Goal: Task Accomplishment & Management: Complete application form

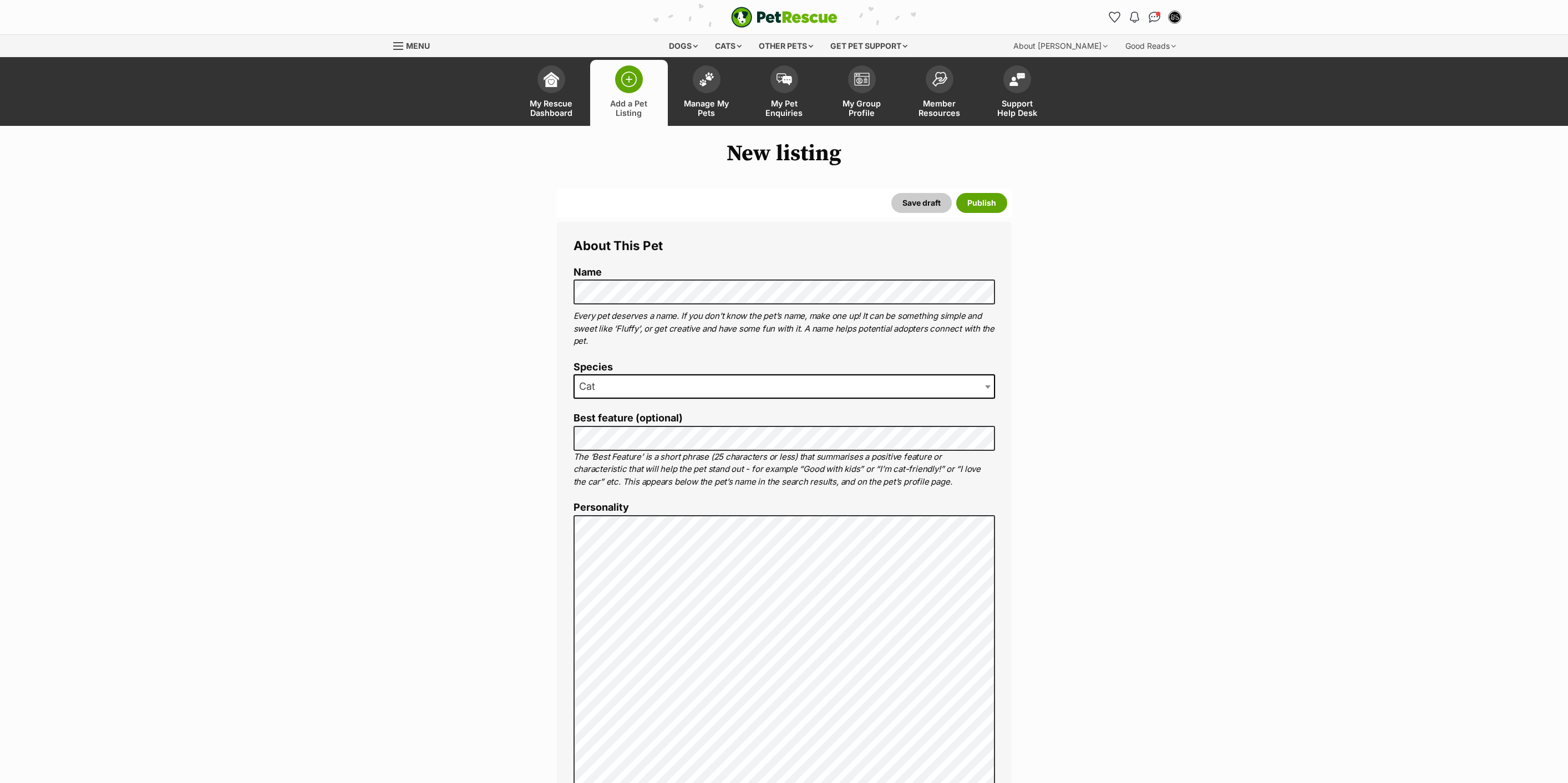
select select
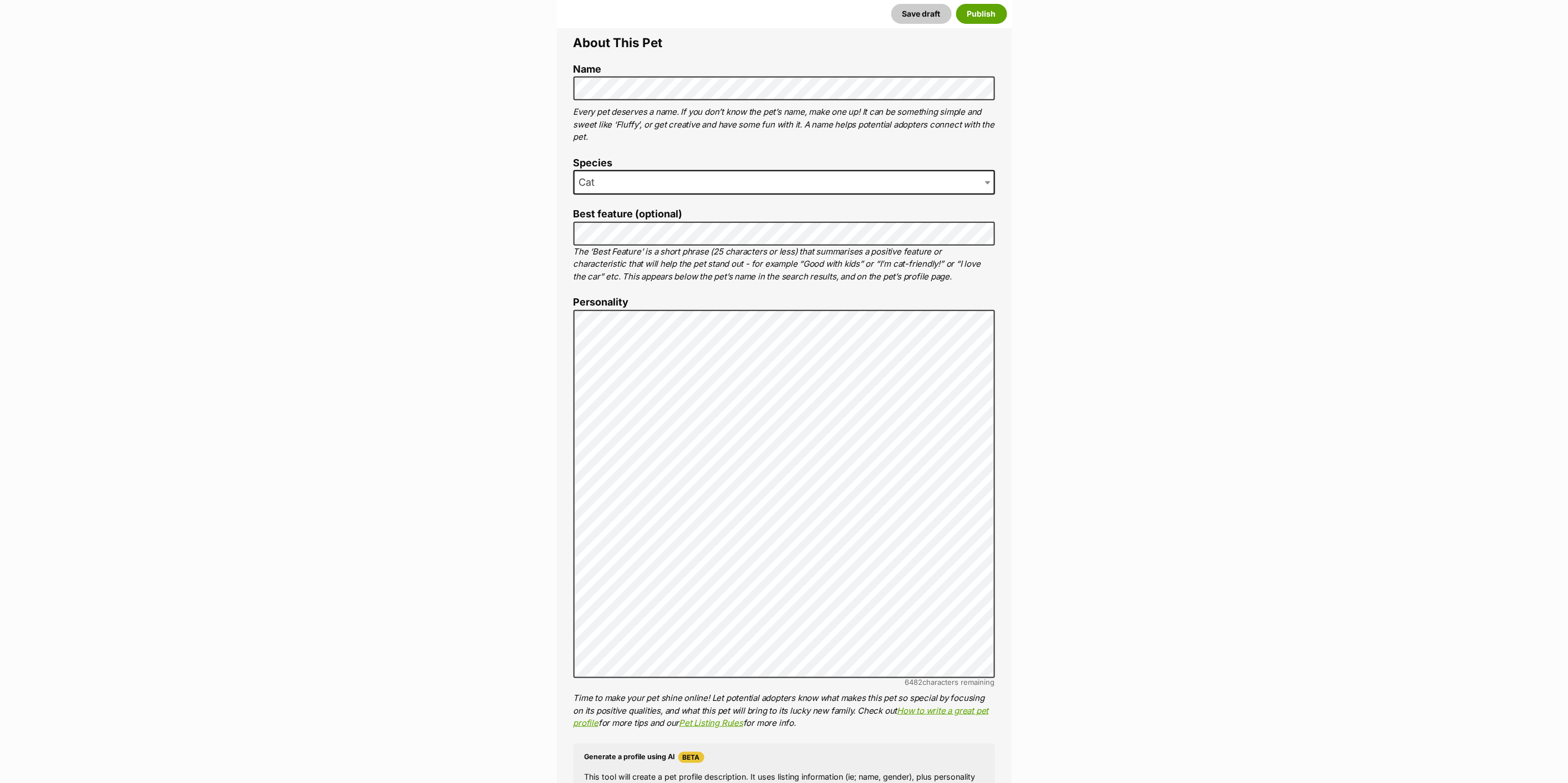
scroll to position [264, 0]
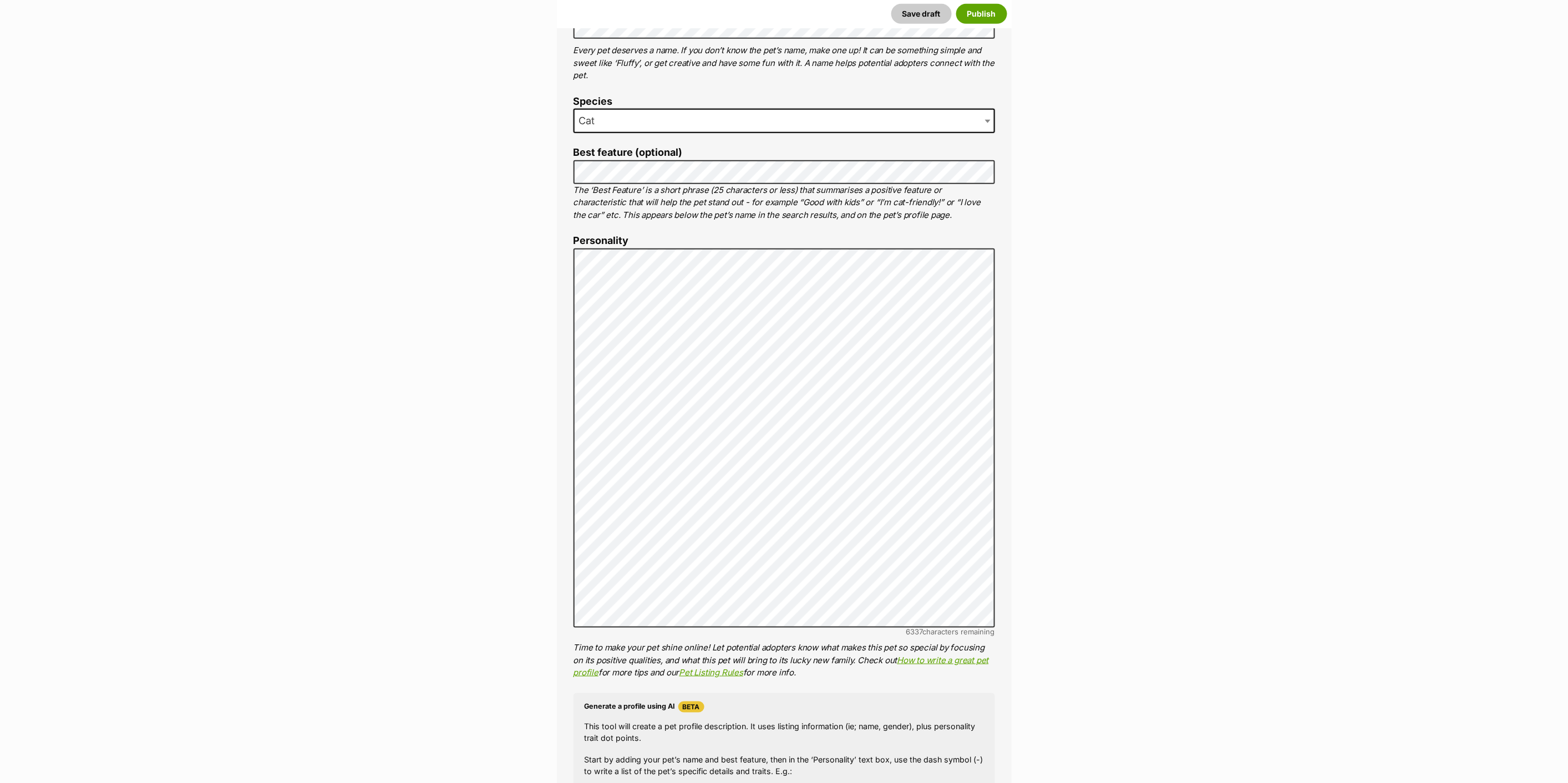
click at [557, 542] on div "About This Pet Name Henlo there, it looks like you might be using the pet name …" at bounding box center [784, 489] width 455 height 1063
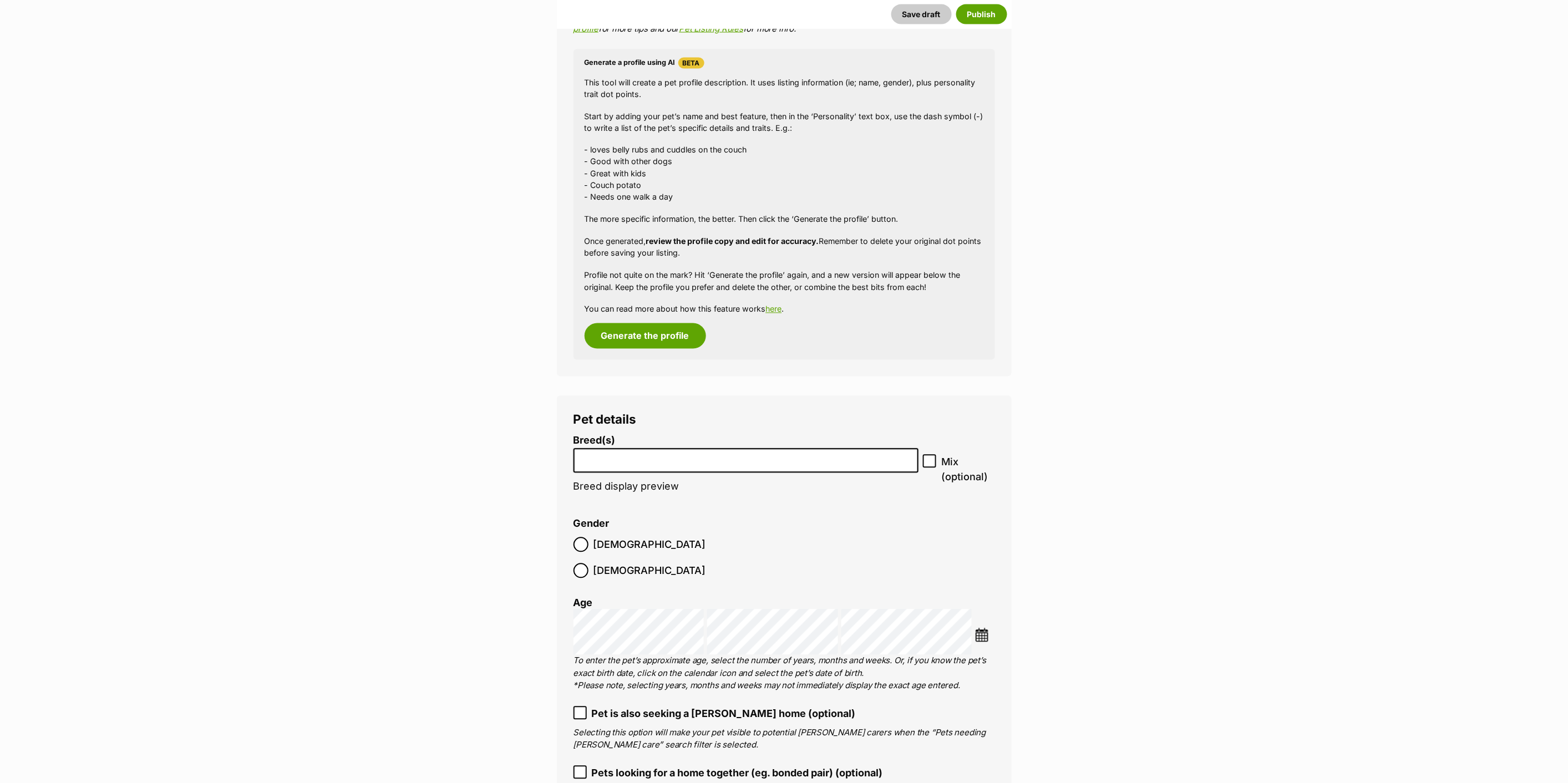
scroll to position [1066, 0]
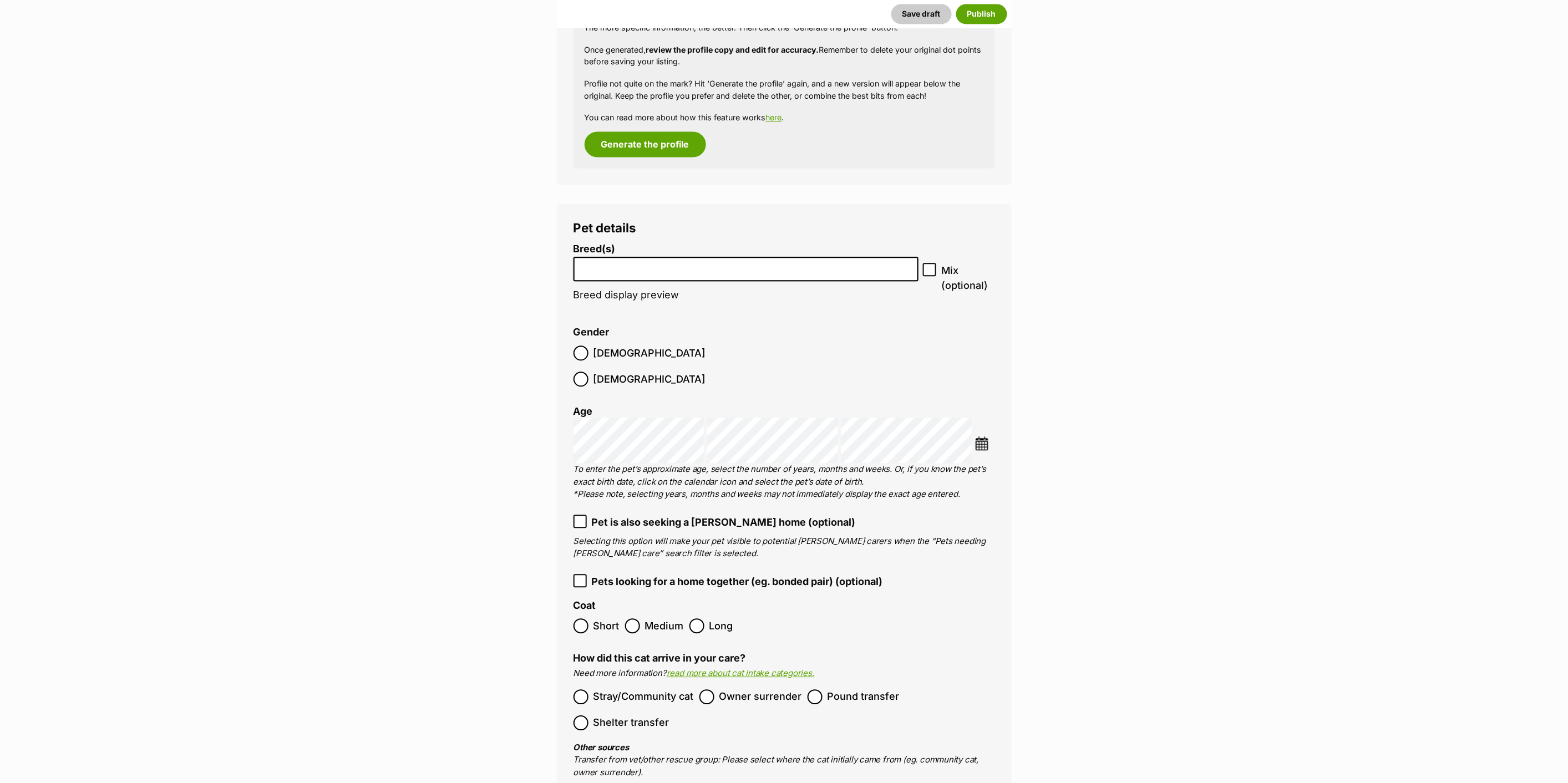
click at [689, 271] on input "search" at bounding box center [746, 266] width 338 height 12
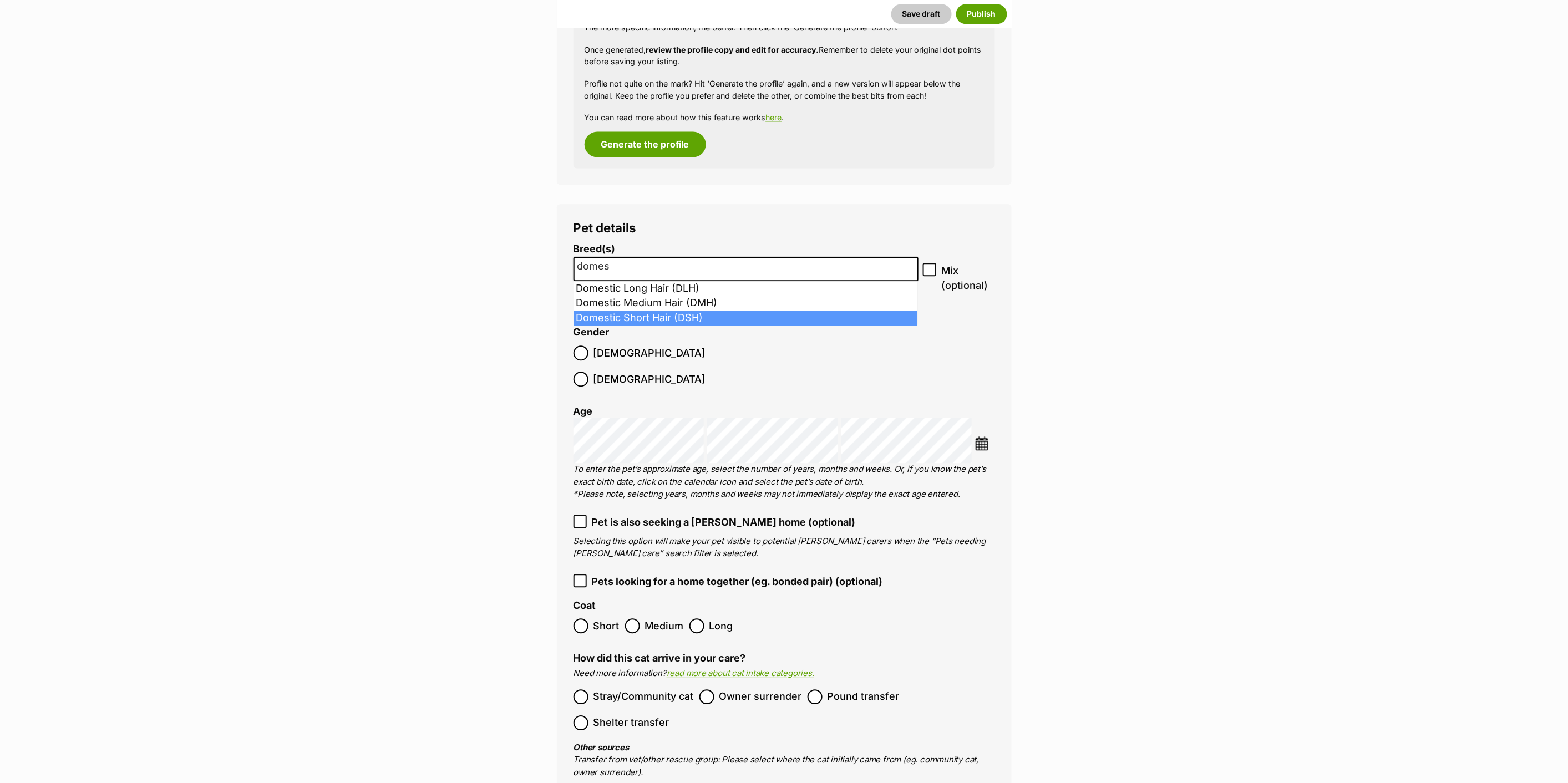
type input "domes"
select select "252102"
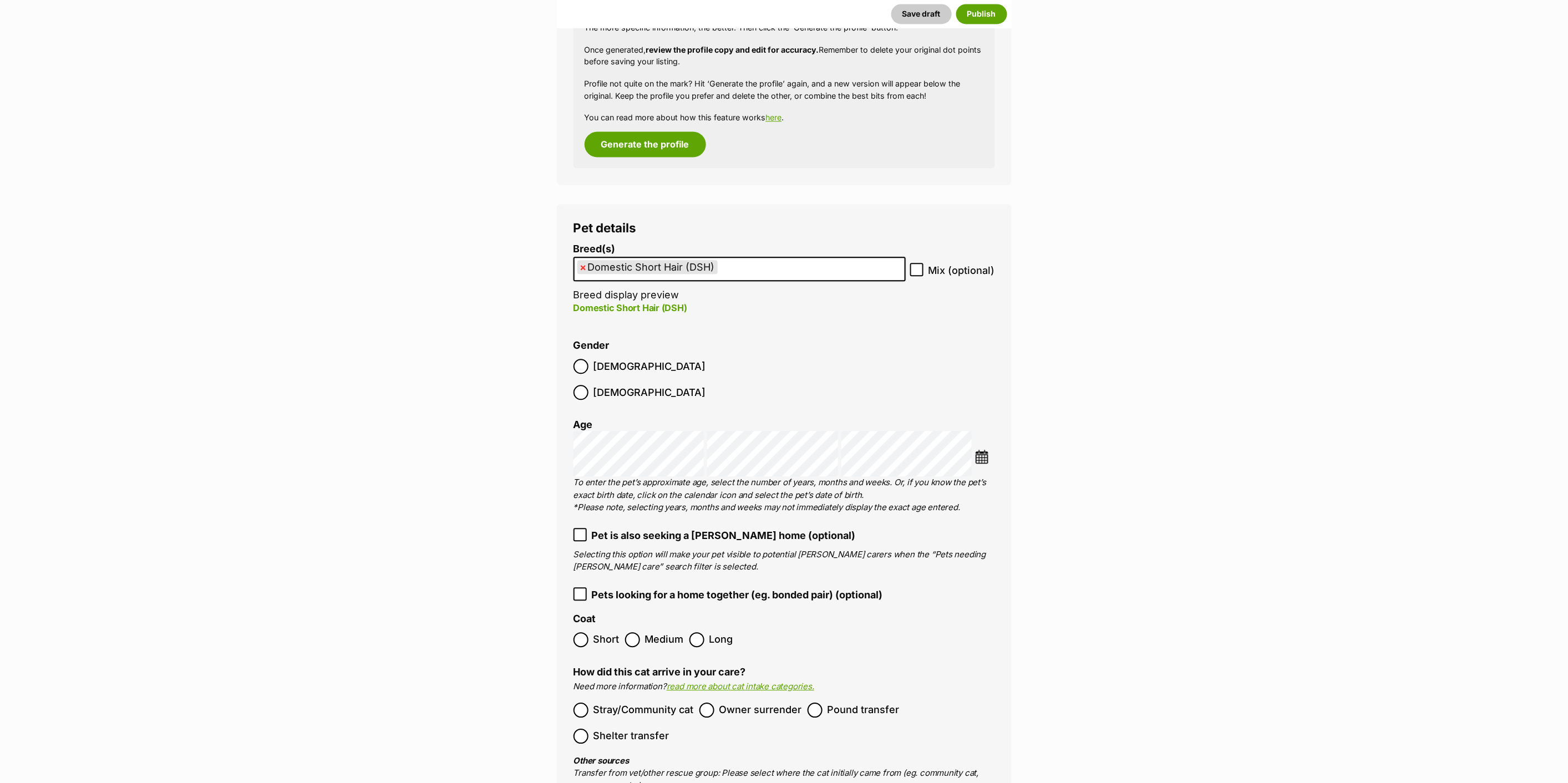
click at [598, 362] on span "Male" at bounding box center [650, 366] width 113 height 15
click at [981, 450] on img at bounding box center [981, 457] width 14 height 14
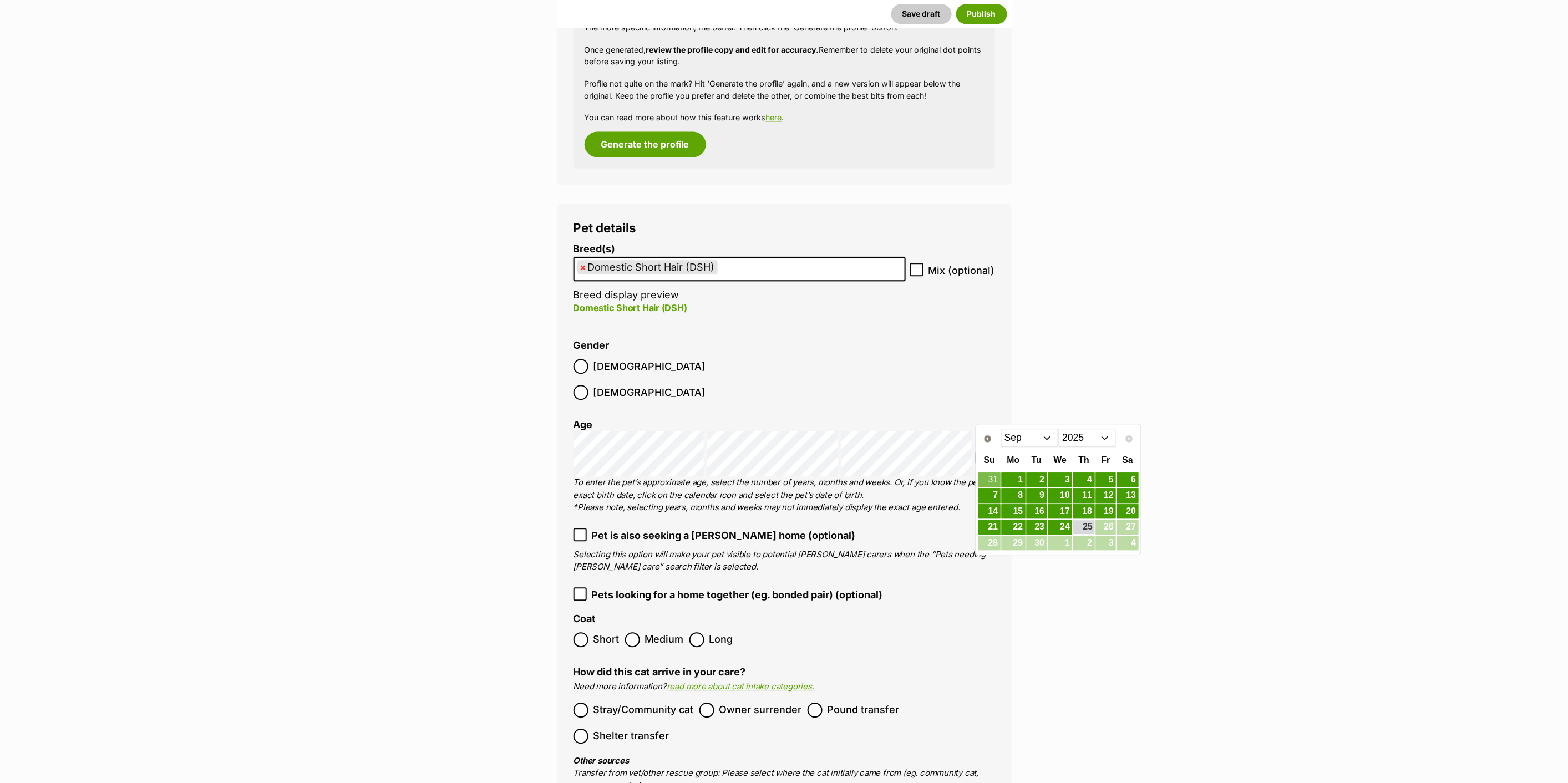
click at [1045, 438] on select "Jan Feb Mar Apr May Jun Jul Aug Sep" at bounding box center [1029, 437] width 57 height 18
click at [1085, 439] on select "2015 2016 2017 2018 2019 2020 2021 2022 2023 2024 2025" at bounding box center [1087, 437] width 57 height 18
click at [1059, 429] on select "2015 2016 2017 2018 2019 2020 2021 2022 2023 2024 2025" at bounding box center [1087, 437] width 57 height 18
click at [1019, 520] on link "17" at bounding box center [1013, 527] width 24 height 14
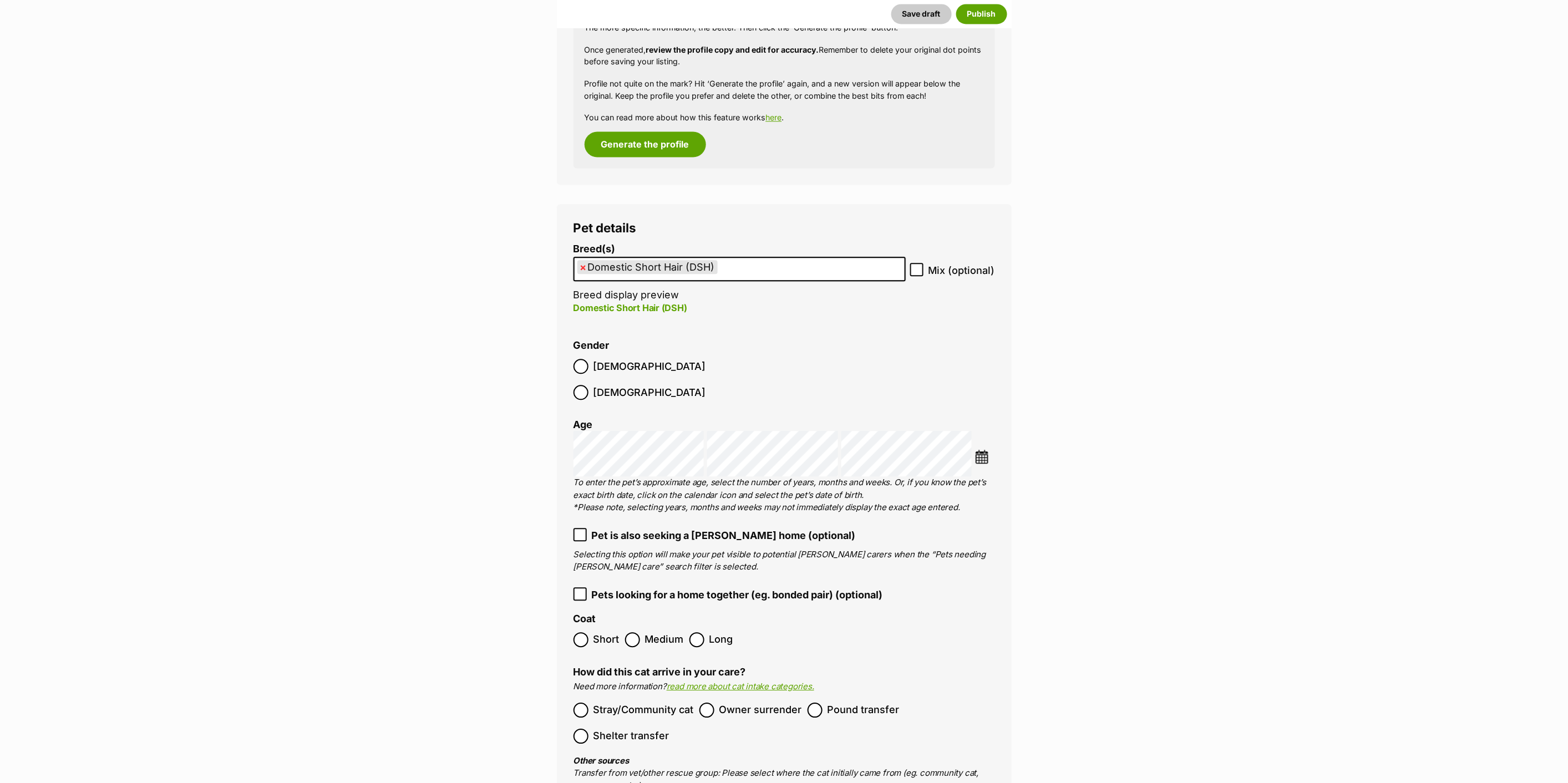
click at [983, 450] on img at bounding box center [981, 457] width 14 height 14
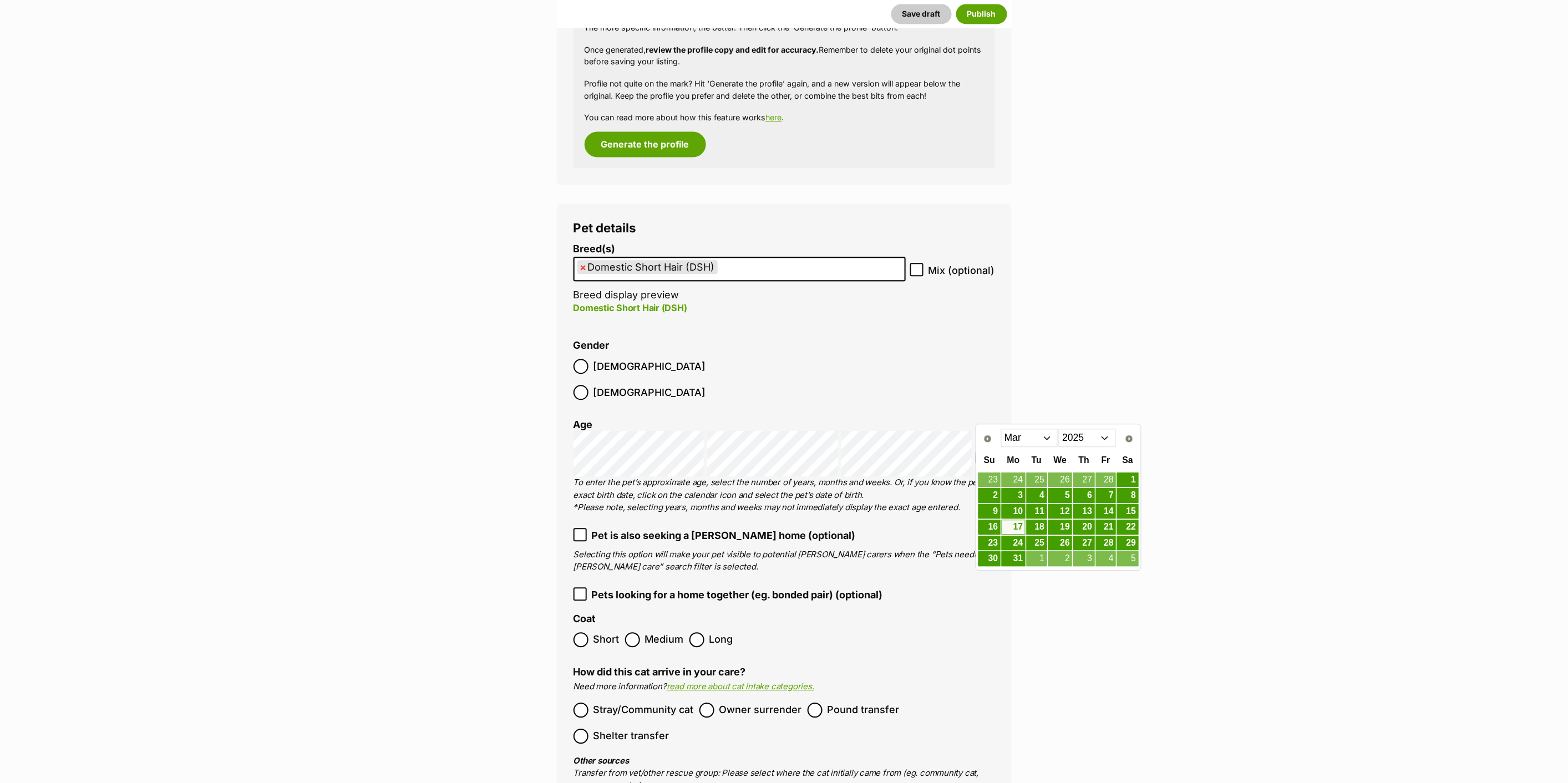
click at [1041, 443] on select "Jan Feb Mar Apr May Jun Jul Aug Sep" at bounding box center [1029, 437] width 57 height 18
click at [1077, 509] on link "17" at bounding box center [1084, 511] width 21 height 14
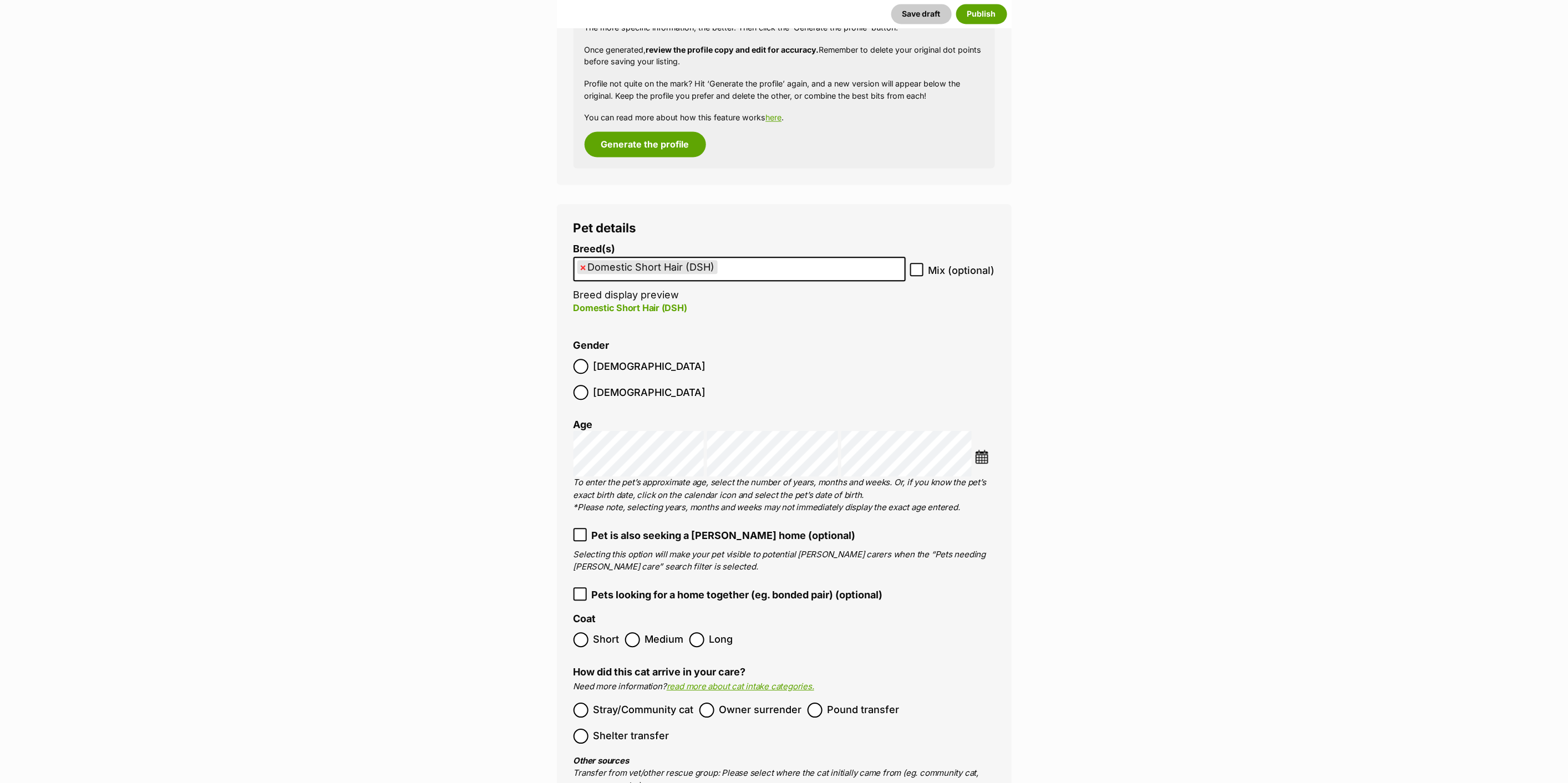
click at [936, 528] on label "Pet is also seeking a foster home (optional)" at bounding box center [784, 535] width 421 height 15
click at [565, 514] on div "Pet details Breed(s) Domestic Short Hair (DSH) Abyssinian American Bobtail Amer…" at bounding box center [784, 513] width 455 height 618
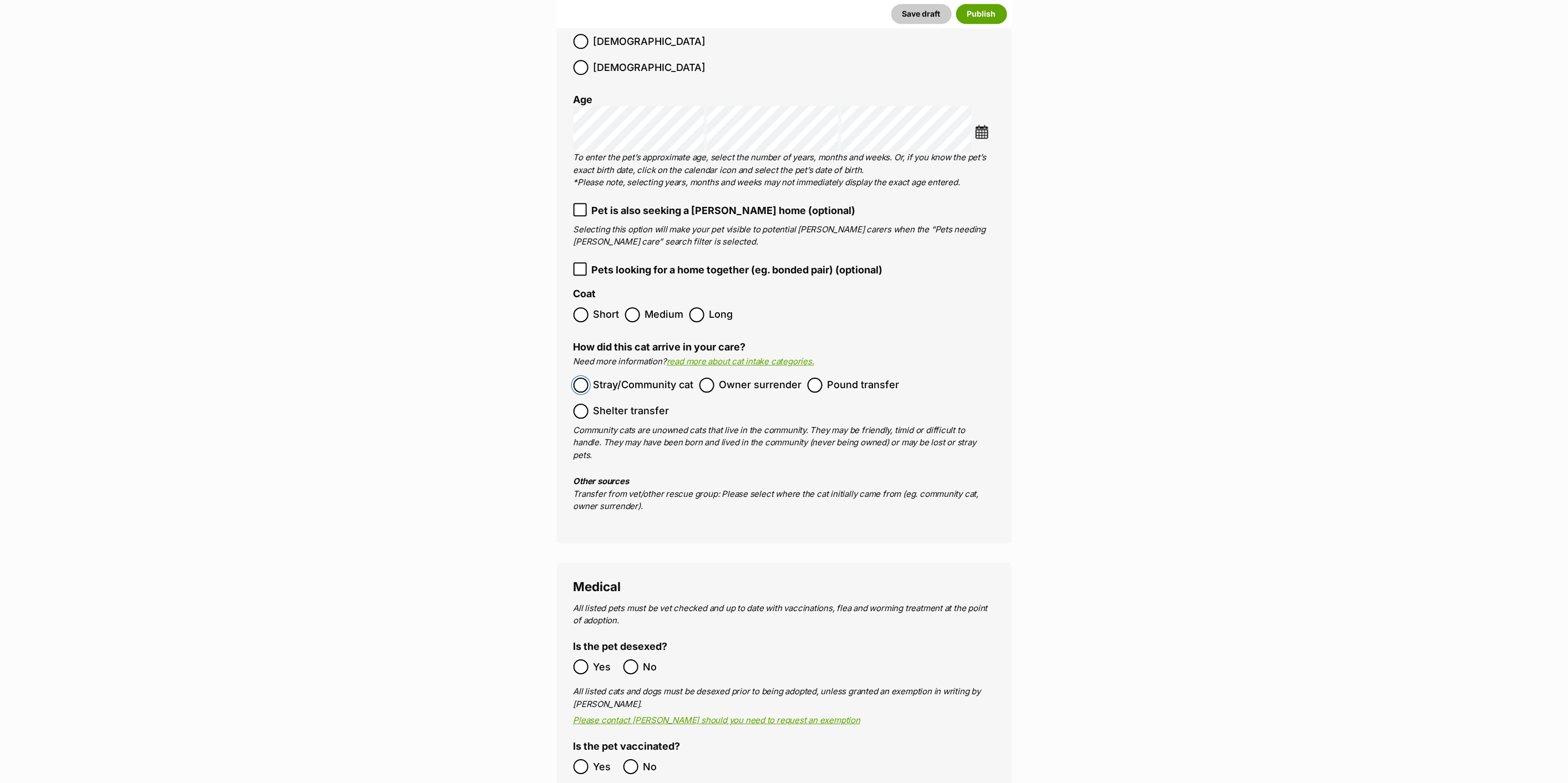
scroll to position [1559, 0]
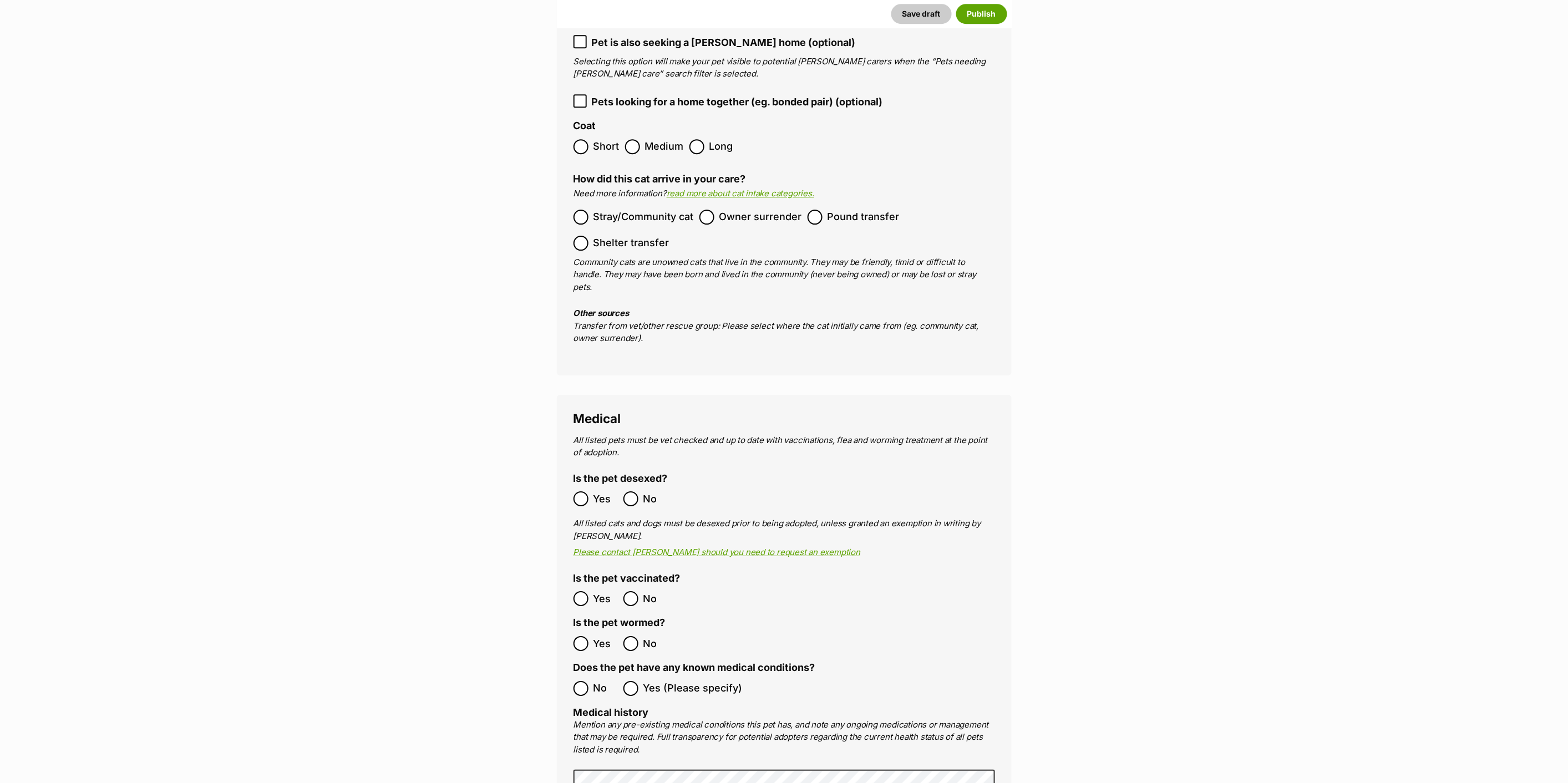
click at [588, 492] on label "Yes" at bounding box center [596, 499] width 44 height 15
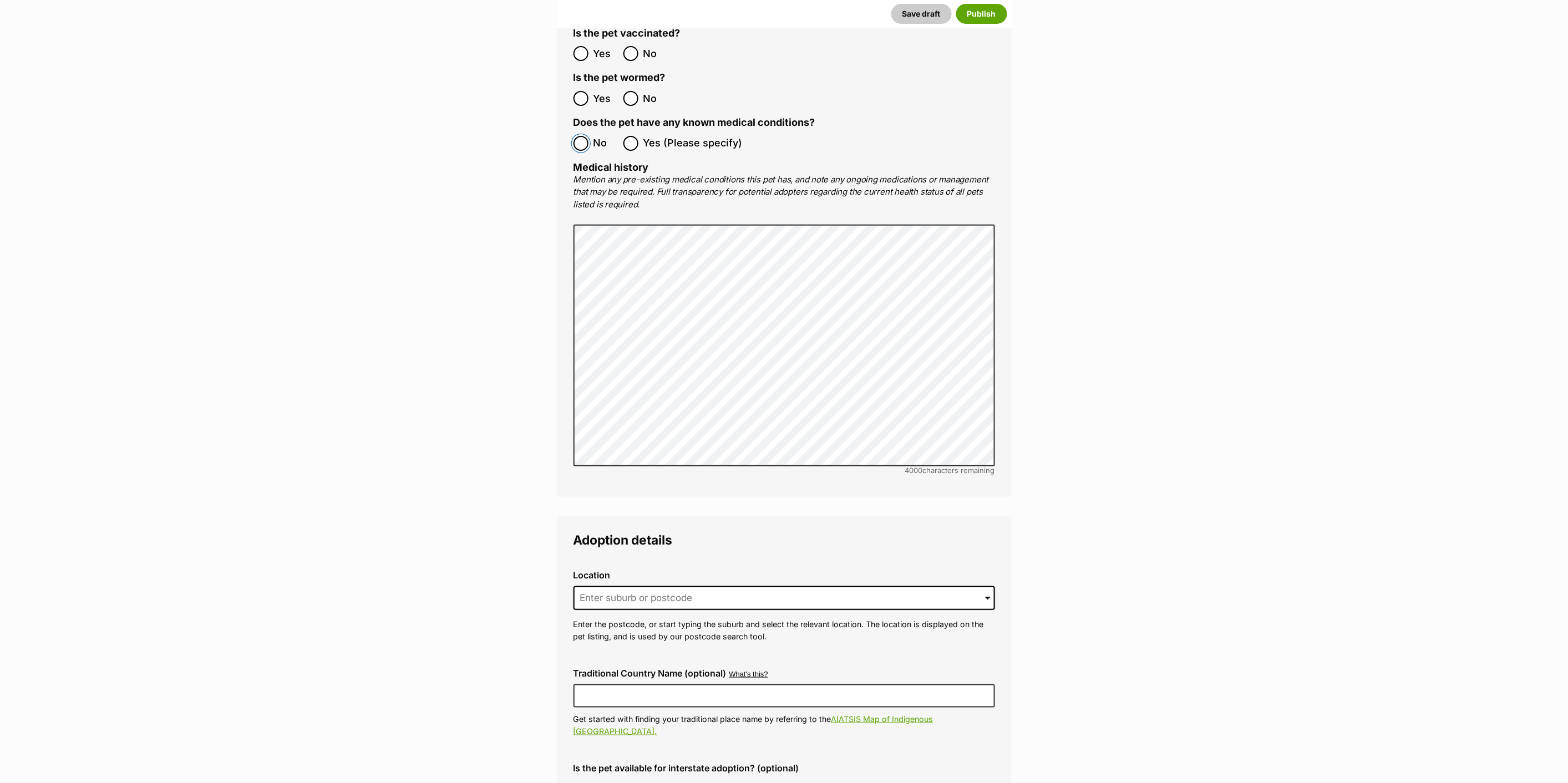
scroll to position [2298, 0]
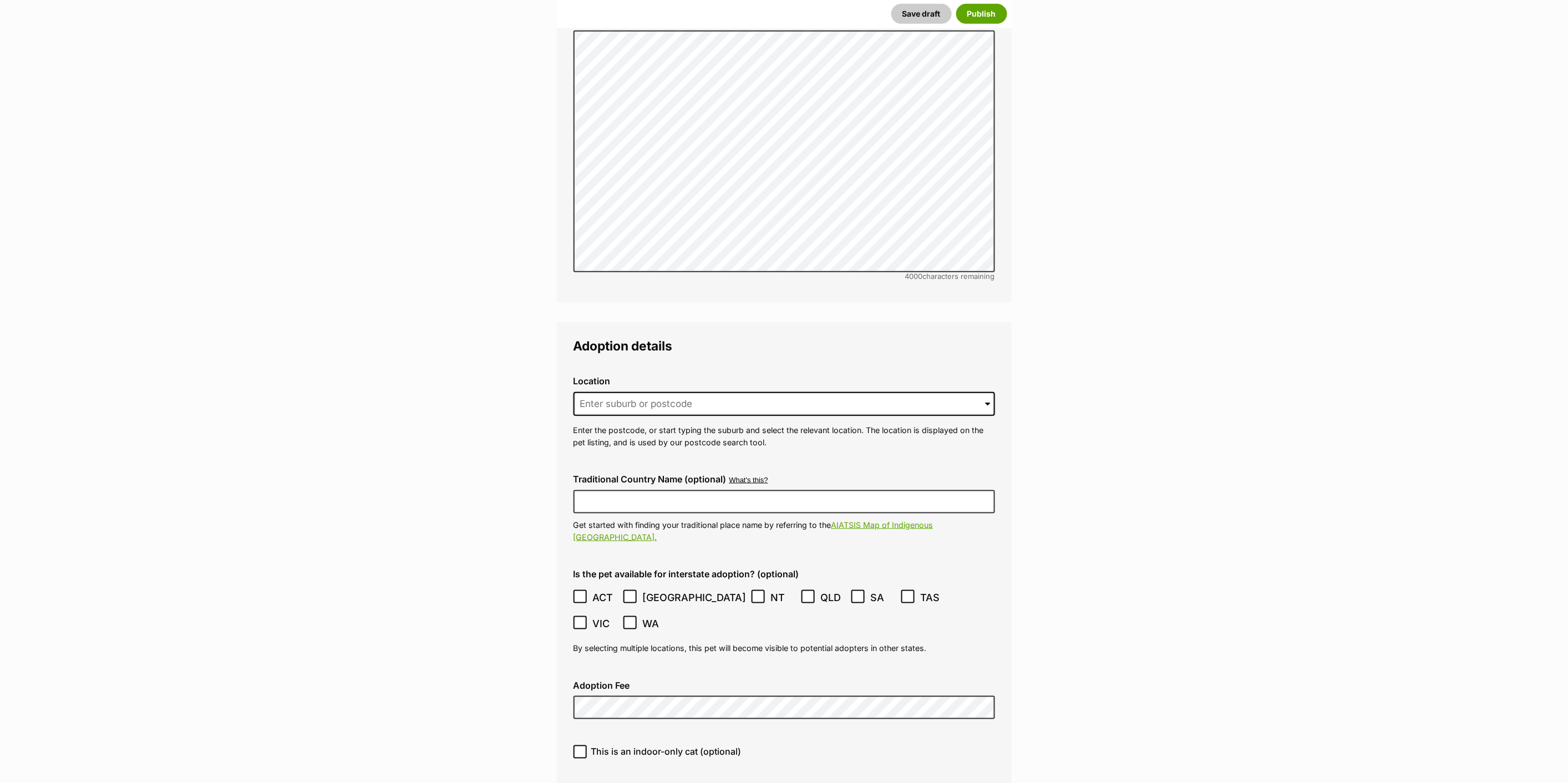
click at [642, 378] on div "Location 0 options available. Arrow down to browse or start typing to filter. E…" at bounding box center [784, 412] width 439 height 90
click at [638, 392] on input at bounding box center [784, 404] width 421 height 24
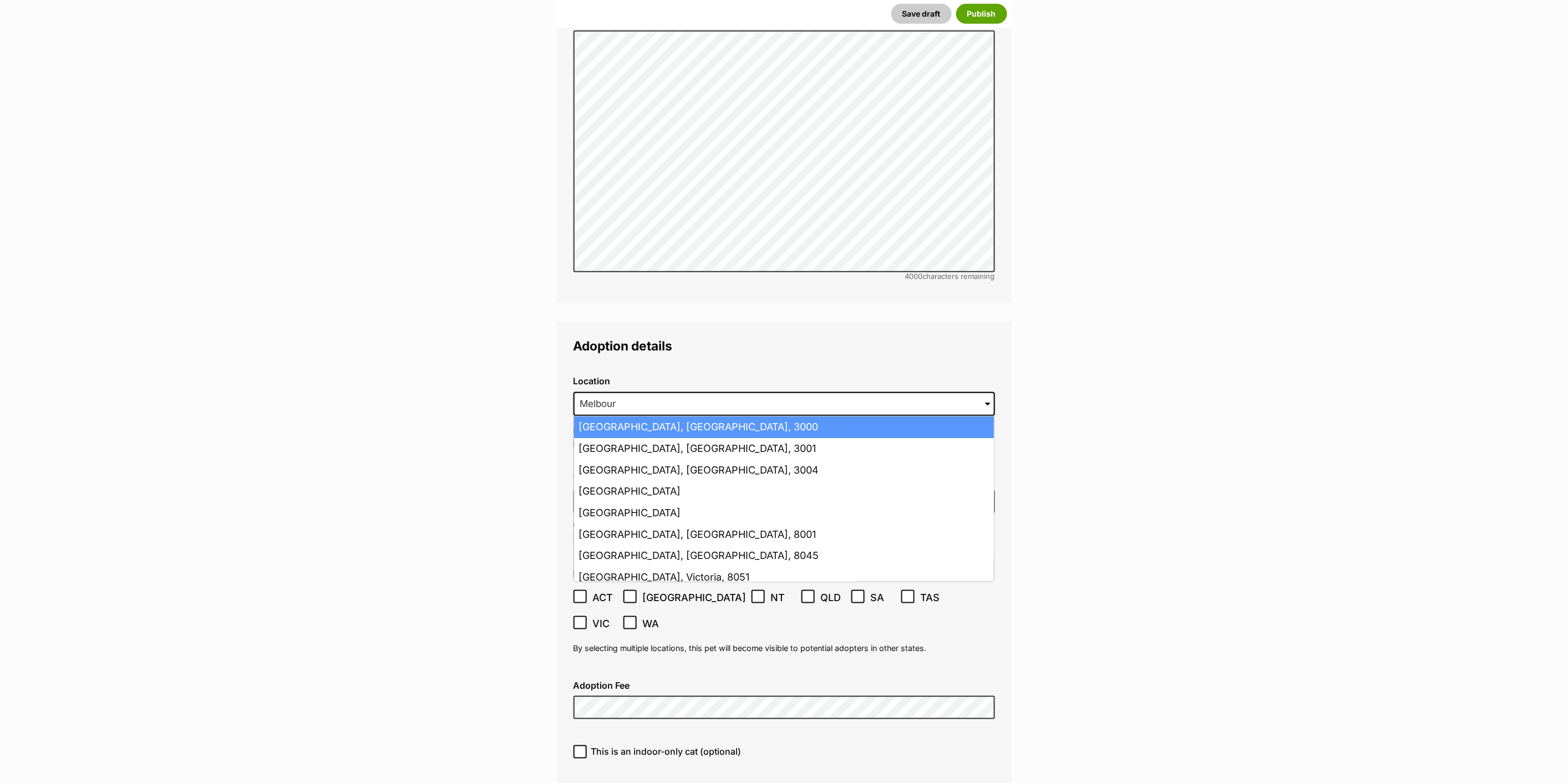
click at [709, 416] on li "Melbourne, Victoria, 3000" at bounding box center [784, 427] width 420 height 21
type input "Melbourne, Victoria, 3000"
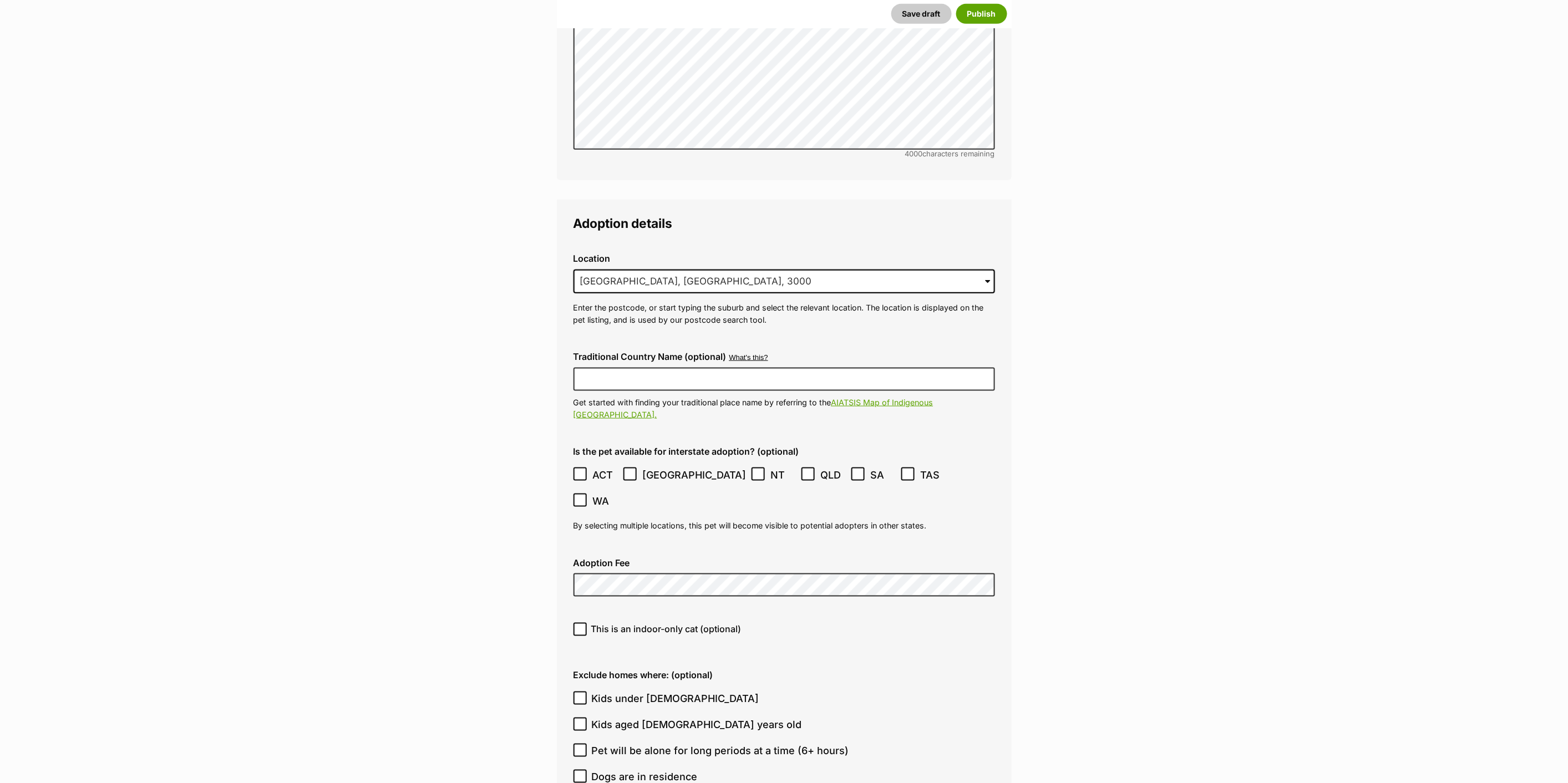
scroll to position [2421, 0]
click at [668, 549] on div "Adoption Fee" at bounding box center [784, 577] width 439 height 56
click at [893, 580] on div "Location 0 options available. 11712 Melbourne, Victoria, 3000 Melbourne, Victor…" at bounding box center [784, 741] width 421 height 994
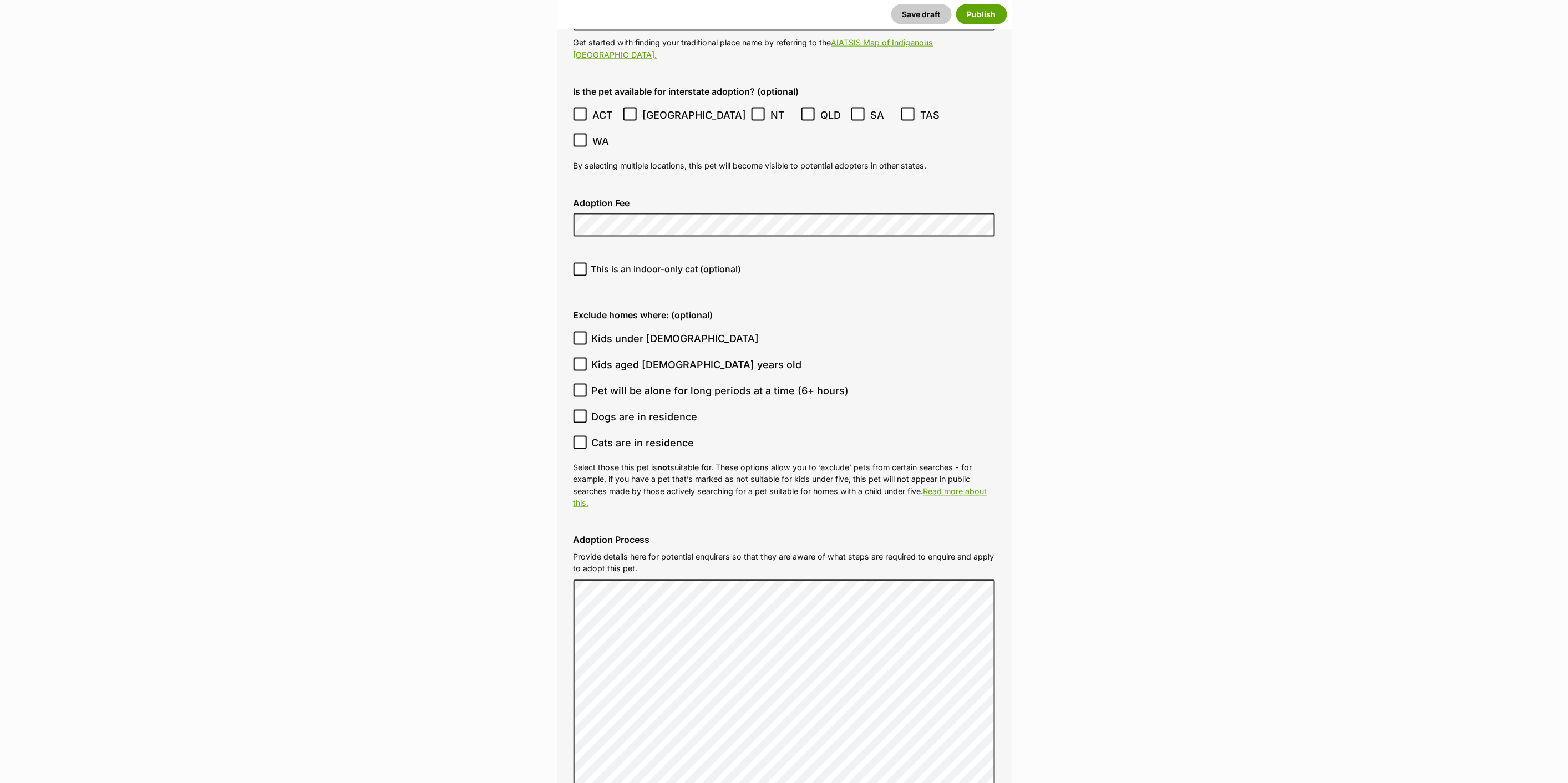
scroll to position [2791, 0]
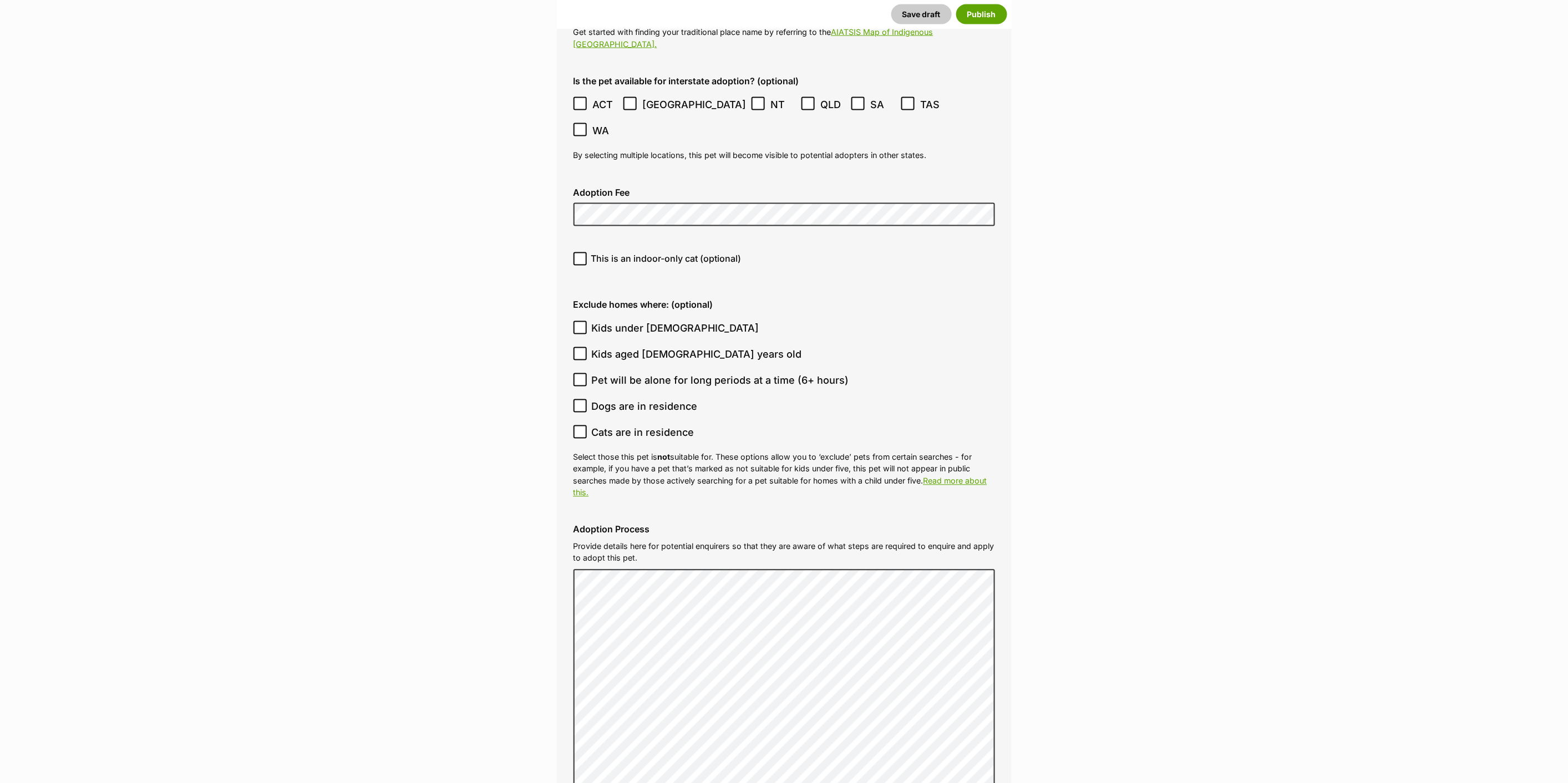
click at [580, 256] on icon at bounding box center [580, 258] width 7 height 5
click at [580, 252] on input "This is an indoor-only cat (optional)" at bounding box center [580, 259] width 13 height 13
checkbox input "true"
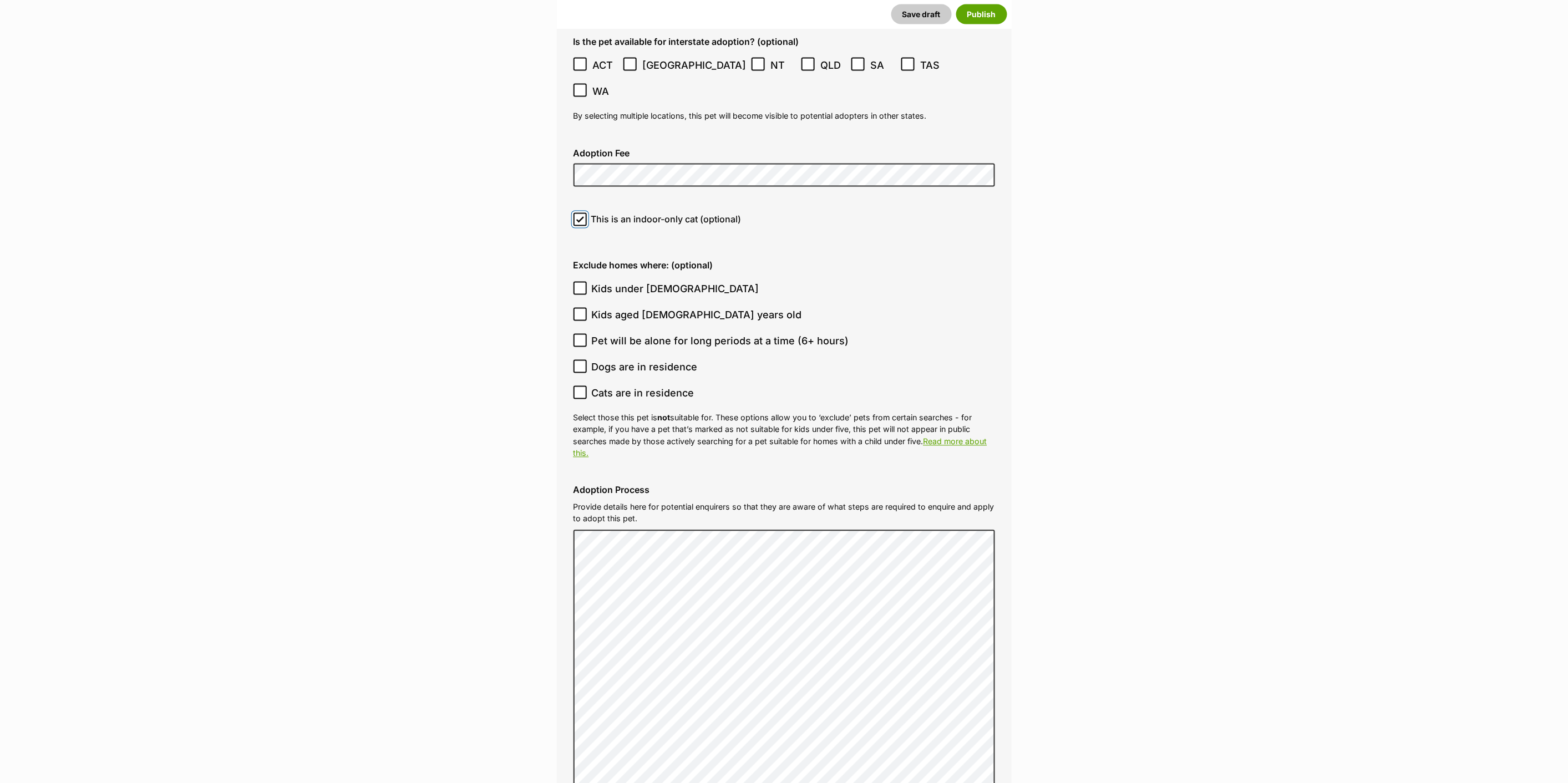
scroll to position [2852, 0]
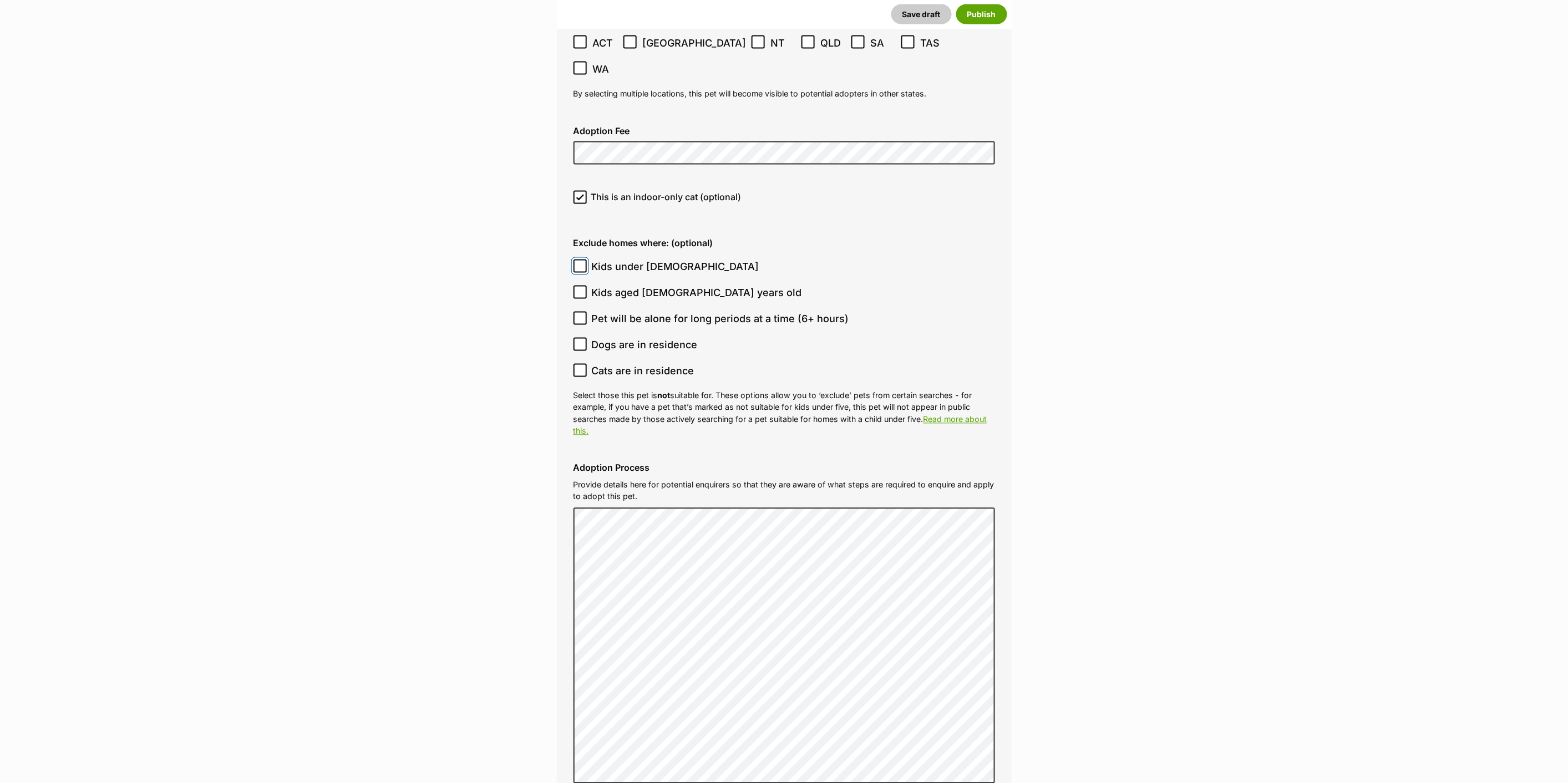
click at [584, 260] on input "Kids under [DEMOGRAPHIC_DATA]" at bounding box center [580, 266] width 13 height 13
checkbox input "true"
click at [588, 285] on label "Kids aged [DEMOGRAPHIC_DATA] years old" at bounding box center [781, 293] width 416 height 15
click at [587, 285] on input "Kids aged [DEMOGRAPHIC_DATA] years old" at bounding box center [580, 292] width 13 height 13
checkbox input "true"
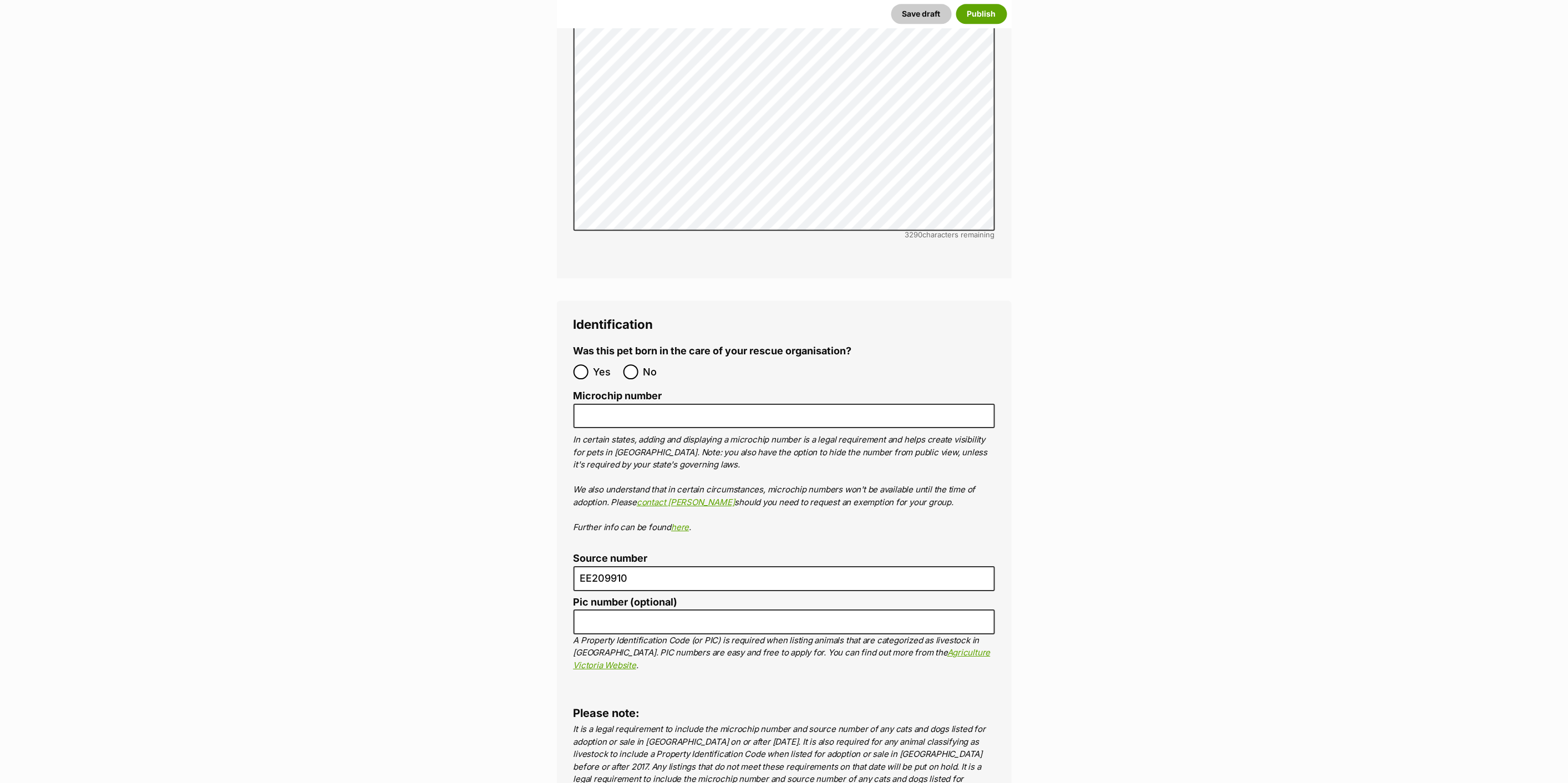
scroll to position [3407, 0]
click at [583, 362] on input "Yes" at bounding box center [581, 370] width 15 height 15
radio input "true"
click at [623, 362] on input "No" at bounding box center [631, 370] width 15 height 15
radio input "true"
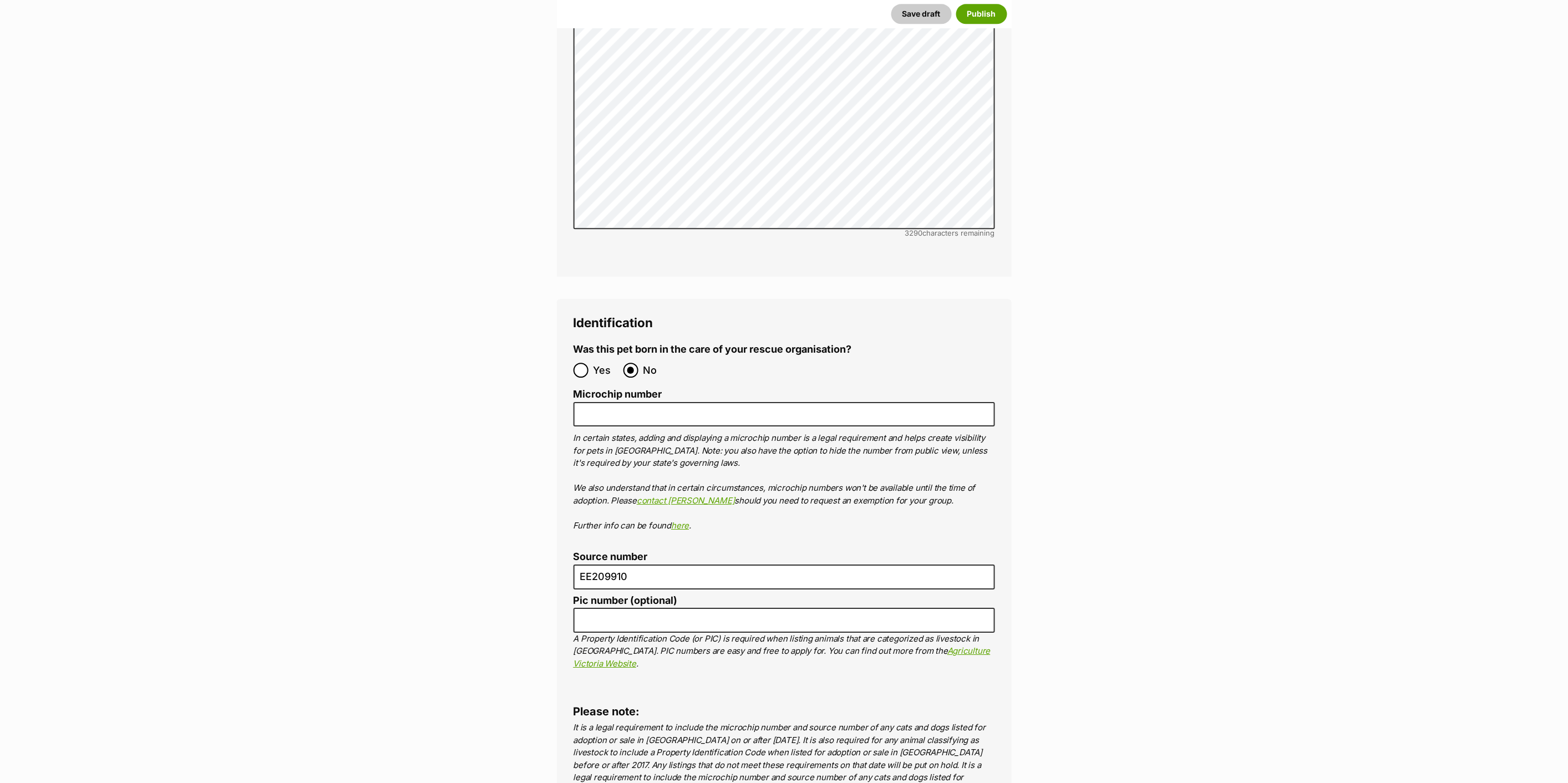
click at [642, 389] on label "Microchip number" at bounding box center [784, 394] width 421 height 12
click at [642, 402] on input "Microchip number" at bounding box center [784, 414] width 421 height 25
click at [644, 402] on input "Microchip number" at bounding box center [784, 414] width 421 height 25
paste input "953 010 007 940 429"
type input "953 010 007 940 429"
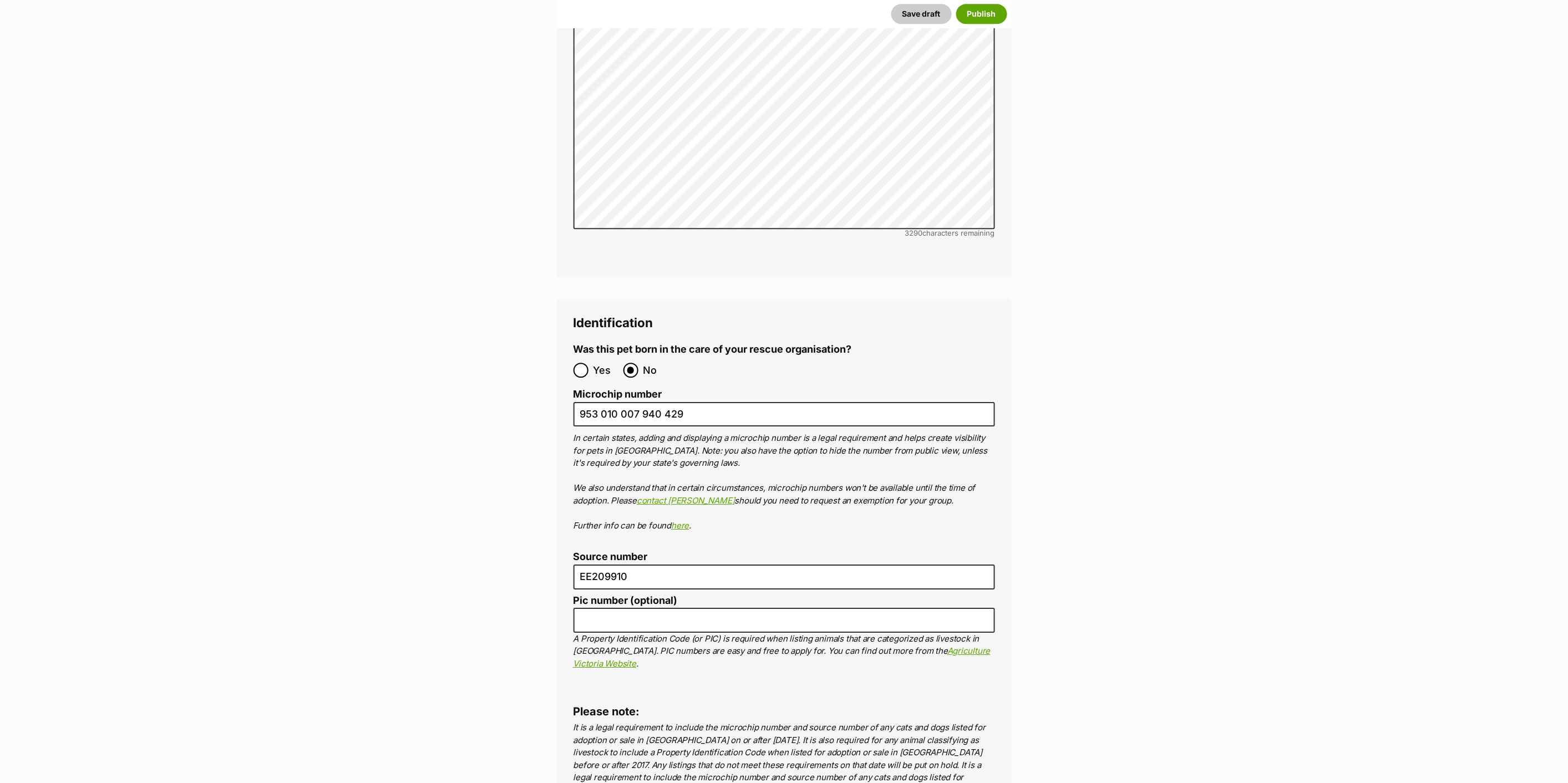
click at [789, 432] on p "In certain states, adding and displaying a microchip number is a legal requirem…" at bounding box center [784, 482] width 421 height 100
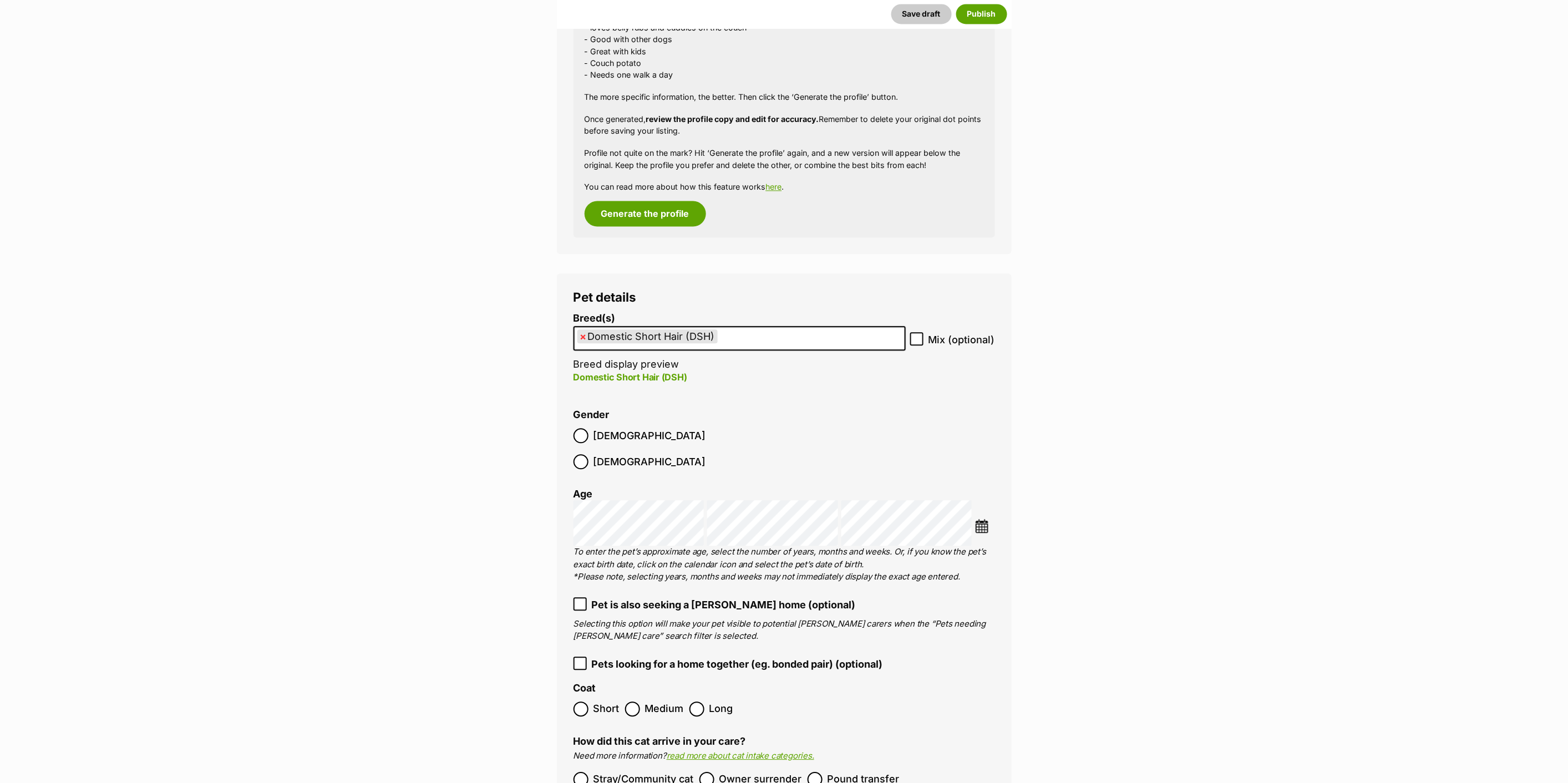
scroll to position [0, 0]
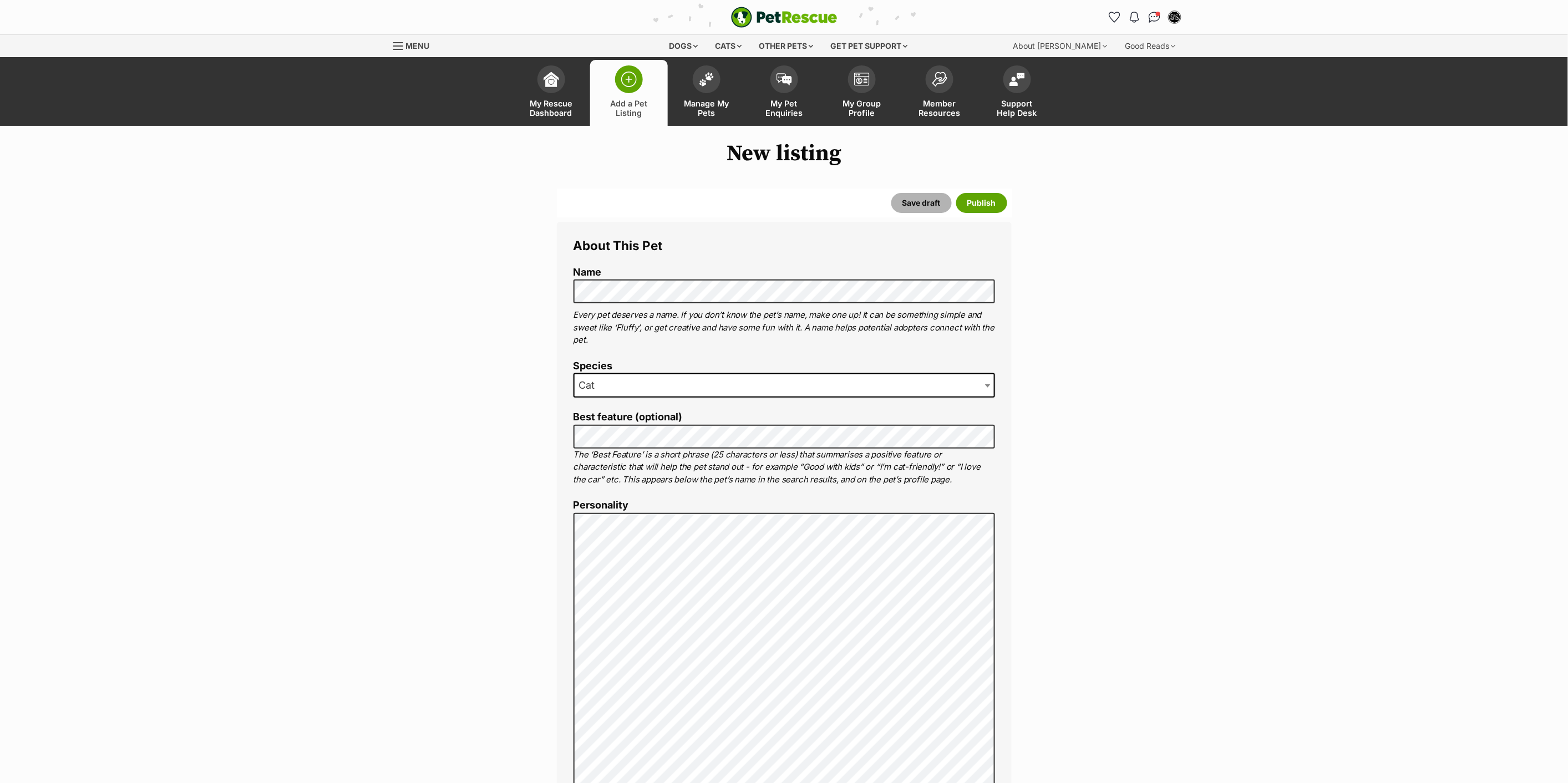
click at [921, 201] on button "Save draft" at bounding box center [921, 203] width 61 height 20
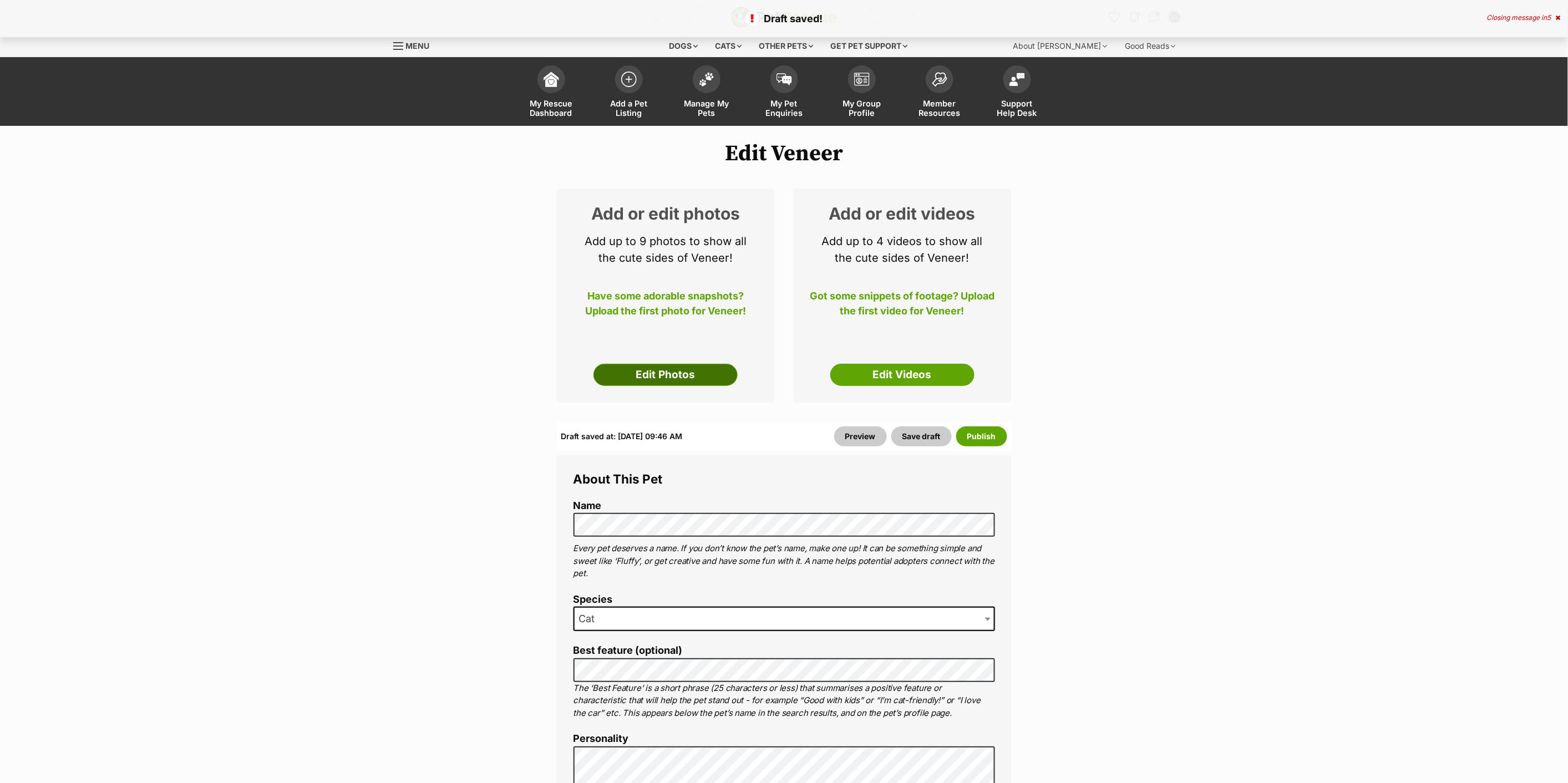
click at [663, 368] on link "Edit Photos" at bounding box center [665, 375] width 144 height 22
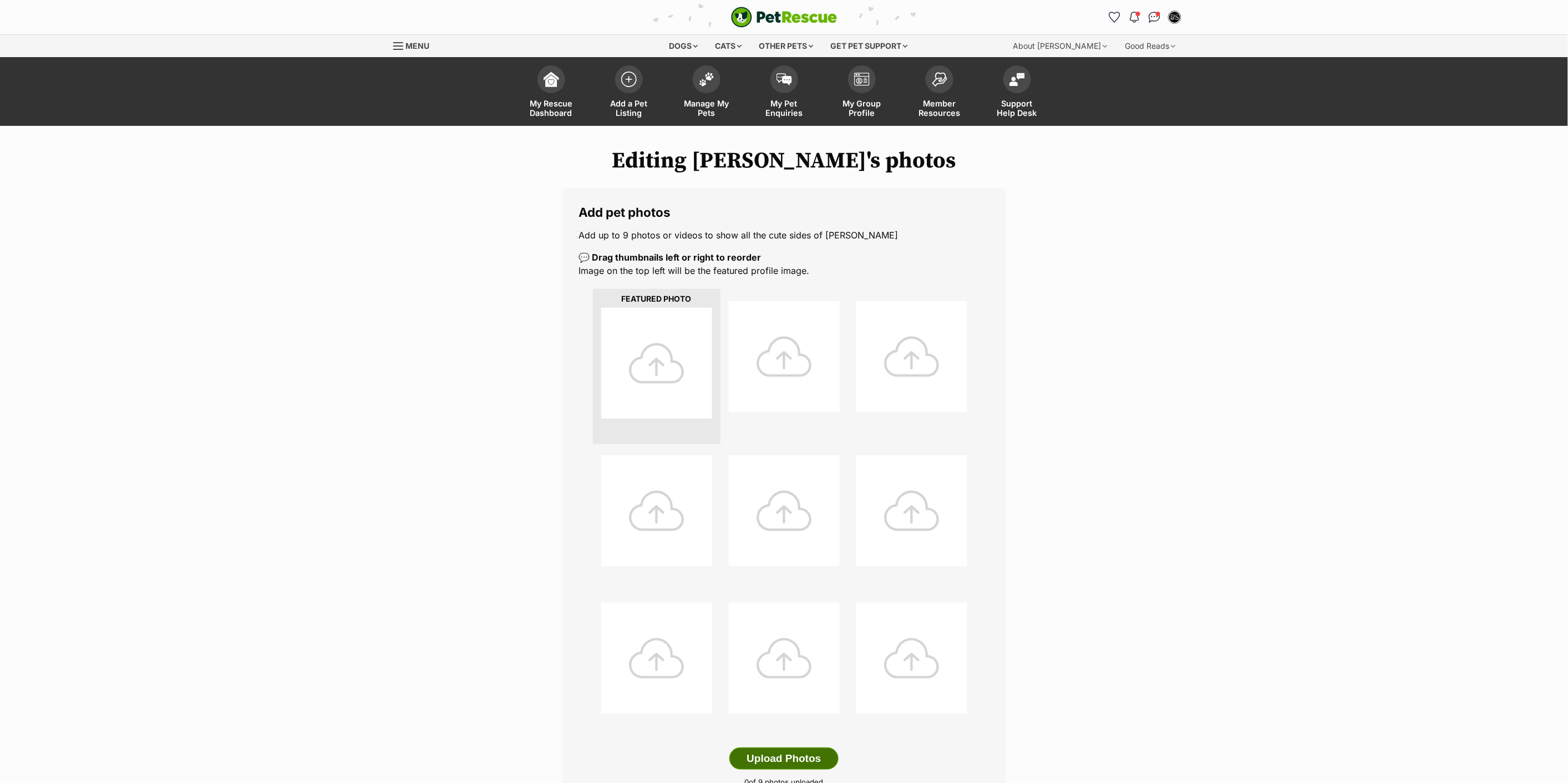
click at [797, 751] on button "Upload Photos" at bounding box center [784, 759] width 109 height 22
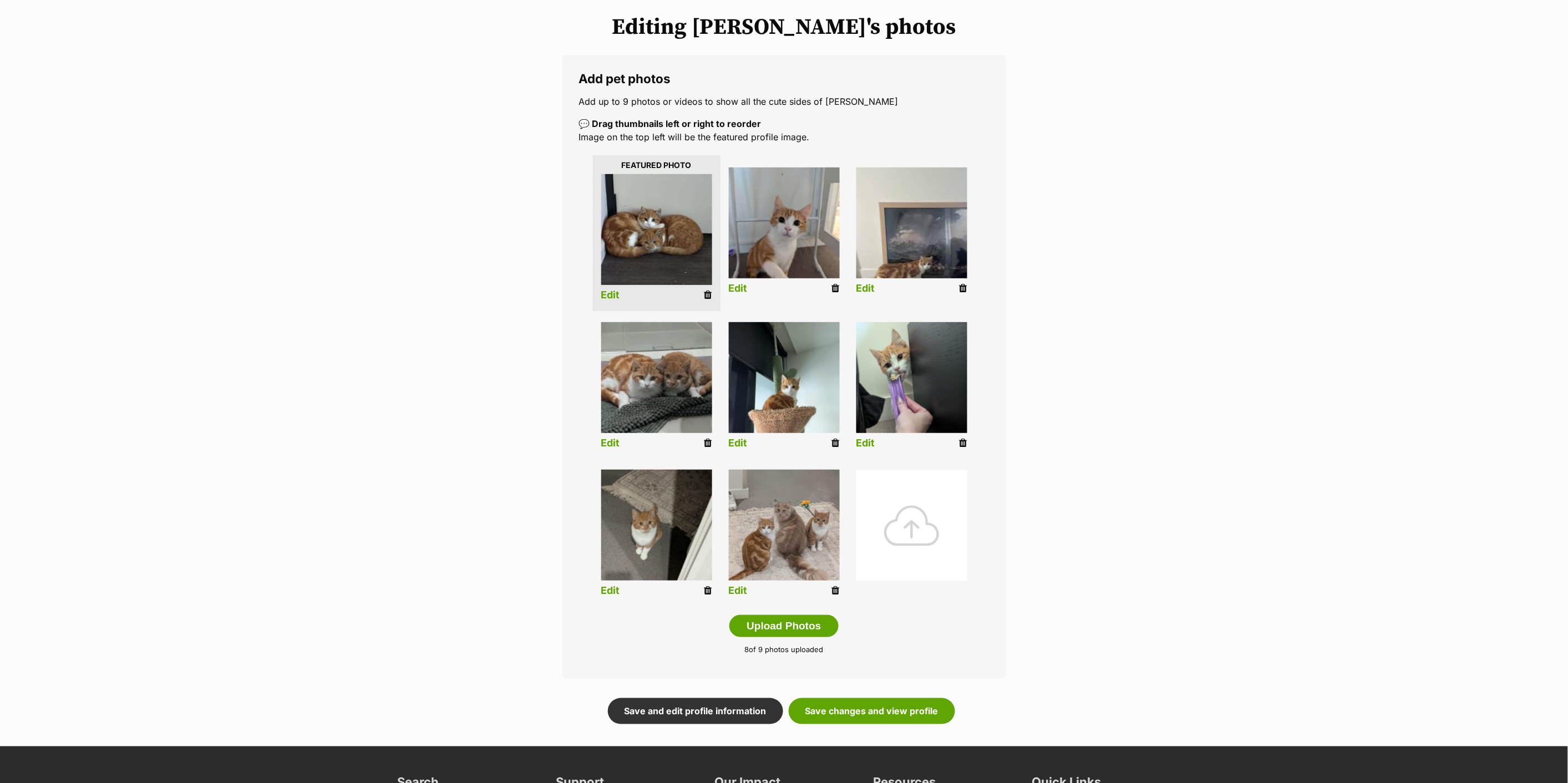
scroll to position [185, 0]
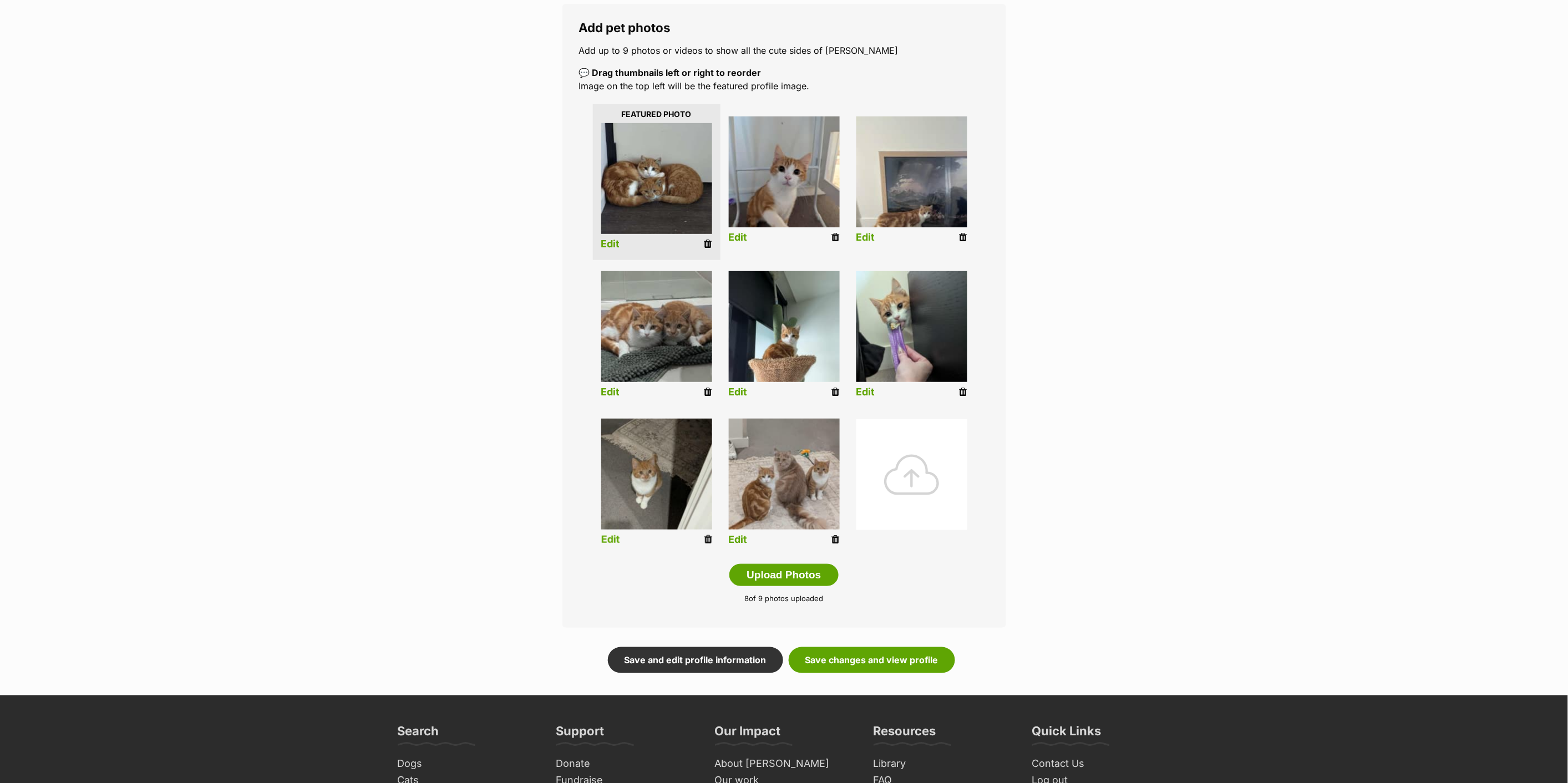
click at [705, 538] on icon at bounding box center [708, 539] width 8 height 10
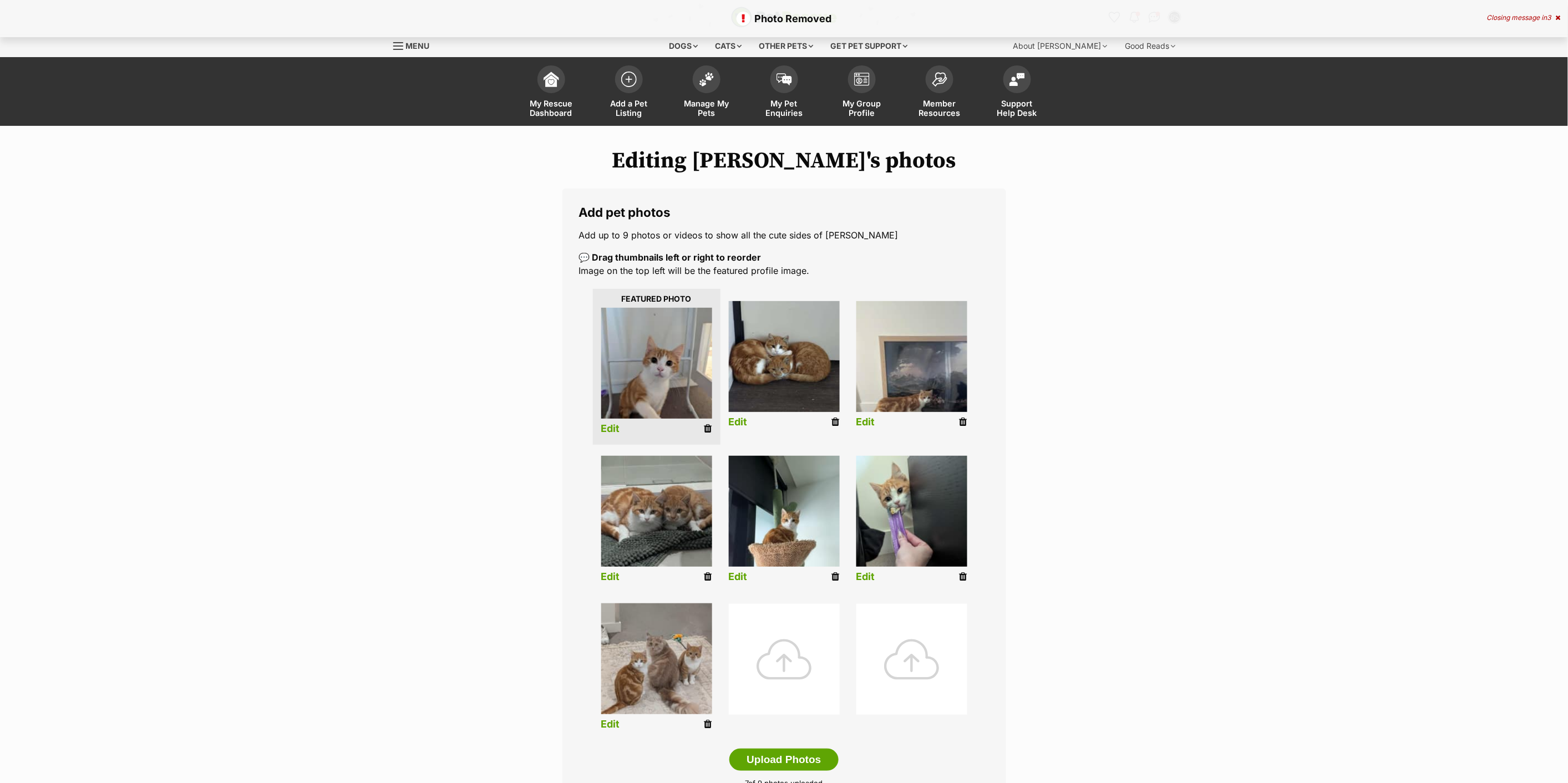
click at [620, 427] on li "Edit" at bounding box center [656, 367] width 127 height 156
click at [612, 429] on link "Edit" at bounding box center [610, 429] width 19 height 12
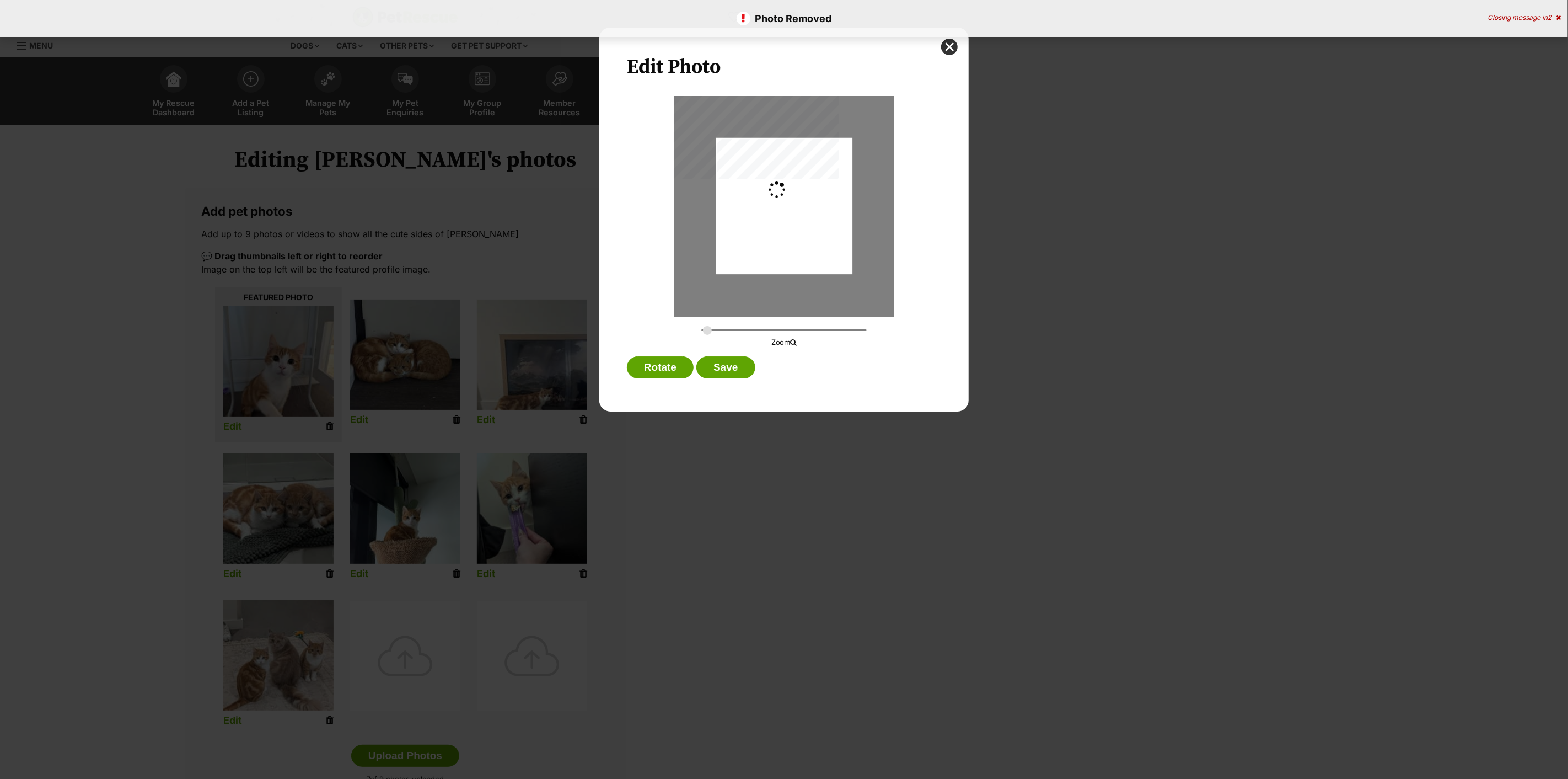
type input "0.2744"
drag, startPoint x: 764, startPoint y: 252, endPoint x: 763, endPoint y: 233, distance: 19.0
click at [763, 233] on div "Dialog Window - Close (Press escape to close)" at bounding box center [784, 185] width 136 height 181
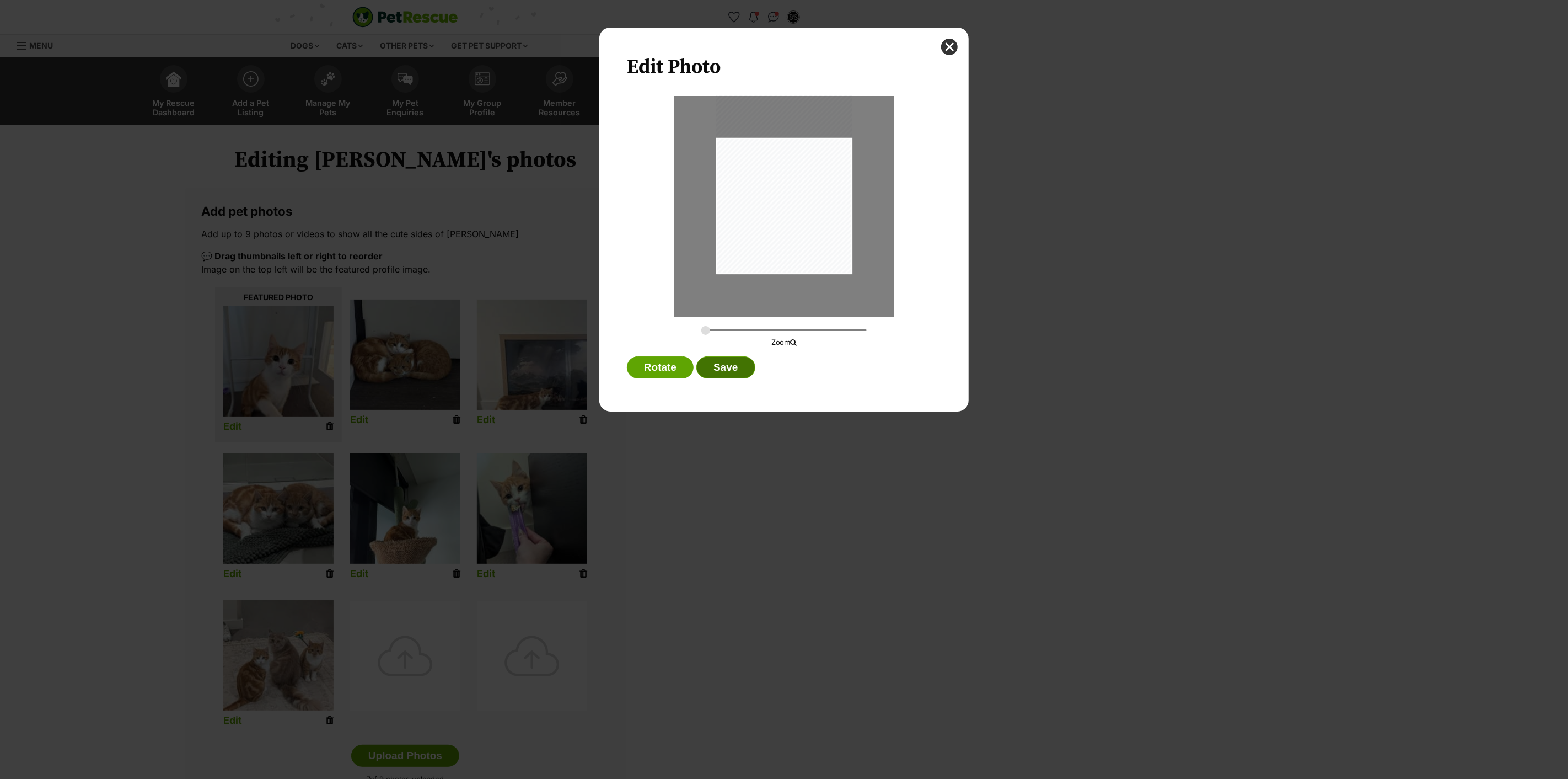
click at [734, 367] on button "Save" at bounding box center [726, 367] width 58 height 22
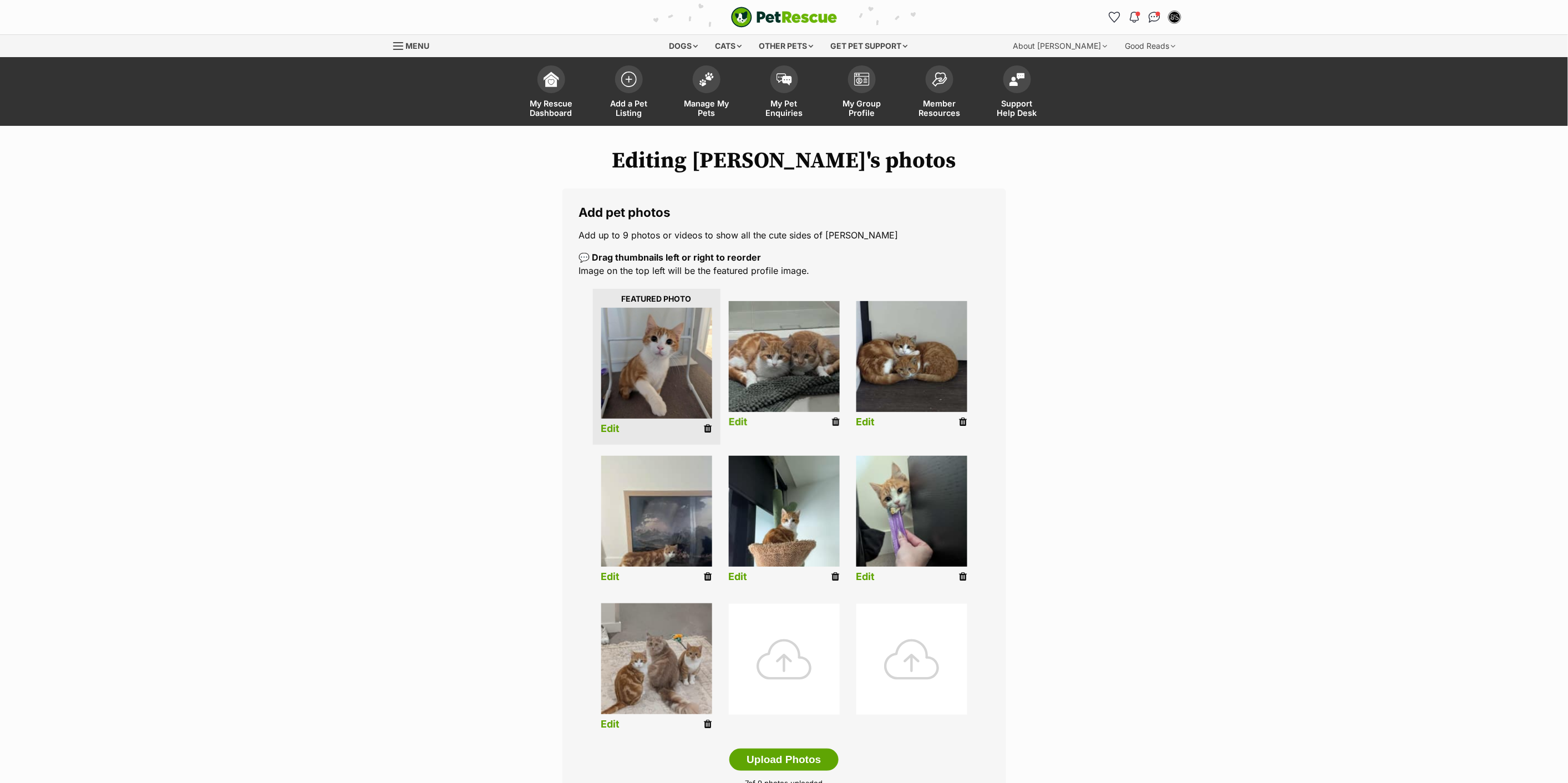
click at [735, 424] on link "Edit" at bounding box center [738, 422] width 19 height 12
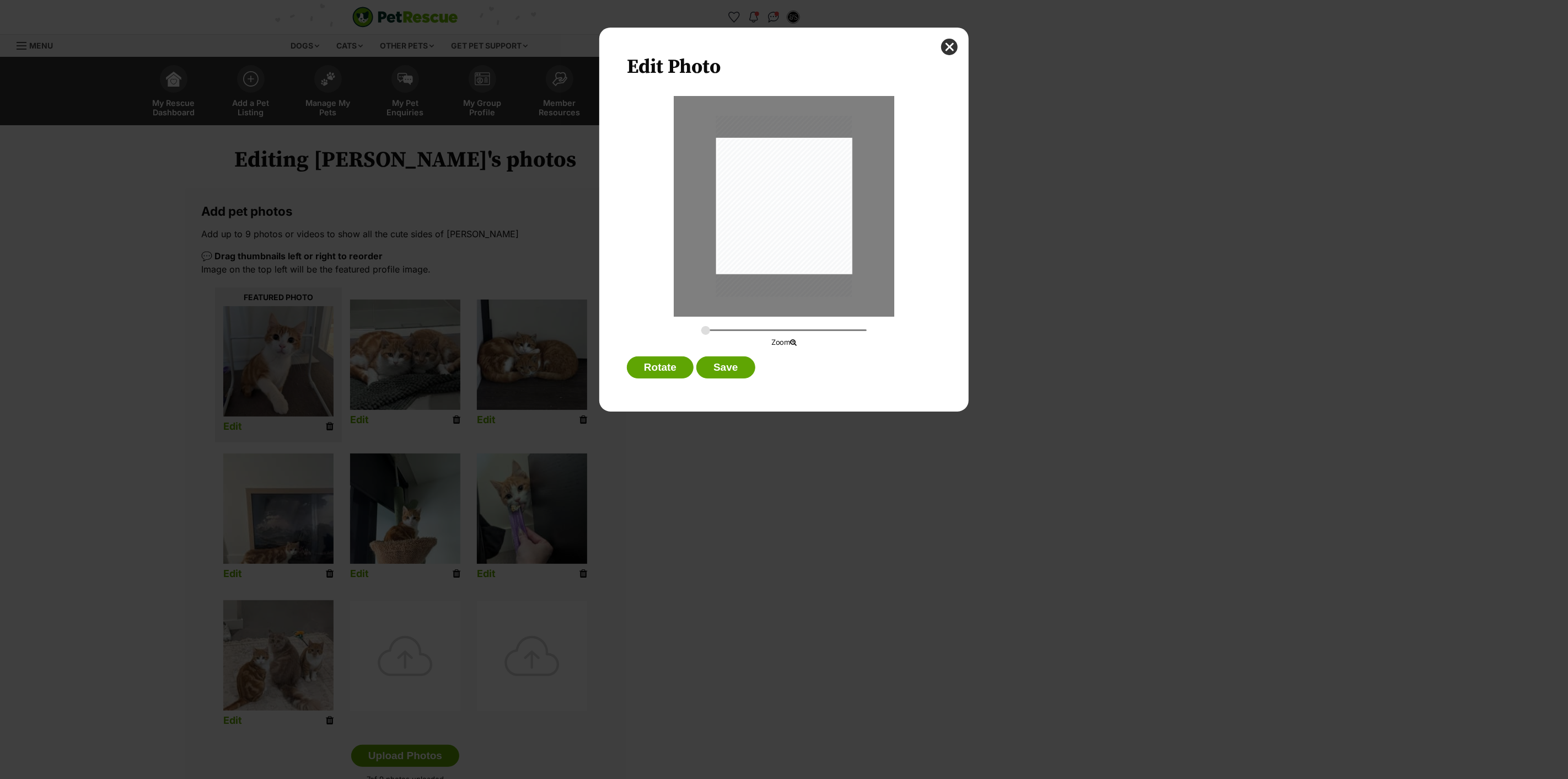
type input "0.3049"
drag, startPoint x: 785, startPoint y: 249, endPoint x: 785, endPoint y: 256, distance: 7.0
click at [785, 256] on div "Dialog Window - Close (Press escape to close)" at bounding box center [784, 225] width 151 height 201
click at [736, 376] on button "Save" at bounding box center [726, 367] width 58 height 22
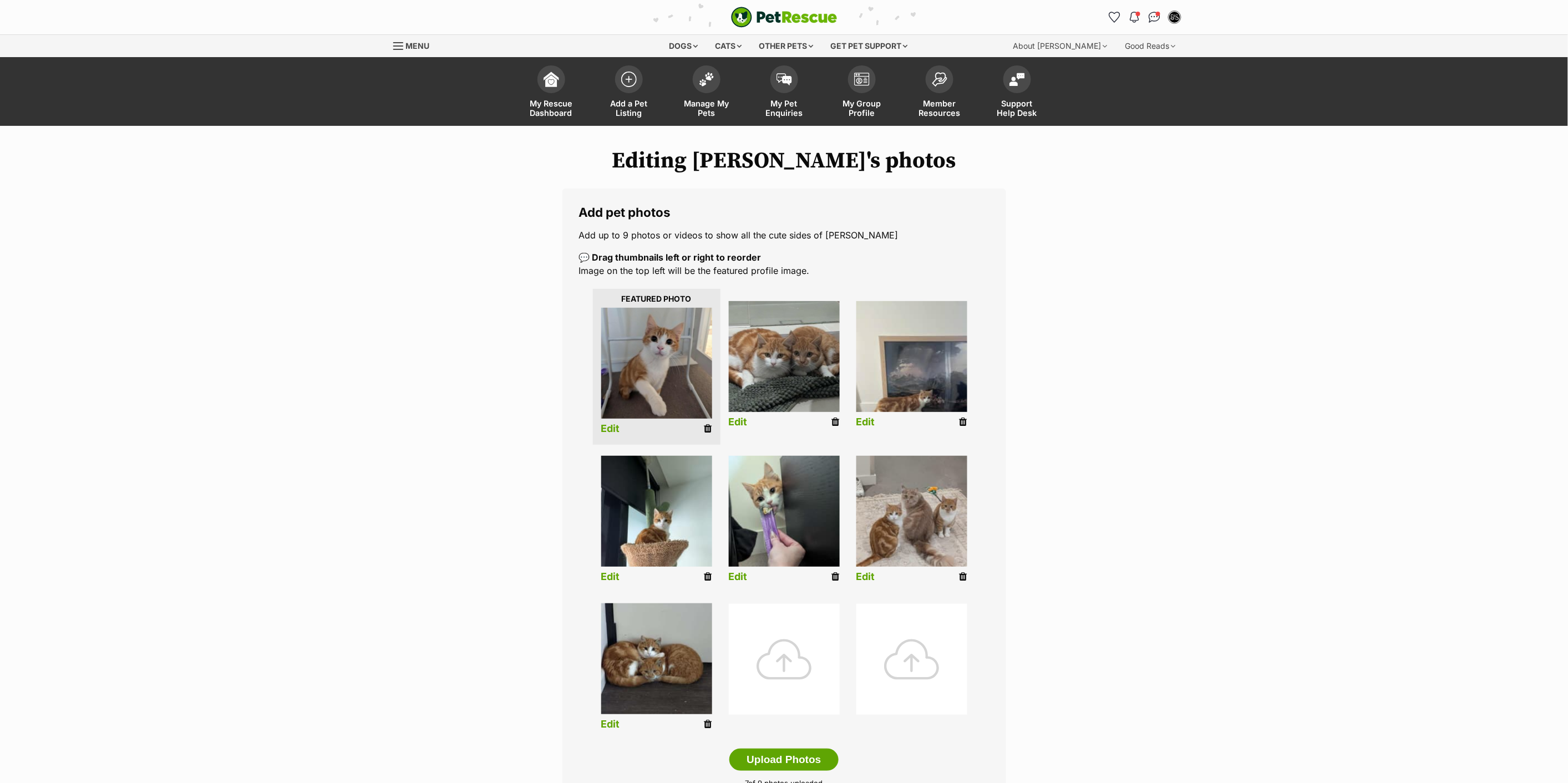
click at [873, 535] on img at bounding box center [912, 511] width 111 height 111
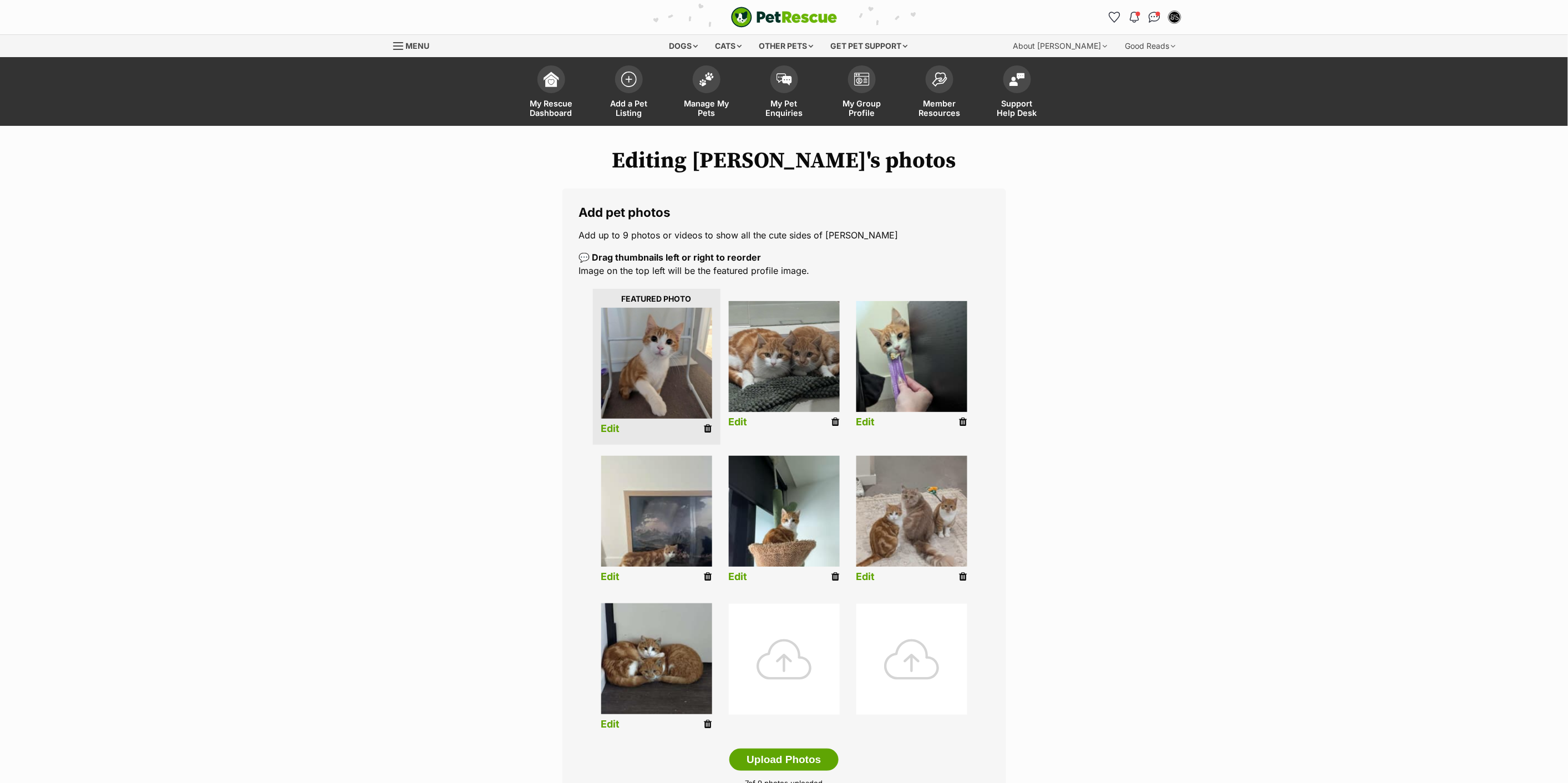
click at [874, 423] on li "Edit" at bounding box center [912, 367] width 127 height 143
click at [867, 422] on link "Edit" at bounding box center [866, 422] width 19 height 12
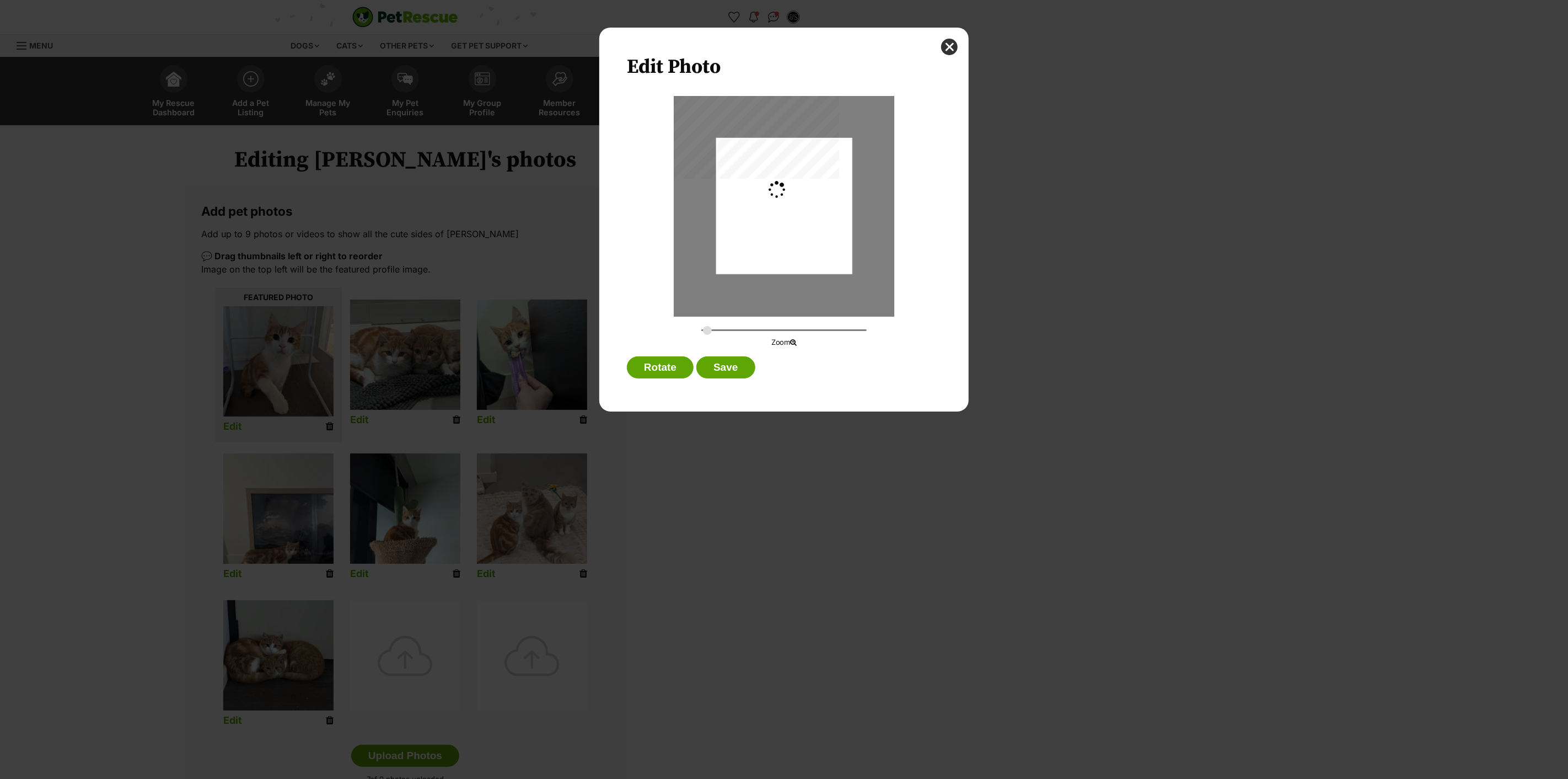
type input "0.2744"
drag, startPoint x: 793, startPoint y: 243, endPoint x: 799, endPoint y: 289, distance: 46.4
click at [802, 287] on div "Dialog Window - Close (Press escape to close)" at bounding box center [784, 247] width 136 height 219
drag, startPoint x: 743, startPoint y: 350, endPoint x: 743, endPoint y: 359, distance: 9.0
click at [743, 354] on div "Edit Photo Zoom Rotate Save" at bounding box center [784, 219] width 369 height 384
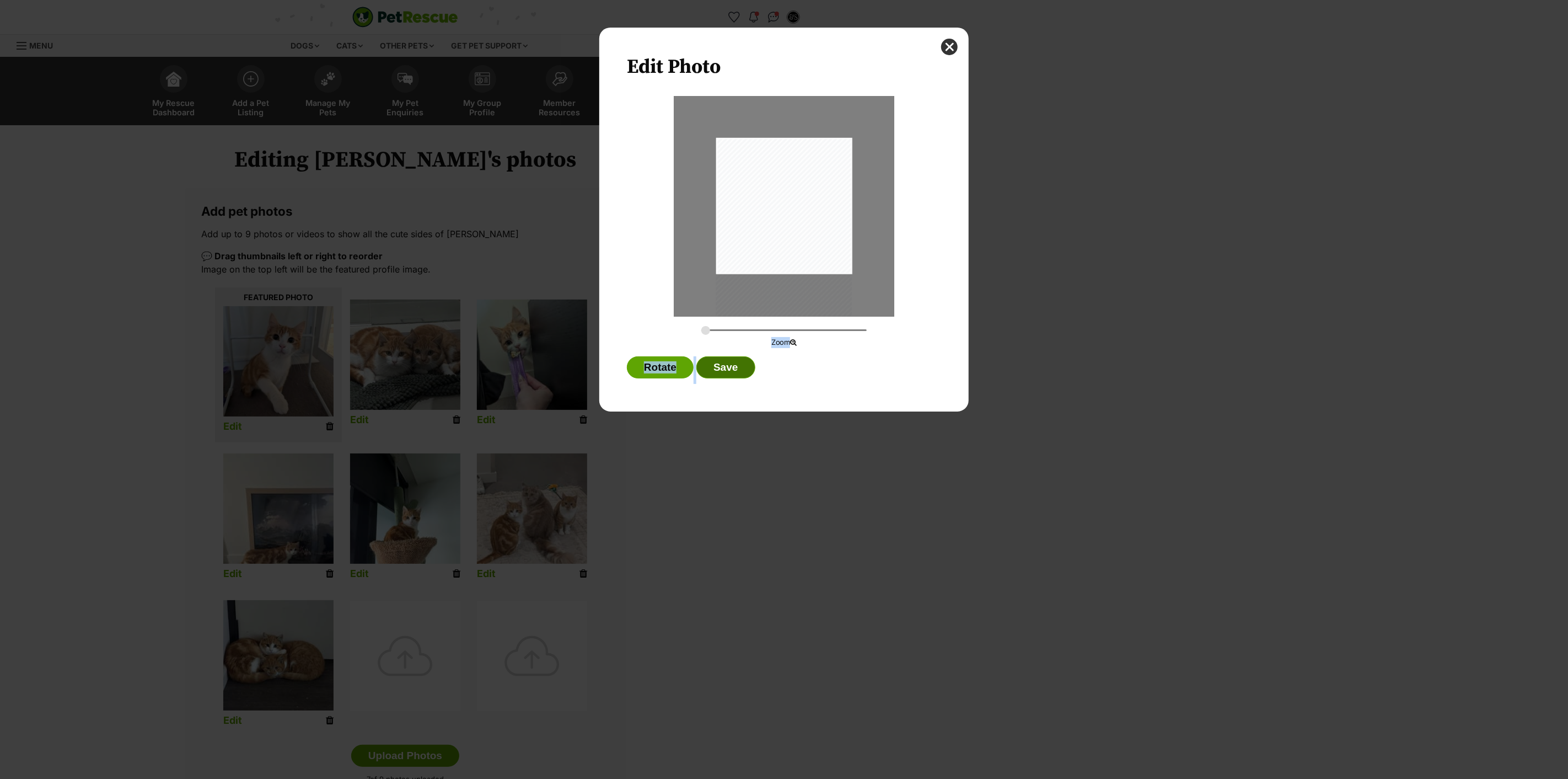
click at [743, 359] on button "Save" at bounding box center [726, 367] width 58 height 22
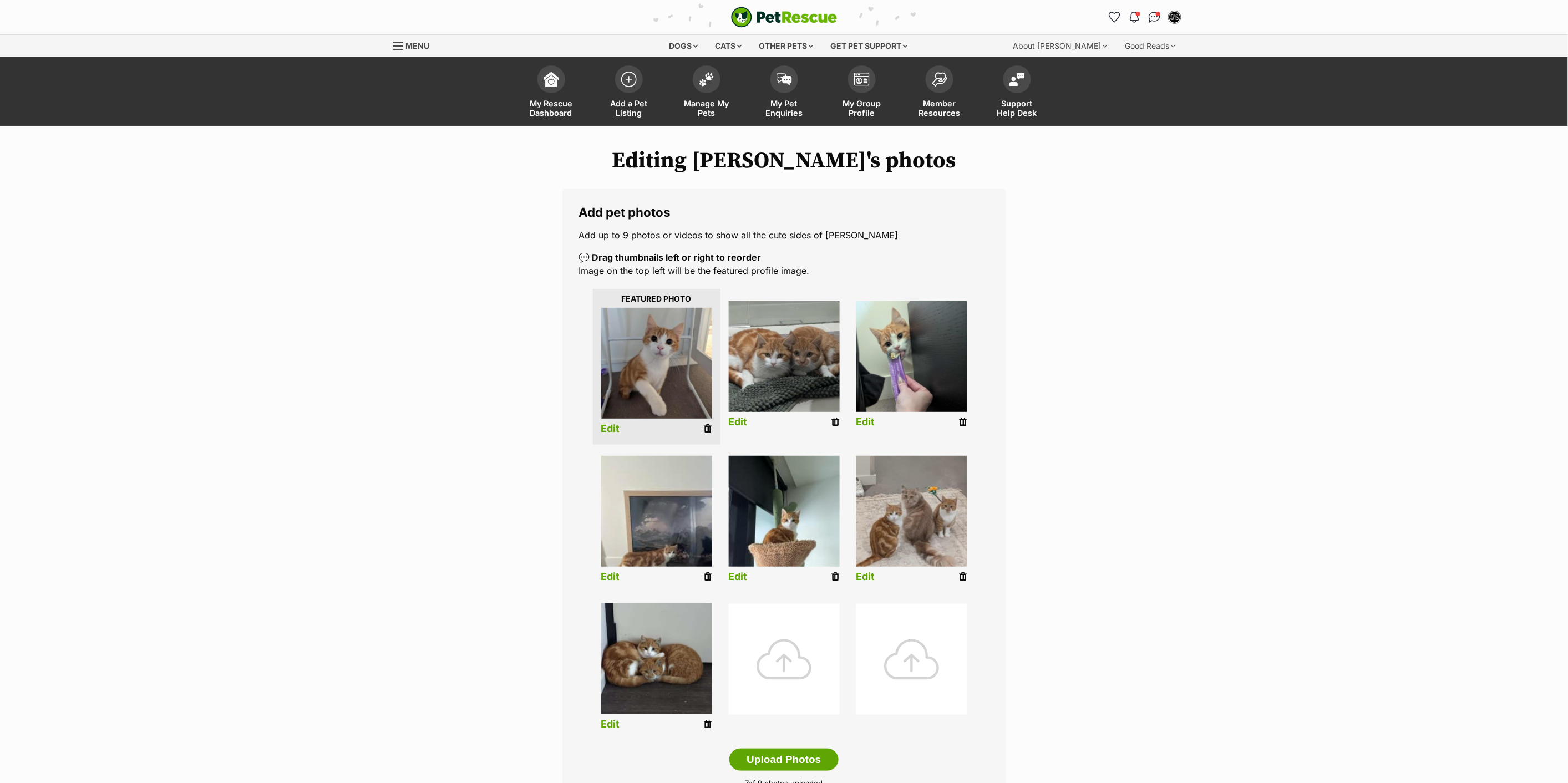
click at [610, 575] on link "Edit" at bounding box center [610, 577] width 19 height 12
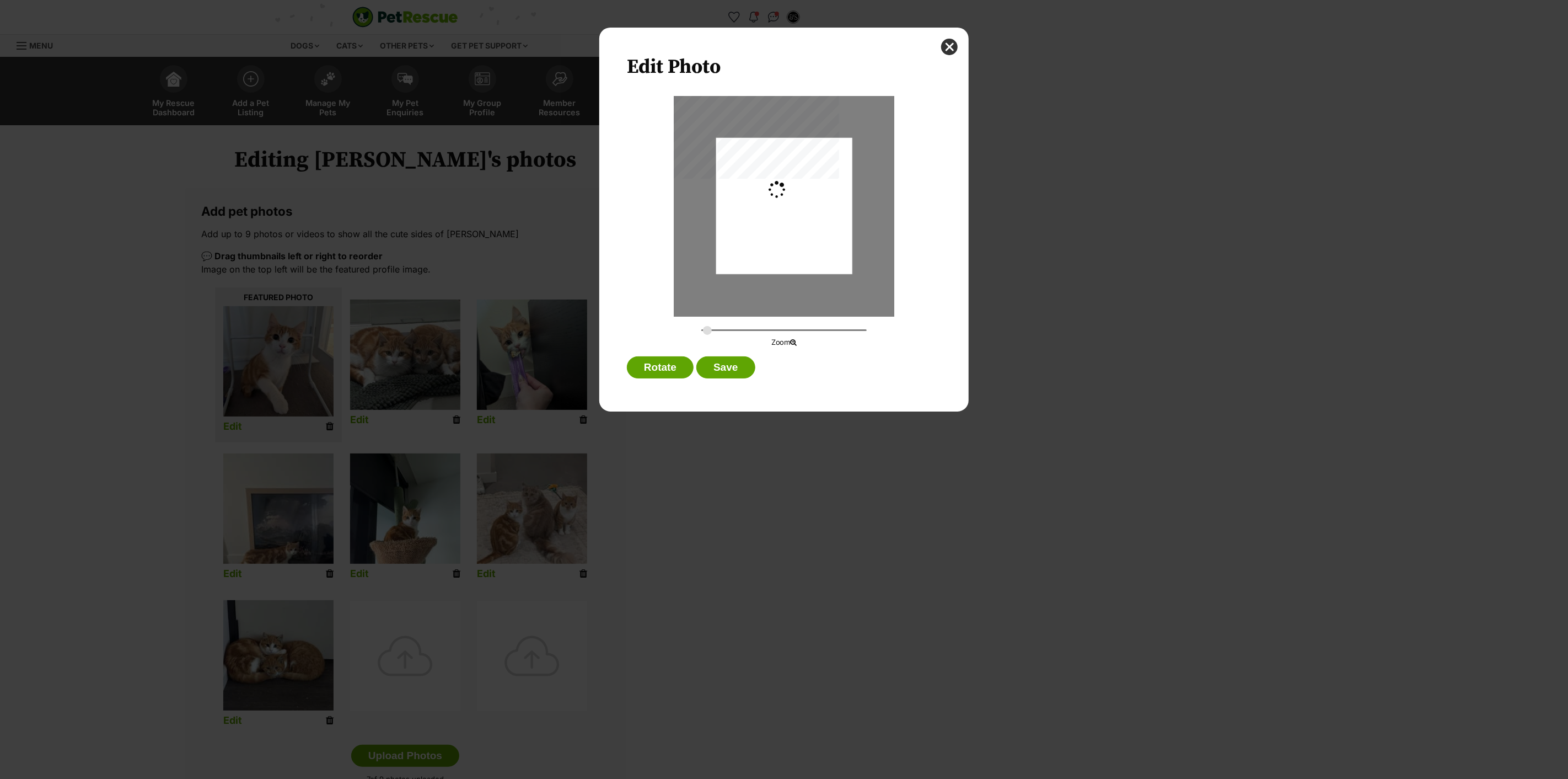
type input "0.2744"
drag, startPoint x: 793, startPoint y: 237, endPoint x: 786, endPoint y: 215, distance: 23.1
click at [791, 205] on div "Dialog Window - Close (Press escape to close)" at bounding box center [784, 182] width 136 height 185
click at [741, 361] on button "Save" at bounding box center [726, 367] width 58 height 22
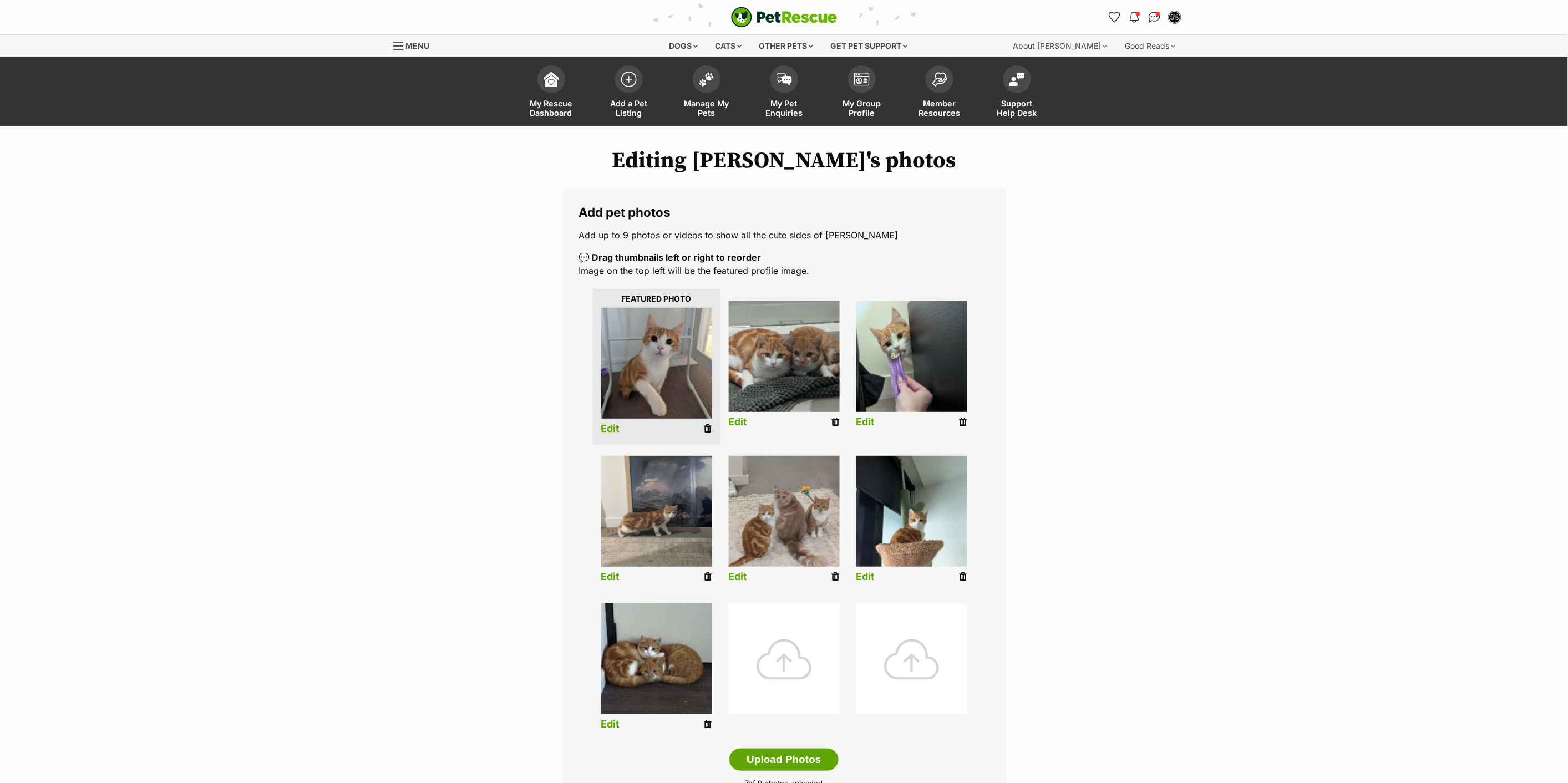
click at [879, 579] on li "Edit" at bounding box center [912, 521] width 127 height 143
click at [871, 578] on link "Edit" at bounding box center [866, 577] width 19 height 12
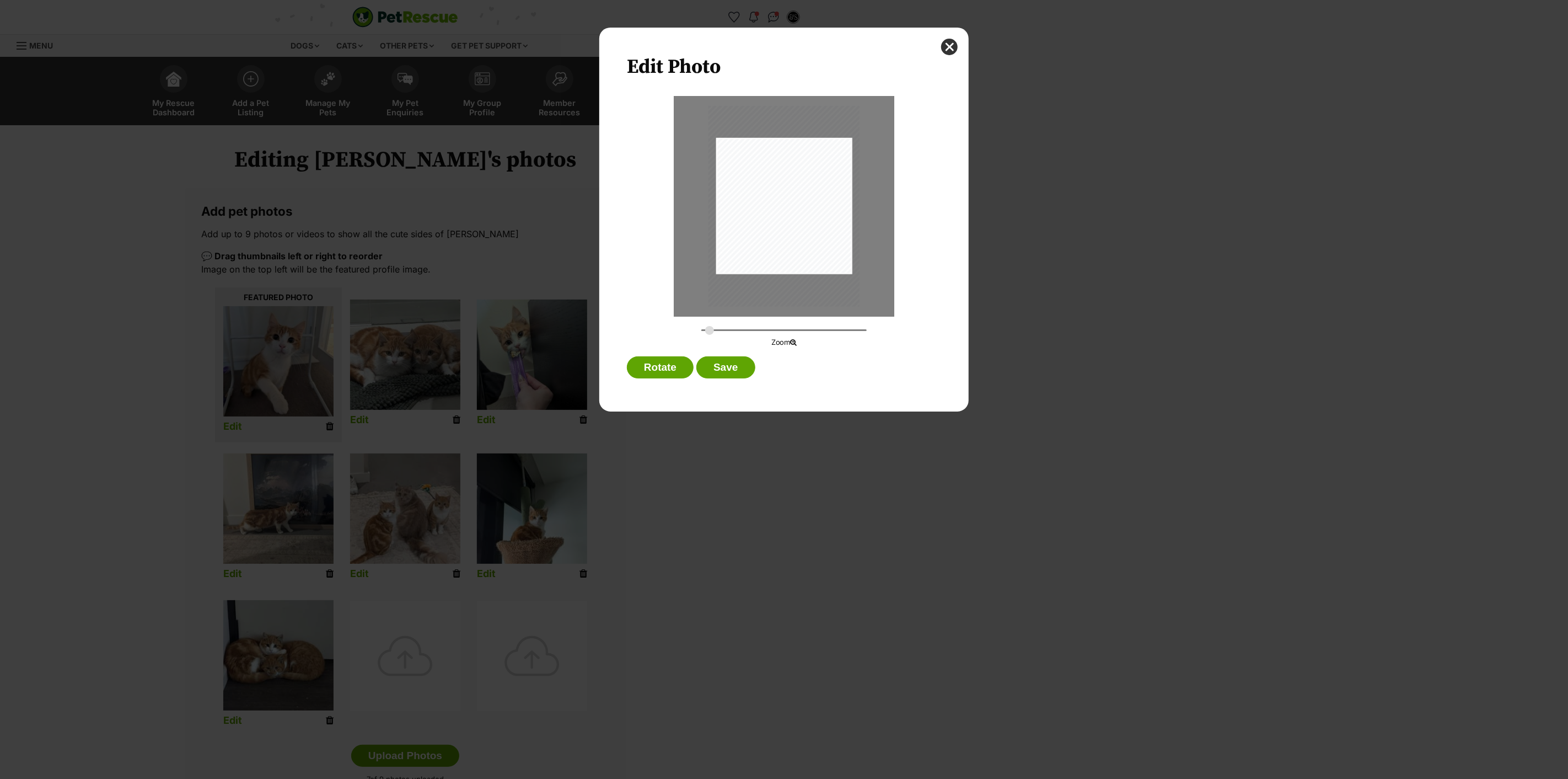
type input "0.3387"
drag, startPoint x: 808, startPoint y: 266, endPoint x: 807, endPoint y: 246, distance: 20.0
click at [807, 246] on div "Dialog Window - Close (Press escape to close)" at bounding box center [783, 187] width 168 height 224
click at [744, 370] on button "Save" at bounding box center [726, 367] width 58 height 22
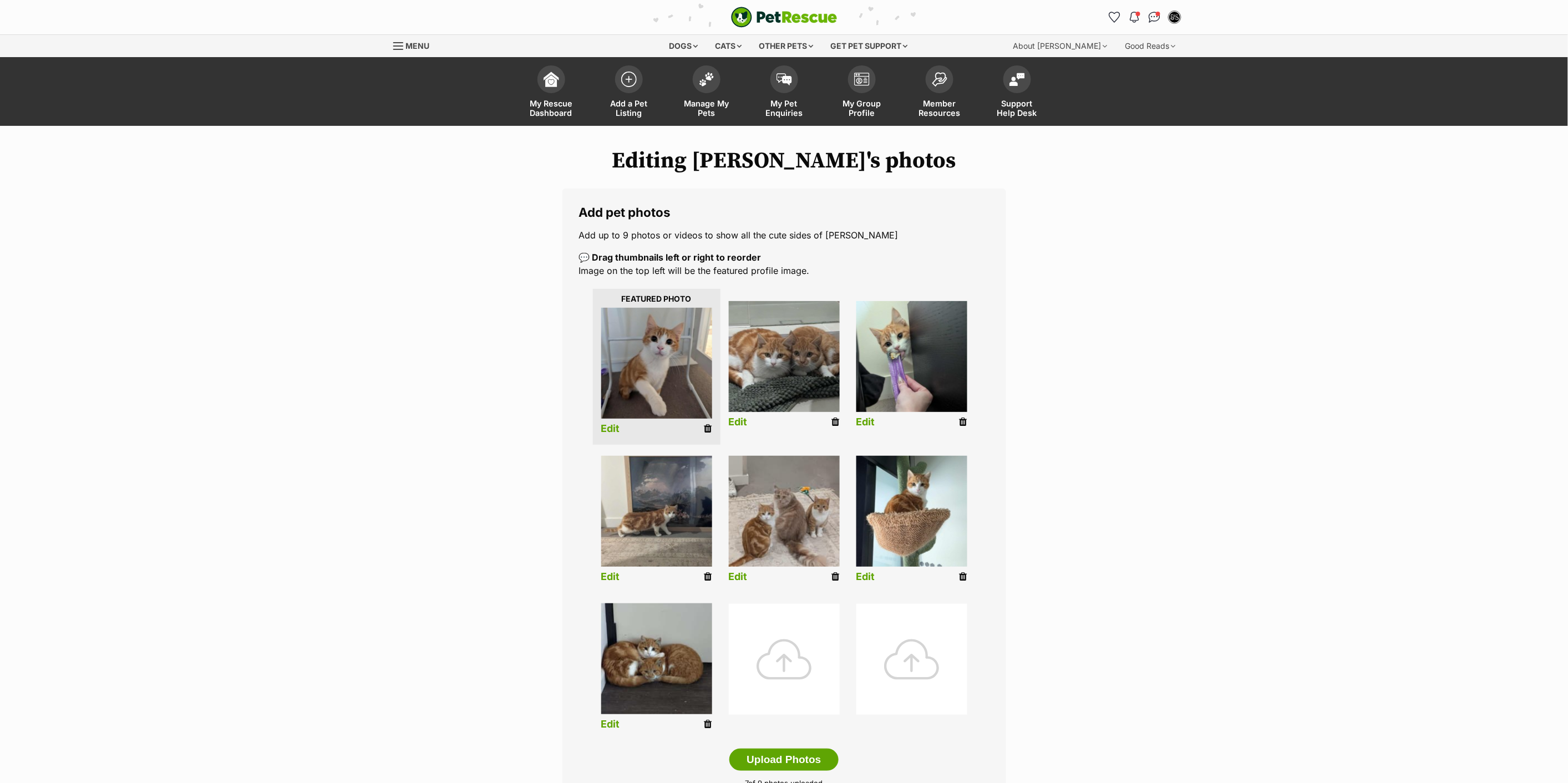
click at [613, 723] on link "Edit" at bounding box center [610, 724] width 19 height 12
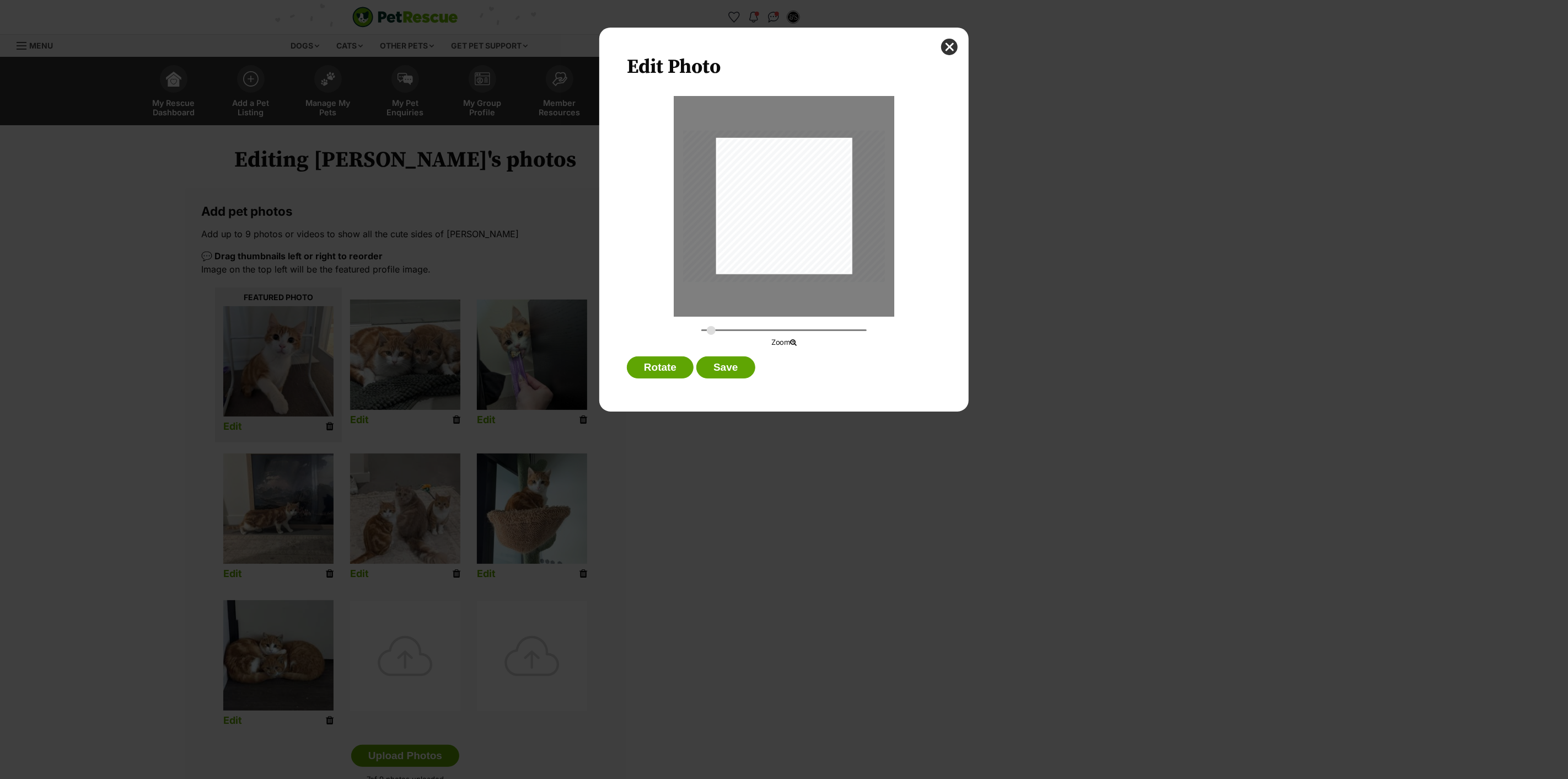
type input "0.4516"
drag, startPoint x: 757, startPoint y: 224, endPoint x: 759, endPoint y: 231, distance: 7.3
click at [759, 231] on div "Dialog Window - Close (Press escape to close)" at bounding box center [787, 212] width 224 height 168
click at [743, 370] on button "Save" at bounding box center [726, 367] width 58 height 22
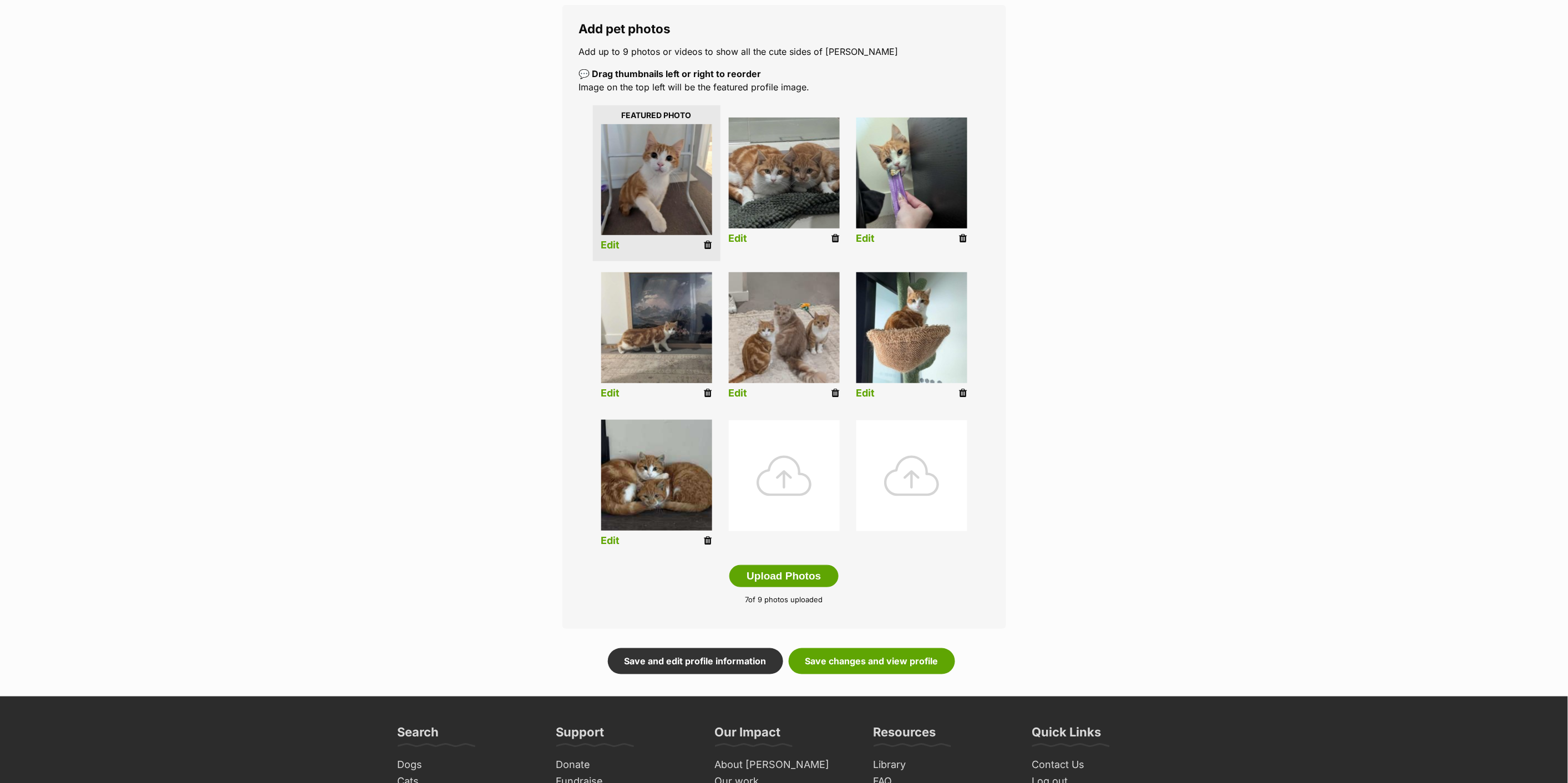
scroll to position [185, 0]
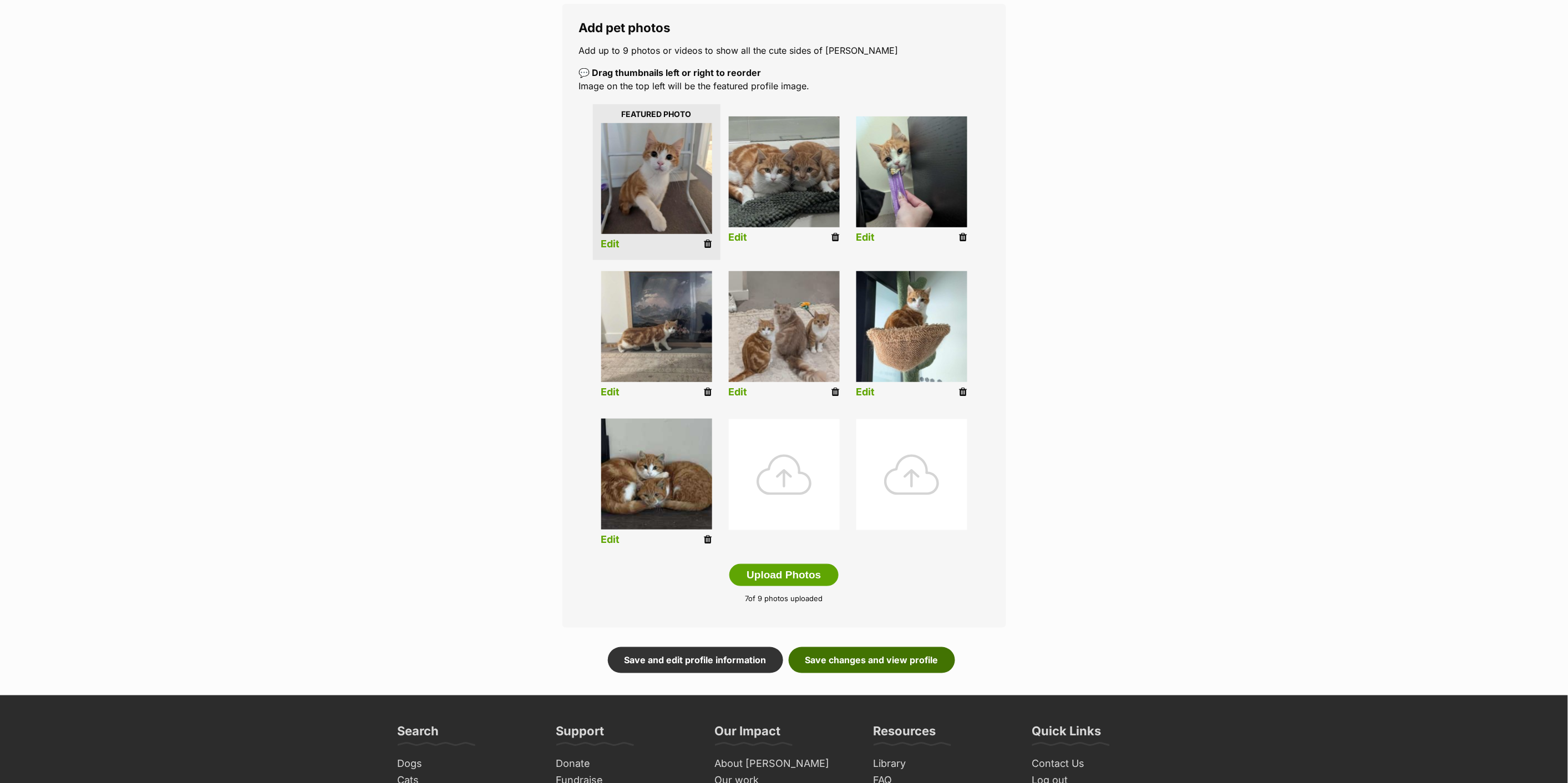
click at [886, 665] on link "Save changes and view profile" at bounding box center [872, 660] width 167 height 26
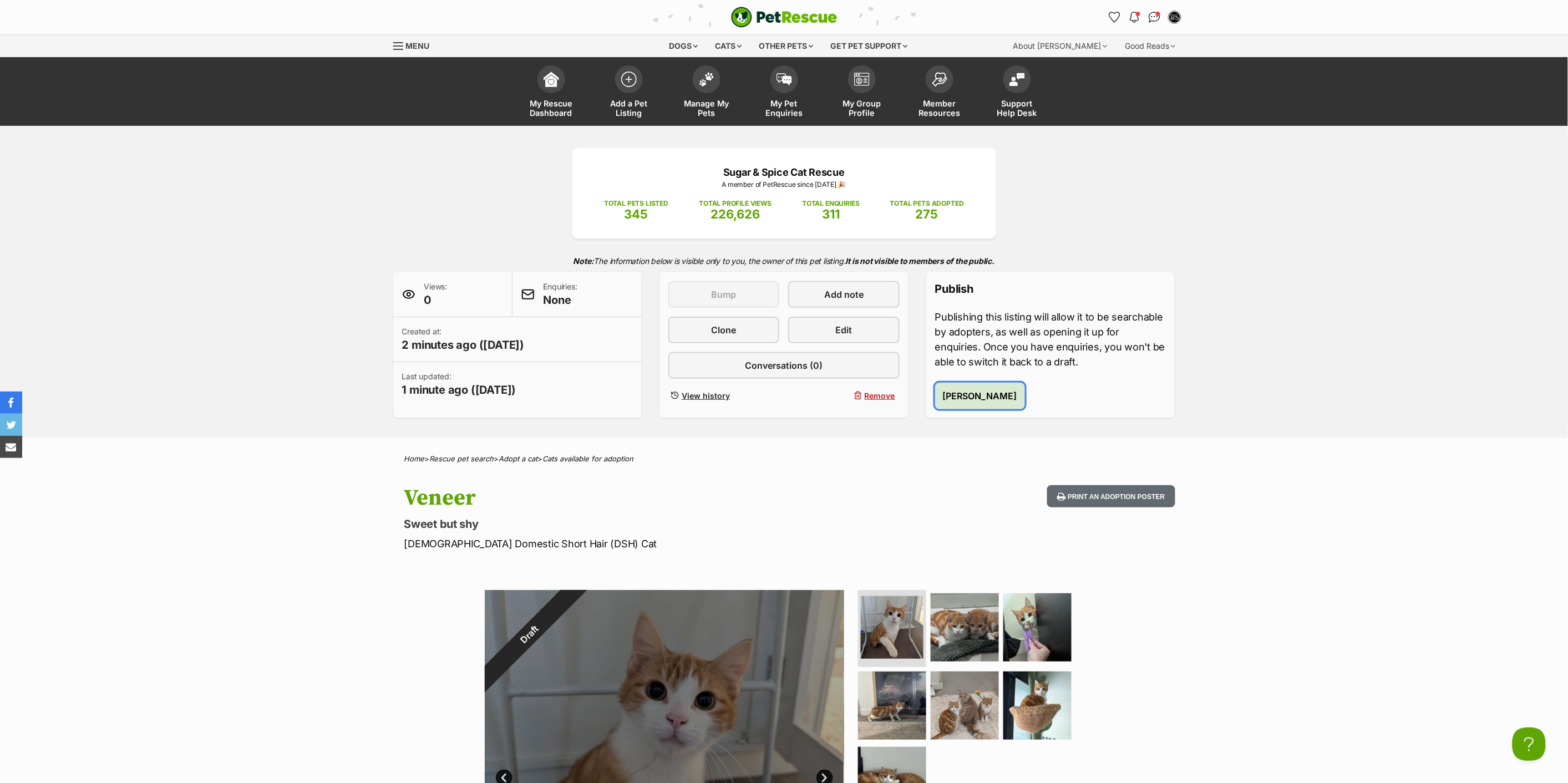
click at [994, 406] on button "Publish Veneer" at bounding box center [980, 395] width 90 height 26
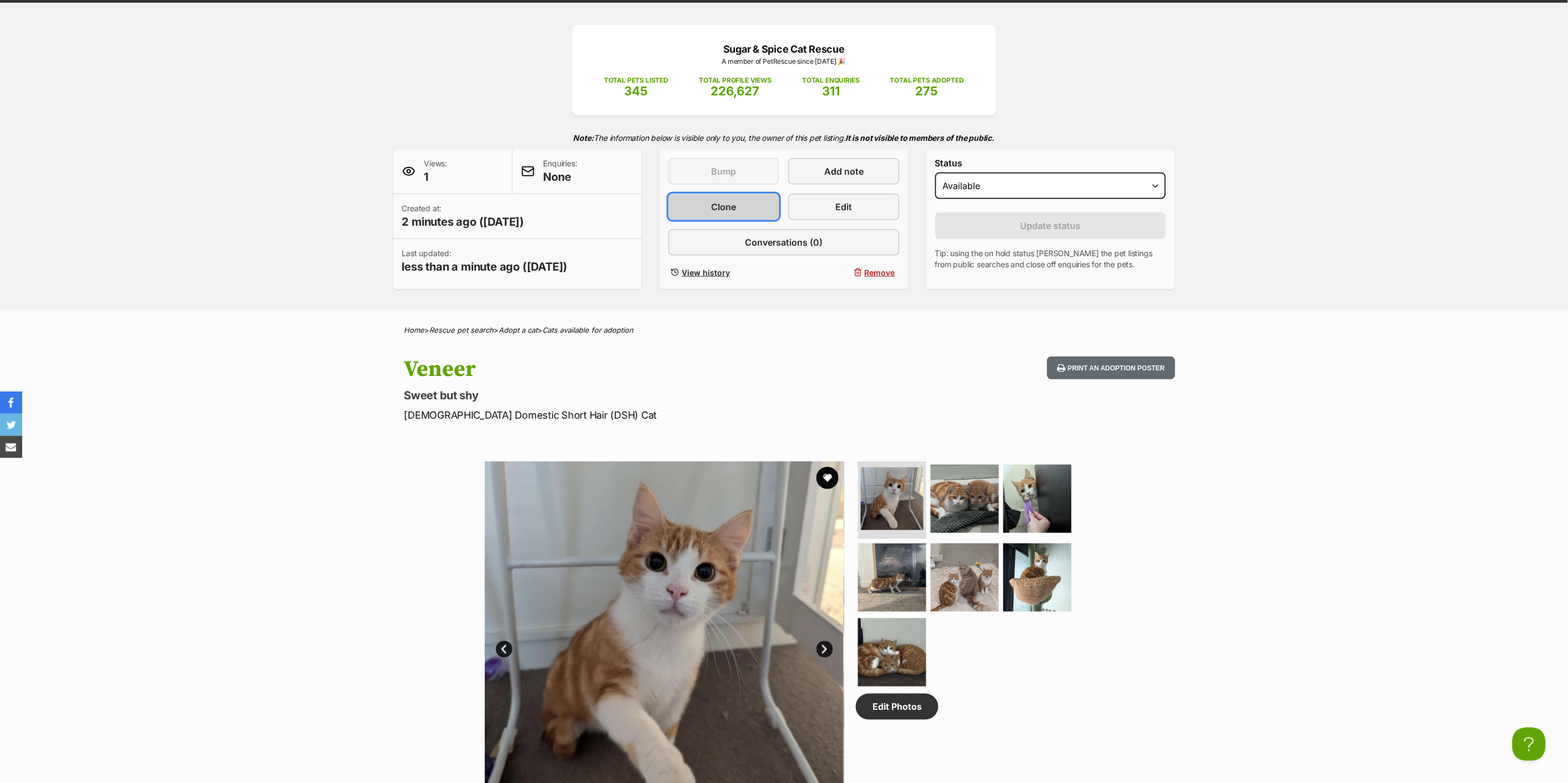
click at [759, 209] on link "Clone" at bounding box center [723, 206] width 111 height 26
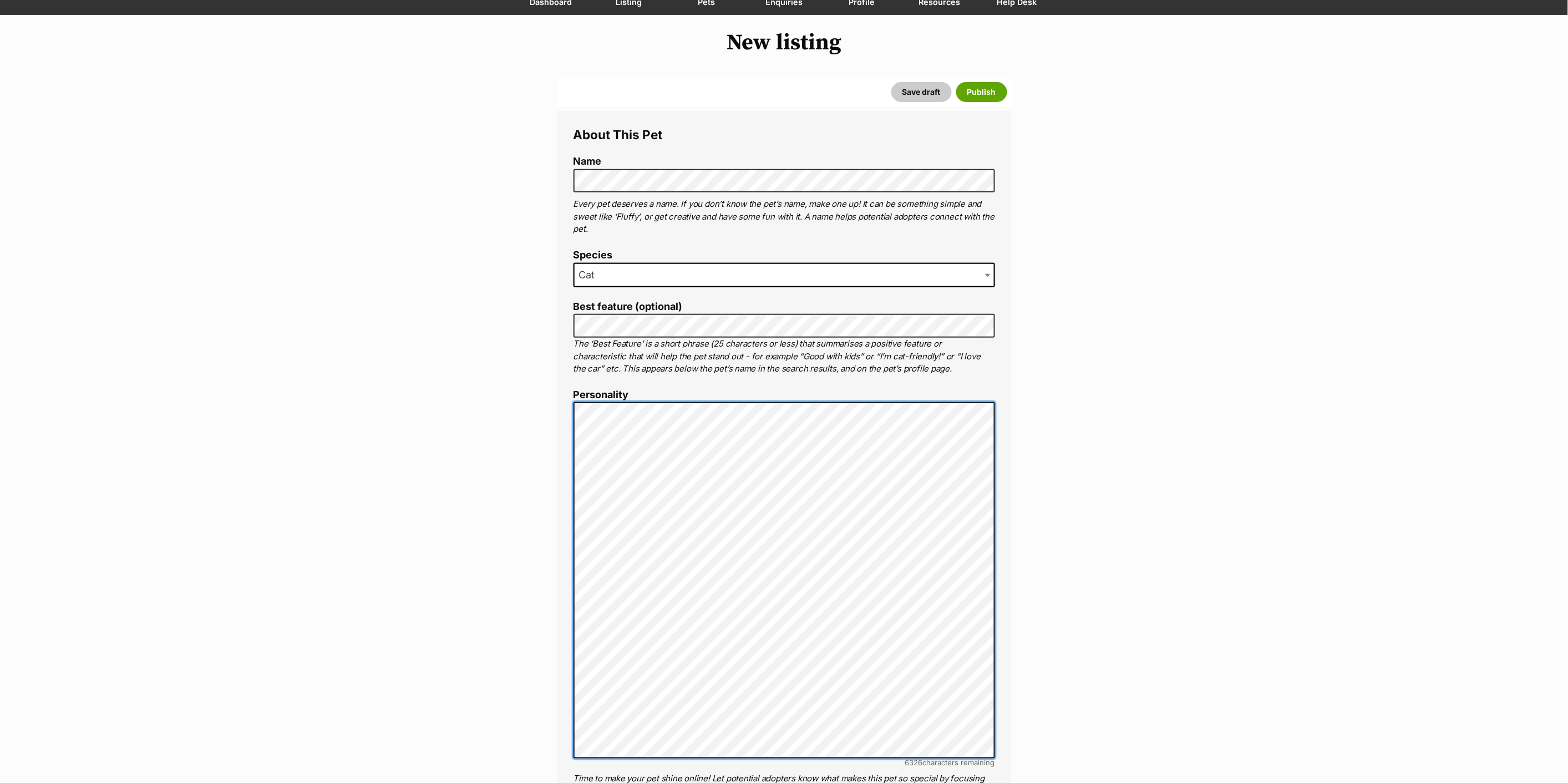
scroll to position [185, 0]
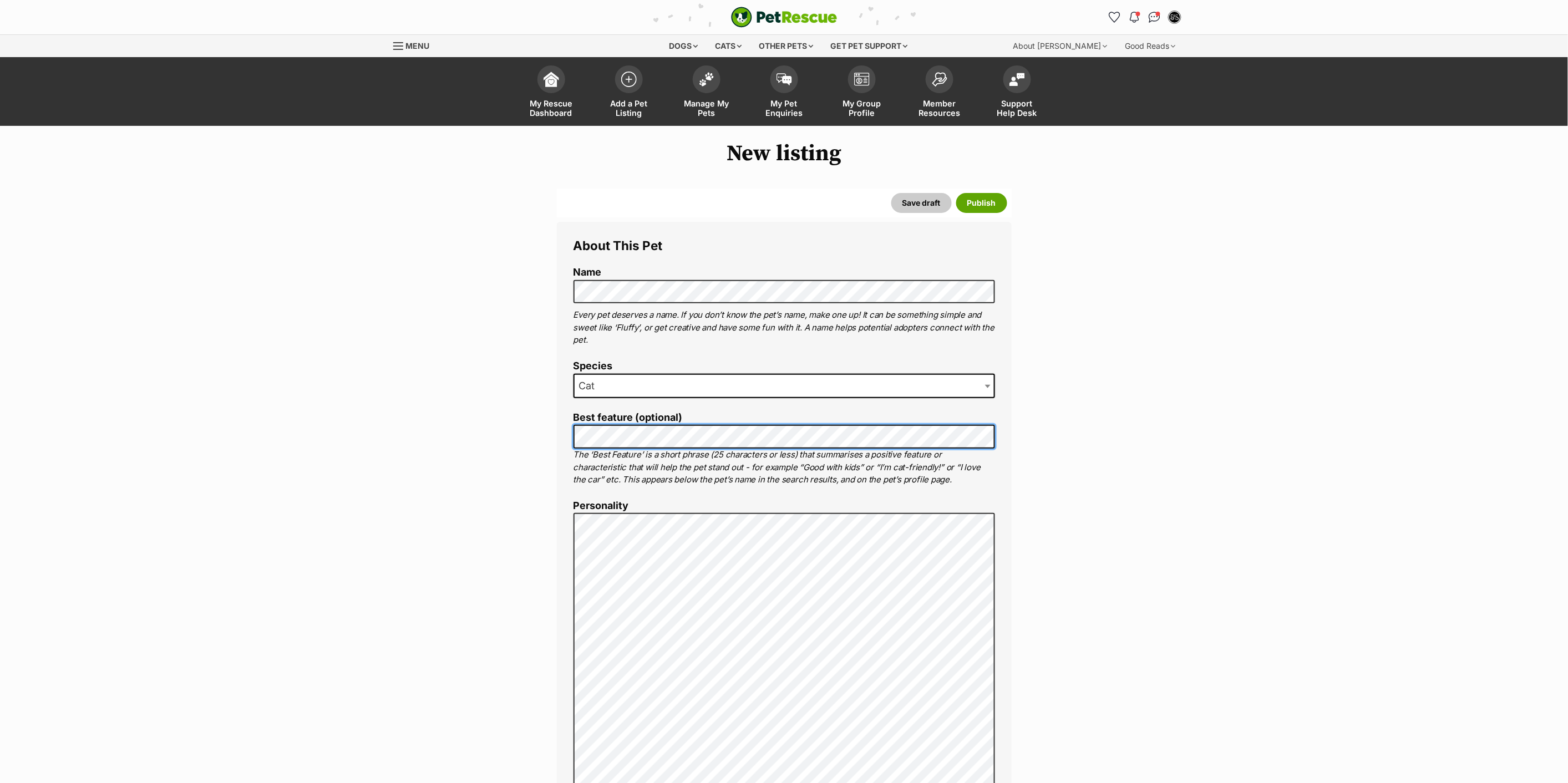
click at [569, 437] on div "About This Pet Name Henlo there, it looks like you might be using the pet name …" at bounding box center [784, 741] width 455 height 1040
click at [562, 441] on div "About This Pet Name Henlo there, it looks like you might be using the pet name …" at bounding box center [784, 741] width 455 height 1040
click at [568, 438] on div "About This Pet Name Henlo there, it looks like you might be using the pet name …" at bounding box center [784, 741] width 455 height 1040
click at [858, 488] on ol "Name Henlo there, it looks like you might be using the pet name field to indica…" at bounding box center [784, 757] width 421 height 980
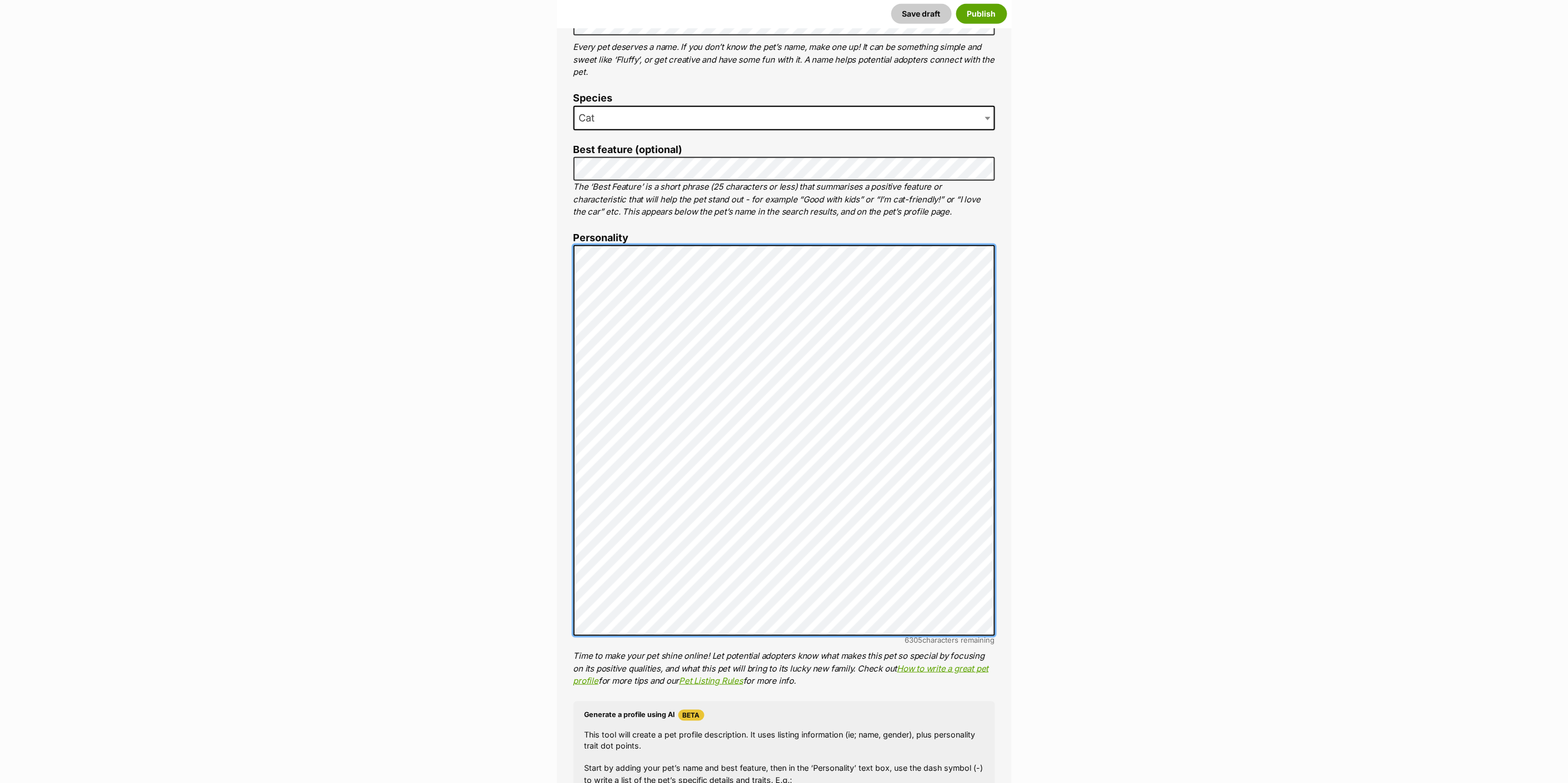
scroll to position [246, 0]
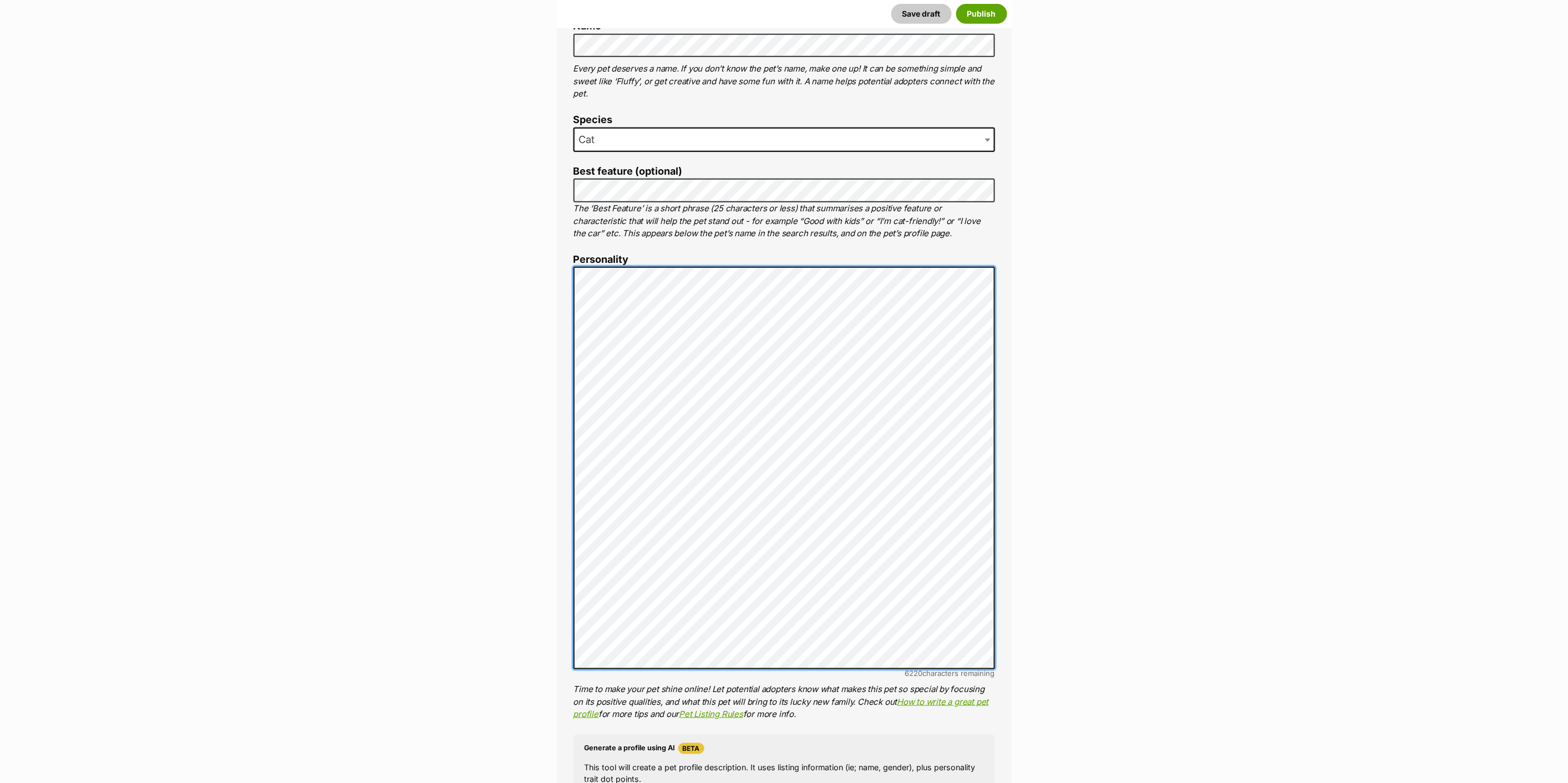
click at [566, 495] on div "About This Pet Name Henlo there, it looks like you might be using the pet name …" at bounding box center [784, 519] width 455 height 1086
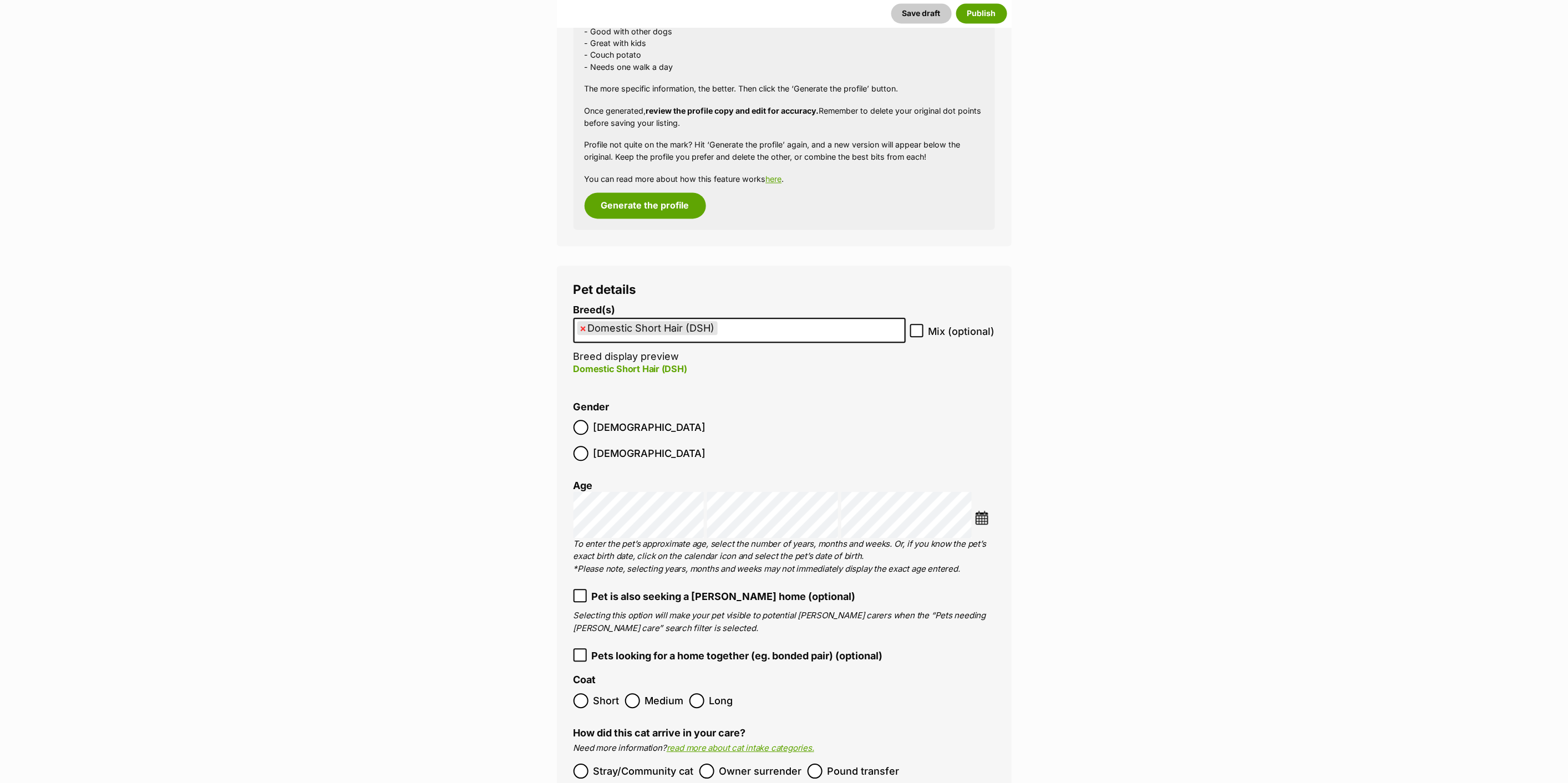
scroll to position [1294, 0]
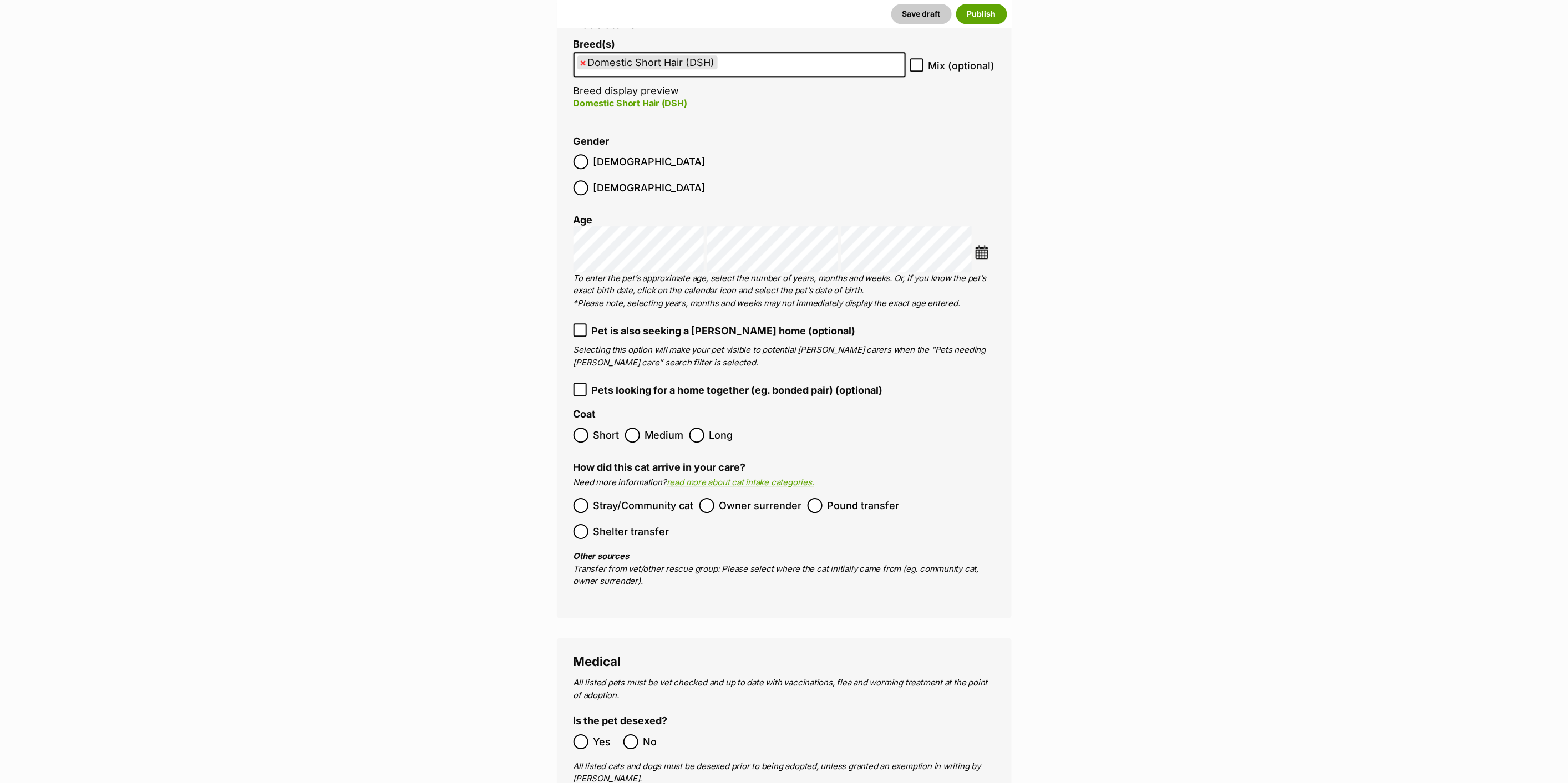
click at [591, 162] on label "Male" at bounding box center [640, 162] width 132 height 15
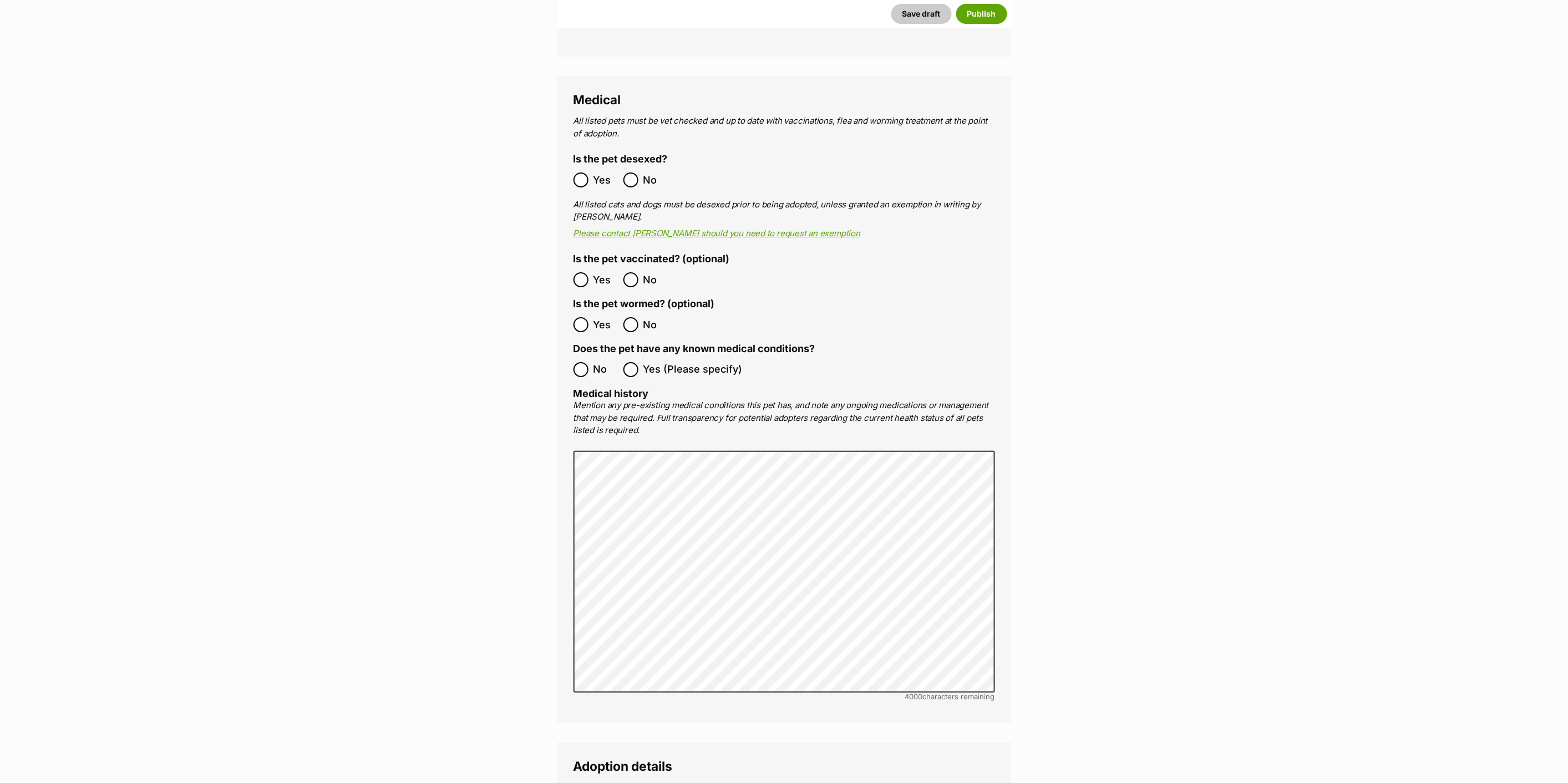
scroll to position [1909, 0]
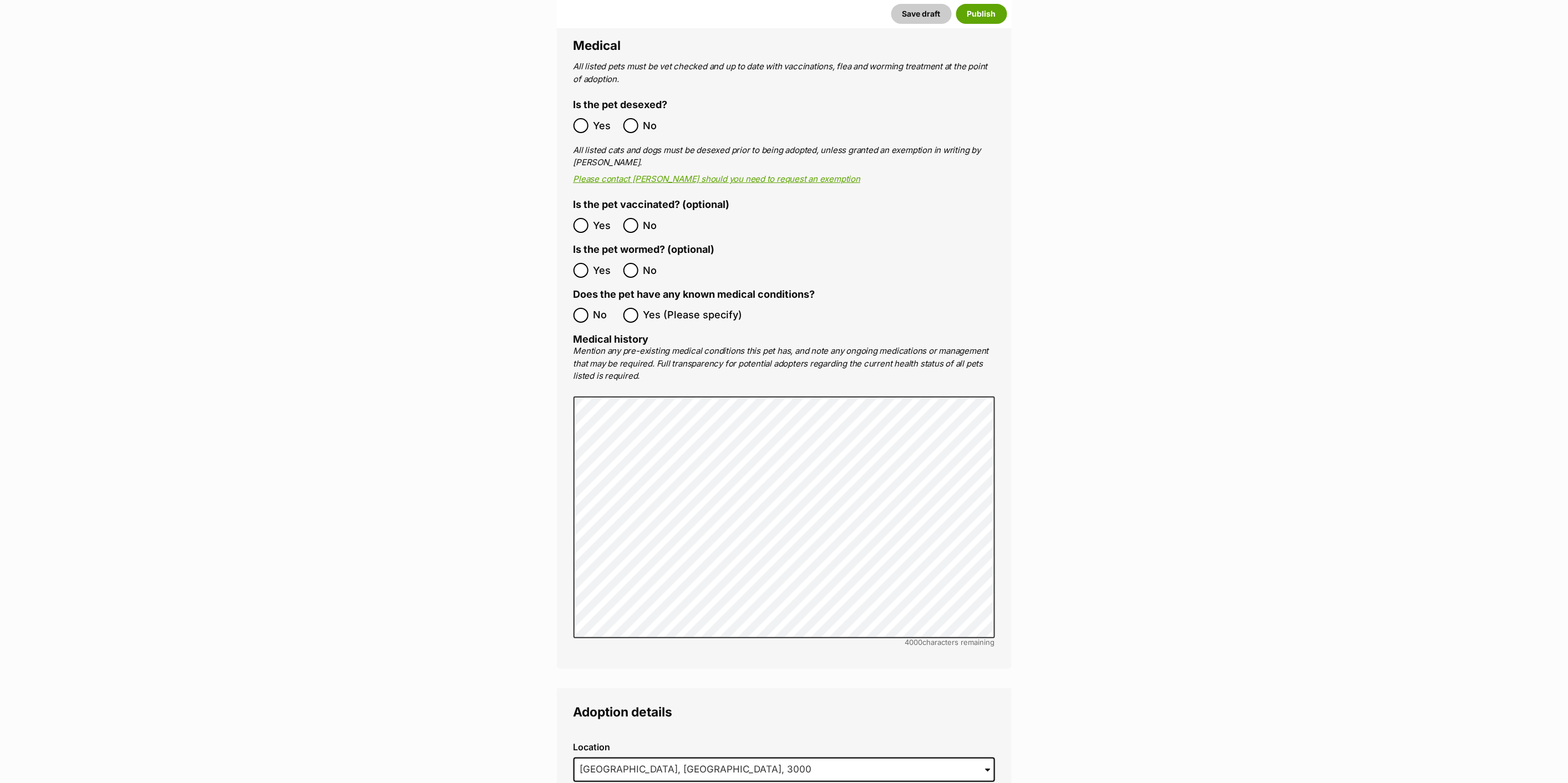
click at [582, 302] on ol "No Yes (Please specify)" at bounding box center [784, 315] width 421 height 26
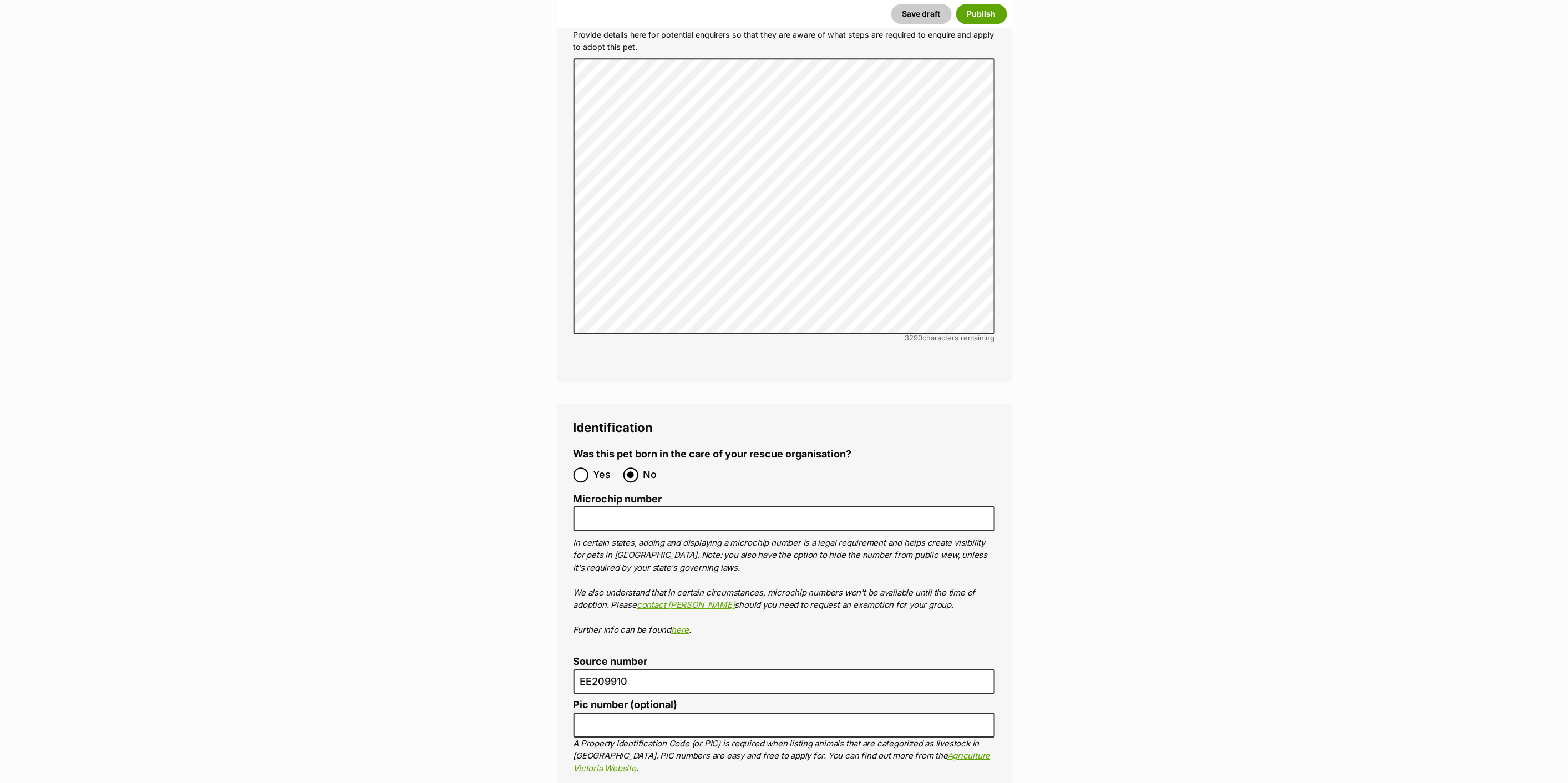
scroll to position [3512, 0]
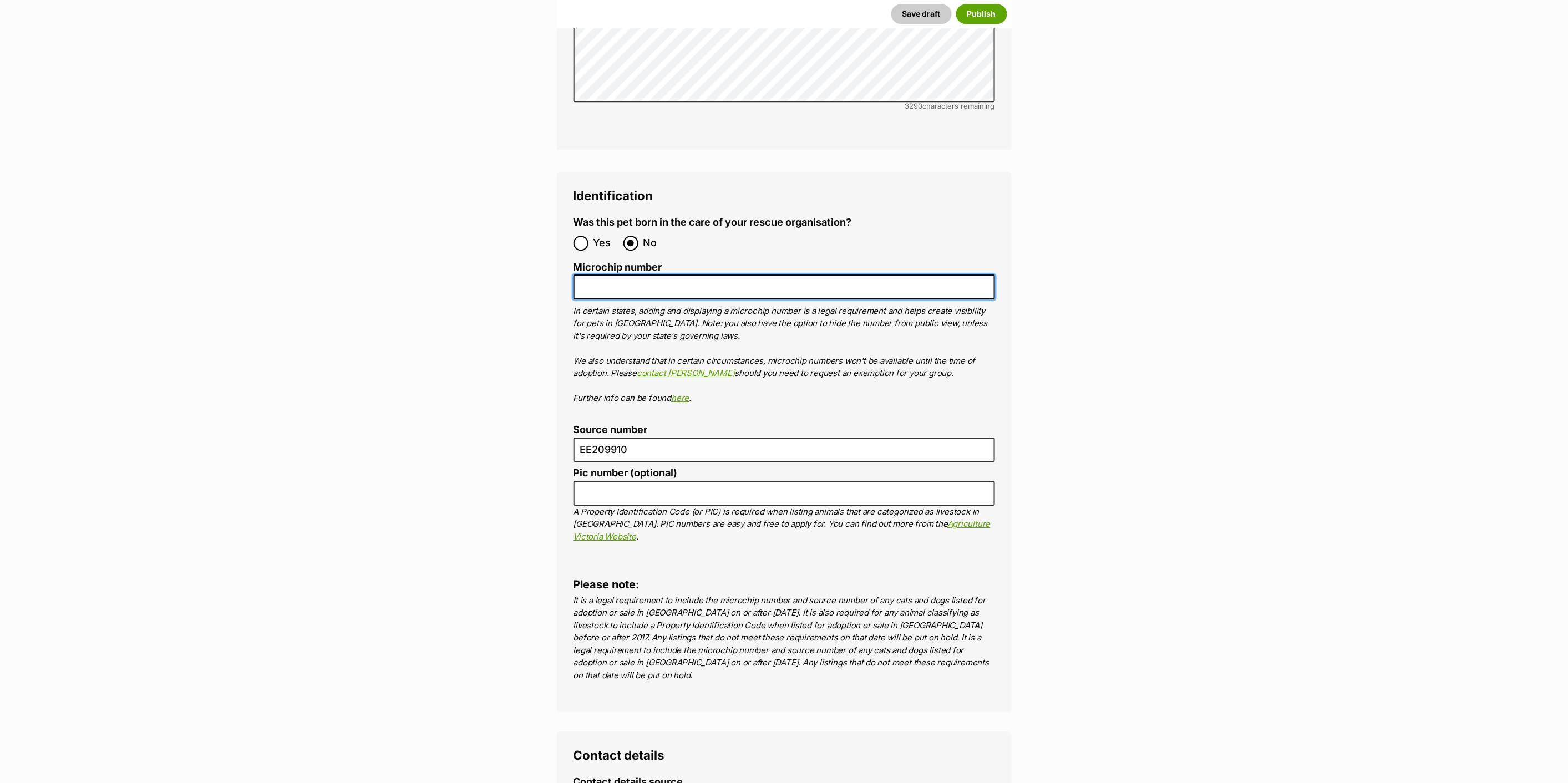
click at [658, 274] on input "Microchip number" at bounding box center [784, 287] width 421 height 25
paste input "953 010 007 940 575"
type input "953 010 007 940 575"
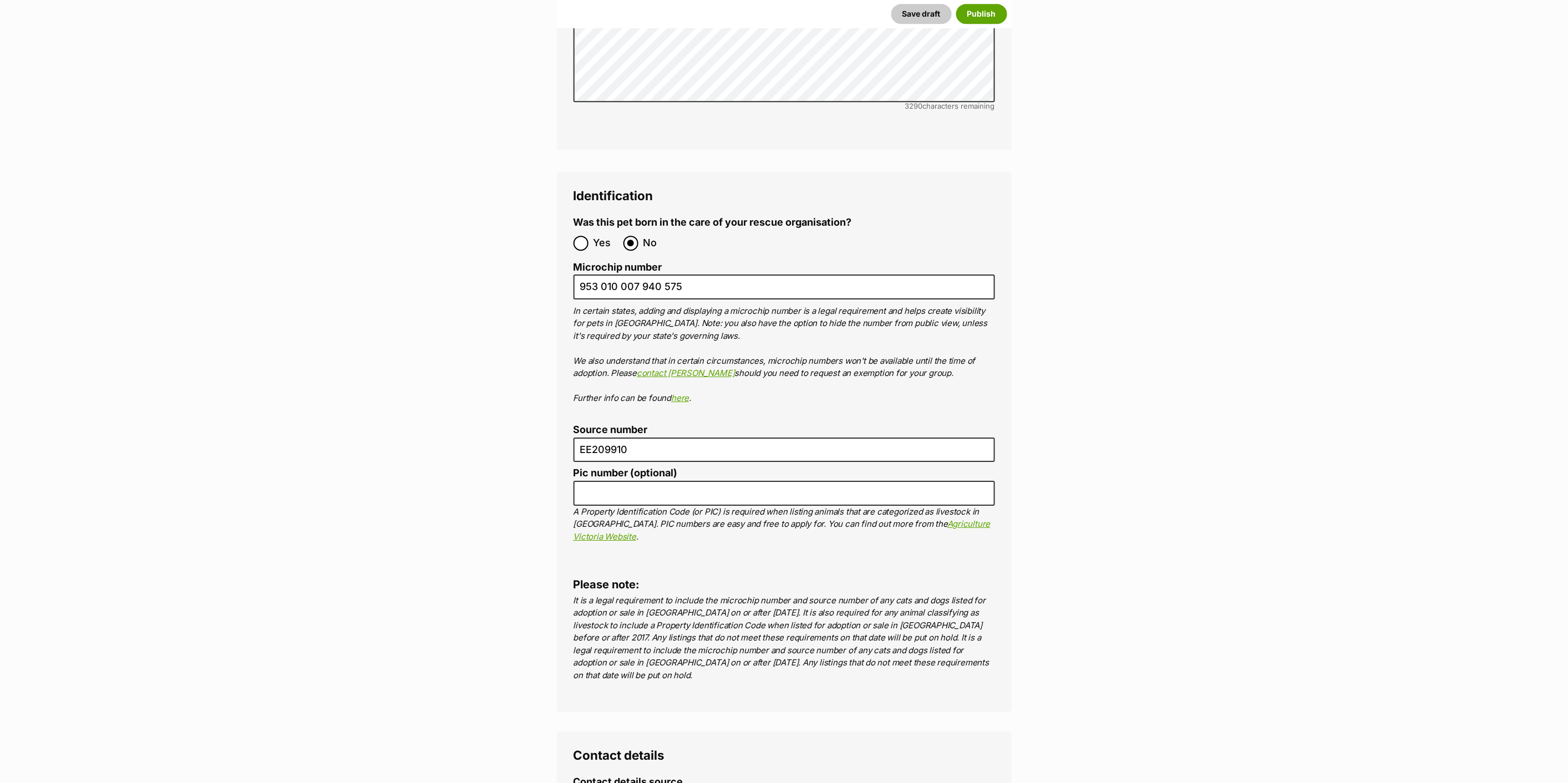
click at [862, 348] on fieldset "Microchip number 953 010 007 940 575 In certain states, adding and displaying a…" at bounding box center [784, 340] width 421 height 157
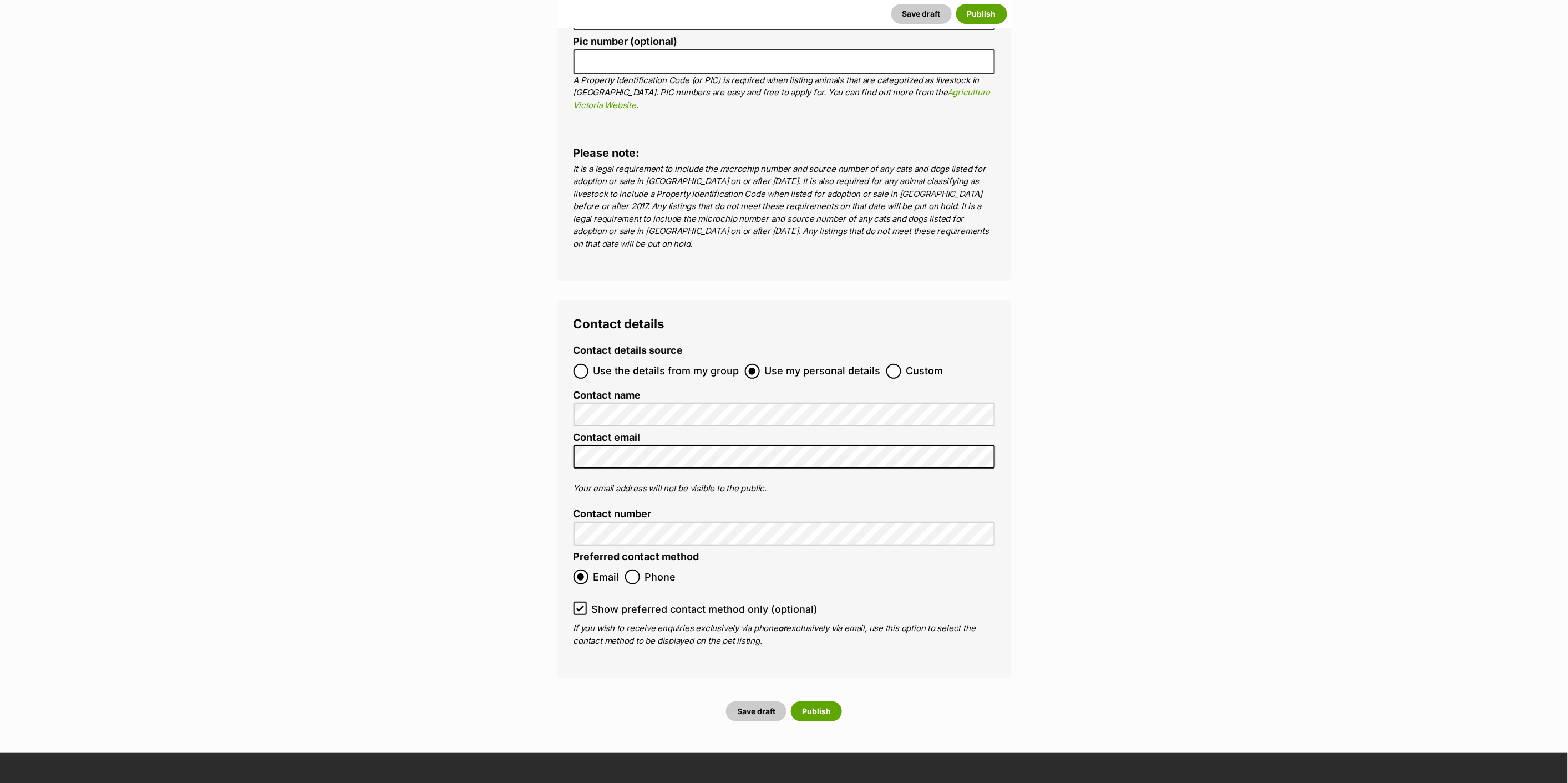
scroll to position [4066, 0]
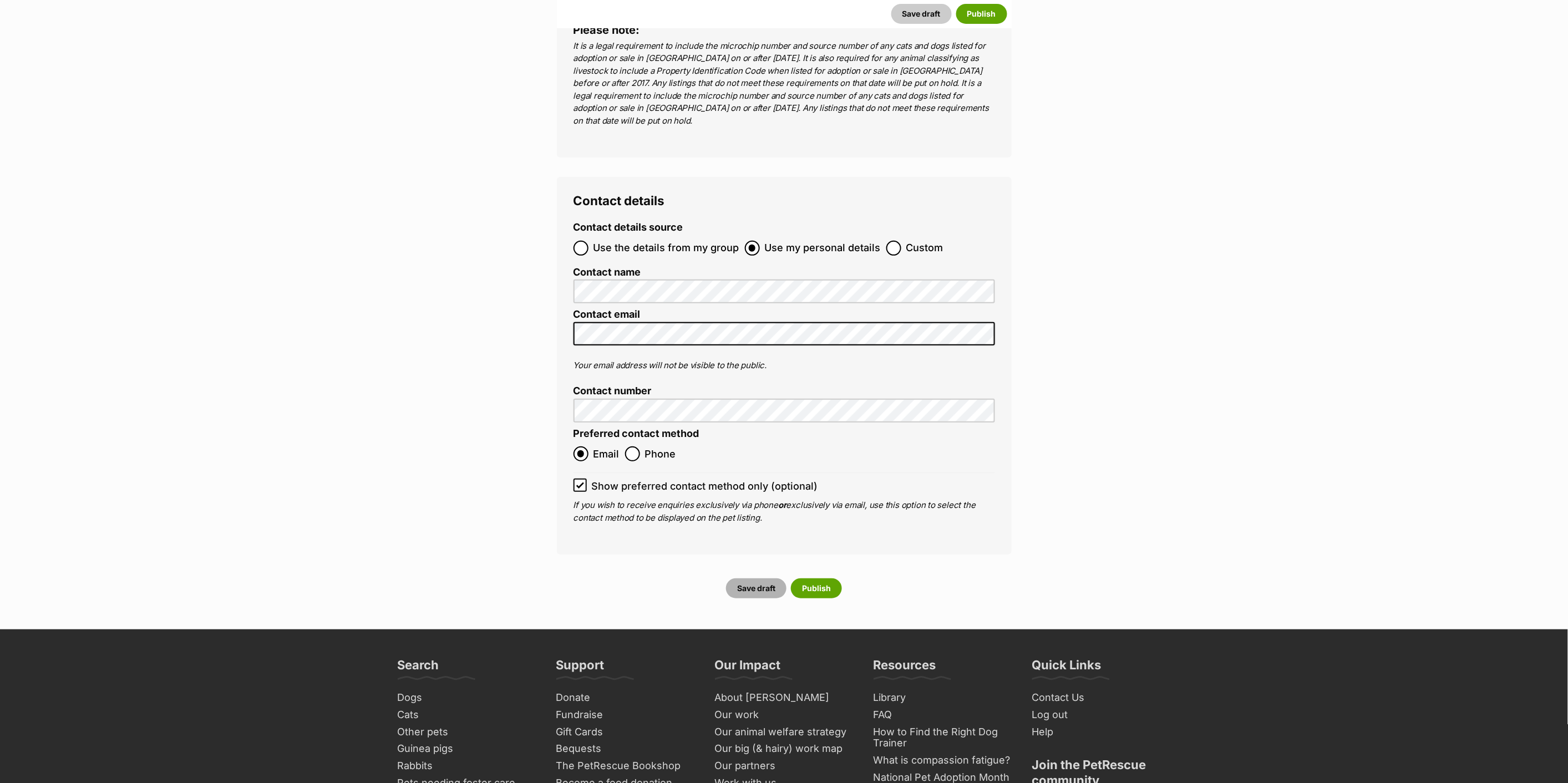
click at [756, 579] on button "Save draft" at bounding box center [756, 588] width 61 height 20
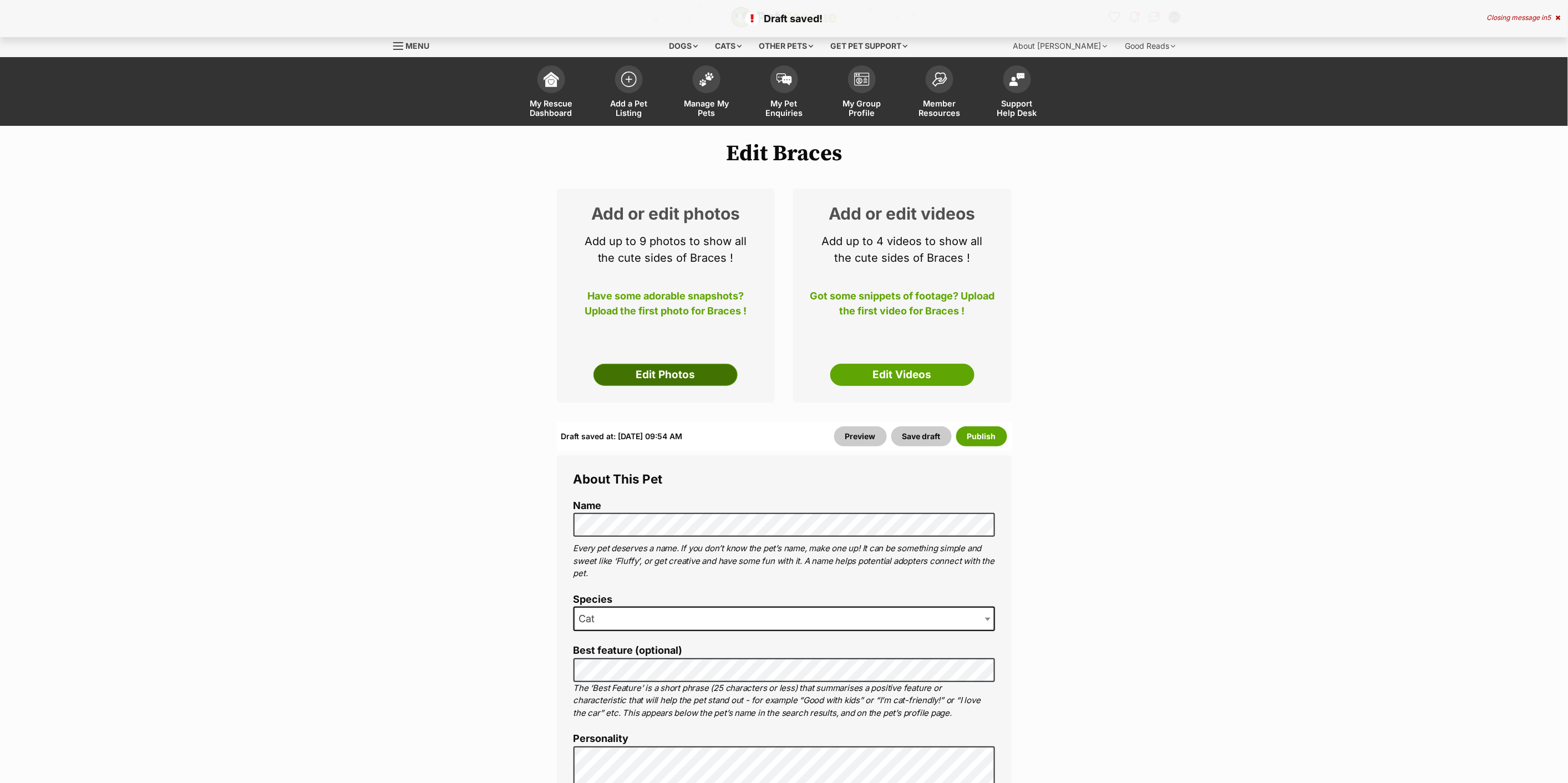
click at [706, 376] on link "Edit Photos" at bounding box center [665, 375] width 144 height 22
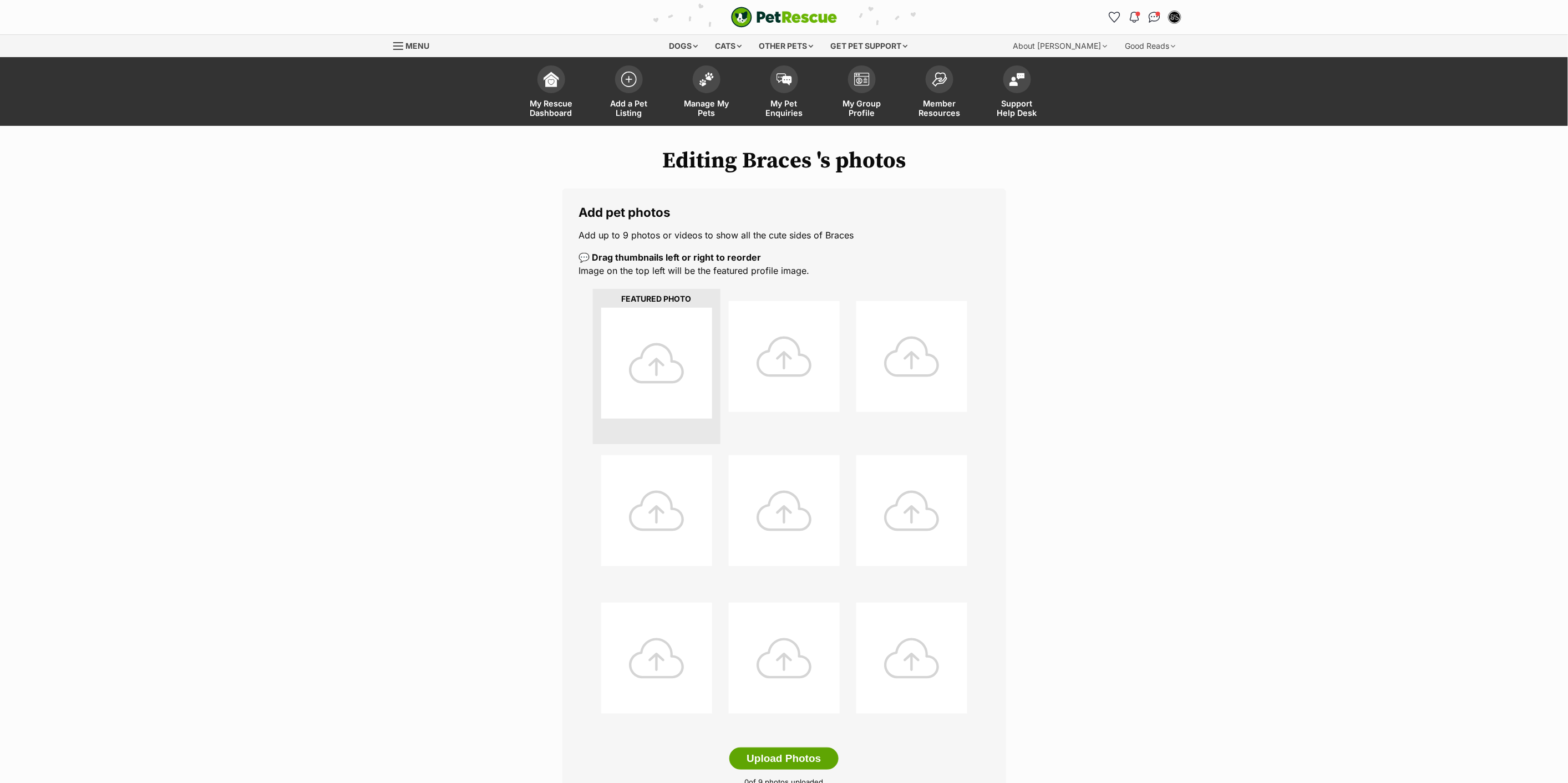
click at [820, 746] on div "Add pet photos Add up to 9 photos or videos to show all the cute sides of Brace…" at bounding box center [784, 500] width 444 height 623
click at [823, 755] on button "Upload Photos" at bounding box center [784, 759] width 109 height 22
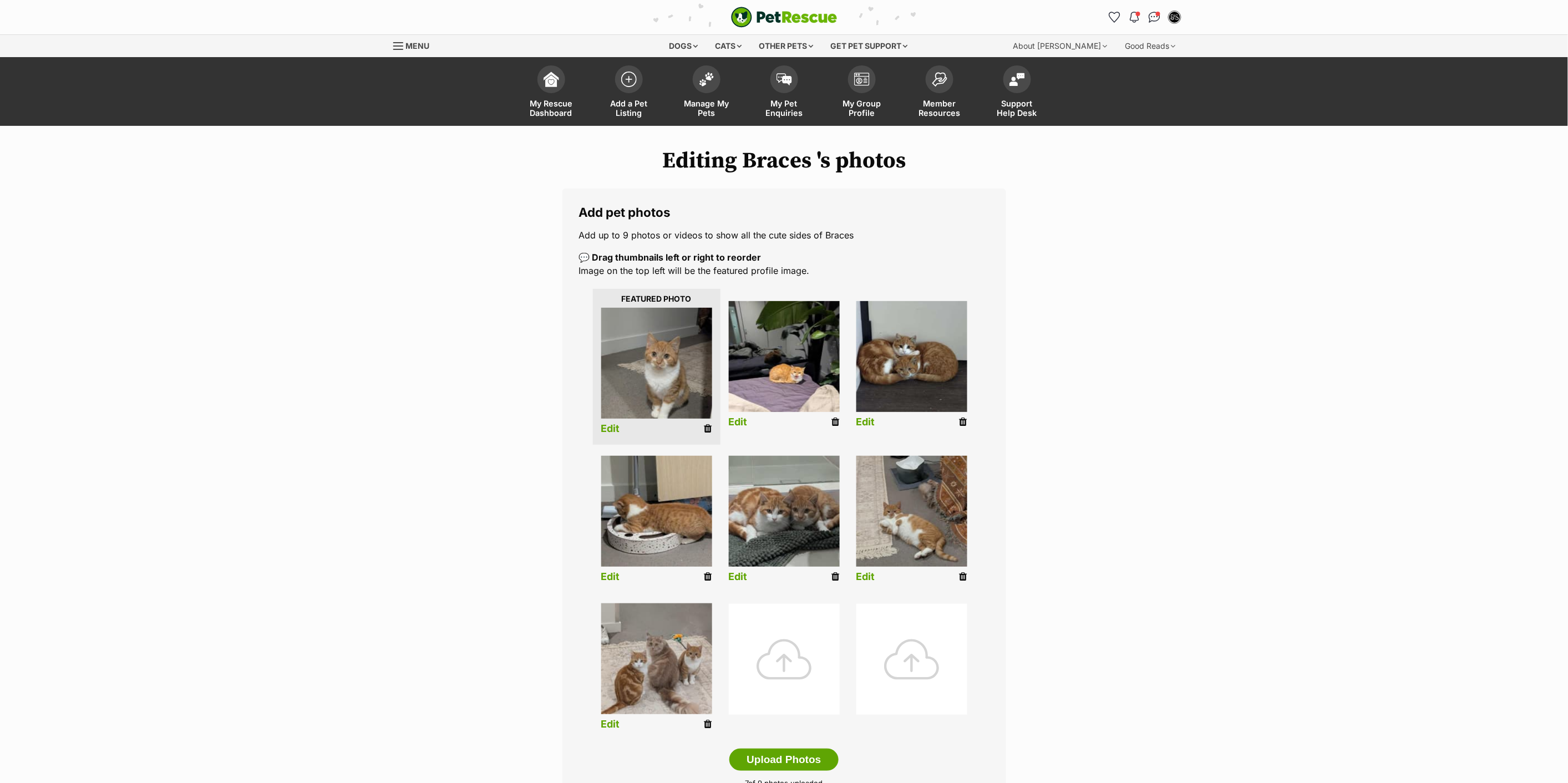
click at [610, 429] on link "Edit" at bounding box center [610, 429] width 19 height 12
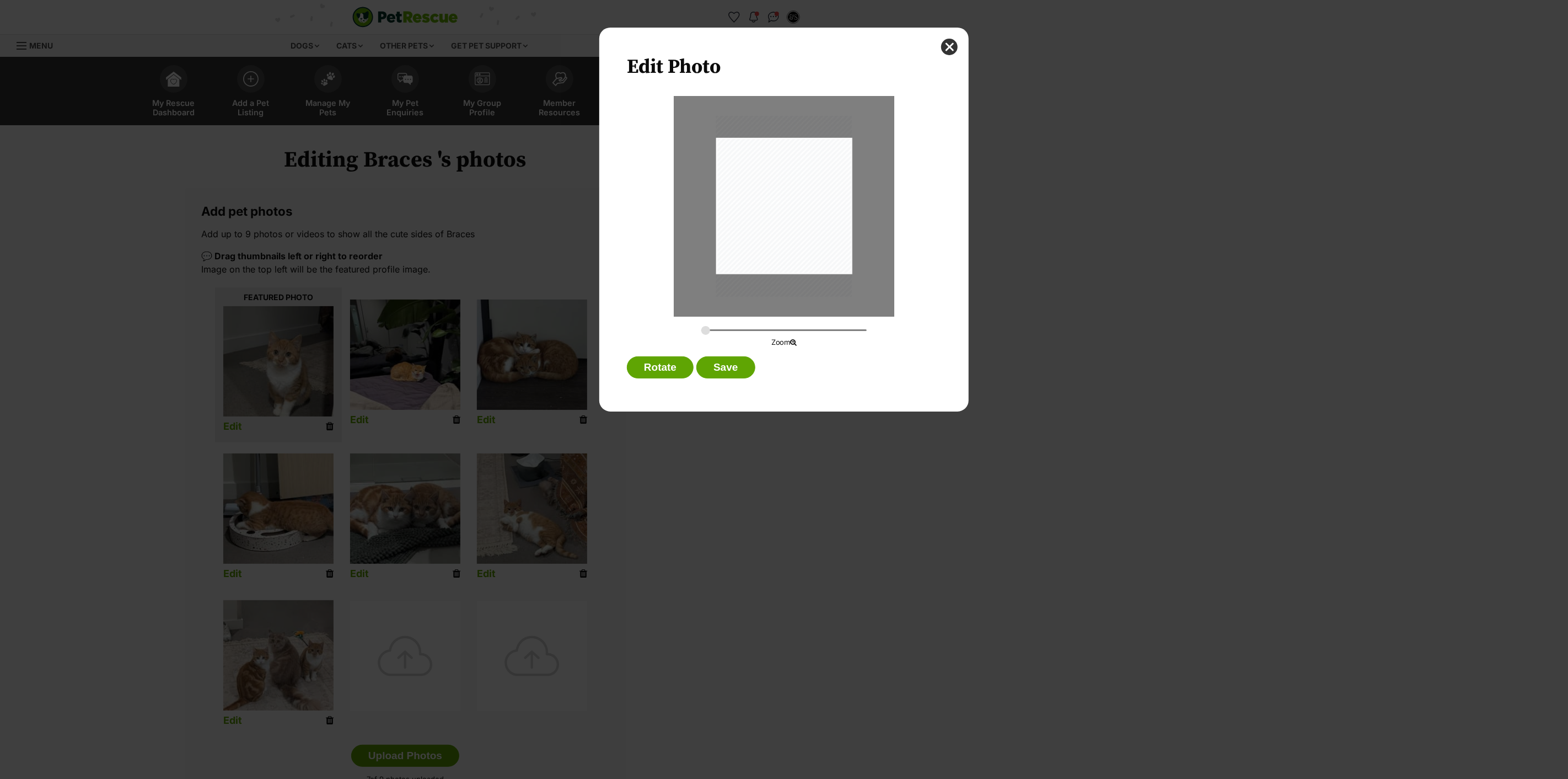
type input "0.3049"
drag, startPoint x: 813, startPoint y: 232, endPoint x: 811, endPoint y: 238, distance: 6.3
click at [811, 238] on div "Dialog Window - Close (Press escape to close)" at bounding box center [782, 212] width 151 height 201
click at [749, 370] on button "Save" at bounding box center [726, 367] width 58 height 22
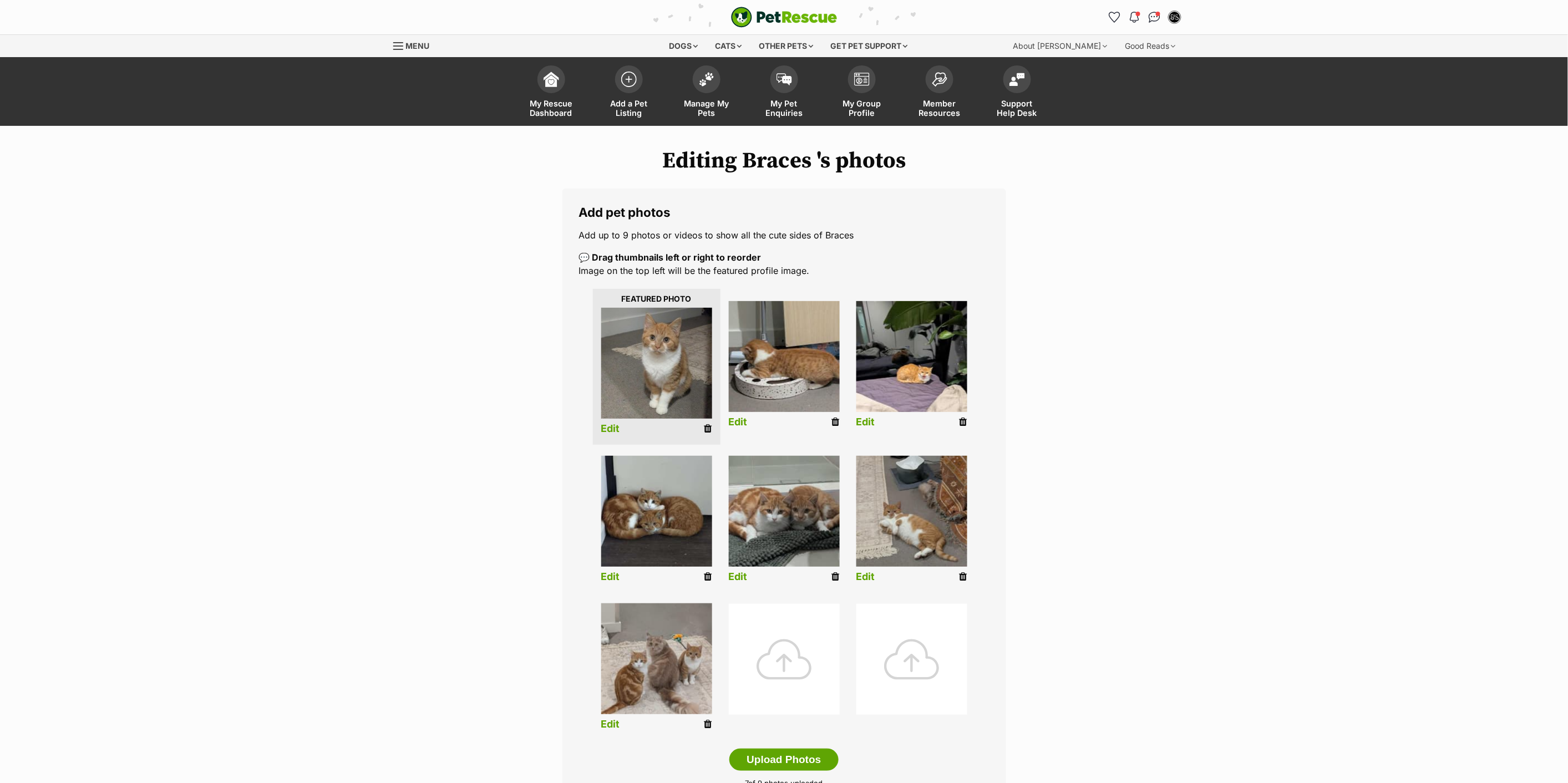
click at [741, 421] on link "Edit" at bounding box center [738, 422] width 19 height 12
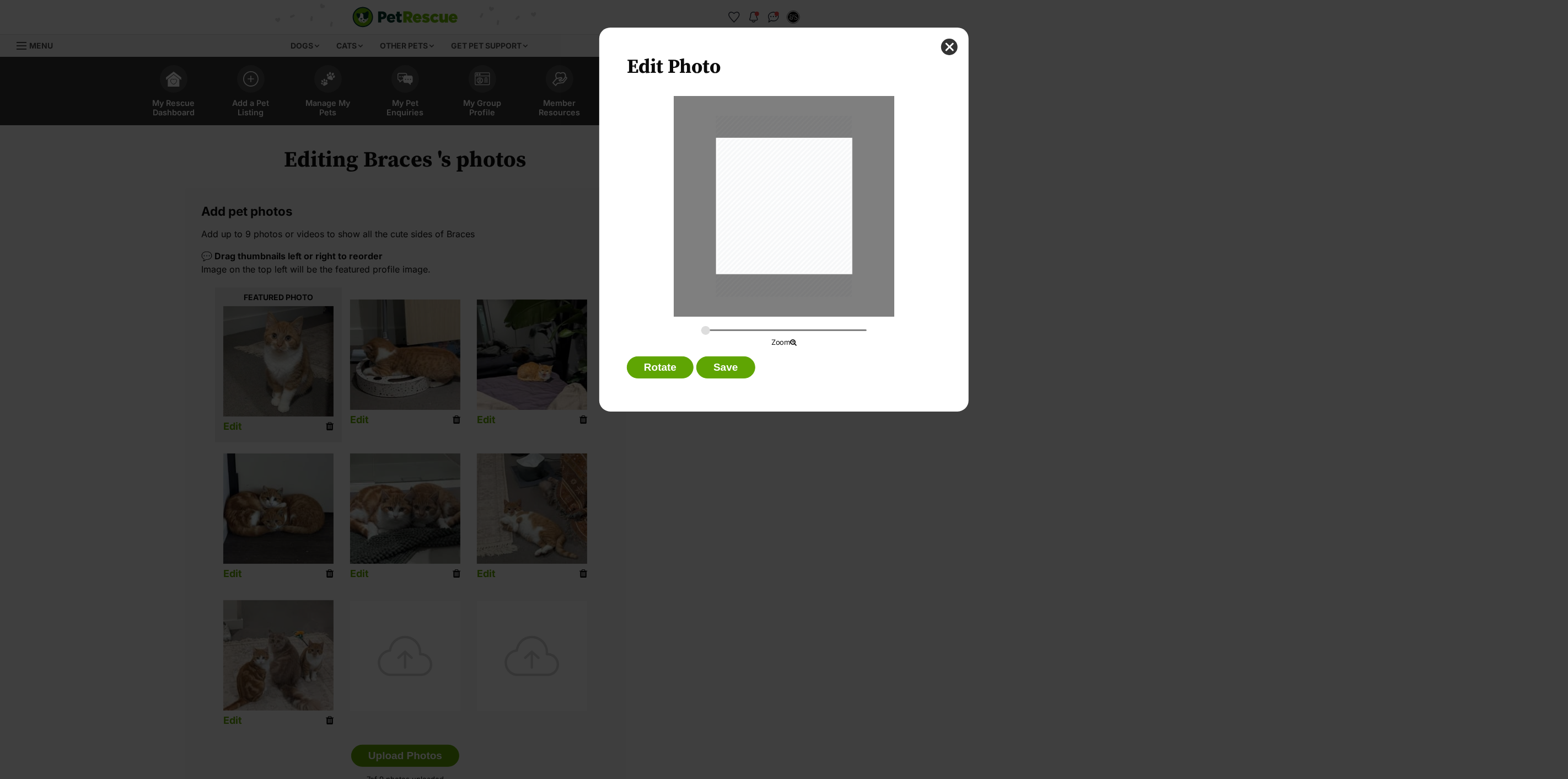
type input "0.3049"
drag, startPoint x: 765, startPoint y: 240, endPoint x: 782, endPoint y: 254, distance: 22.0
click at [782, 254] on div "Dialog Window - Close (Press escape to close)" at bounding box center [791, 225] width 151 height 201
click at [737, 364] on button "Save" at bounding box center [726, 367] width 58 height 22
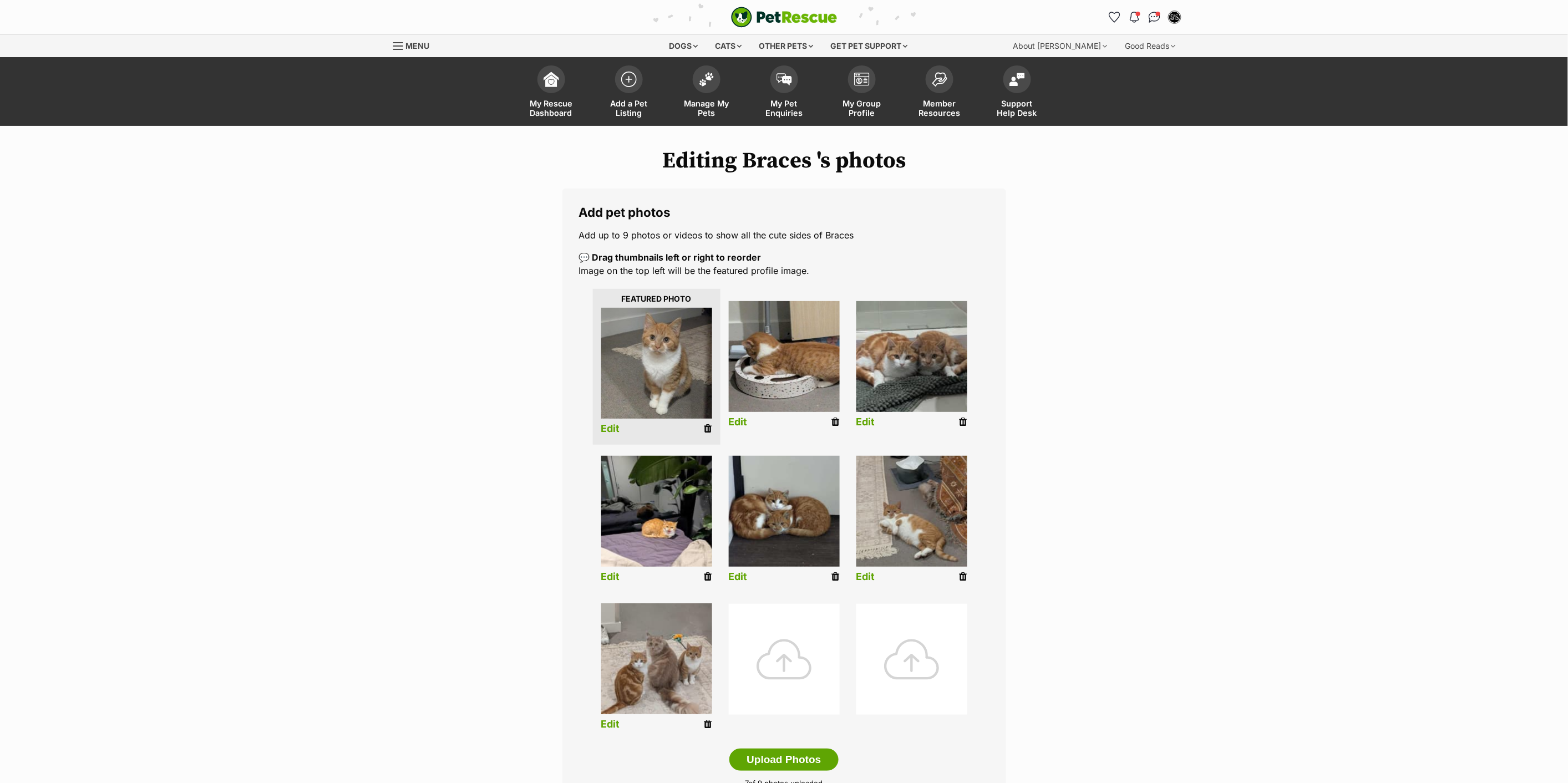
click at [871, 419] on link "Edit" at bounding box center [866, 422] width 19 height 12
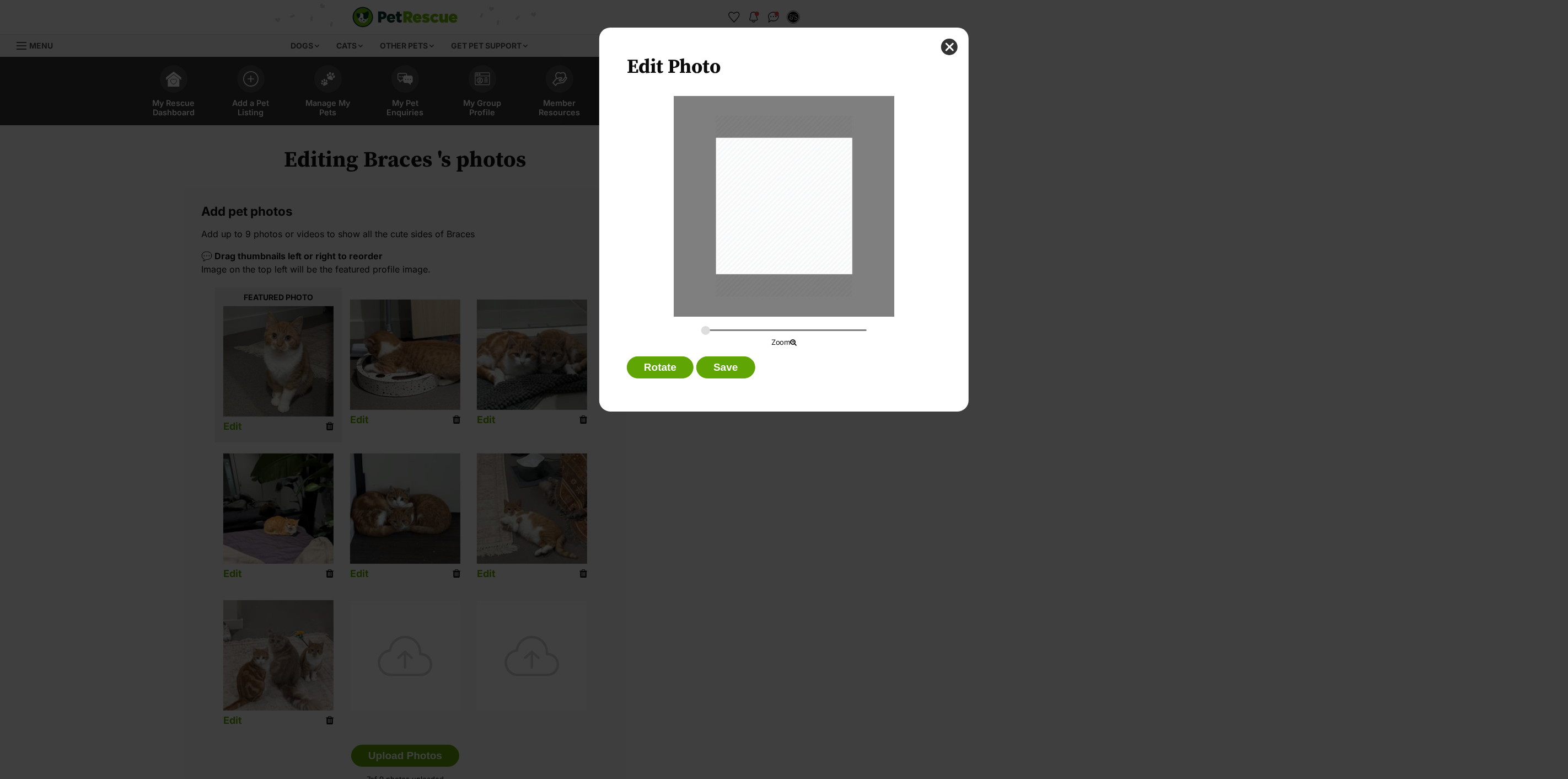
type input "0.3049"
drag, startPoint x: 797, startPoint y: 243, endPoint x: 797, endPoint y: 253, distance: 10.0
click at [797, 253] on div "Dialog Window - Close (Press escape to close)" at bounding box center [784, 221] width 151 height 201
click at [742, 365] on button "Save" at bounding box center [726, 367] width 58 height 22
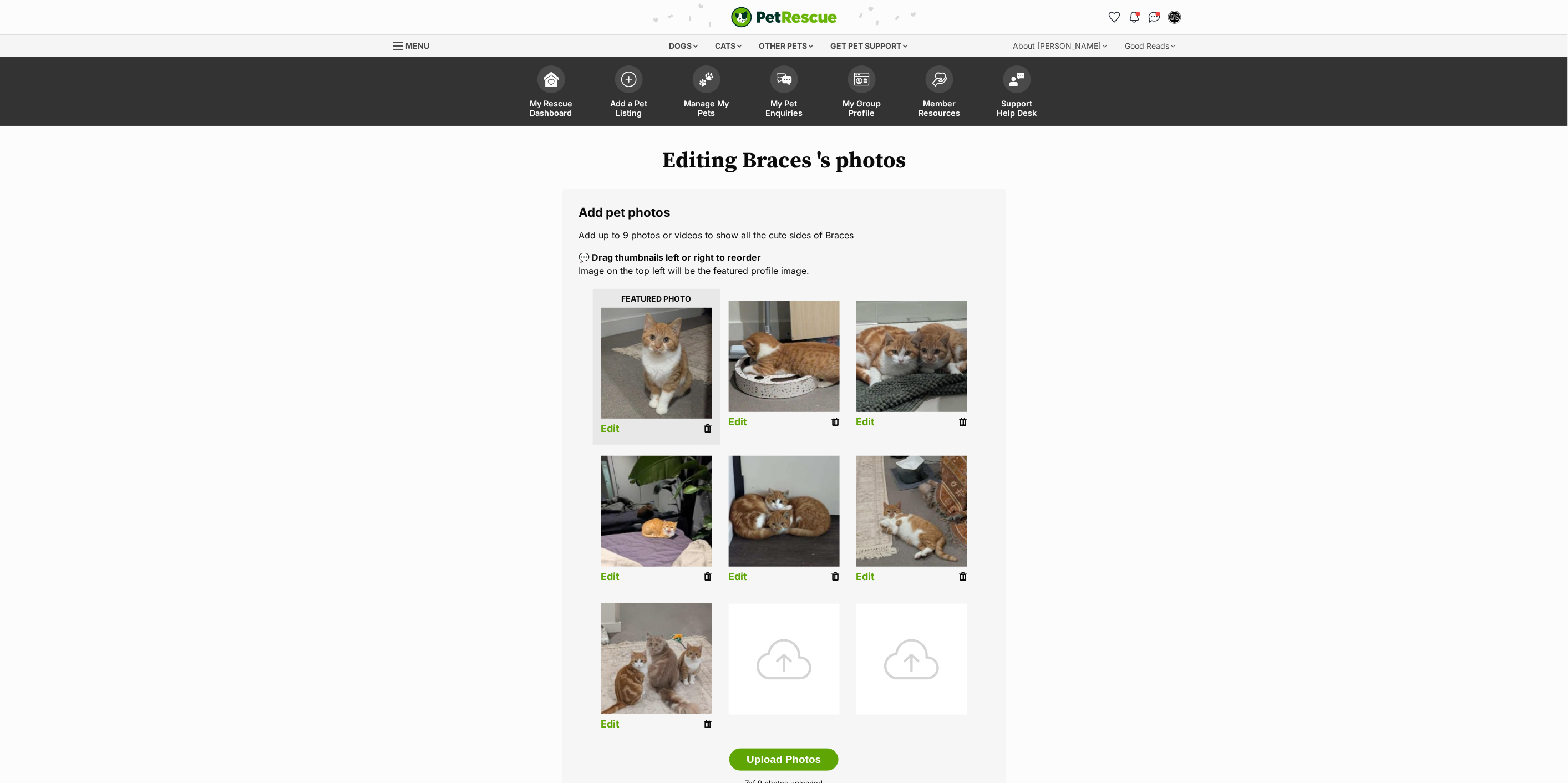
click at [610, 580] on link "Edit" at bounding box center [610, 577] width 19 height 12
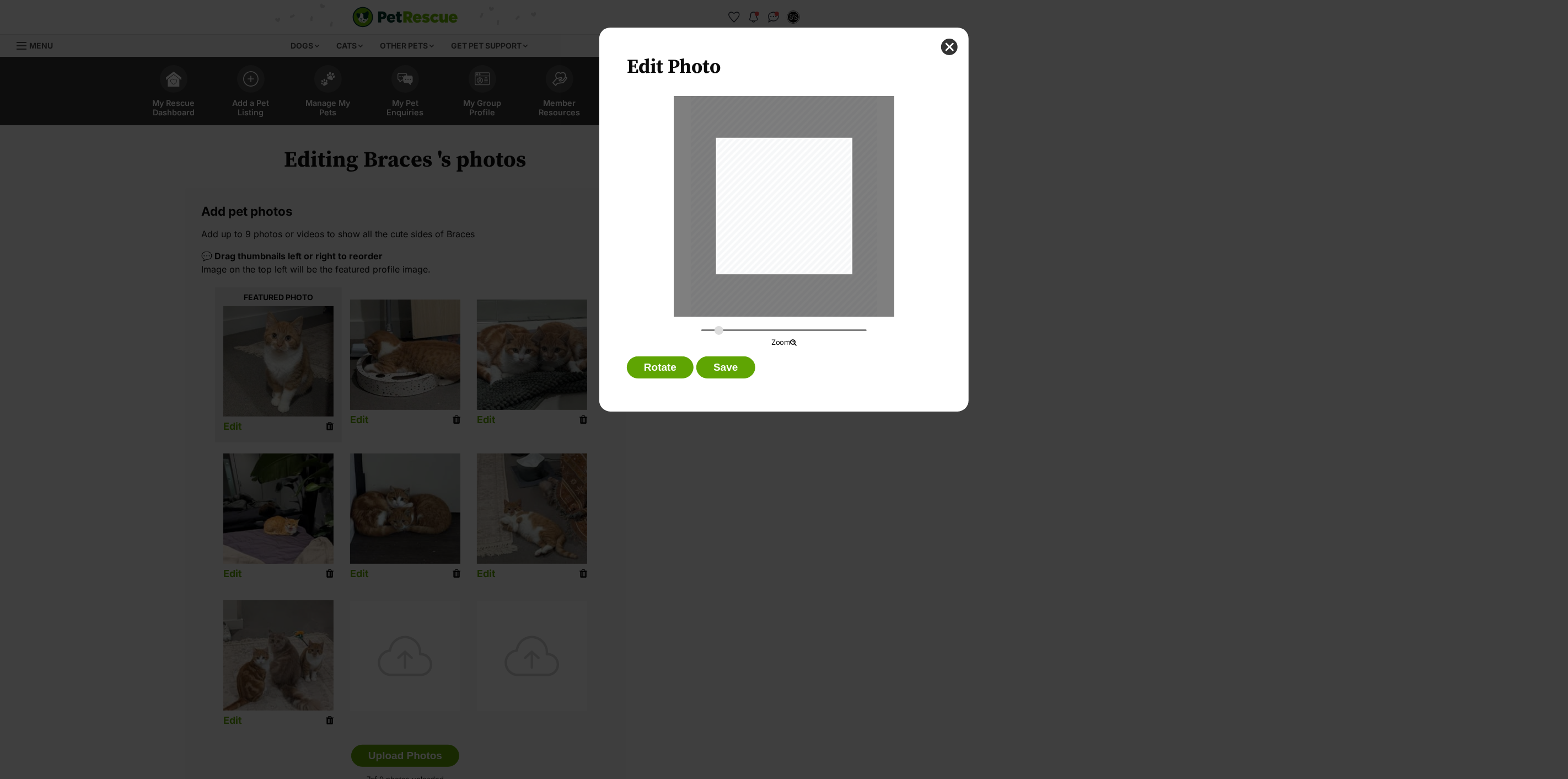
type input "0.4179"
drag, startPoint x: 813, startPoint y: 225, endPoint x: 808, endPoint y: 227, distance: 5.4
click at [808, 227] on div "Dialog Window - Close (Press escape to close)" at bounding box center [775, 209] width 208 height 275
click at [743, 367] on button "Save" at bounding box center [726, 367] width 58 height 22
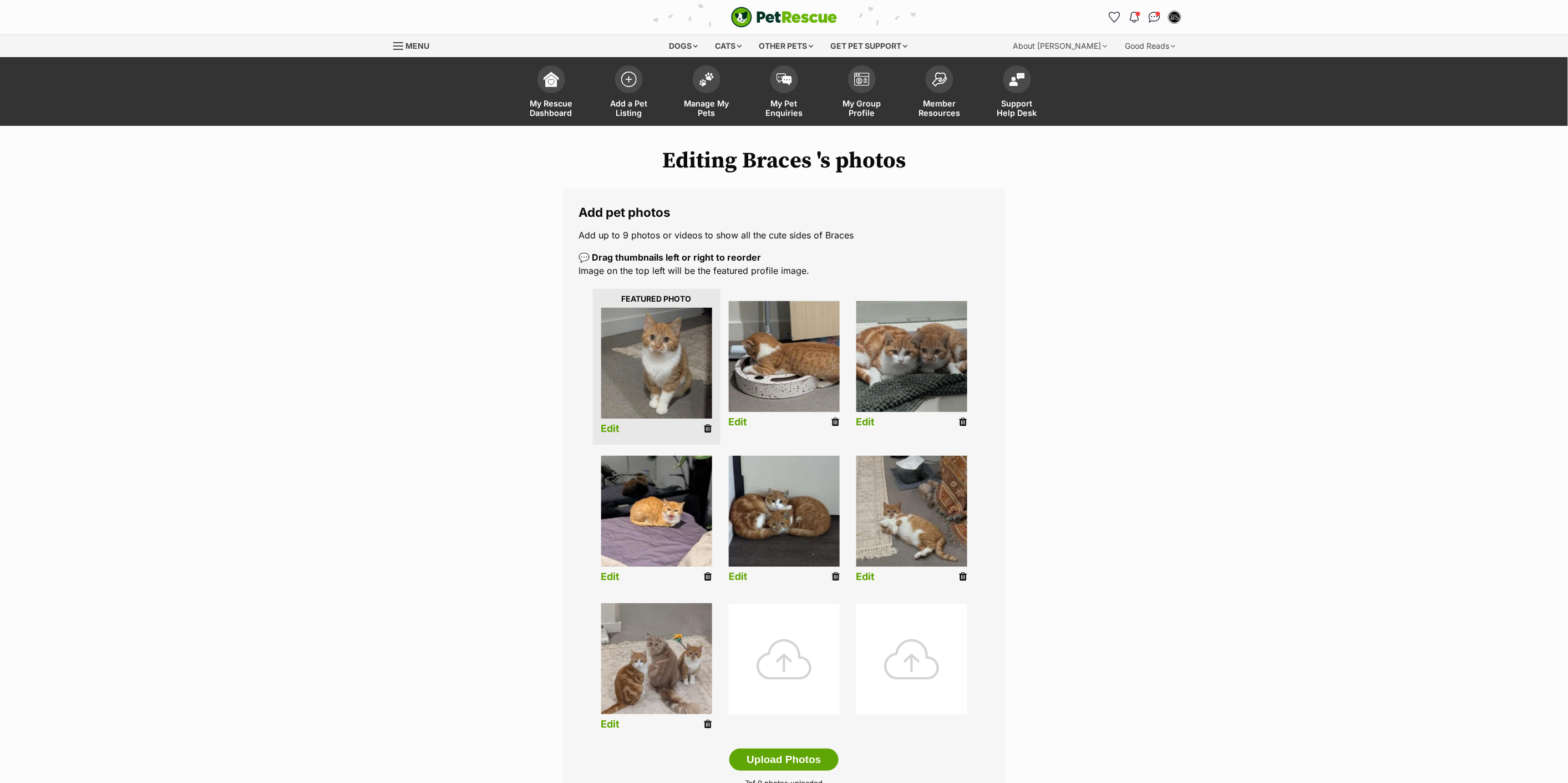
click at [738, 577] on link "Edit" at bounding box center [738, 577] width 19 height 12
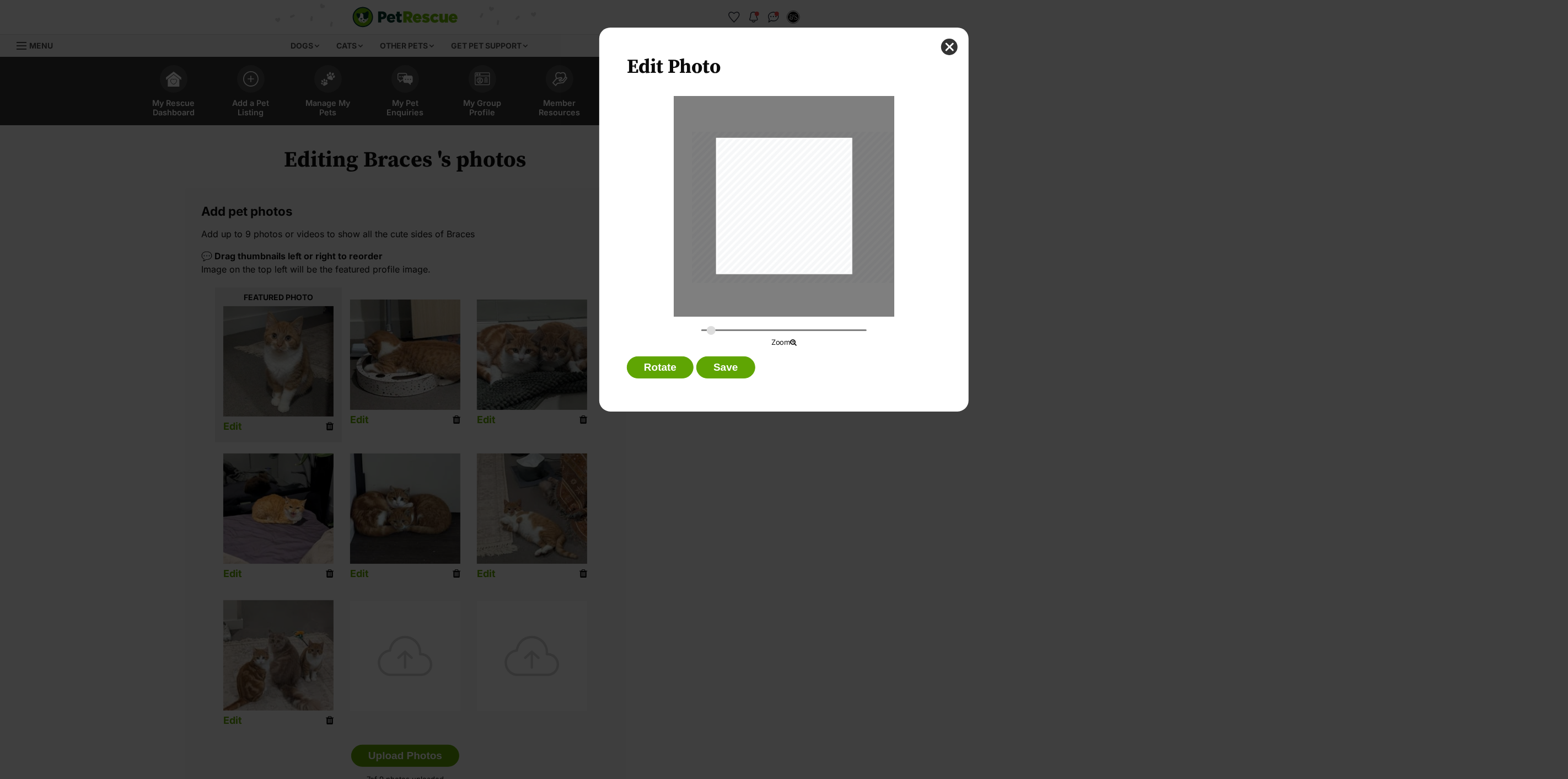
drag, startPoint x: 783, startPoint y: 239, endPoint x: 793, endPoint y: 240, distance: 10.0
click at [793, 240] on div "Dialog Window - Close (Press escape to close)" at bounding box center [793, 207] width 202 height 151
type input "0.4516"
drag, startPoint x: 787, startPoint y: 233, endPoint x: 785, endPoint y: 241, distance: 8.2
click at [785, 241] on div "Dialog Window - Close (Press escape to close)" at bounding box center [792, 216] width 224 height 168
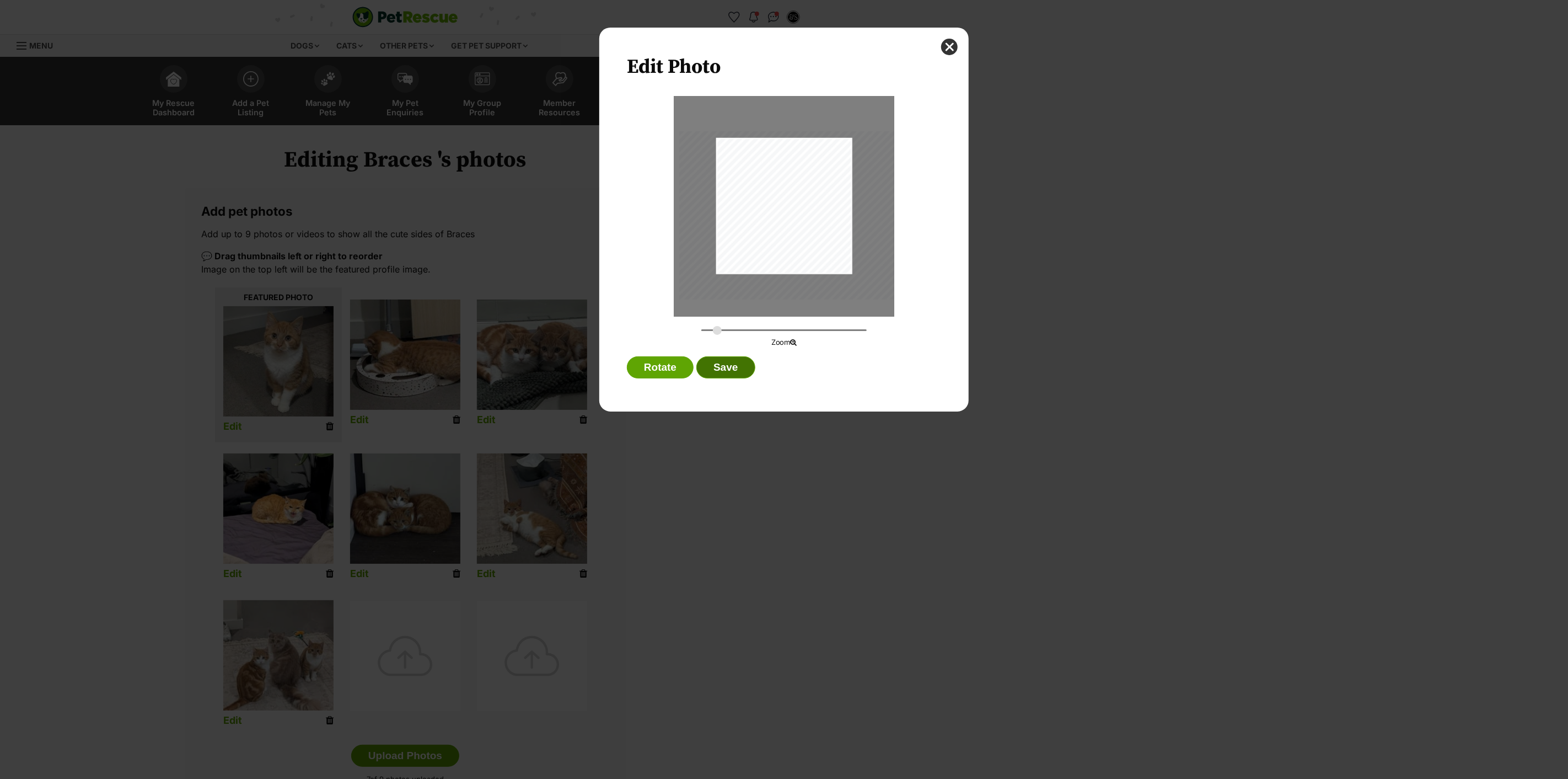
click at [726, 362] on button "Save" at bounding box center [726, 367] width 58 height 22
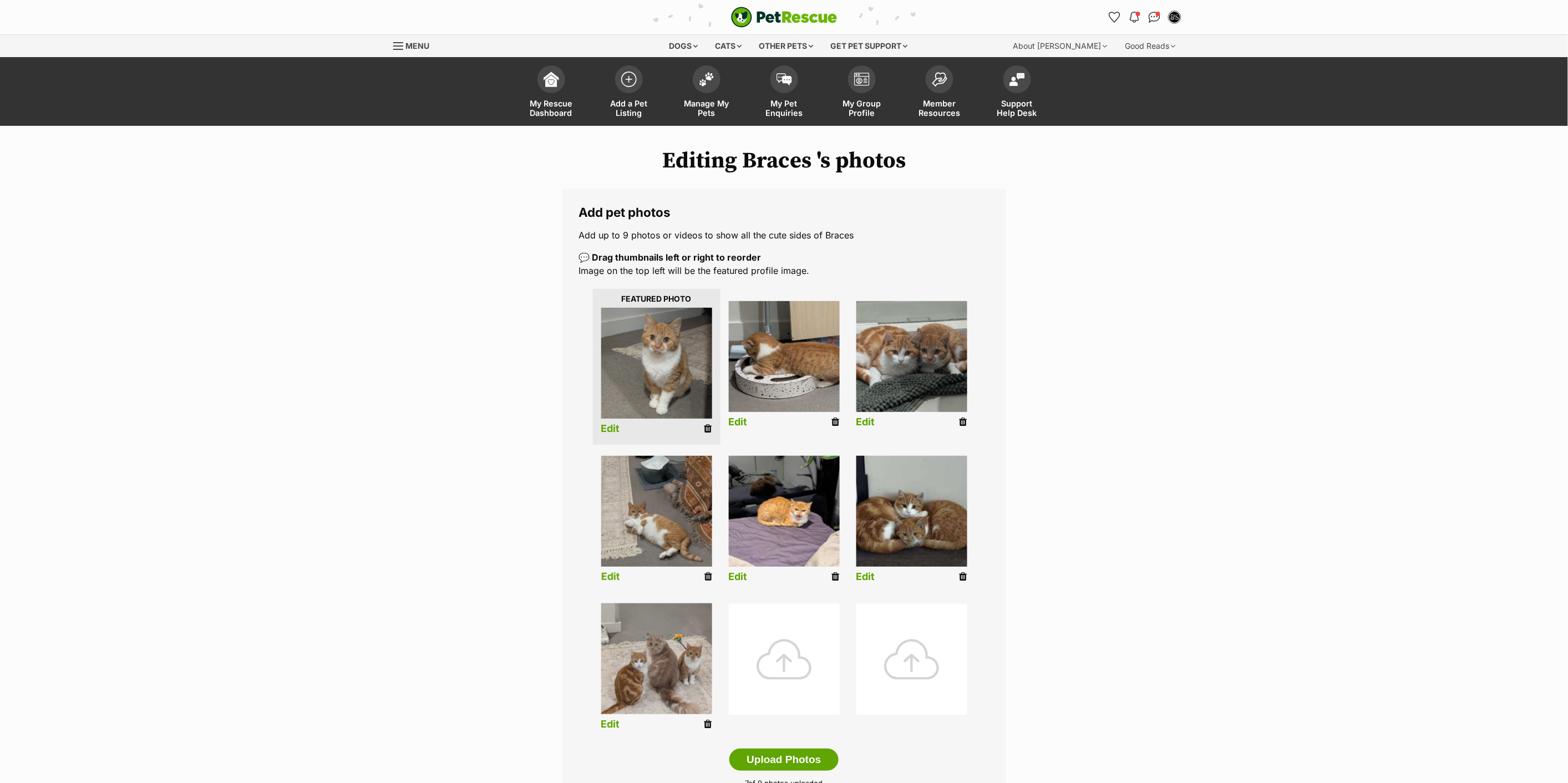
click at [607, 577] on link "Edit" at bounding box center [610, 577] width 19 height 12
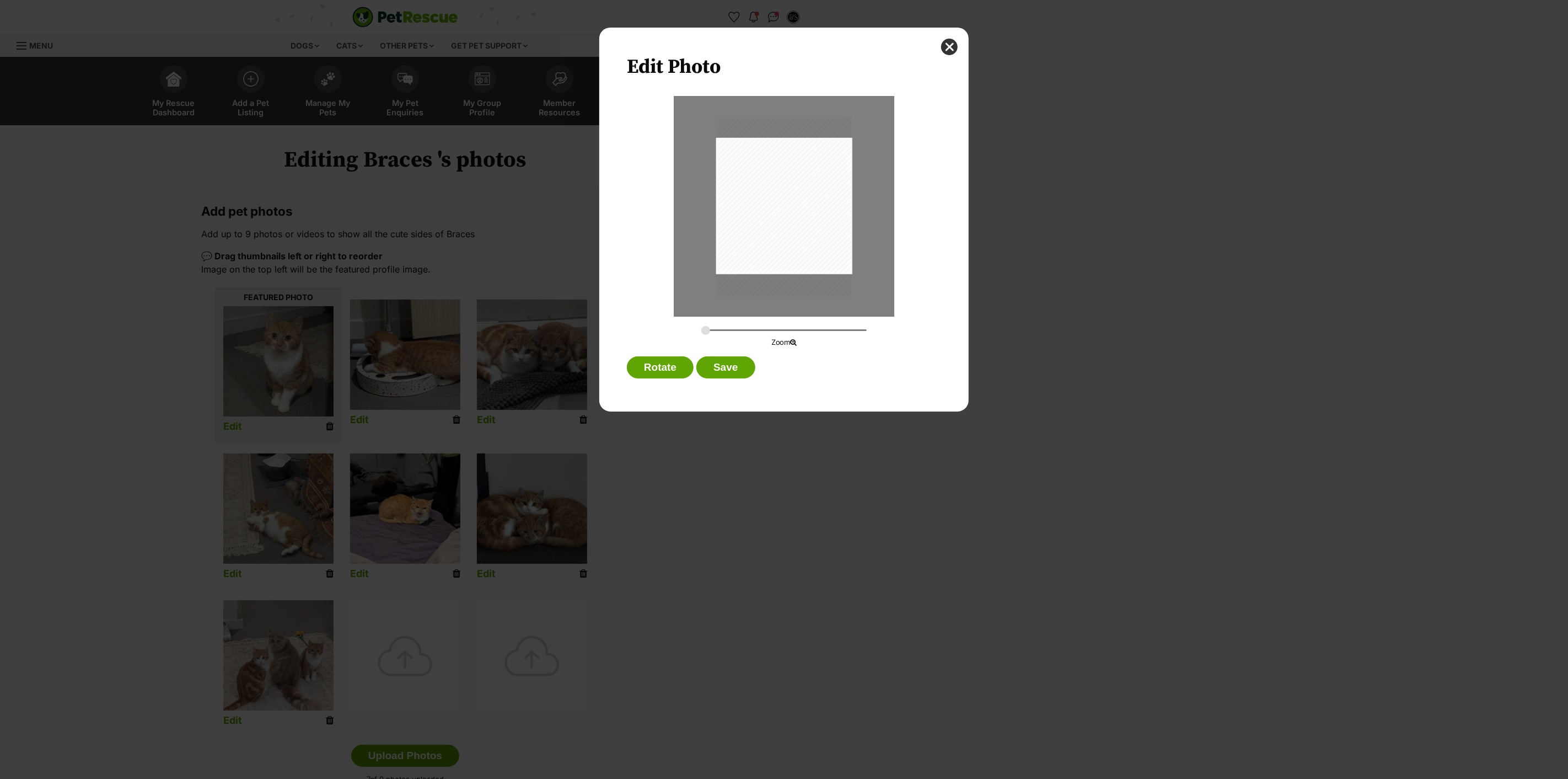
type input "0.3049"
click at [740, 372] on button "Save" at bounding box center [726, 367] width 58 height 22
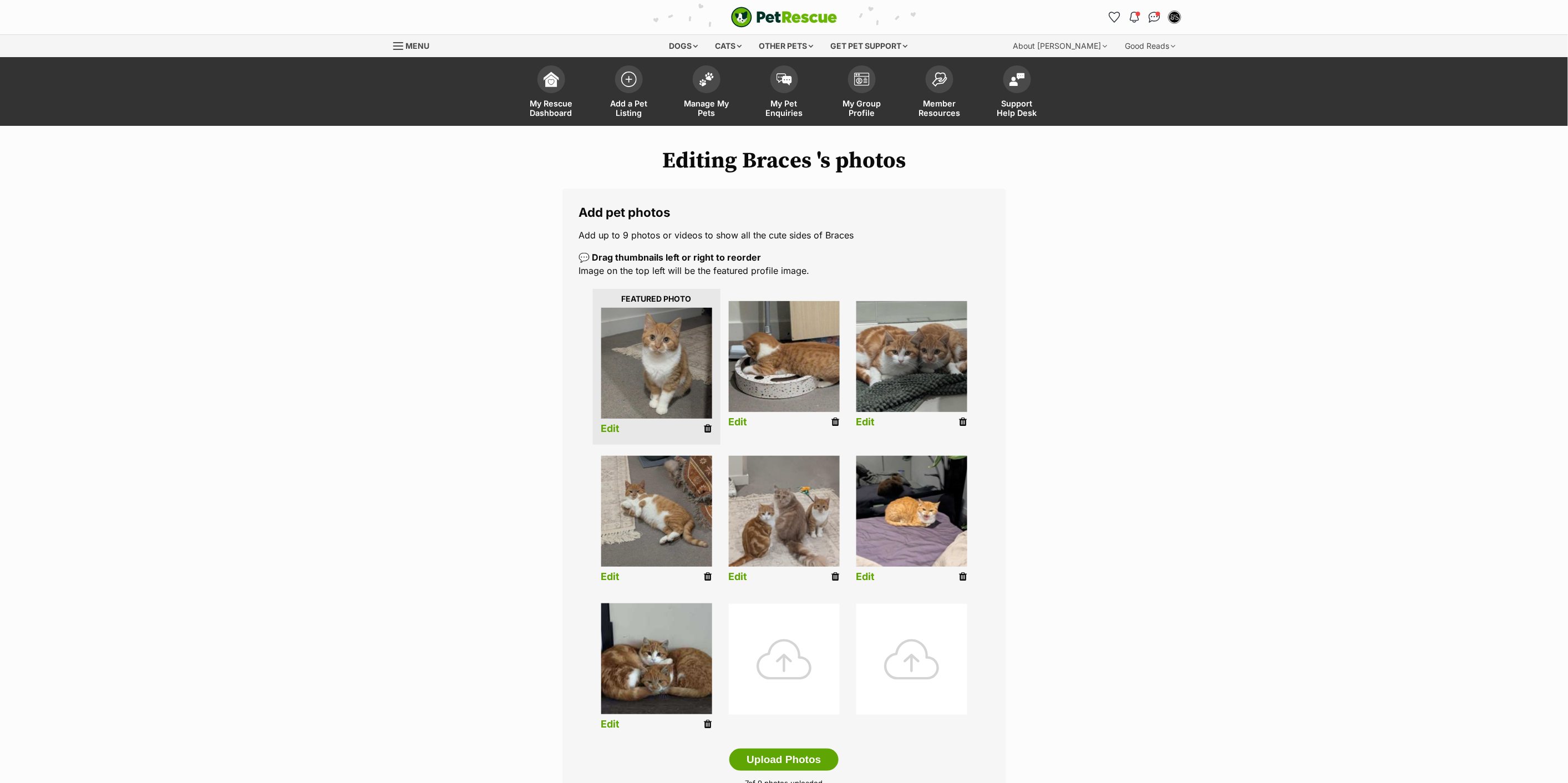
click at [739, 577] on link "Edit" at bounding box center [738, 577] width 19 height 12
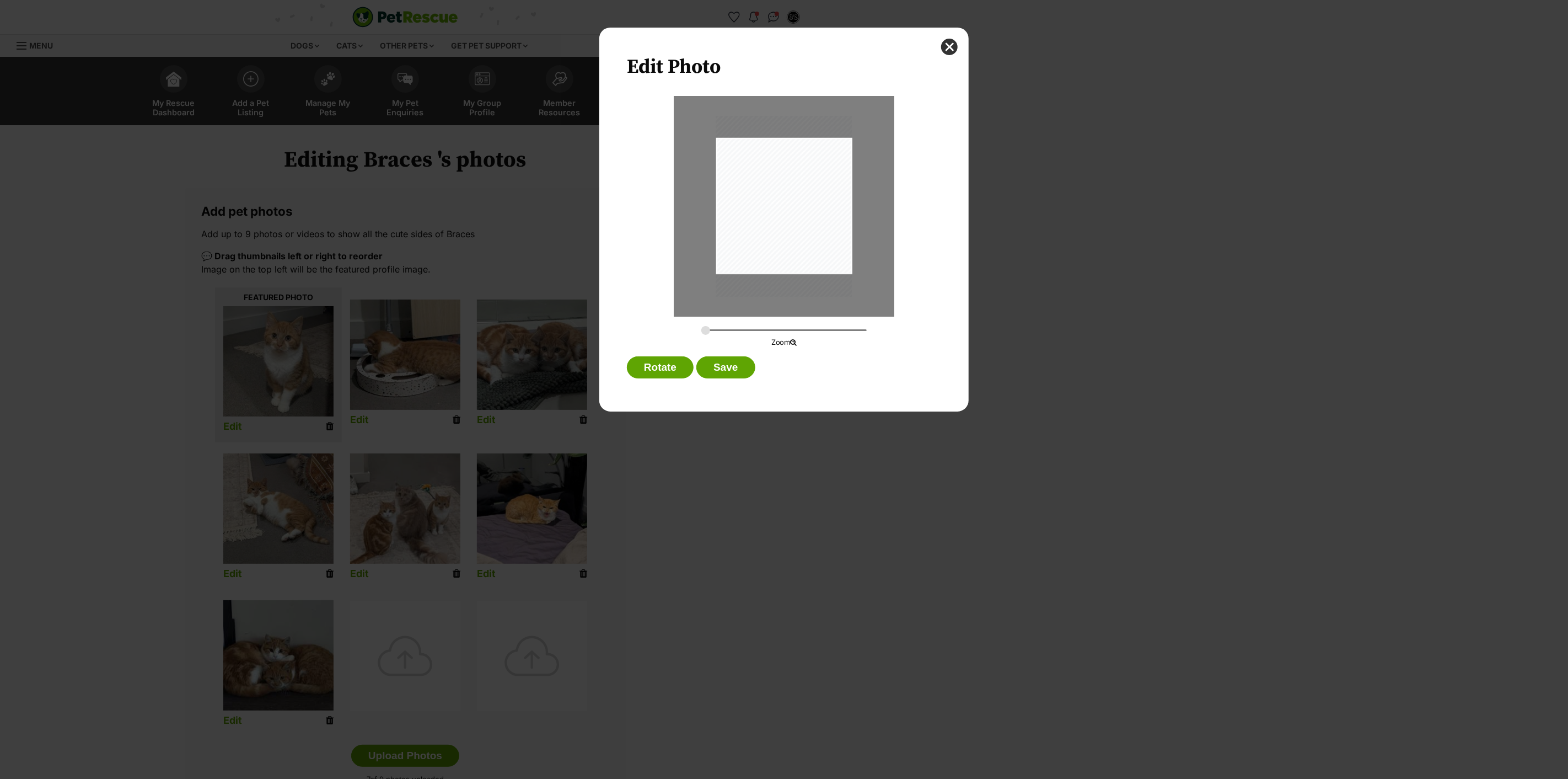
type input "0.3049"
drag, startPoint x: 783, startPoint y: 218, endPoint x: 780, endPoint y: 231, distance: 13.3
click at [780, 231] on div "Dialog Window - Close (Press escape to close)" at bounding box center [780, 219] width 151 height 201
click at [726, 372] on button "Save" at bounding box center [726, 367] width 58 height 22
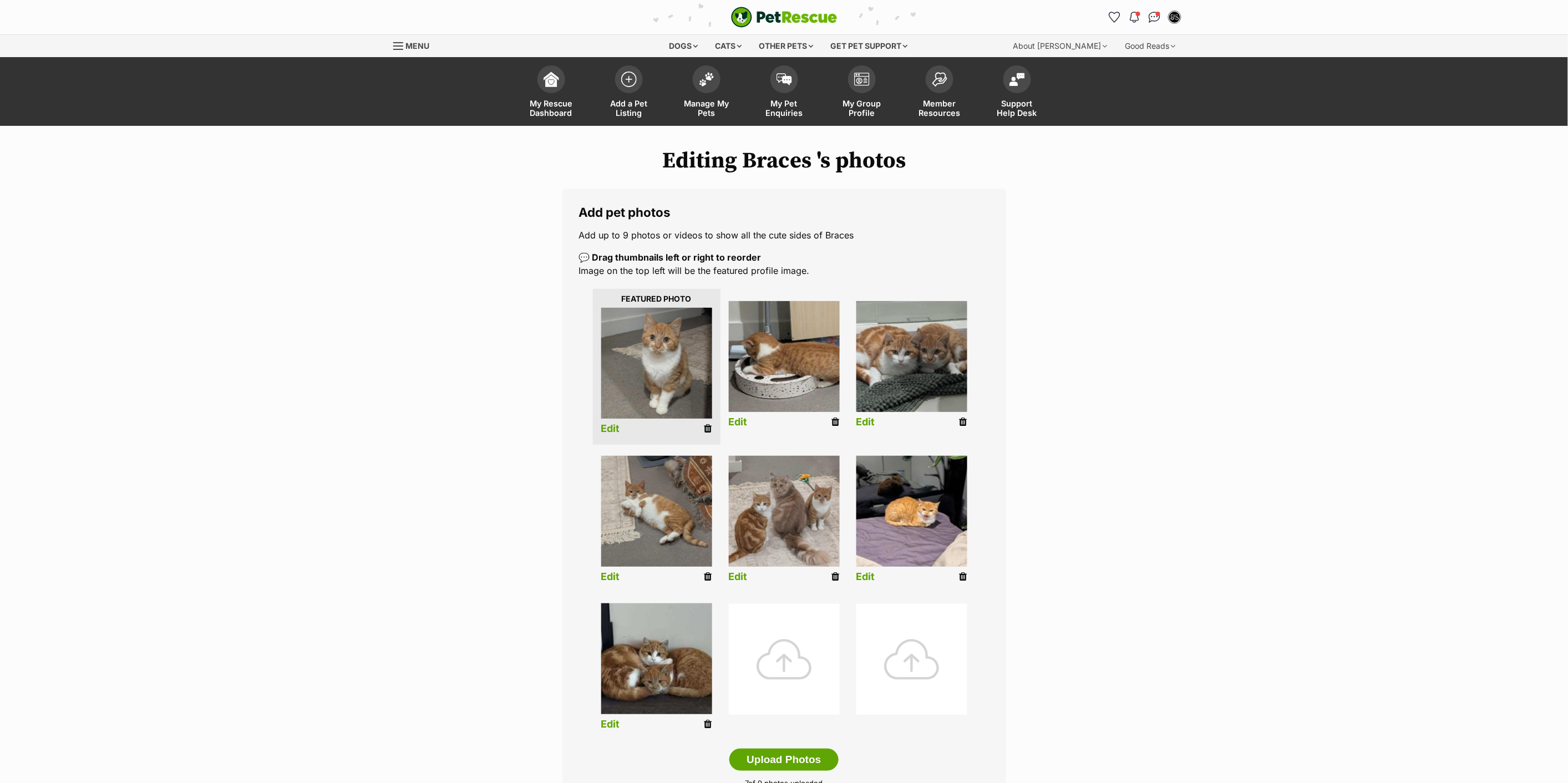
click at [871, 577] on link "Edit" at bounding box center [866, 577] width 19 height 12
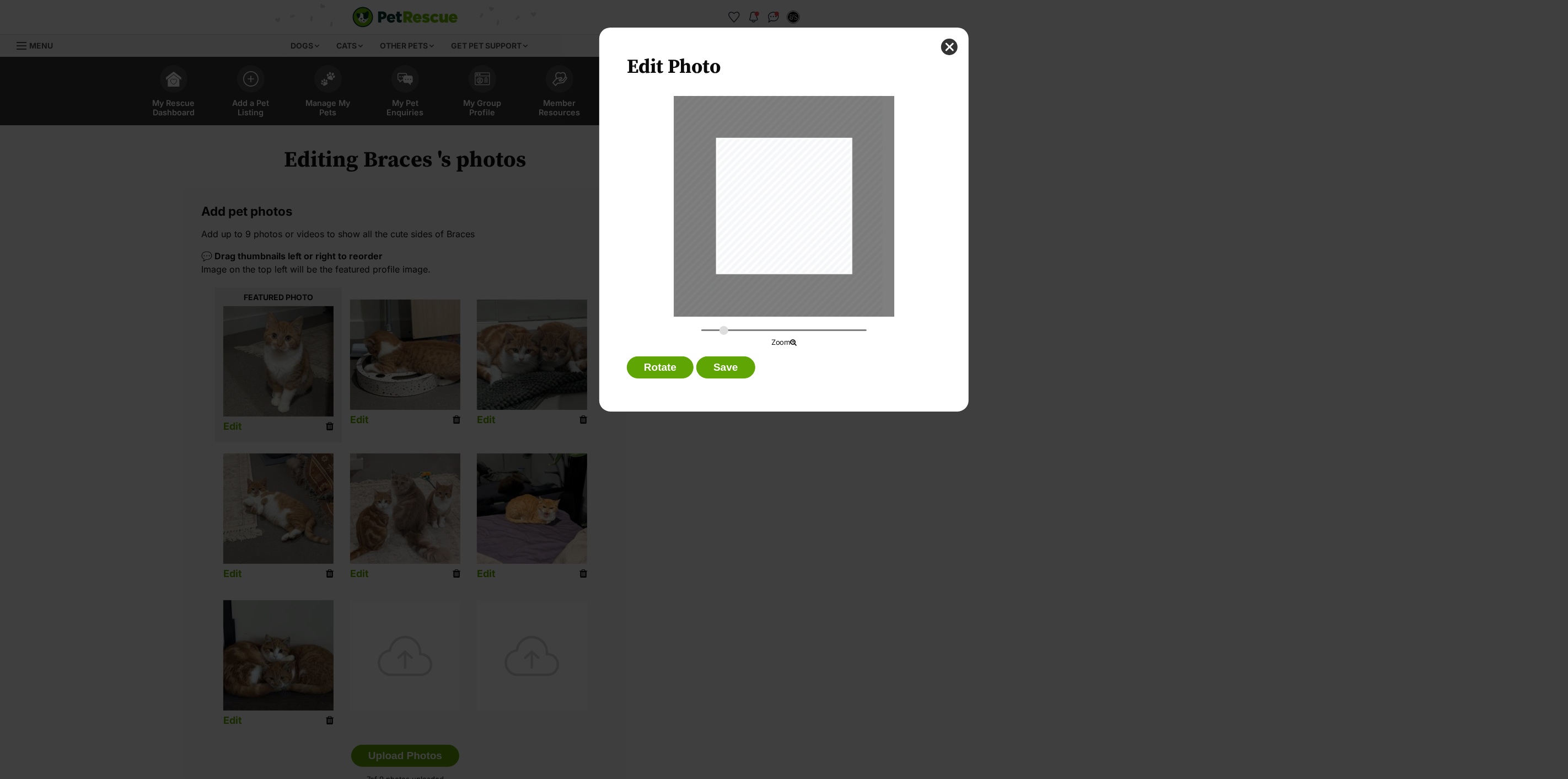
type input "0.4643"
drag, startPoint x: 820, startPoint y: 245, endPoint x: 814, endPoint y: 250, distance: 7.8
click at [814, 250] on div "Dialog Window - Close (Press escape to close)" at bounding box center [771, 214] width 231 height 306
click at [732, 368] on button "Save" at bounding box center [726, 367] width 58 height 22
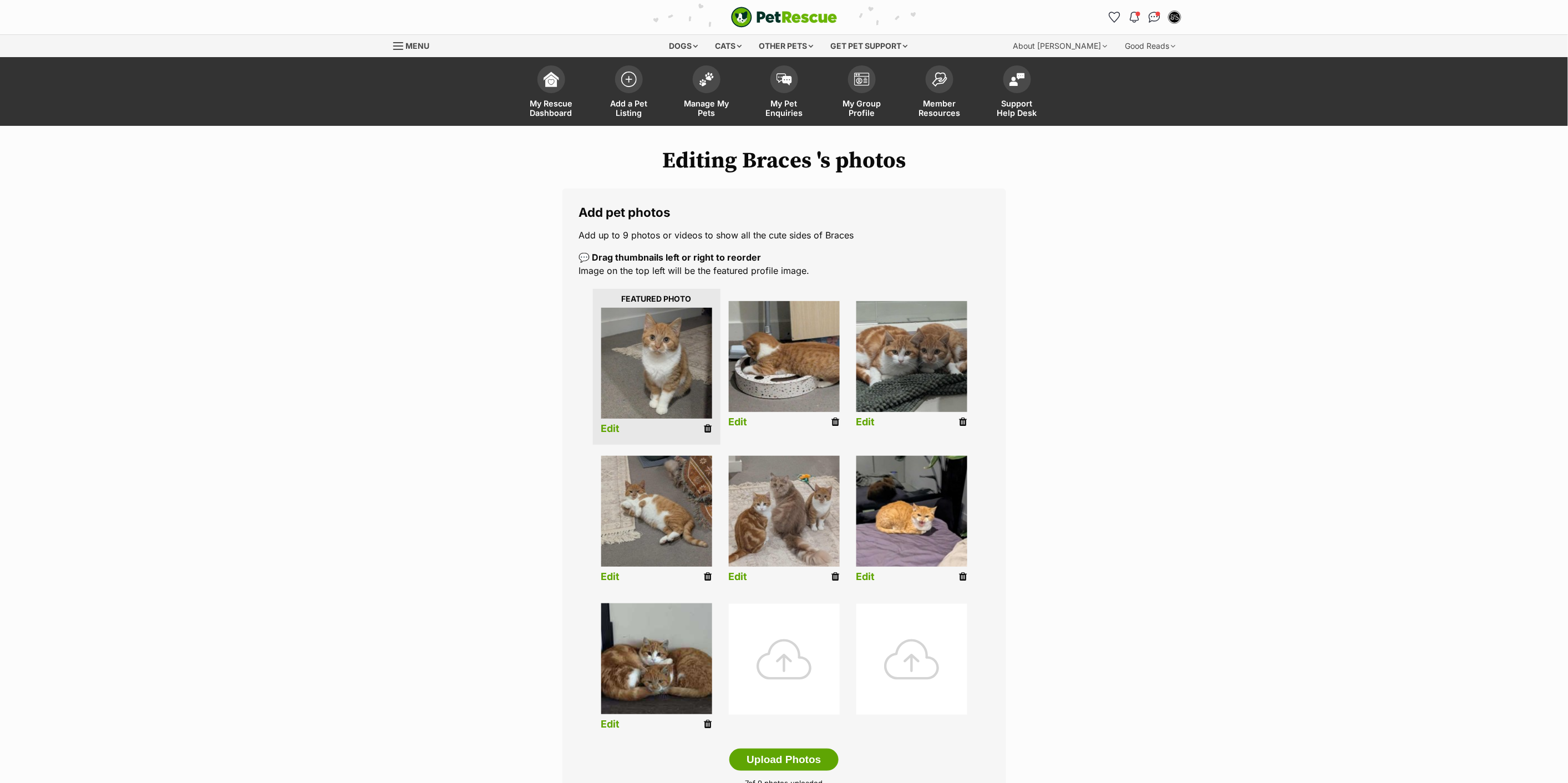
click at [609, 719] on link "Edit" at bounding box center [610, 724] width 19 height 12
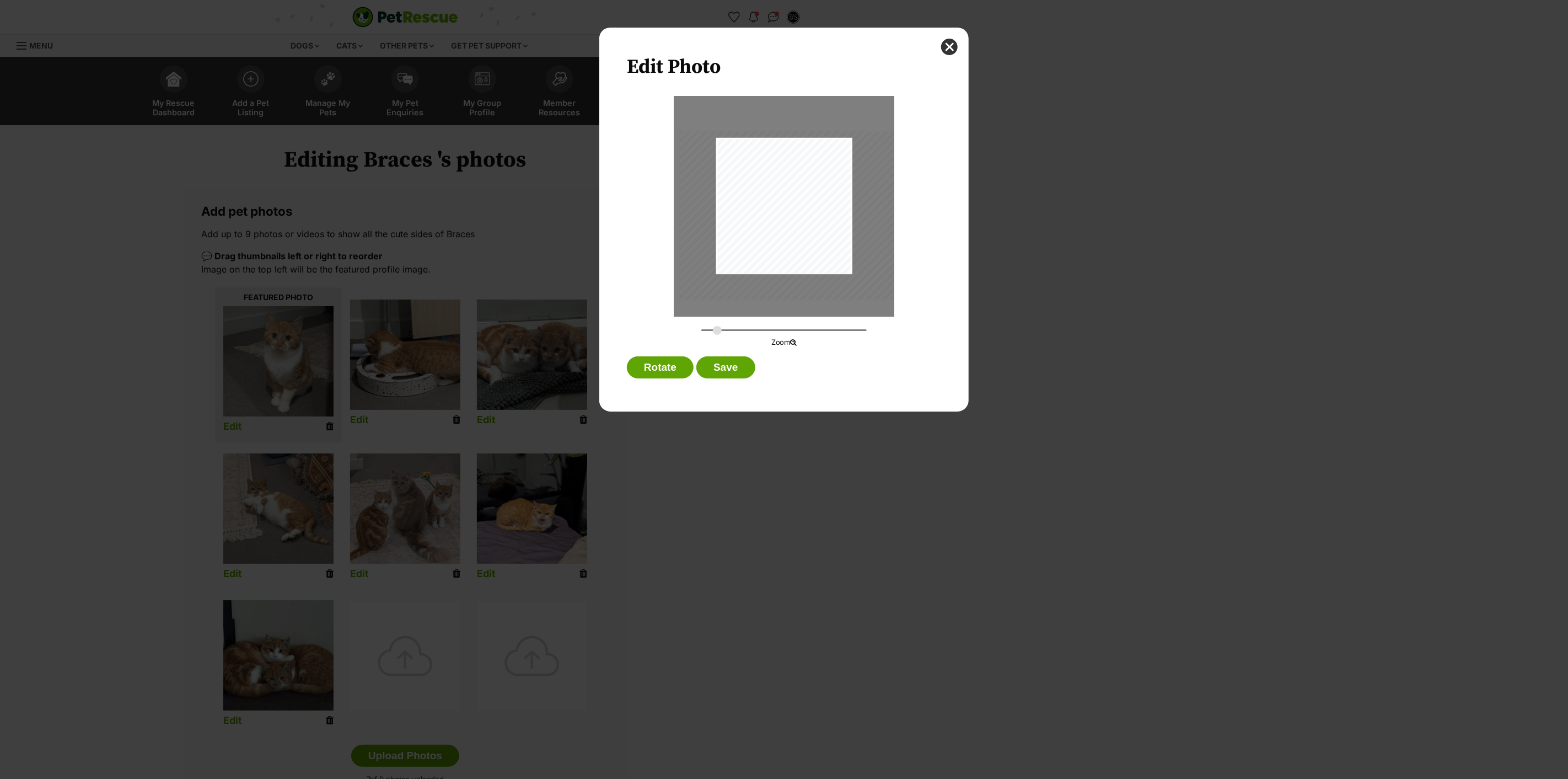
click at [971, 482] on div "Edit Photo Zoom Rotate Save" at bounding box center [784, 389] width 386 height 724
click at [950, 44] on button "close" at bounding box center [949, 46] width 16 height 16
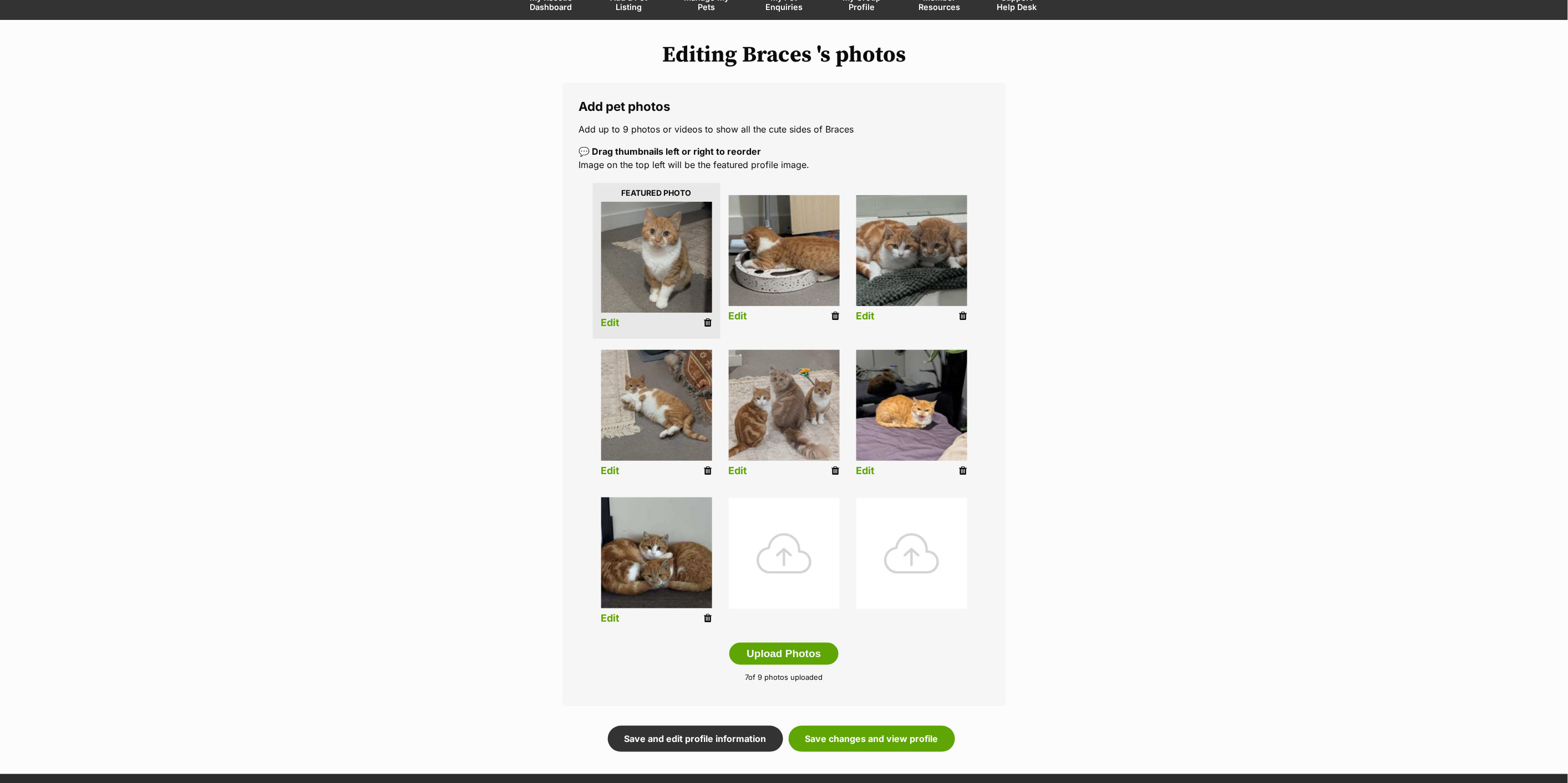
scroll to position [492, 0]
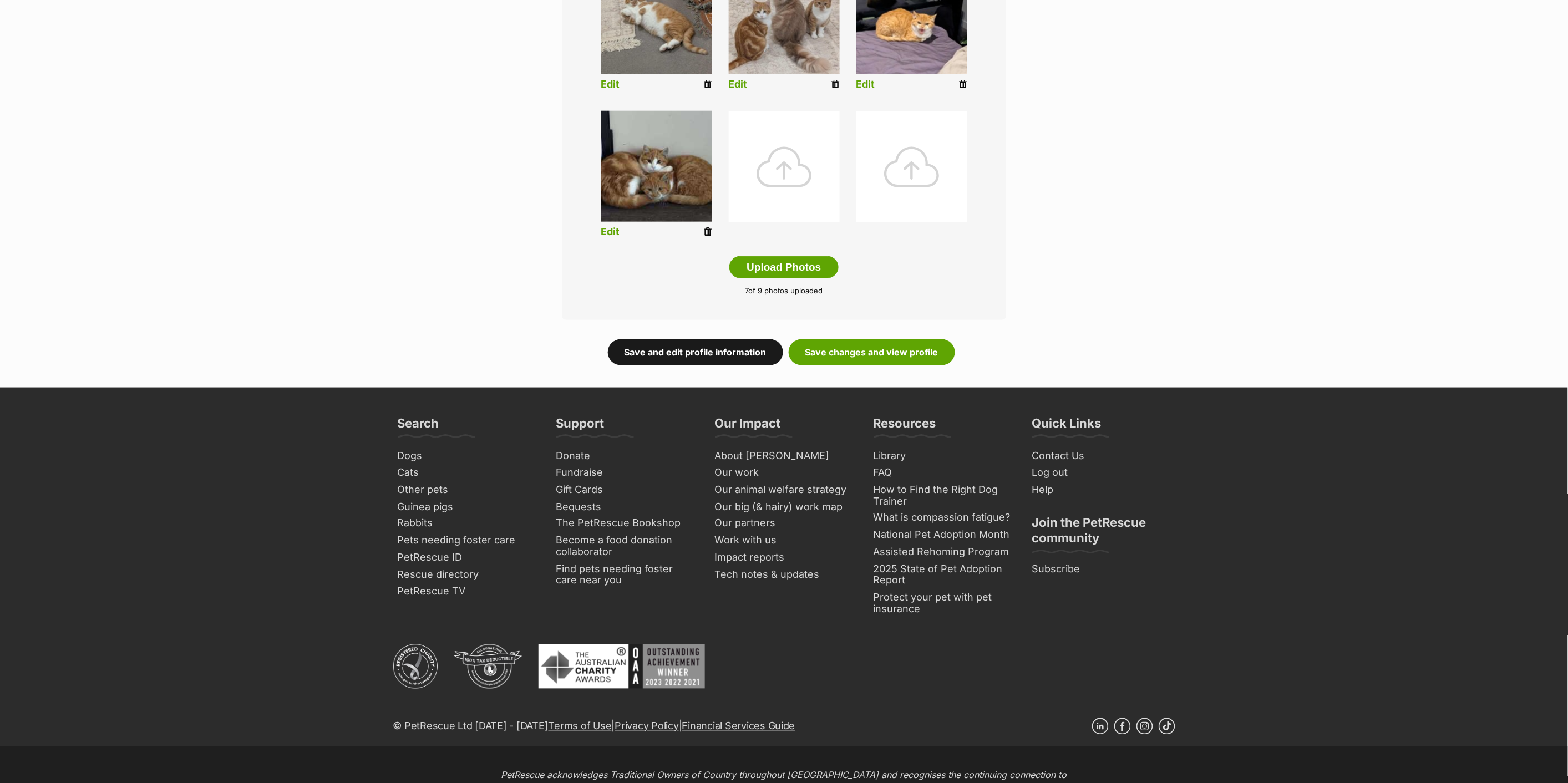
click at [761, 355] on link "Save and edit profile information" at bounding box center [696, 352] width 175 height 26
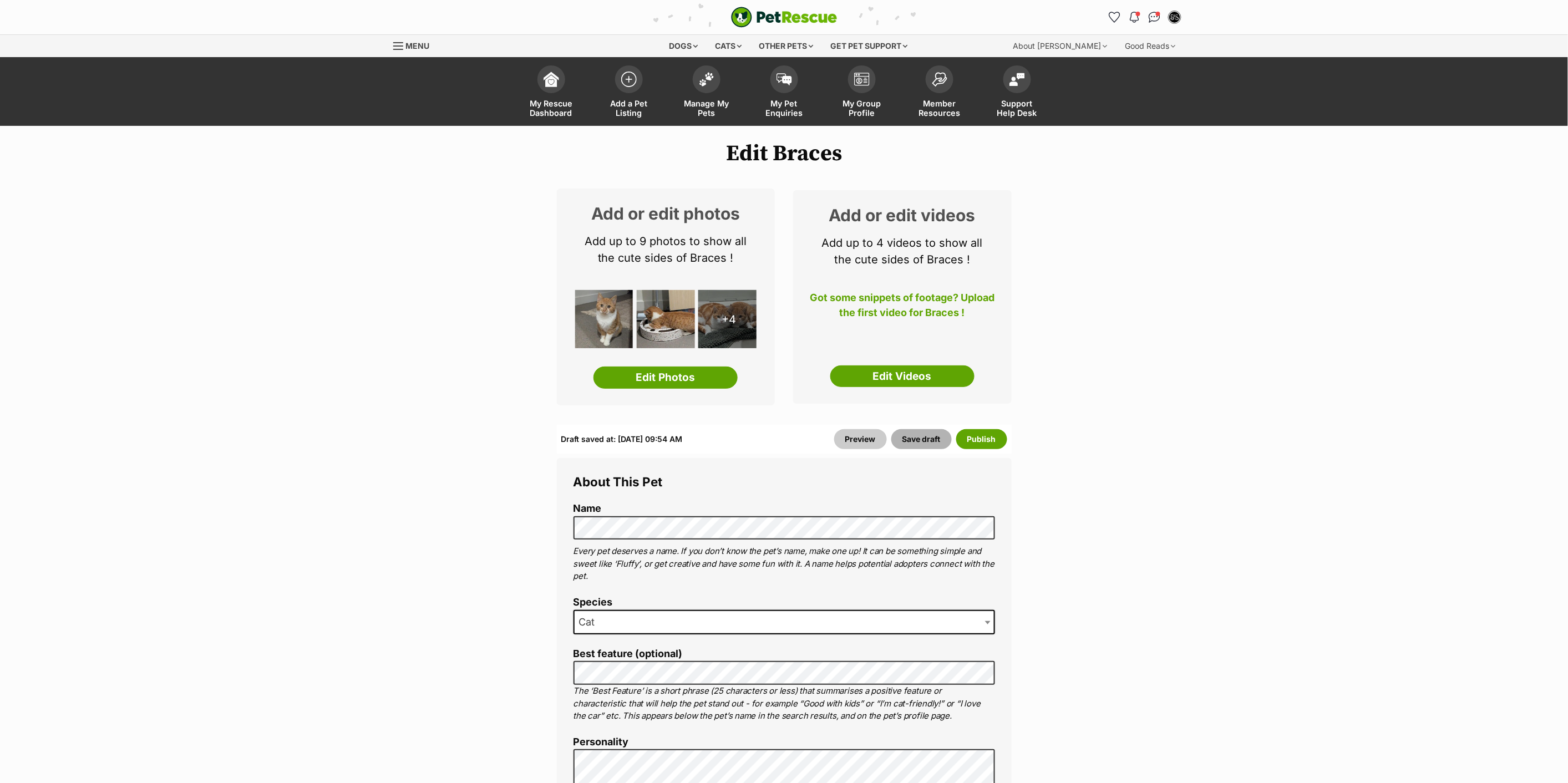
click at [917, 433] on button "Save draft" at bounding box center [921, 439] width 61 height 20
click at [872, 439] on link "Preview" at bounding box center [860, 439] width 53 height 20
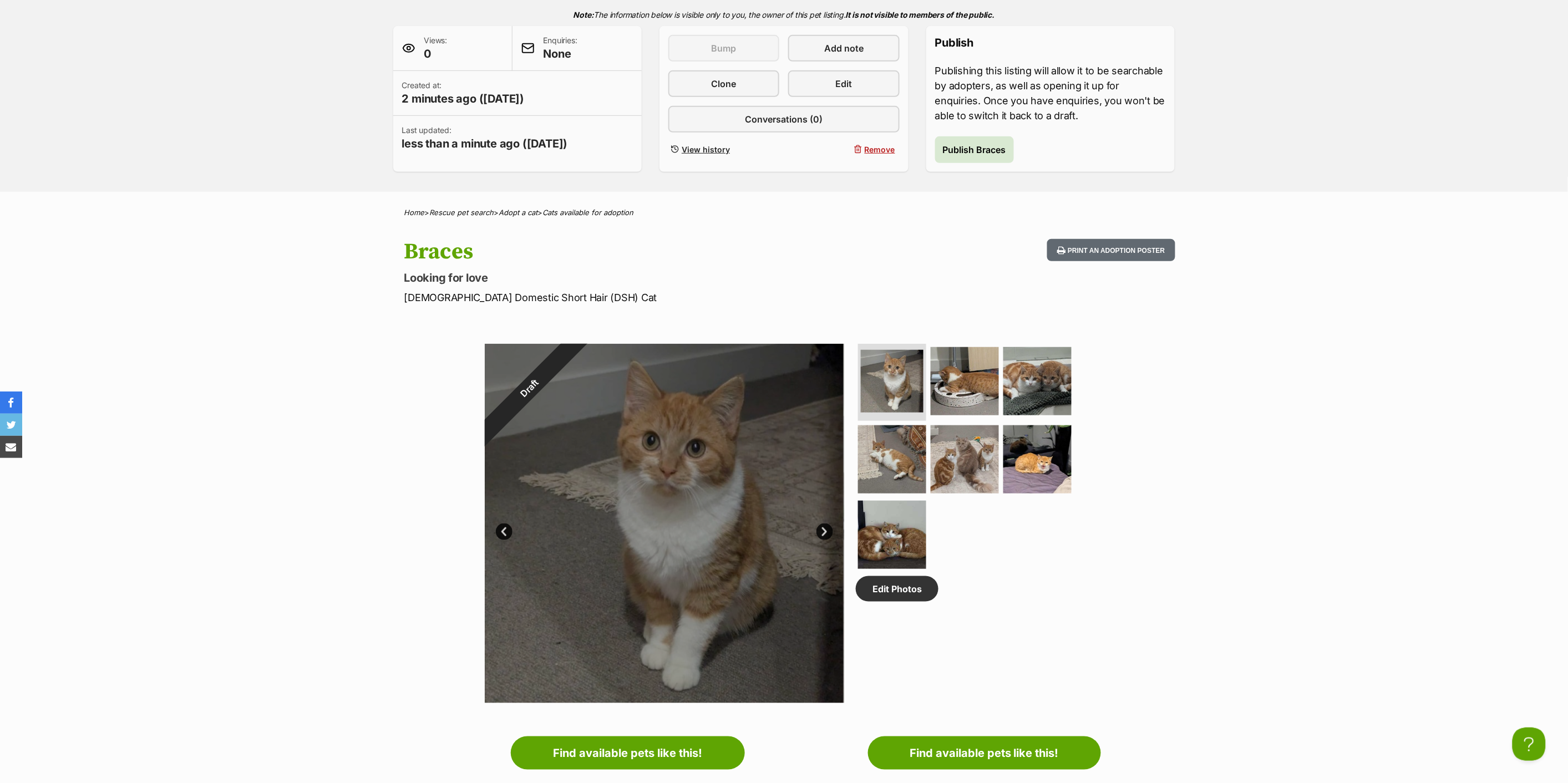
click at [825, 539] on div at bounding box center [664, 523] width 359 height 359
click at [823, 531] on link "Next" at bounding box center [824, 531] width 17 height 17
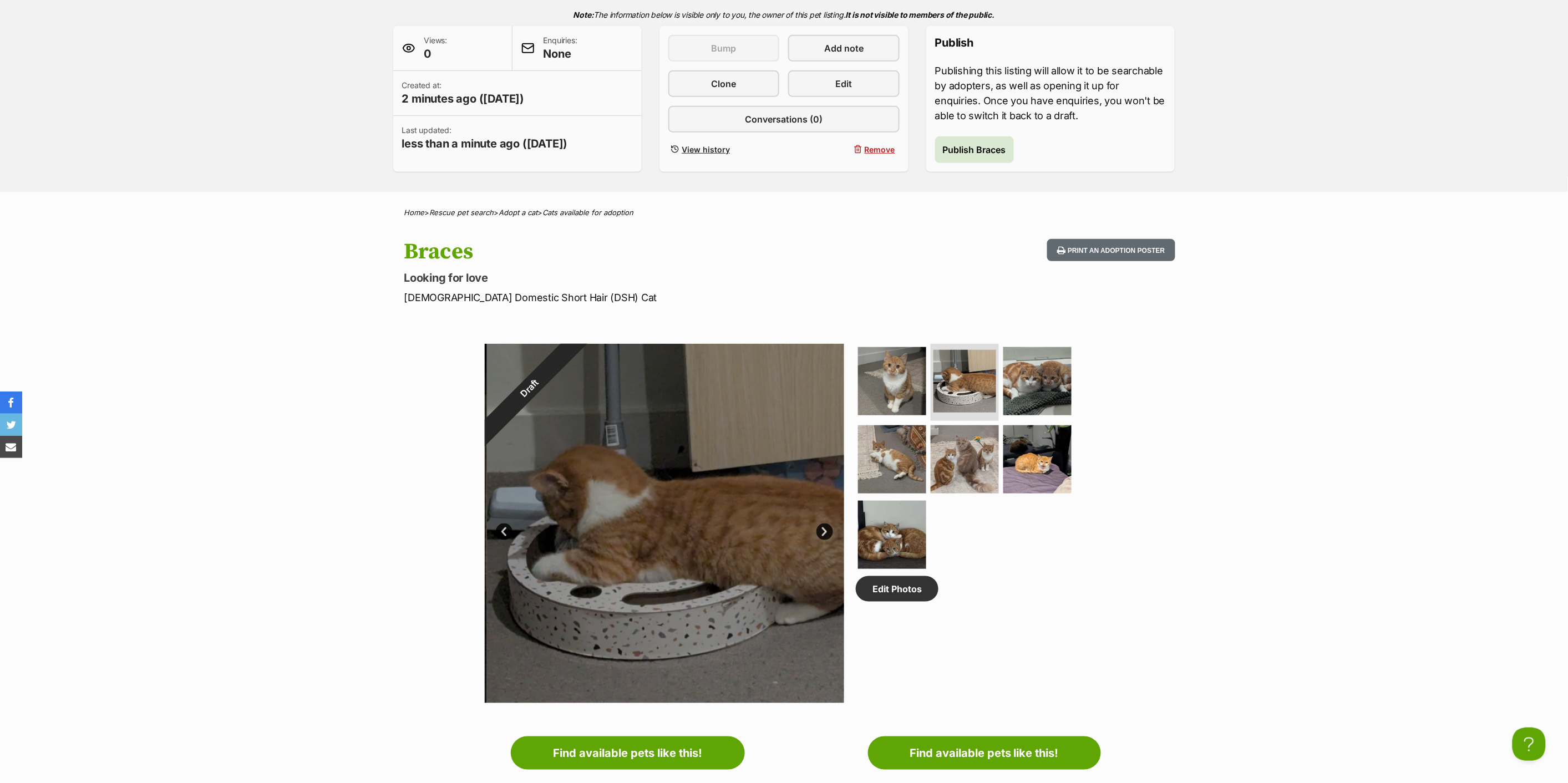
click at [823, 531] on link "Next" at bounding box center [824, 531] width 17 height 17
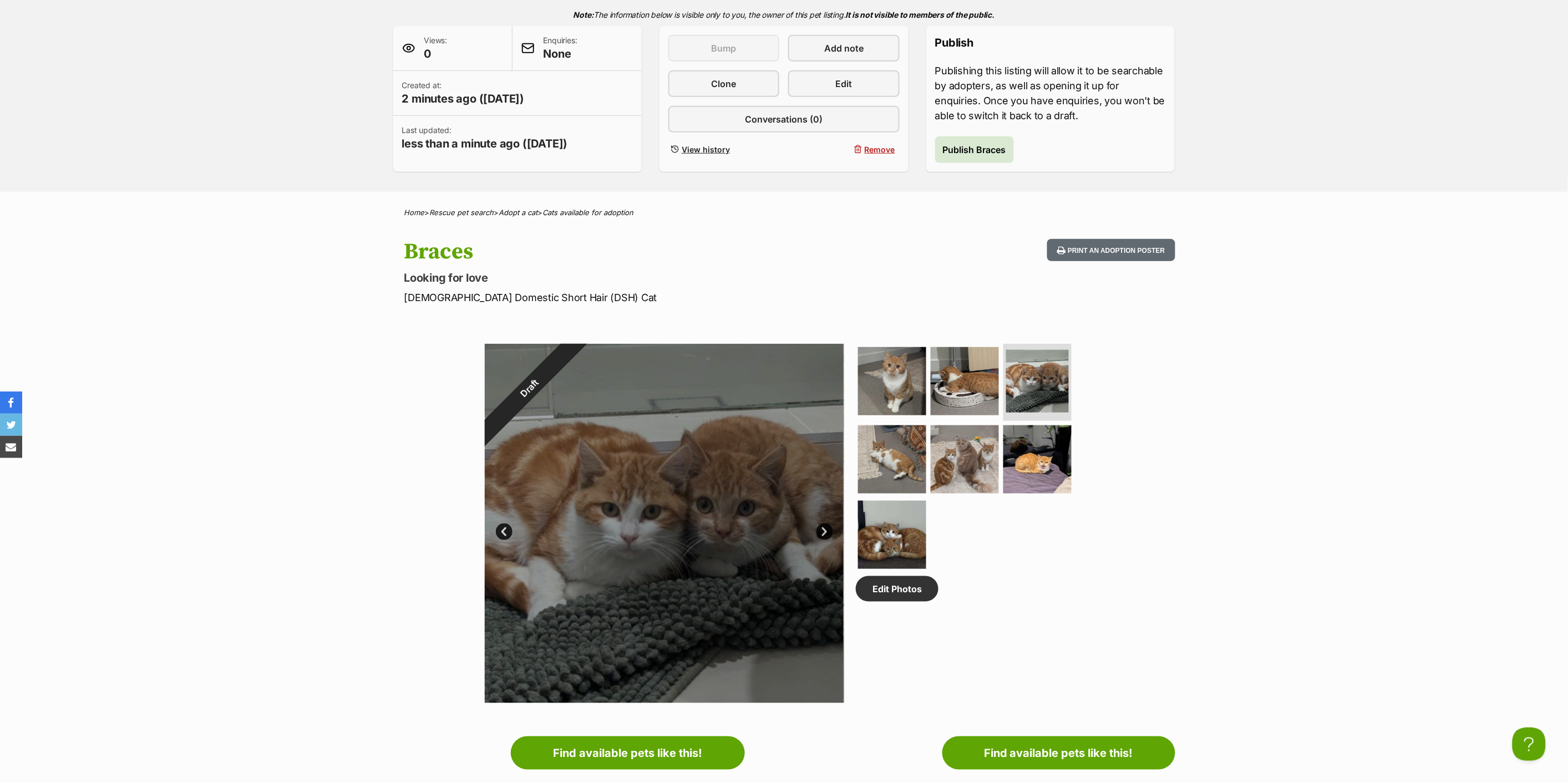
click at [823, 531] on link "Next" at bounding box center [824, 531] width 17 height 17
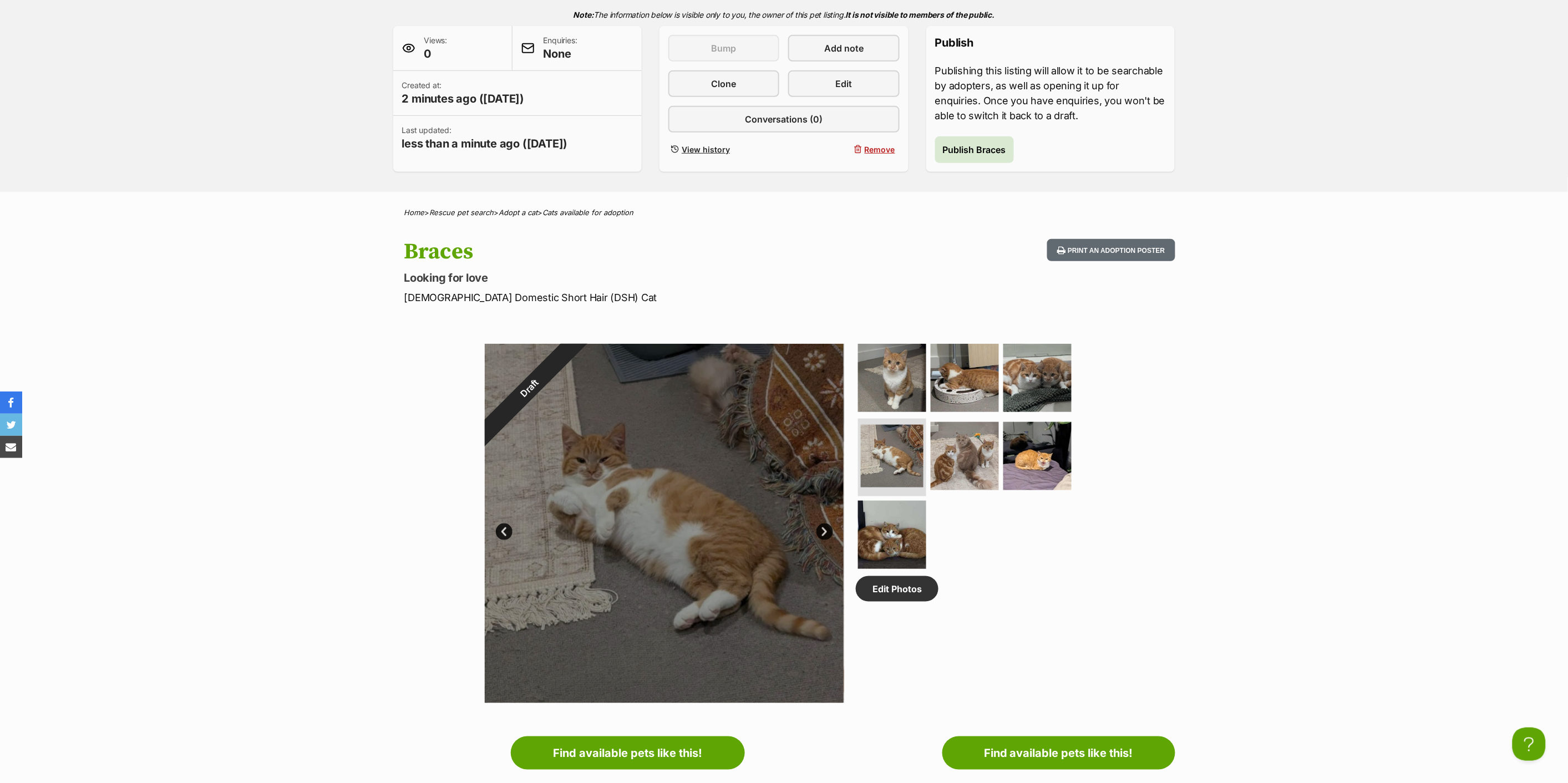
click at [823, 531] on link "Next" at bounding box center [824, 531] width 17 height 17
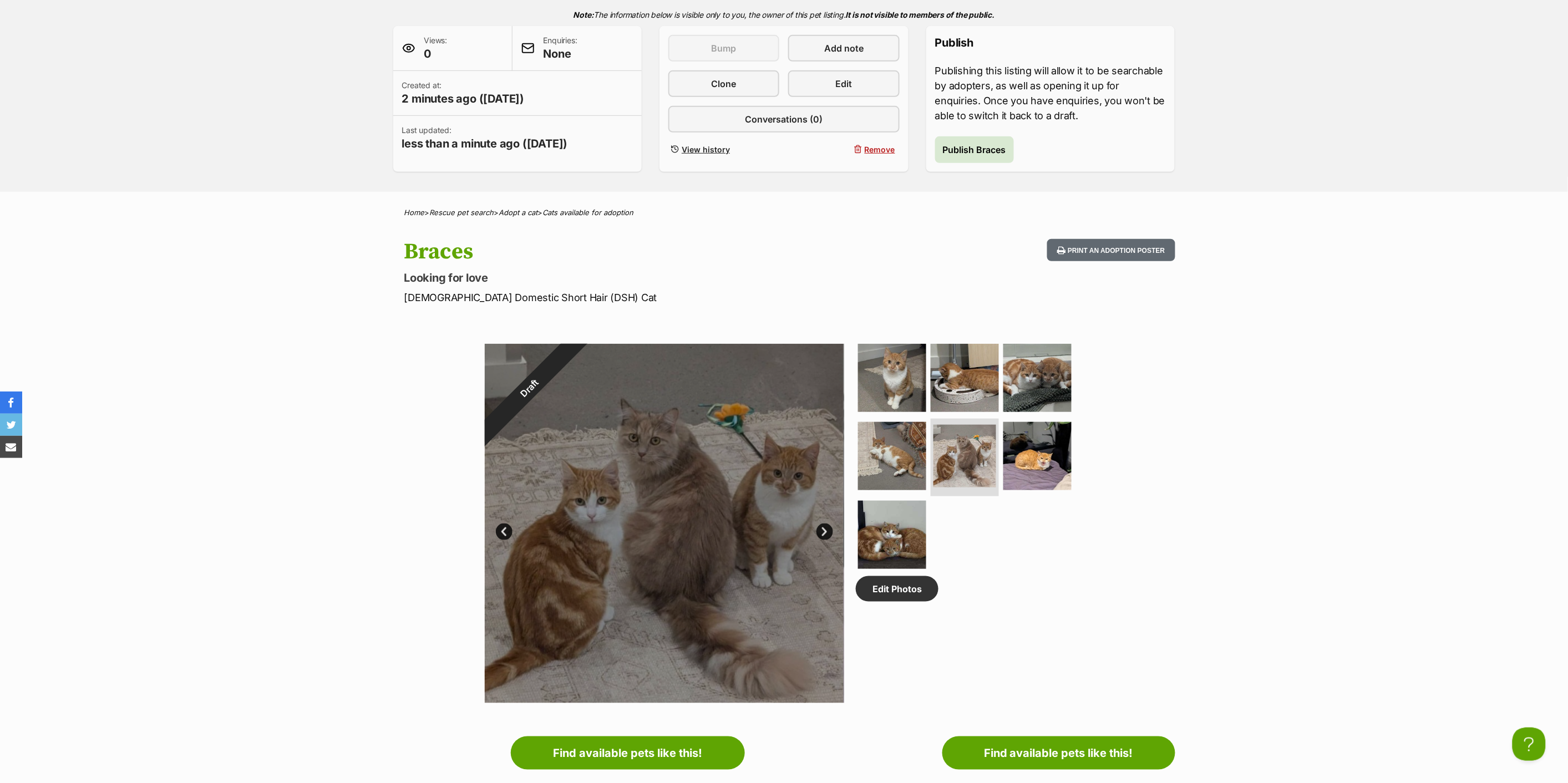
click at [823, 531] on link "Next" at bounding box center [824, 531] width 17 height 17
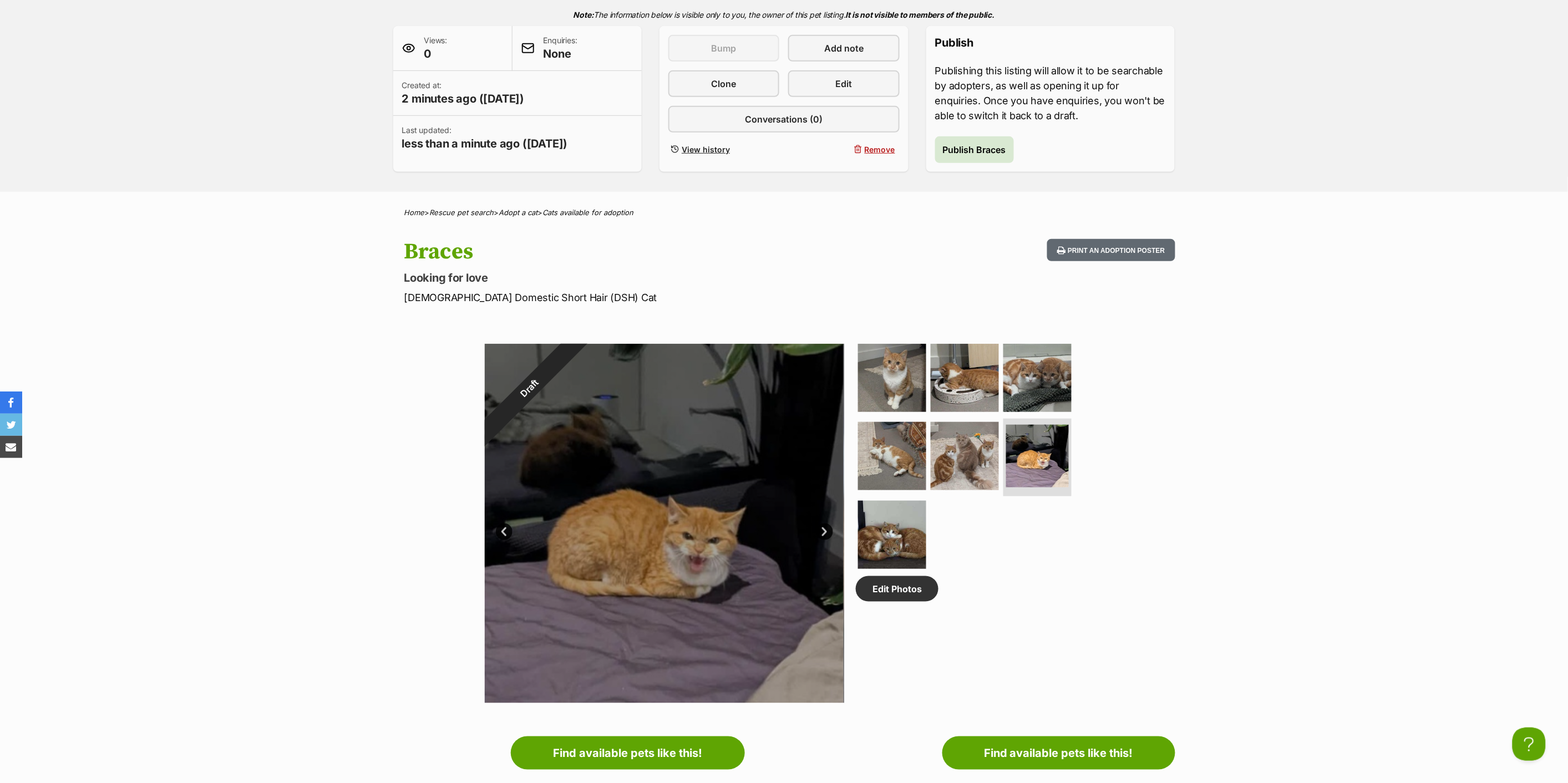
click at [823, 531] on link "Next" at bounding box center [824, 531] width 17 height 17
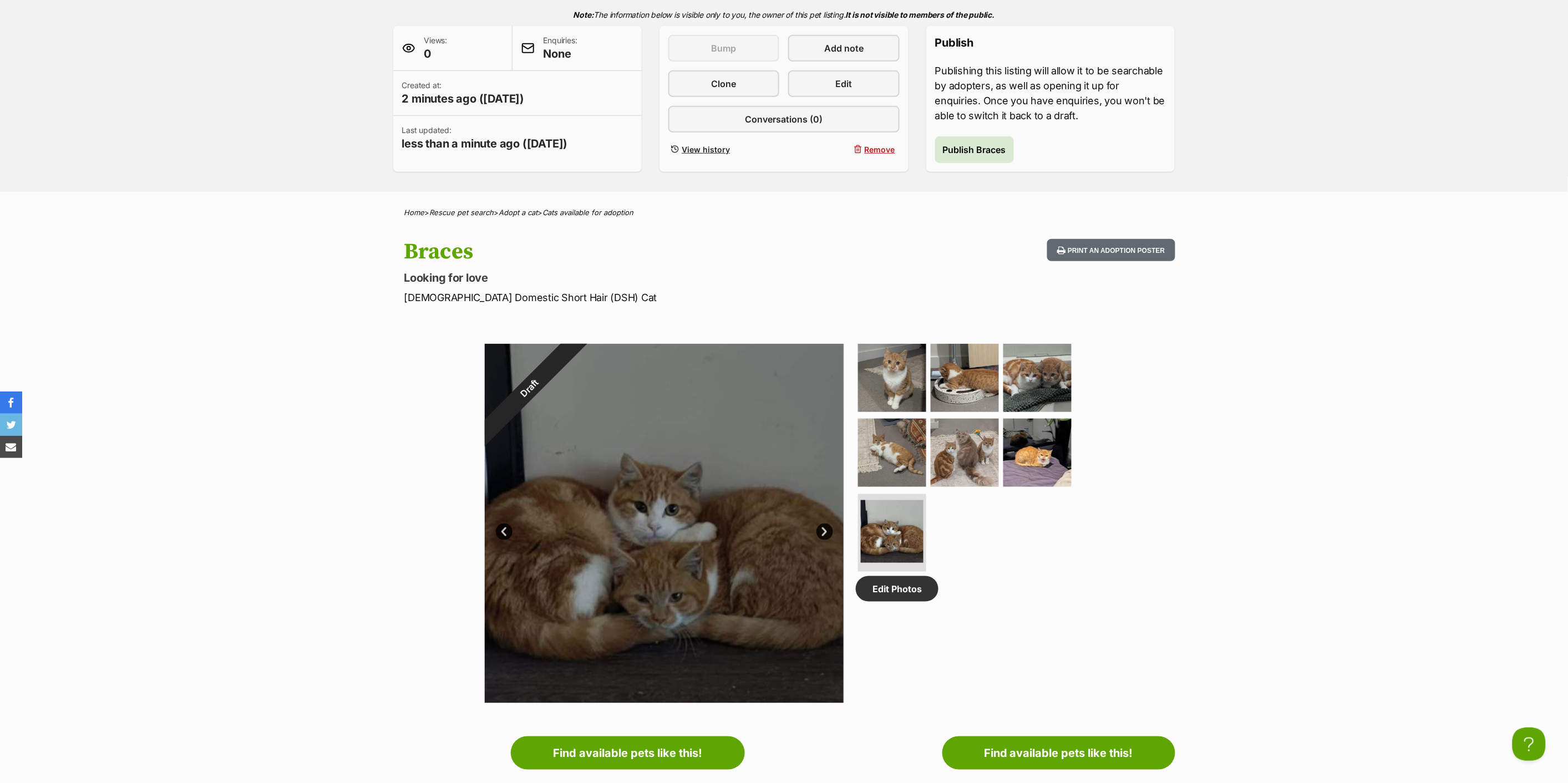
click at [823, 531] on link "Next" at bounding box center [824, 531] width 17 height 17
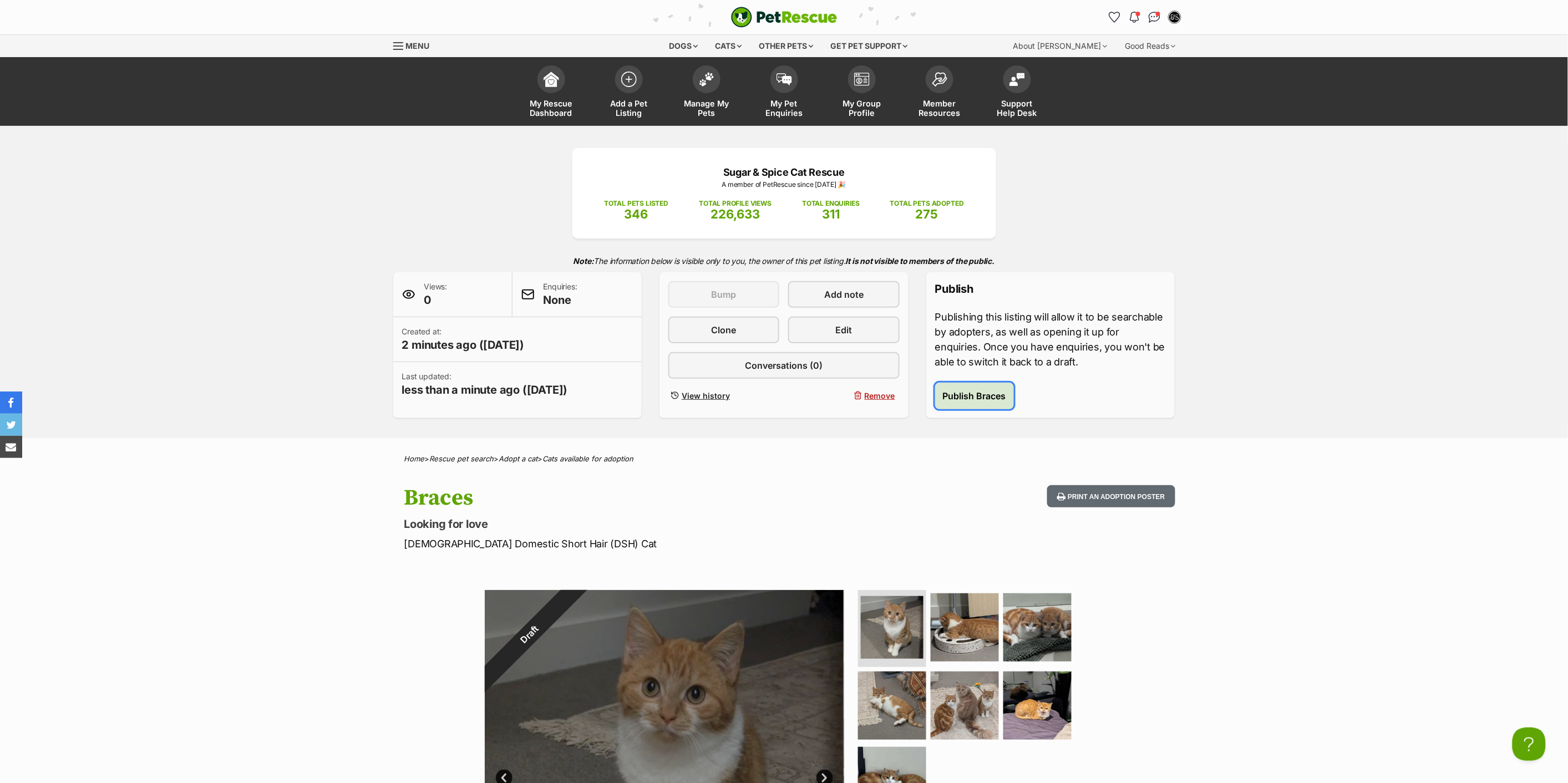
click at [1005, 405] on button "Publish Braces" at bounding box center [974, 395] width 79 height 26
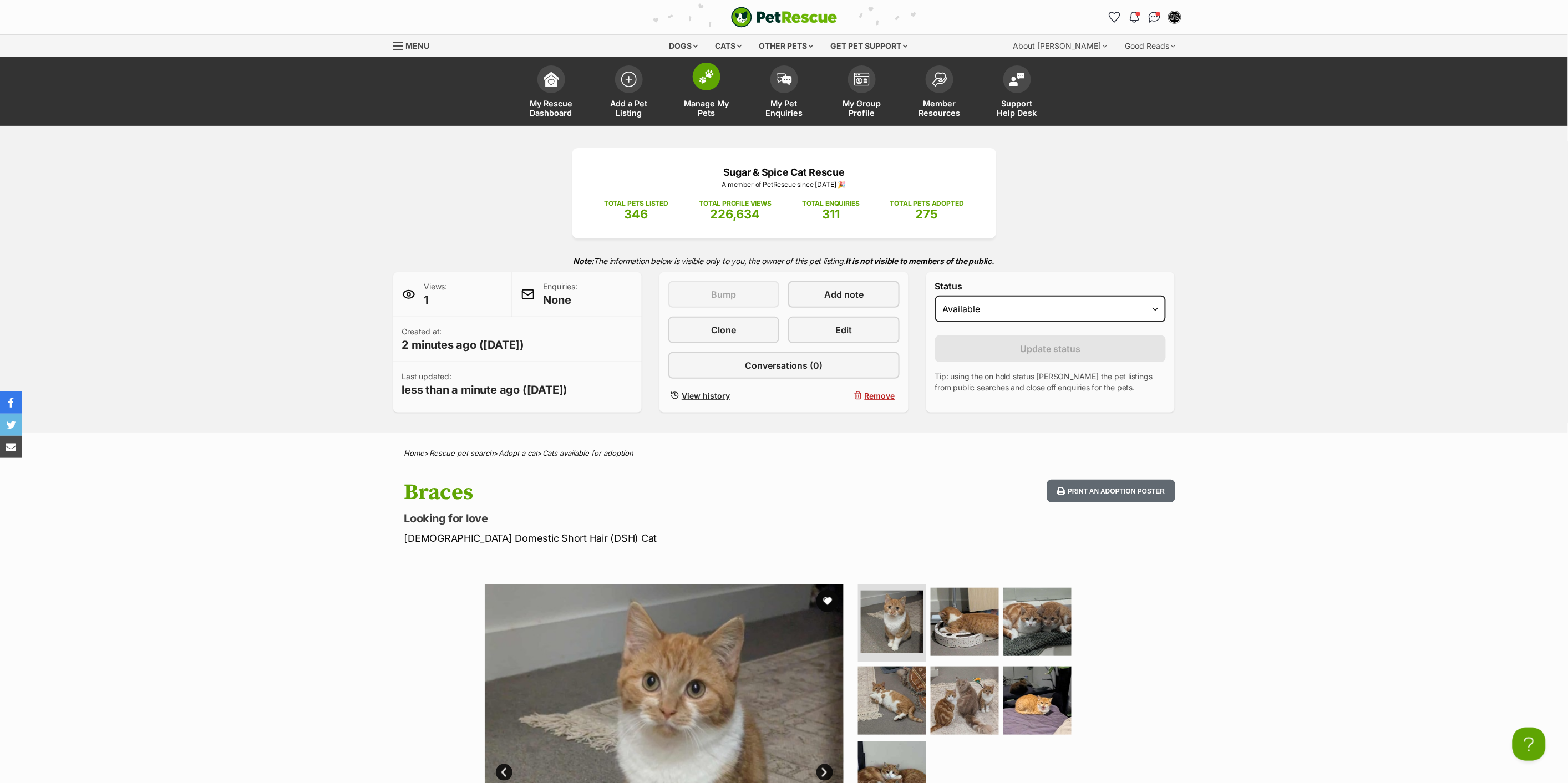
click at [700, 111] on span "Manage My Pets" at bounding box center [707, 108] width 50 height 19
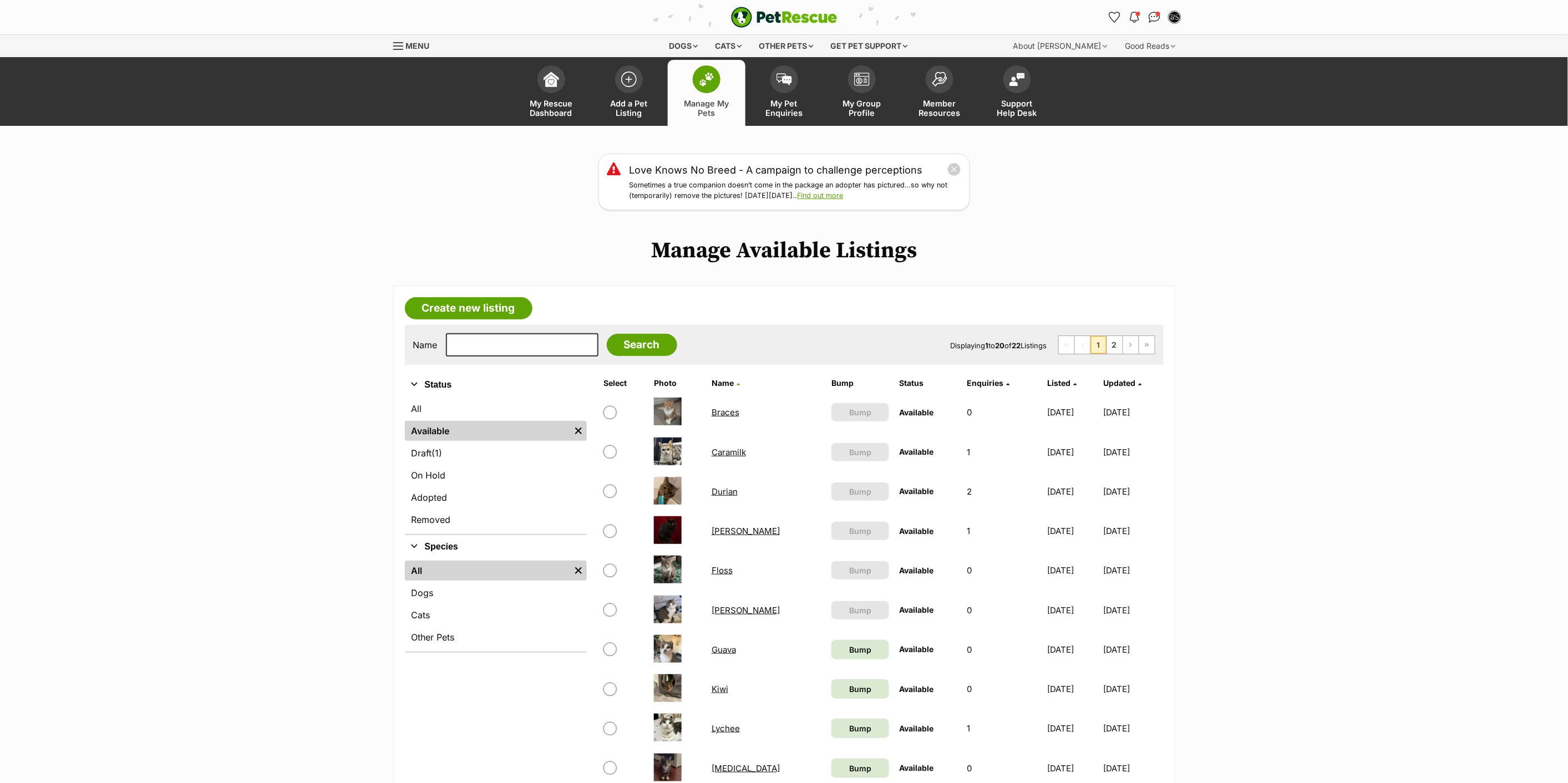
click at [972, 252] on h1 "Manage Available Listings" at bounding box center [784, 251] width 1568 height 26
drag, startPoint x: 745, startPoint y: 185, endPoint x: 748, endPoint y: 193, distance: 8.5
click at [748, 193] on p "Sometimes a true companion doesn’t come in the package an adopter has pictured……" at bounding box center [795, 190] width 332 height 21
drag, startPoint x: 702, startPoint y: 184, endPoint x: 718, endPoint y: 192, distance: 17.9
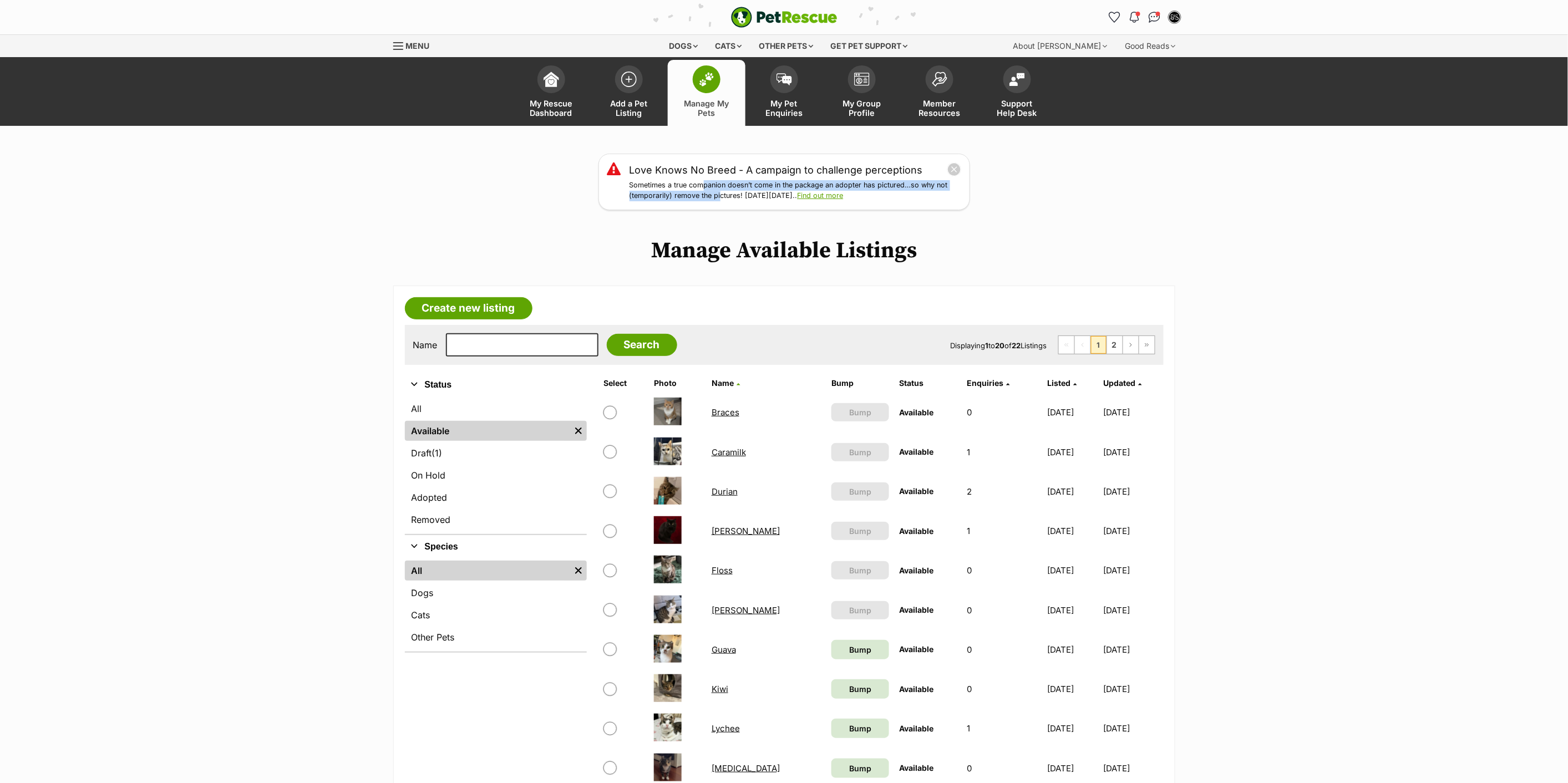
click at [718, 192] on p "Sometimes a true companion doesn’t come in the package an adopter has pictured……" at bounding box center [795, 190] width 332 height 21
click at [719, 194] on p "Sometimes a true companion doesn’t come in the package an adopter has pictured……" at bounding box center [795, 190] width 332 height 21
click at [827, 197] on link "Find out more" at bounding box center [820, 195] width 46 height 9
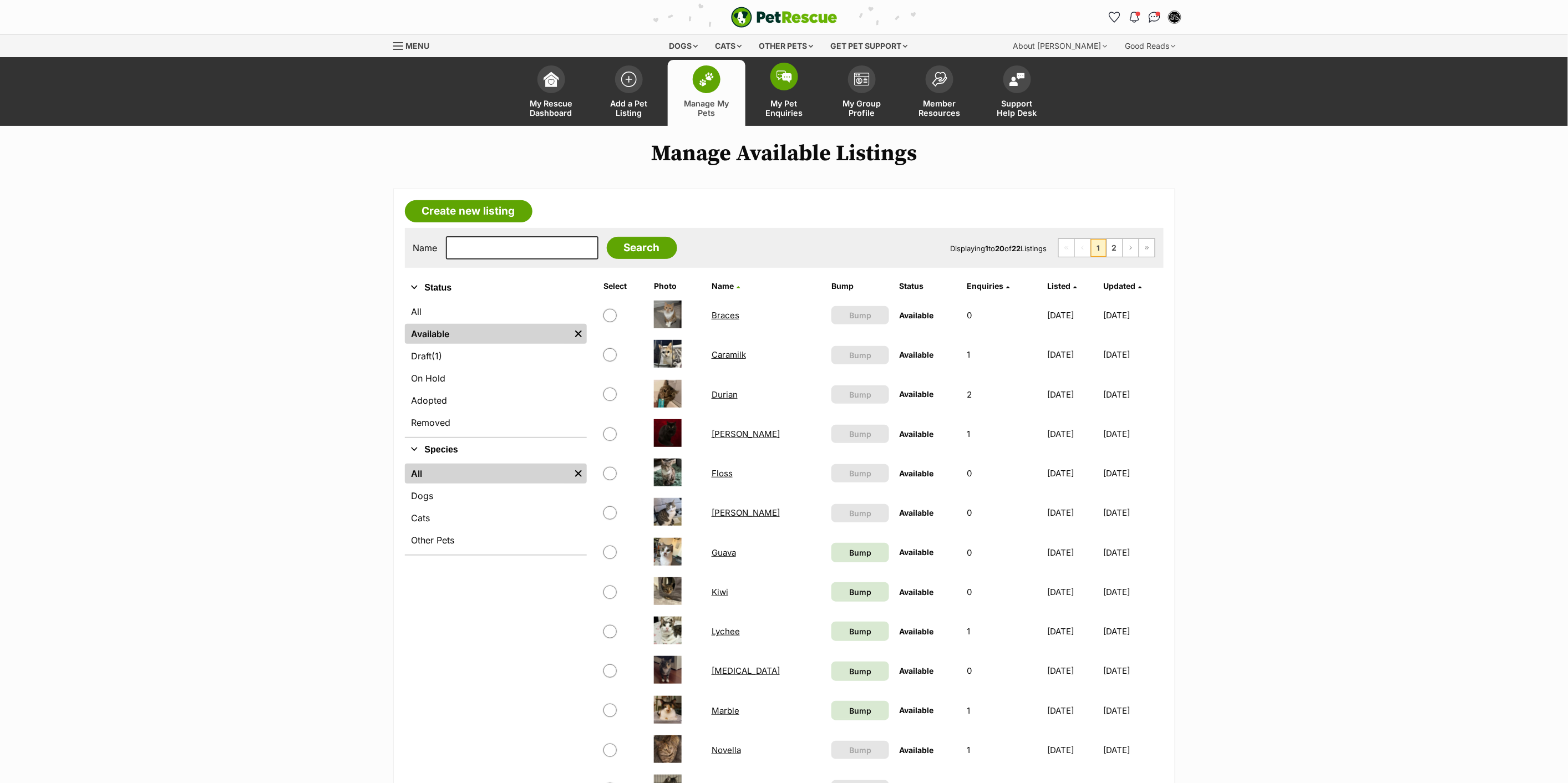
click at [789, 119] on link "My Pet Enquiries" at bounding box center [784, 93] width 78 height 66
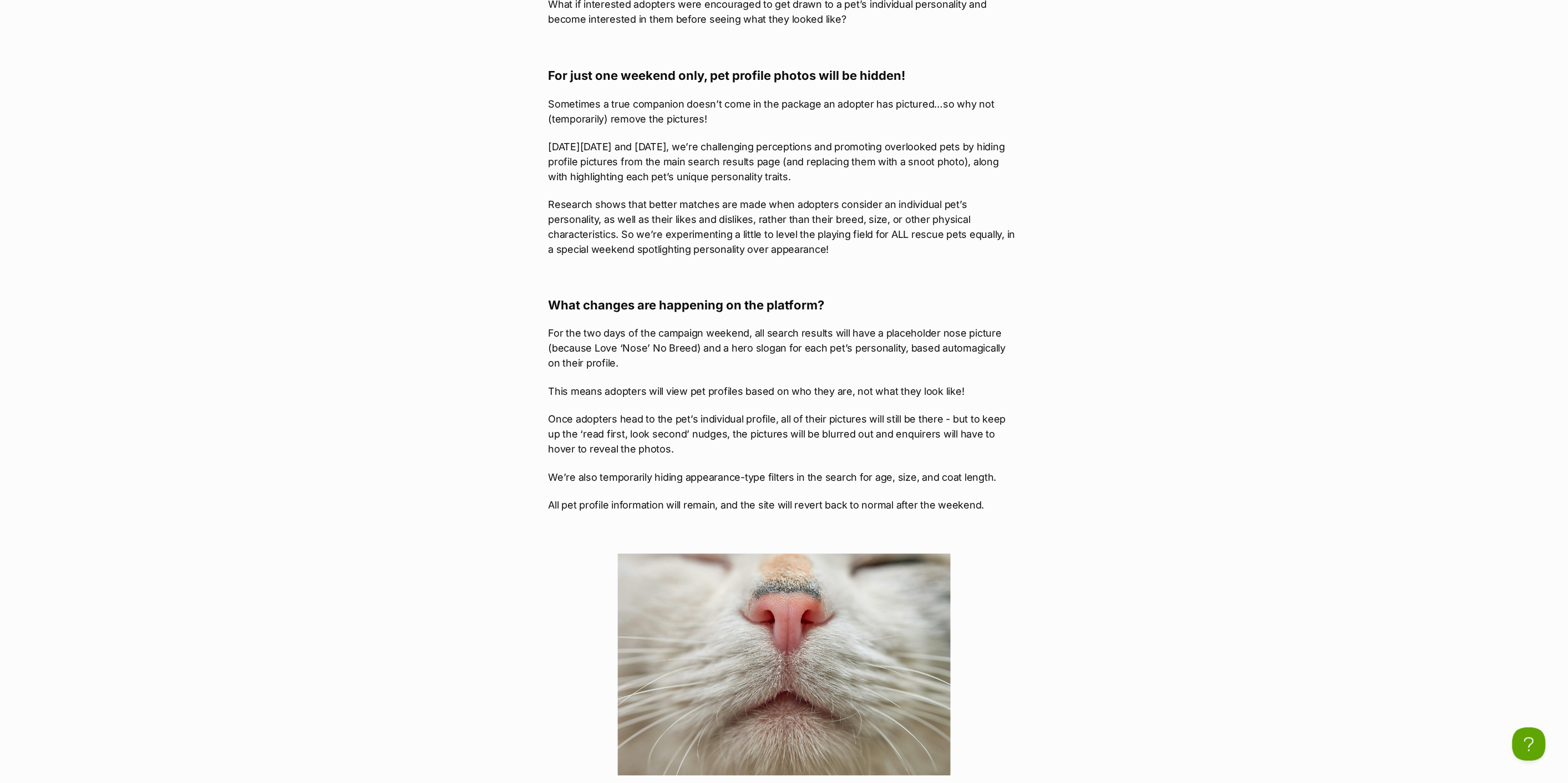
scroll to position [739, 0]
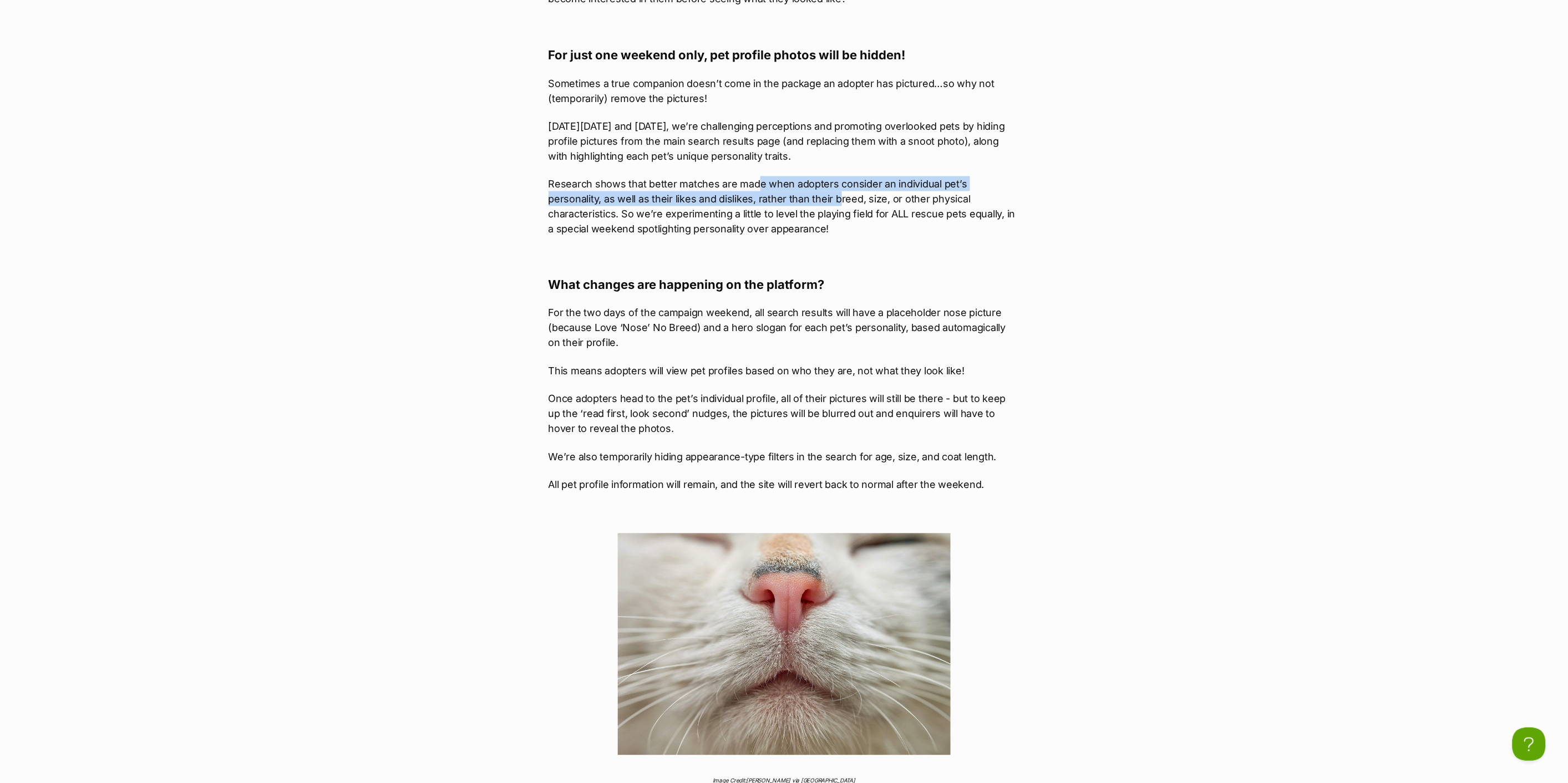
drag, startPoint x: 755, startPoint y: 183, endPoint x: 781, endPoint y: 206, distance: 34.7
click at [781, 206] on p "Research shows that better matches are made when adopters consider an individua…" at bounding box center [784, 206] width 471 height 60
click at [781, 207] on p "Research shows that better matches are made when adopters consider an individua…" at bounding box center [784, 206] width 471 height 60
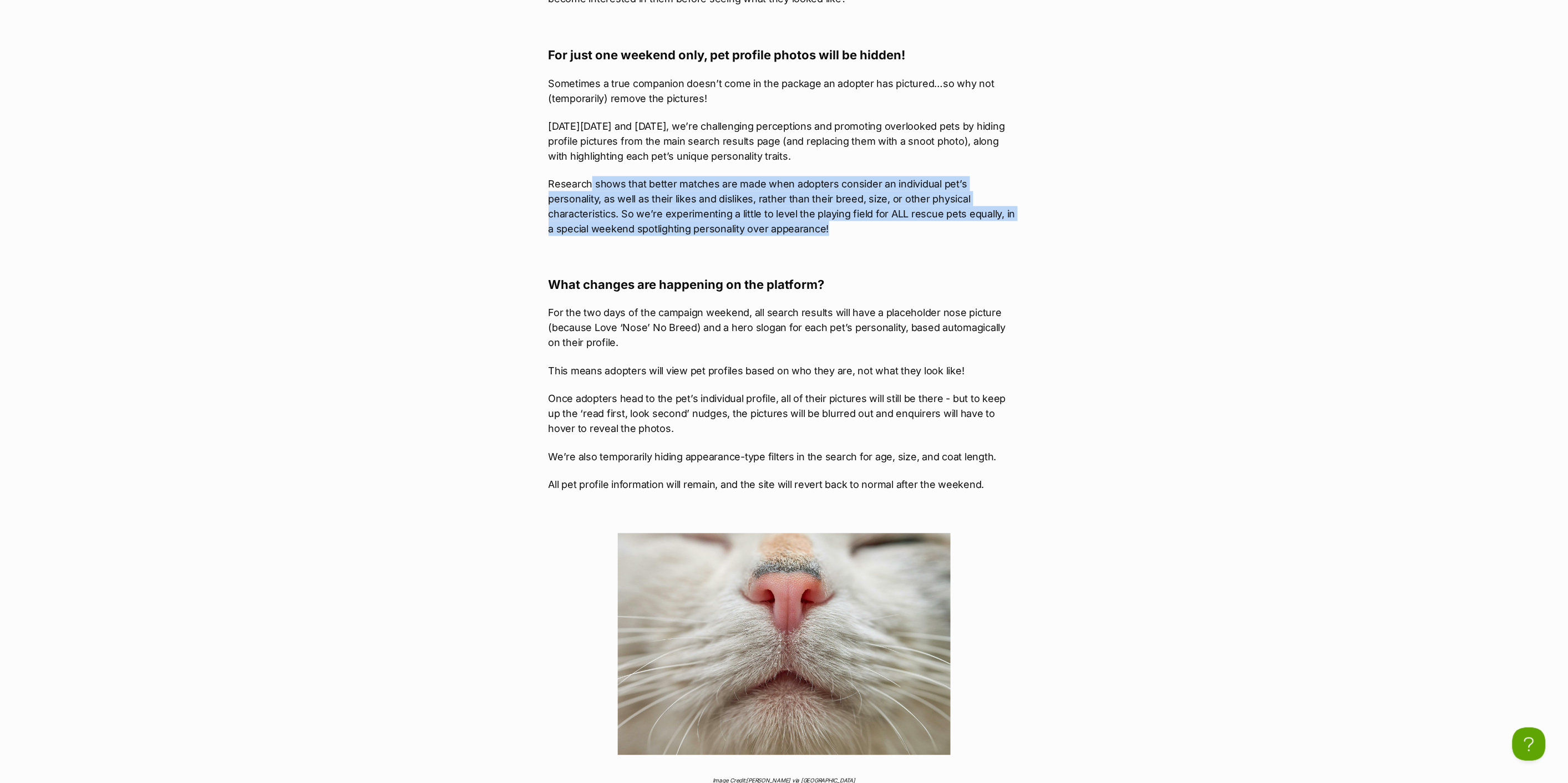
drag, startPoint x: 590, startPoint y: 184, endPoint x: 889, endPoint y: 231, distance: 302.7
click at [890, 231] on p "Research shows that better matches are made when adopters consider an individua…" at bounding box center [784, 206] width 471 height 60
click at [889, 231] on p "Research shows that better matches are made when adopters consider an individua…" at bounding box center [784, 206] width 471 height 60
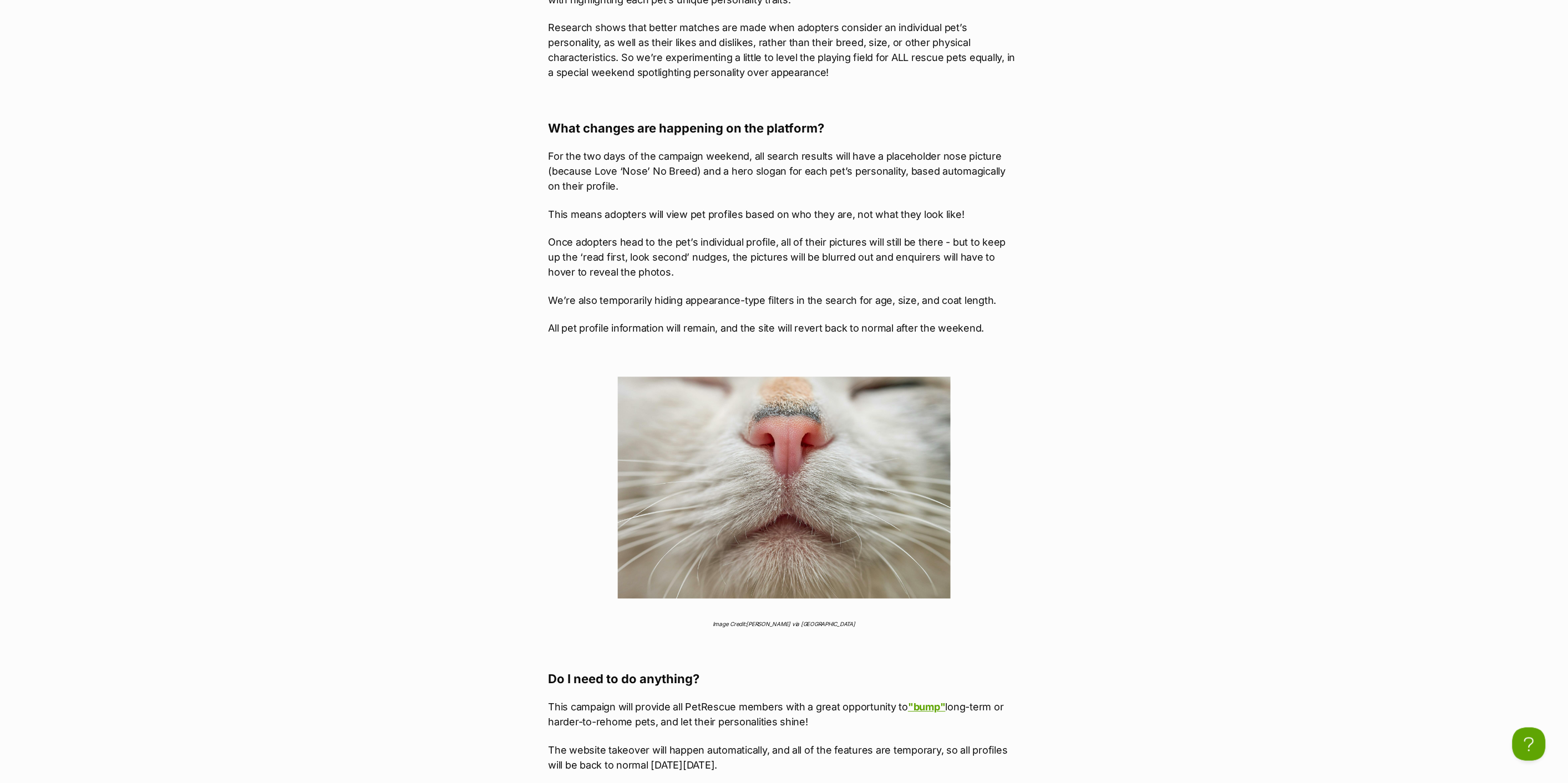
scroll to position [924, 0]
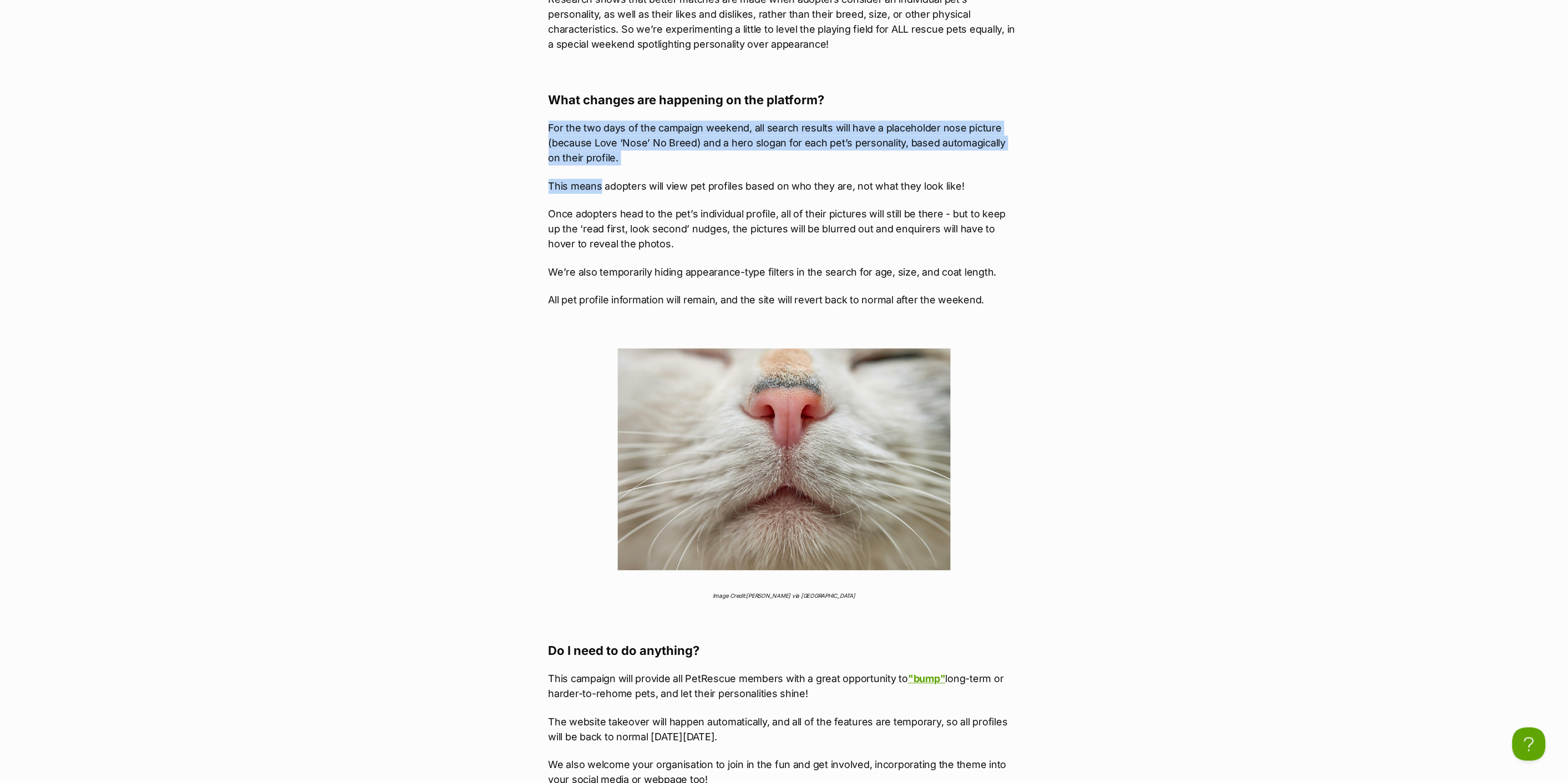
drag, startPoint x: 545, startPoint y: 132, endPoint x: 599, endPoint y: 173, distance: 67.8
click at [599, 173] on article "What's happening at PetRescue Published on: 25 Sep, 2025 Love Knows No Breed - …" at bounding box center [784, 200] width 488 height 1951
click at [606, 166] on p "For the two days of the campaign weekend, all search results will have a placeh…" at bounding box center [784, 143] width 471 height 45
drag, startPoint x: 555, startPoint y: 127, endPoint x: 604, endPoint y: 157, distance: 57.5
click at [604, 157] on p "For the two days of the campaign weekend, all search results will have a placeh…" at bounding box center [784, 143] width 471 height 45
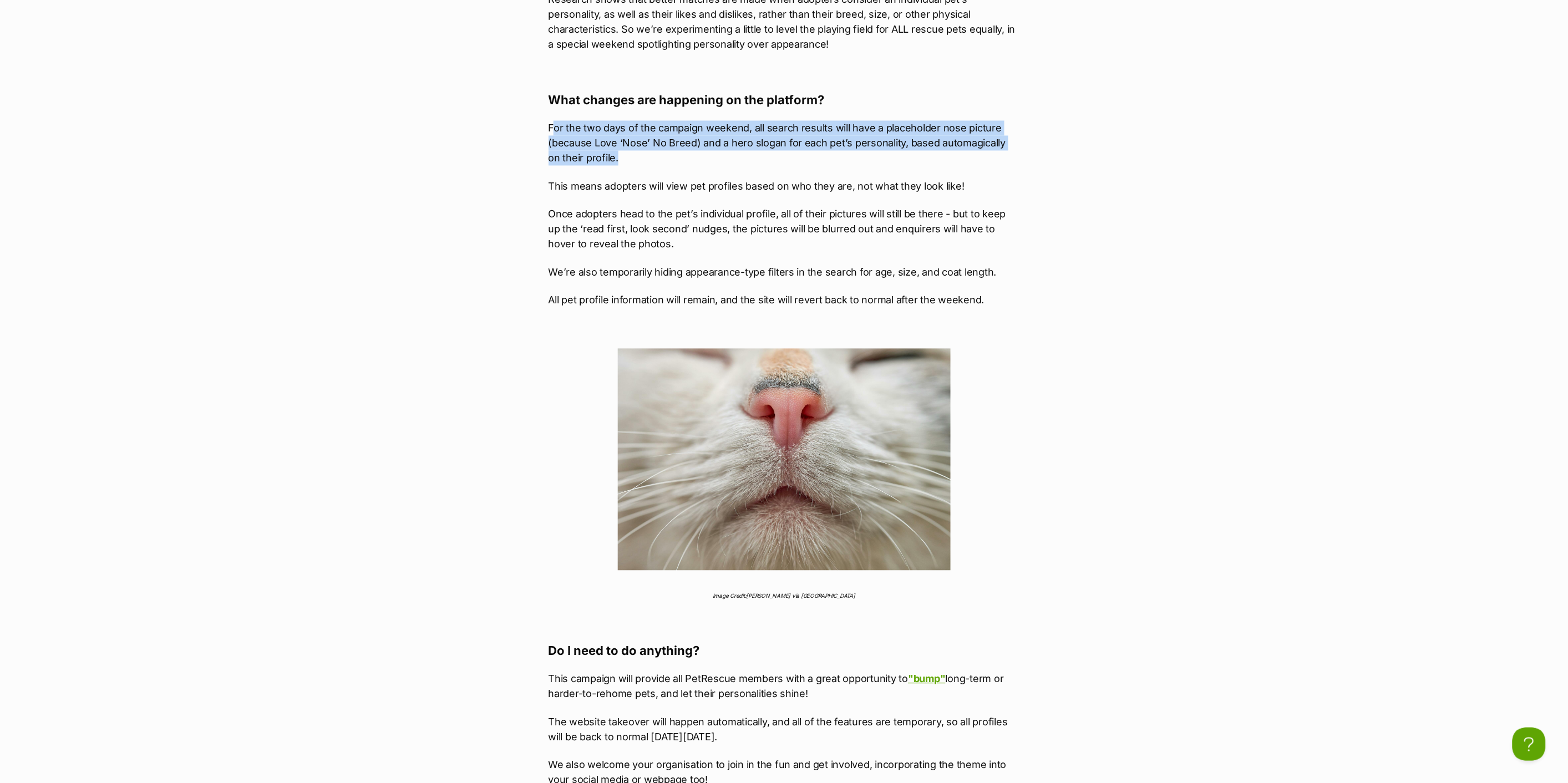
click at [604, 157] on p "For the two days of the campaign weekend, all search results will have a placeh…" at bounding box center [784, 143] width 471 height 45
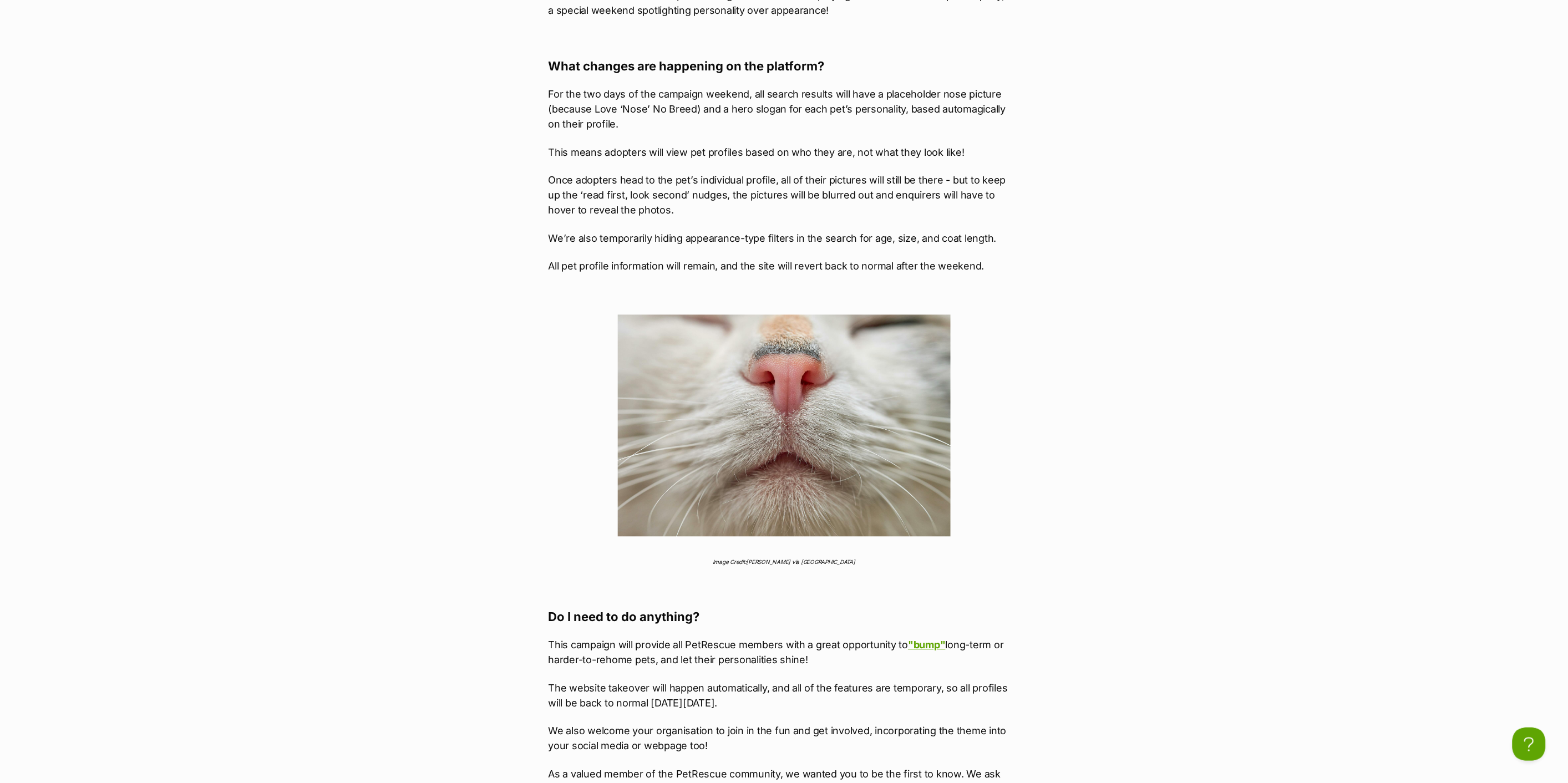
scroll to position [986, 0]
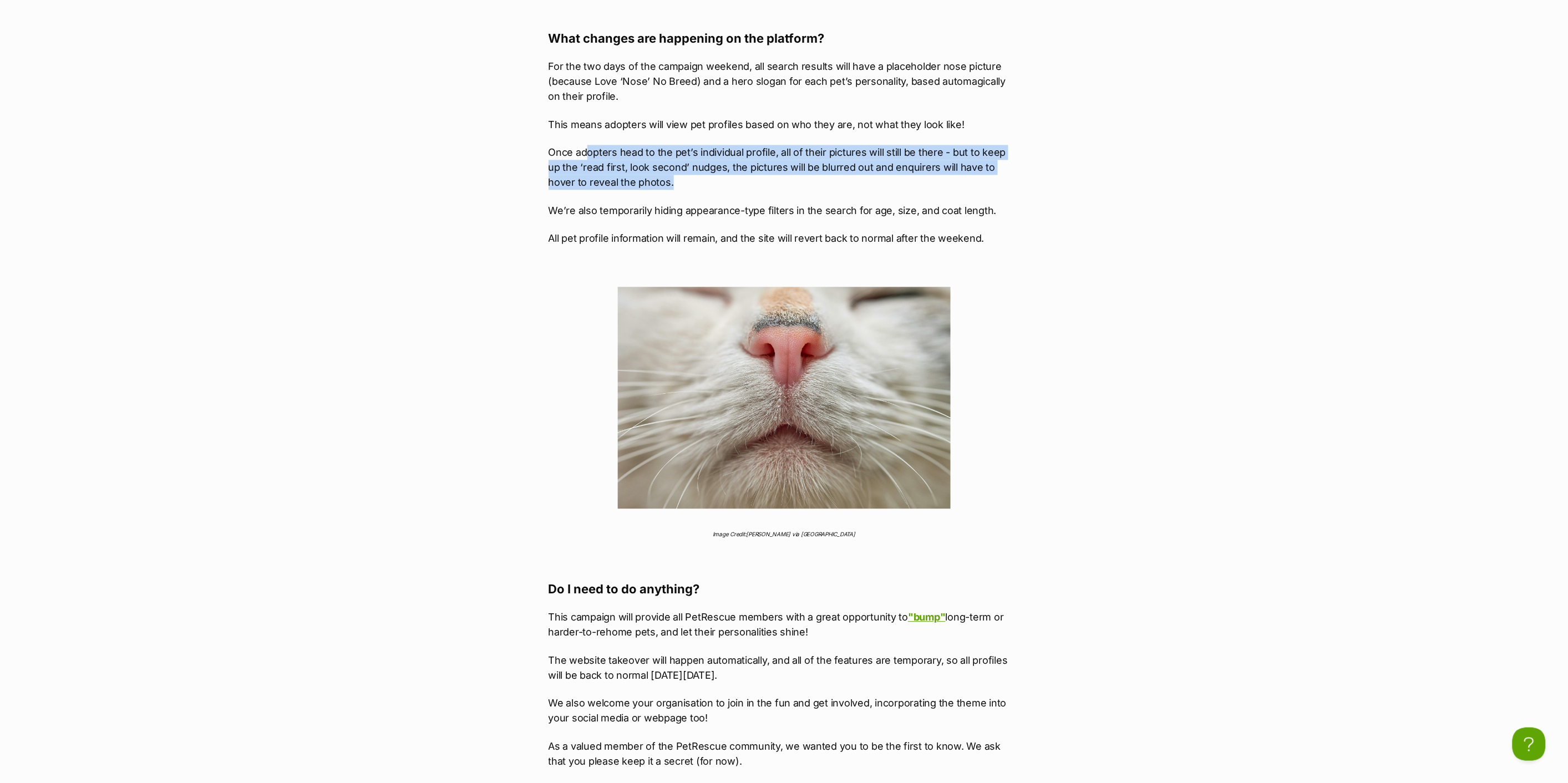
drag, startPoint x: 588, startPoint y: 153, endPoint x: 642, endPoint y: 181, distance: 60.8
click at [642, 181] on p "Once adopters head to the pet’s individual profile, all of their pictures will …" at bounding box center [784, 167] width 471 height 45
drag, startPoint x: 605, startPoint y: 154, endPoint x: 637, endPoint y: 179, distance: 40.6
click at [637, 179] on p "Once adopters head to the pet’s individual profile, all of their pictures will …" at bounding box center [784, 167] width 471 height 45
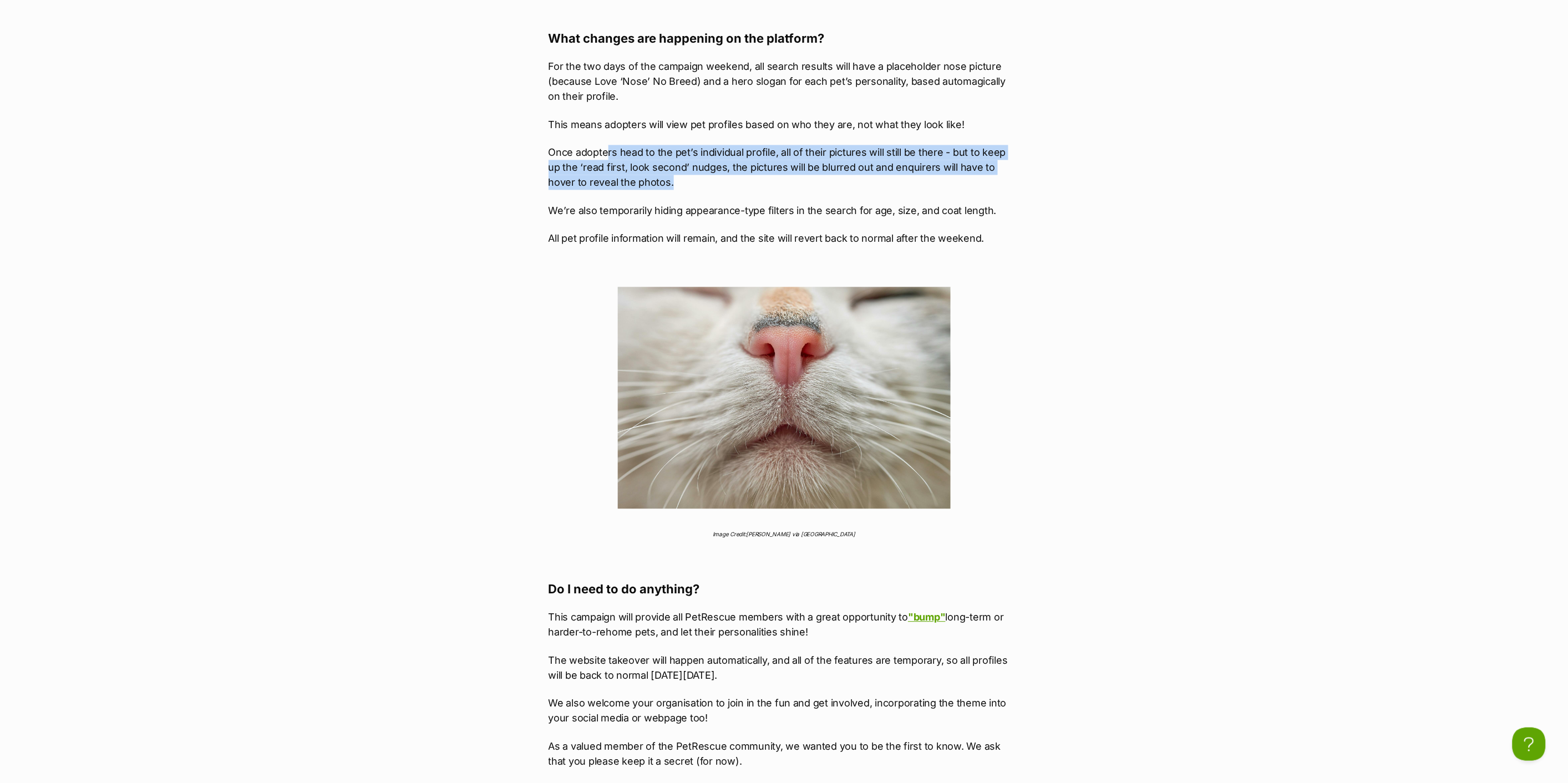
click at [637, 179] on p "Once adopters head to the pet’s individual profile, all of their pictures will …" at bounding box center [784, 167] width 471 height 45
drag, startPoint x: 547, startPoint y: 156, endPoint x: 631, endPoint y: 189, distance: 90.2
click at [631, 189] on article "What's happening at PetRescue Published on: 25 Sep, 2025 Love Knows No Breed - …" at bounding box center [784, 138] width 488 height 1951
click at [631, 189] on p "Once adopters head to the pet’s individual profile, all of their pictures will …" at bounding box center [784, 167] width 471 height 45
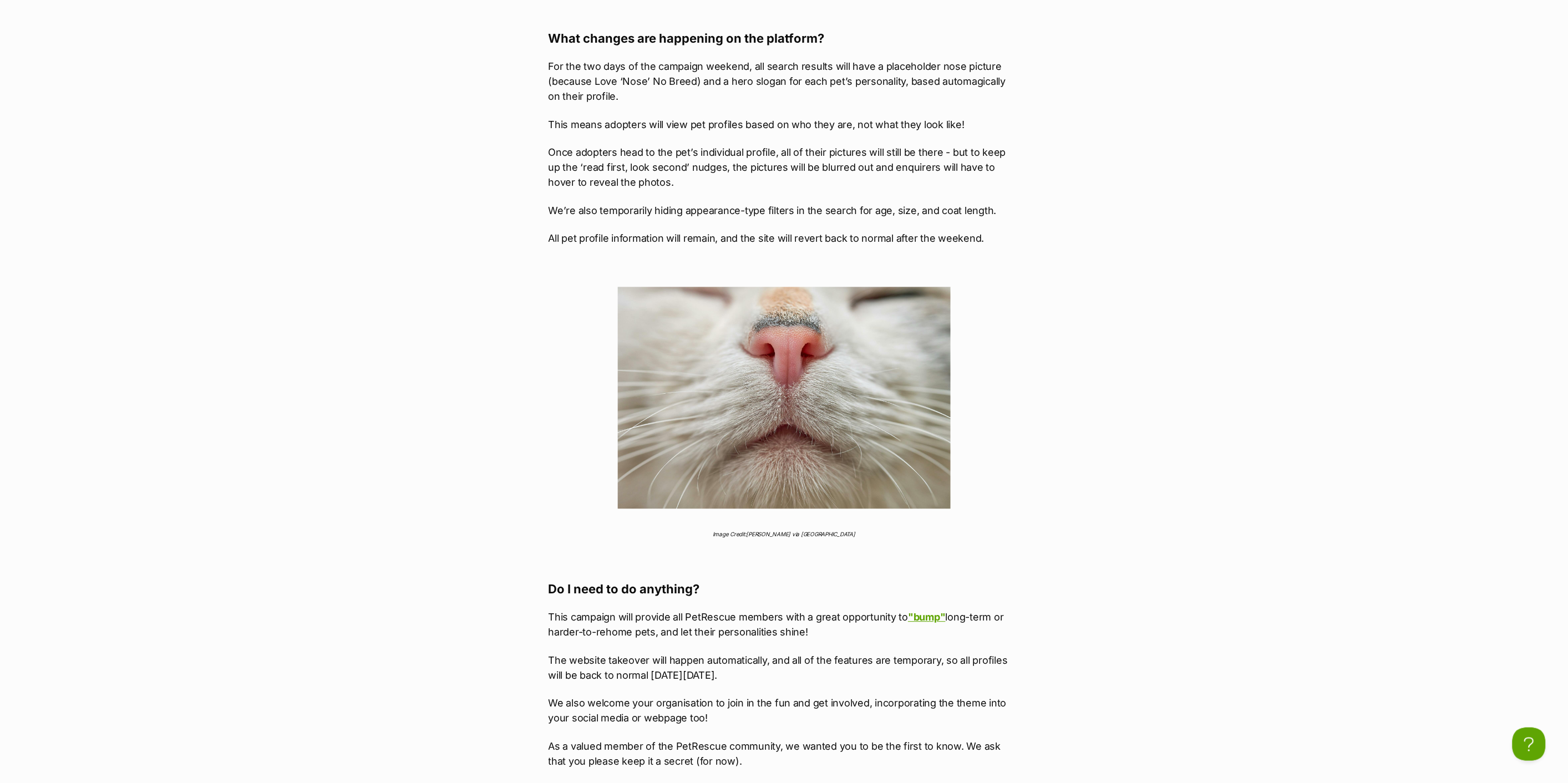
click at [631, 189] on p "Once adopters head to the pet’s individual profile, all of their pictures will …" at bounding box center [784, 167] width 471 height 45
drag, startPoint x: 596, startPoint y: 169, endPoint x: 625, endPoint y: 186, distance: 33.6
click at [625, 186] on p "Once adopters head to the pet’s individual profile, all of their pictures will …" at bounding box center [784, 167] width 471 height 45
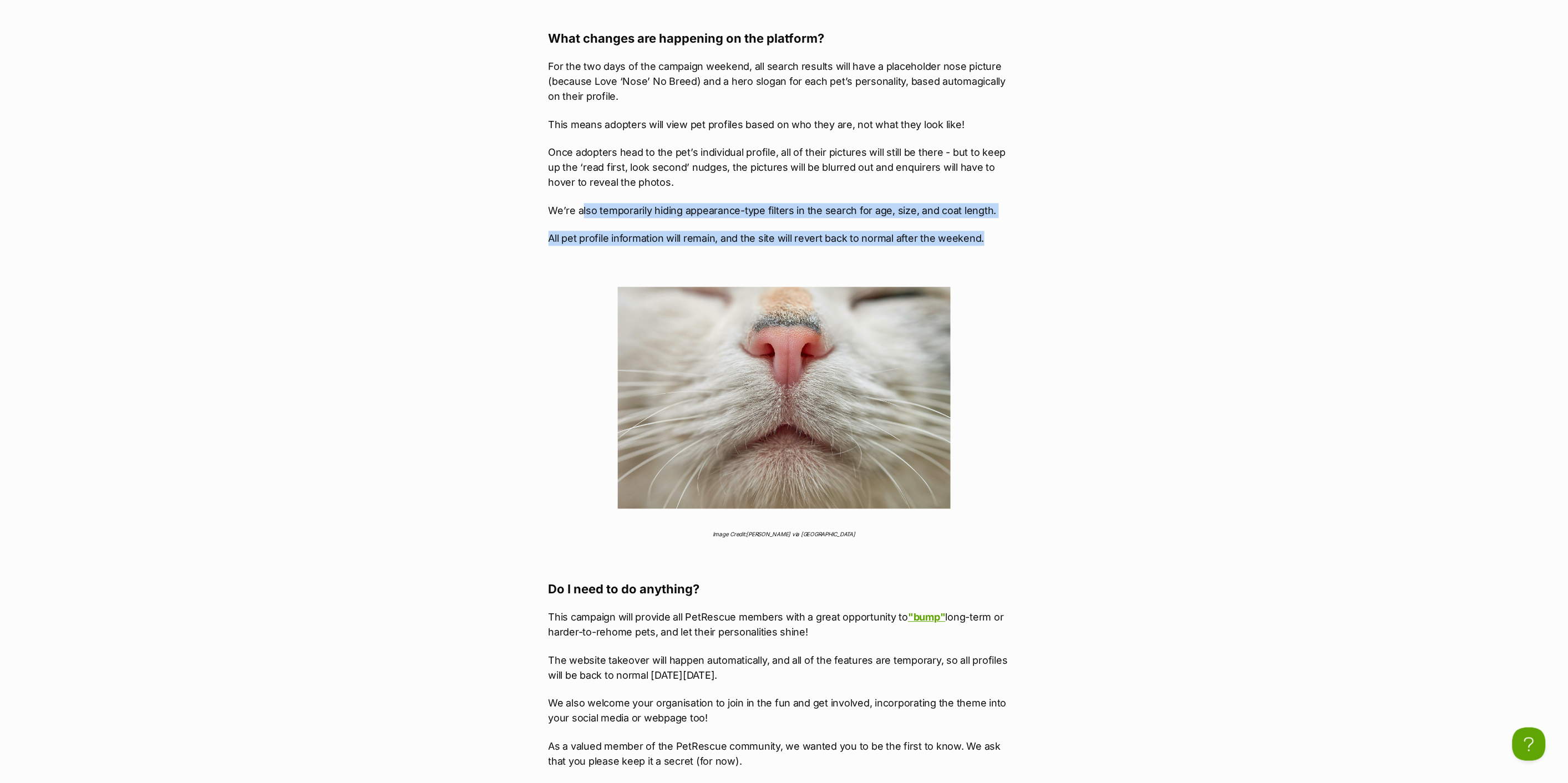
drag, startPoint x: 580, startPoint y: 212, endPoint x: 983, endPoint y: 242, distance: 404.1
click at [983, 242] on div "Can you keep a secret? Something VERY exciting is happening in the pet adoption…" at bounding box center [784, 358] width 471 height 1510
click at [983, 242] on p "All pet profile information will remain, and the site will revert back to norma…" at bounding box center [784, 239] width 471 height 15
drag, startPoint x: 991, startPoint y: 242, endPoint x: 548, endPoint y: 211, distance: 444.1
click at [549, 211] on div "Can you keep a secret? Something VERY exciting is happening in the pet adoption…" at bounding box center [784, 358] width 471 height 1510
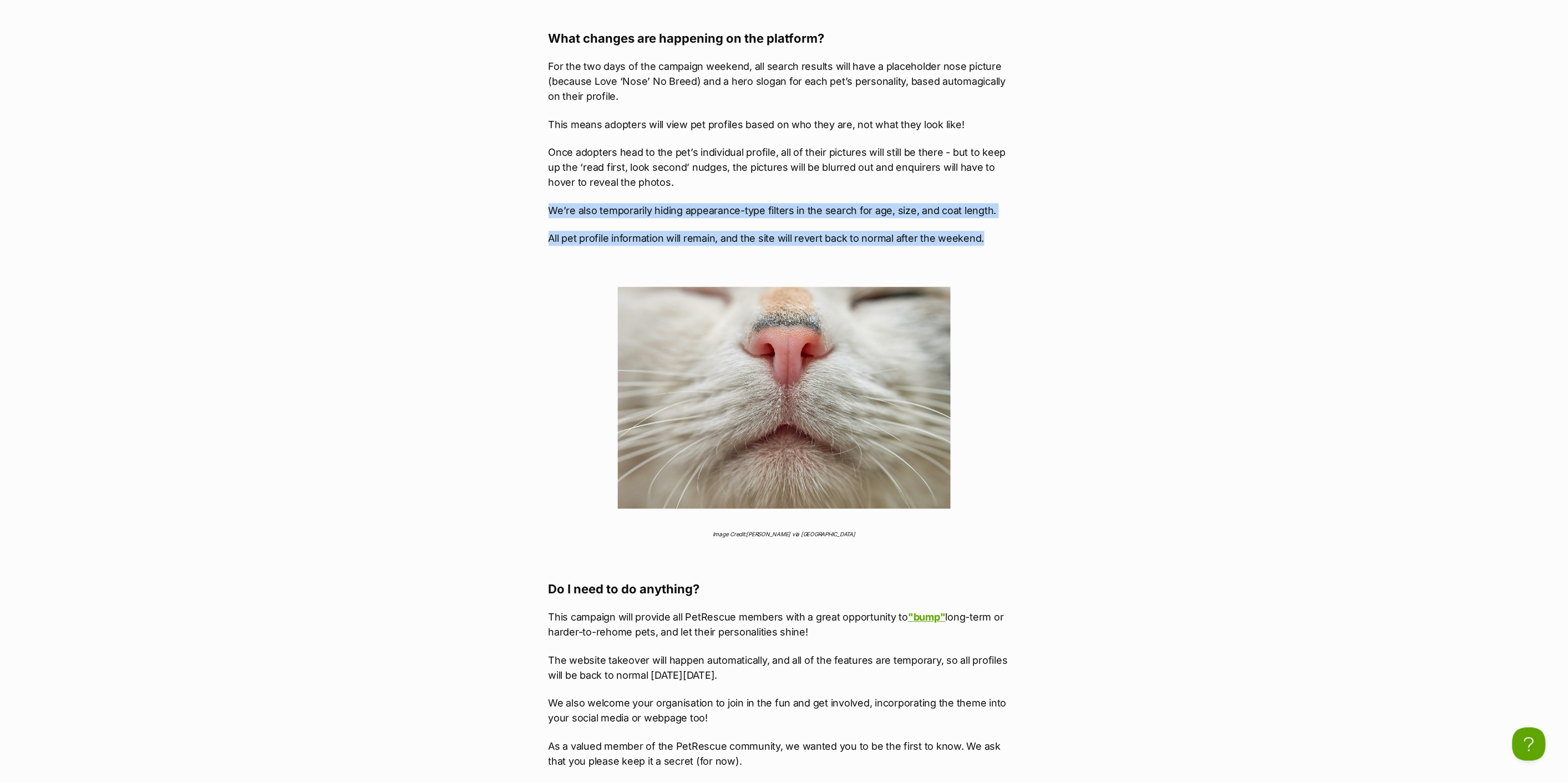
click at [549, 211] on p "We’re also temporarily hiding appearance-type filters in the search for age, si…" at bounding box center [784, 211] width 471 height 15
drag, startPoint x: 551, startPoint y: 209, endPoint x: 989, endPoint y: 232, distance: 438.6
click at [989, 231] on div "Can you keep a secret? Something VERY exciting is happening in the pet adoption…" at bounding box center [784, 358] width 471 height 1510
click at [990, 232] on p "All pet profile information will remain, and the site will revert back to norma…" at bounding box center [784, 239] width 471 height 15
drag, startPoint x: 992, startPoint y: 236, endPoint x: 535, endPoint y: 209, distance: 457.8
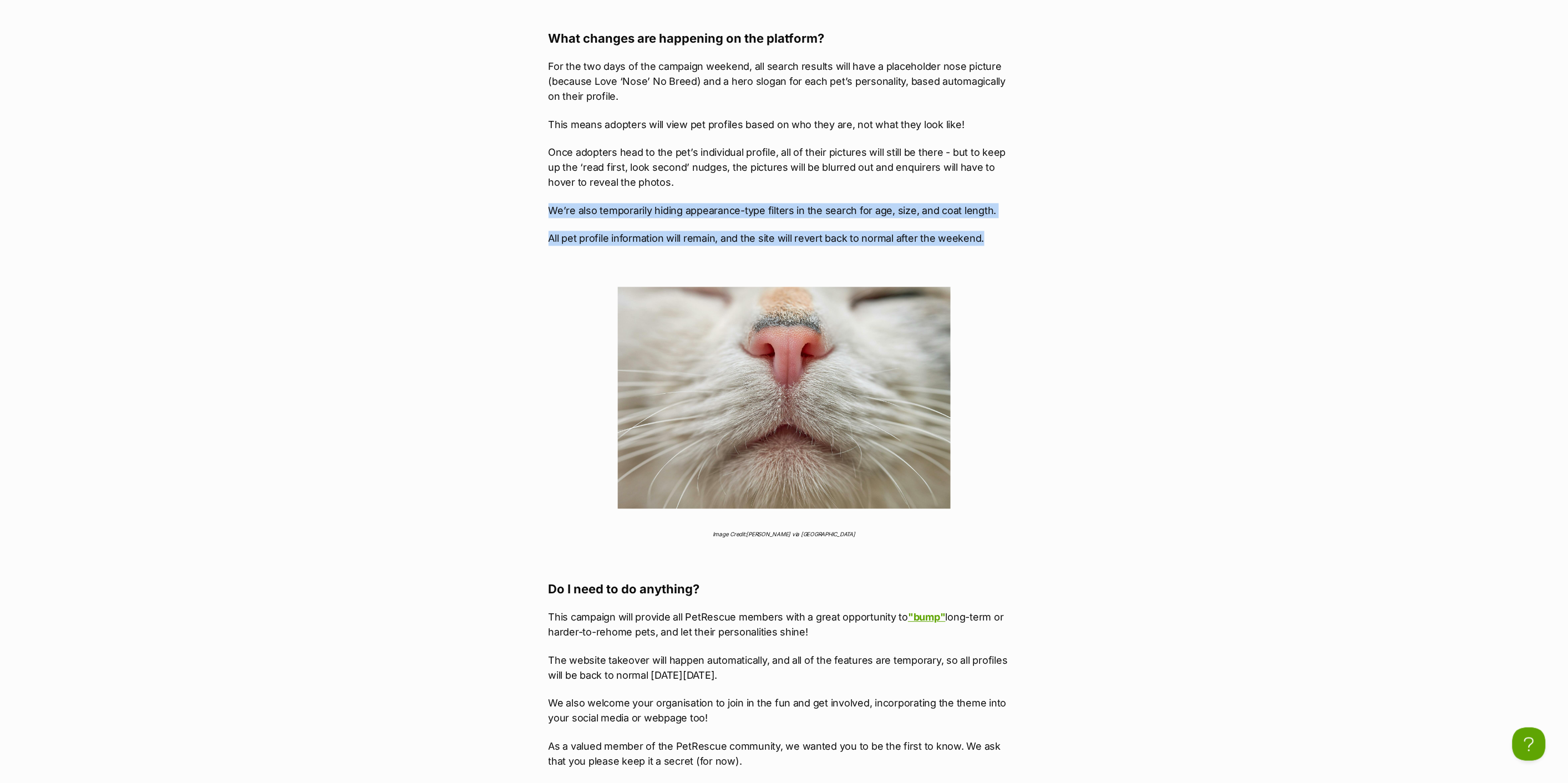
click at [535, 209] on div "What's happening at PetRescue Published on: 25 Sep, 2025 Love Knows No Breed - …" at bounding box center [784, 339] width 521 height 2353
click at [557, 211] on p "We’re also temporarily hiding appearance-type filters in the search for age, si…" at bounding box center [784, 211] width 471 height 15
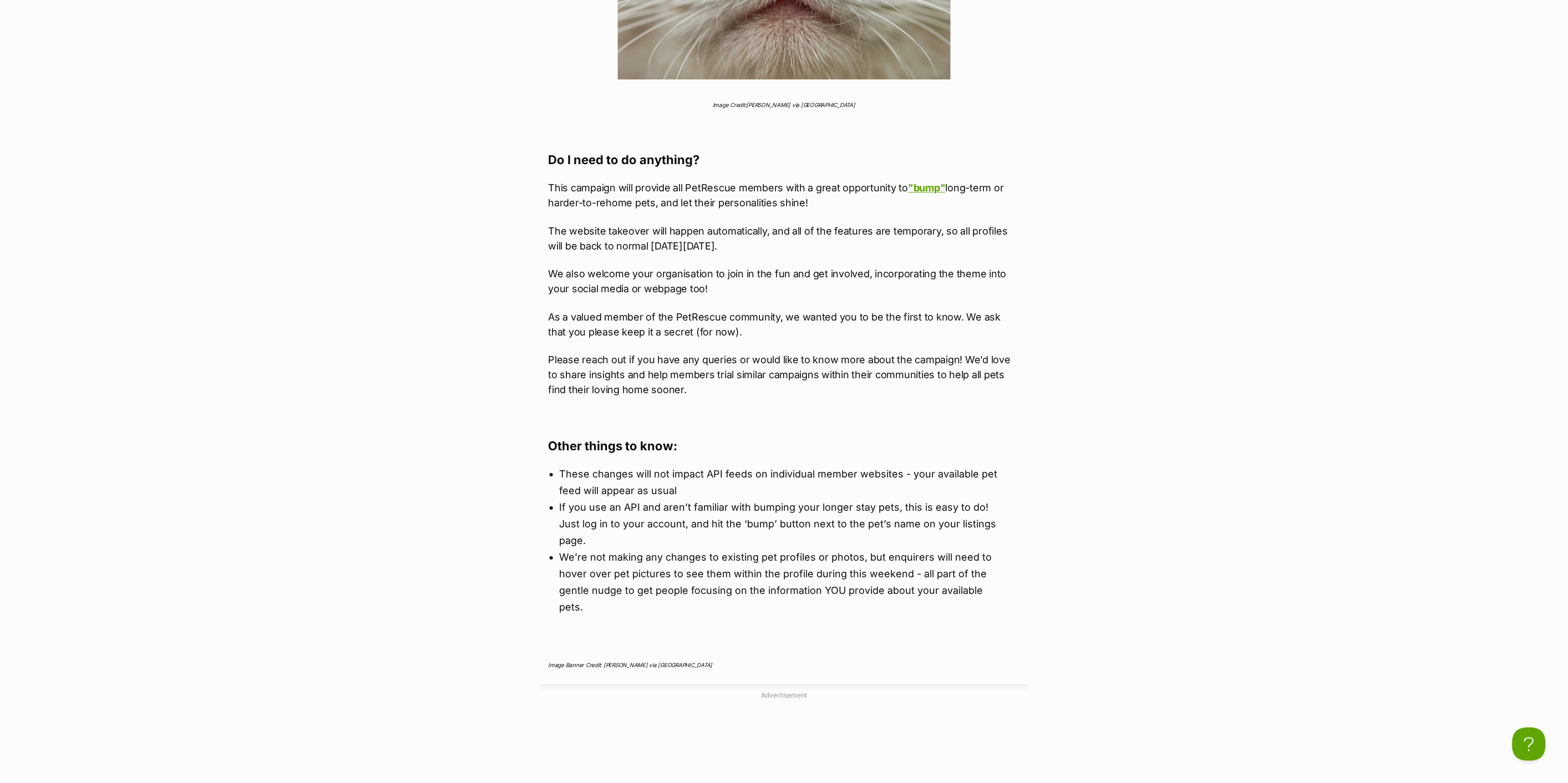
scroll to position [1355, 0]
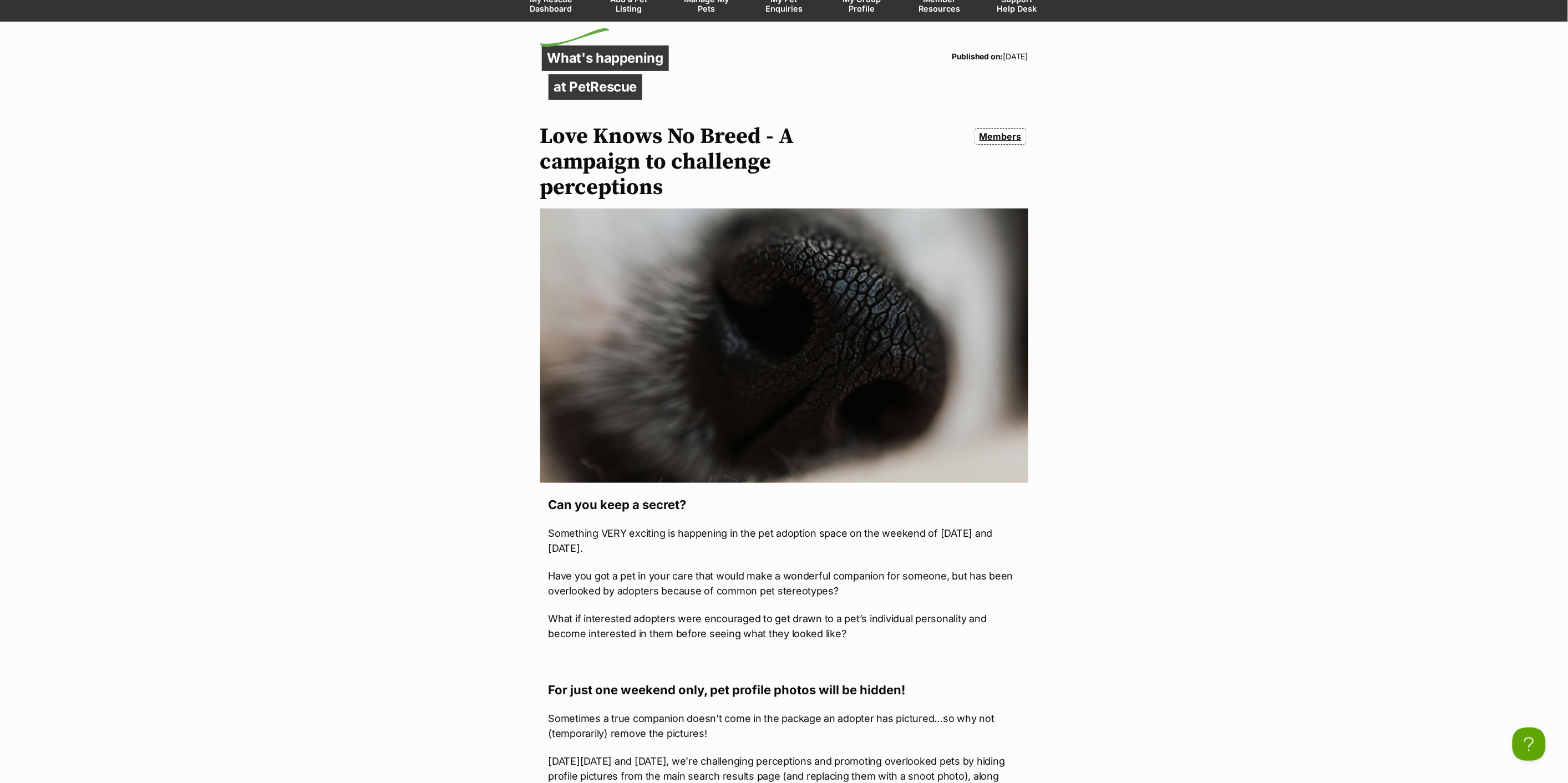
scroll to position [0, 0]
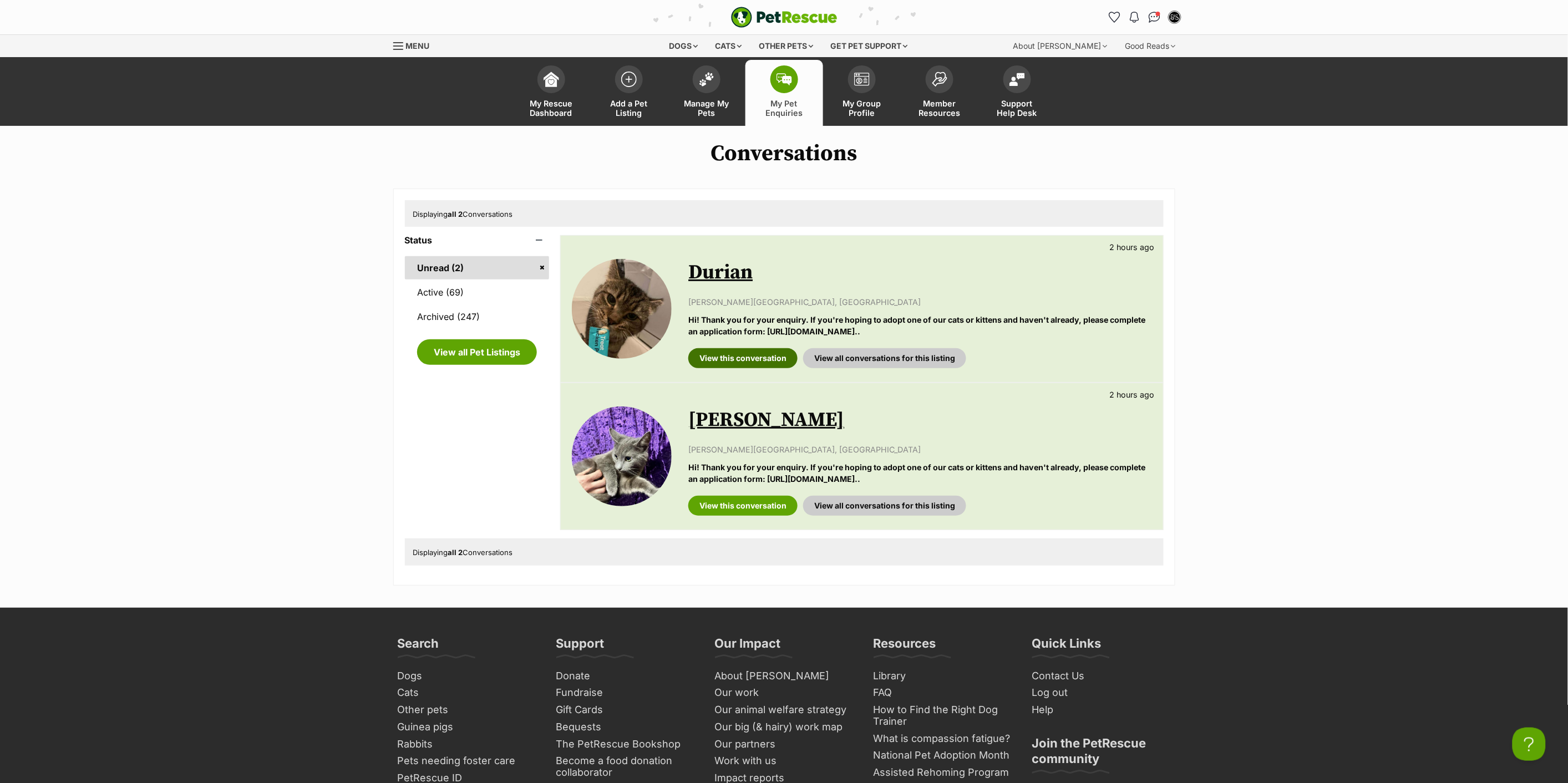
click at [741, 356] on link "View this conversation" at bounding box center [743, 358] width 109 height 20
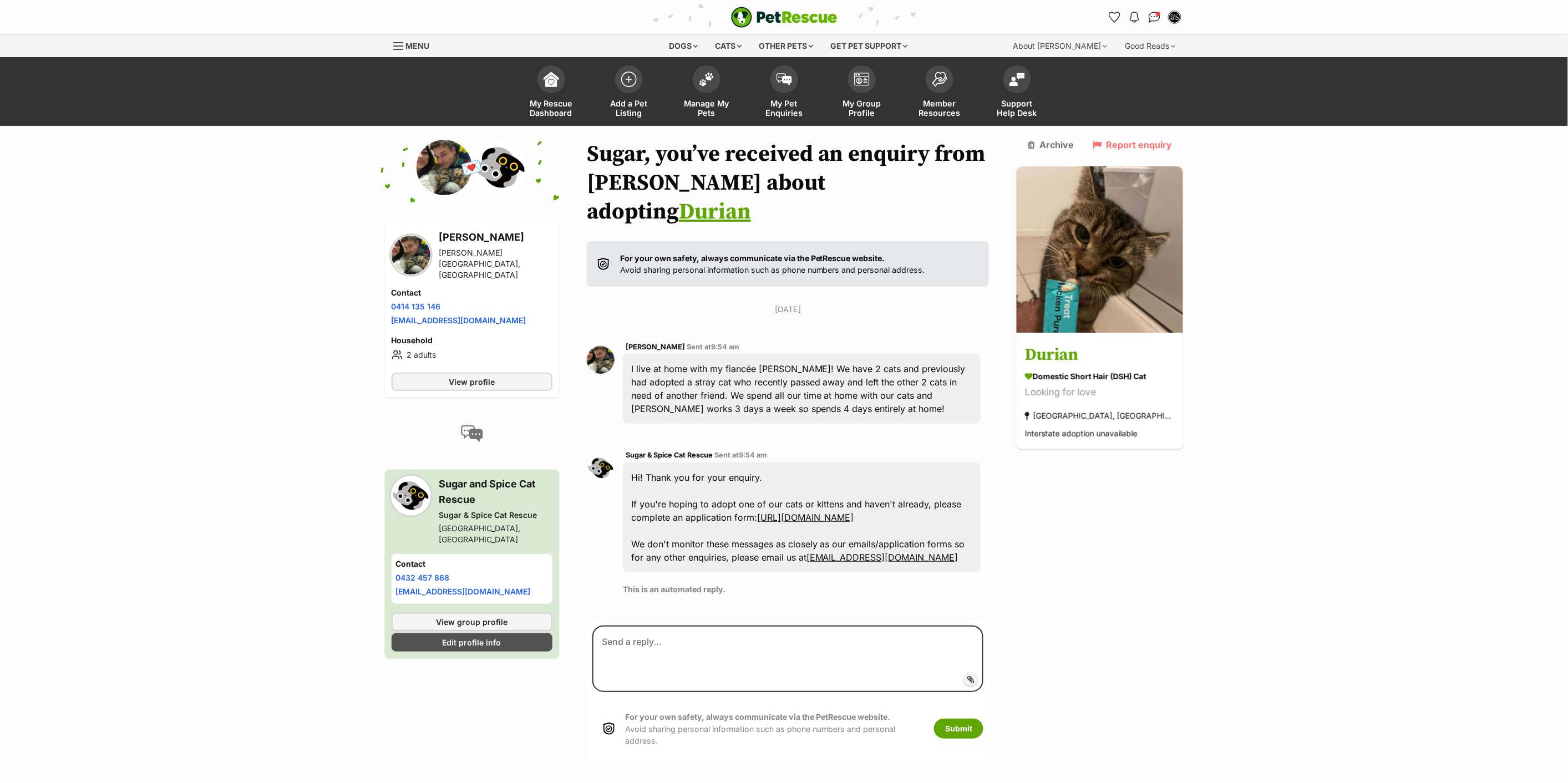
click at [424, 250] on img at bounding box center [410, 255] width 39 height 39
click at [462, 241] on h3 "[PERSON_NAME]" at bounding box center [495, 237] width 113 height 15
drag, startPoint x: 508, startPoint y: 244, endPoint x: 435, endPoint y: 244, distance: 73.0
click at [435, 244] on div "[PERSON_NAME][GEOGRAPHIC_DATA], [GEOGRAPHIC_DATA]" at bounding box center [471, 255] width 161 height 51
click at [455, 242] on h3 "[PERSON_NAME]" at bounding box center [495, 237] width 113 height 15
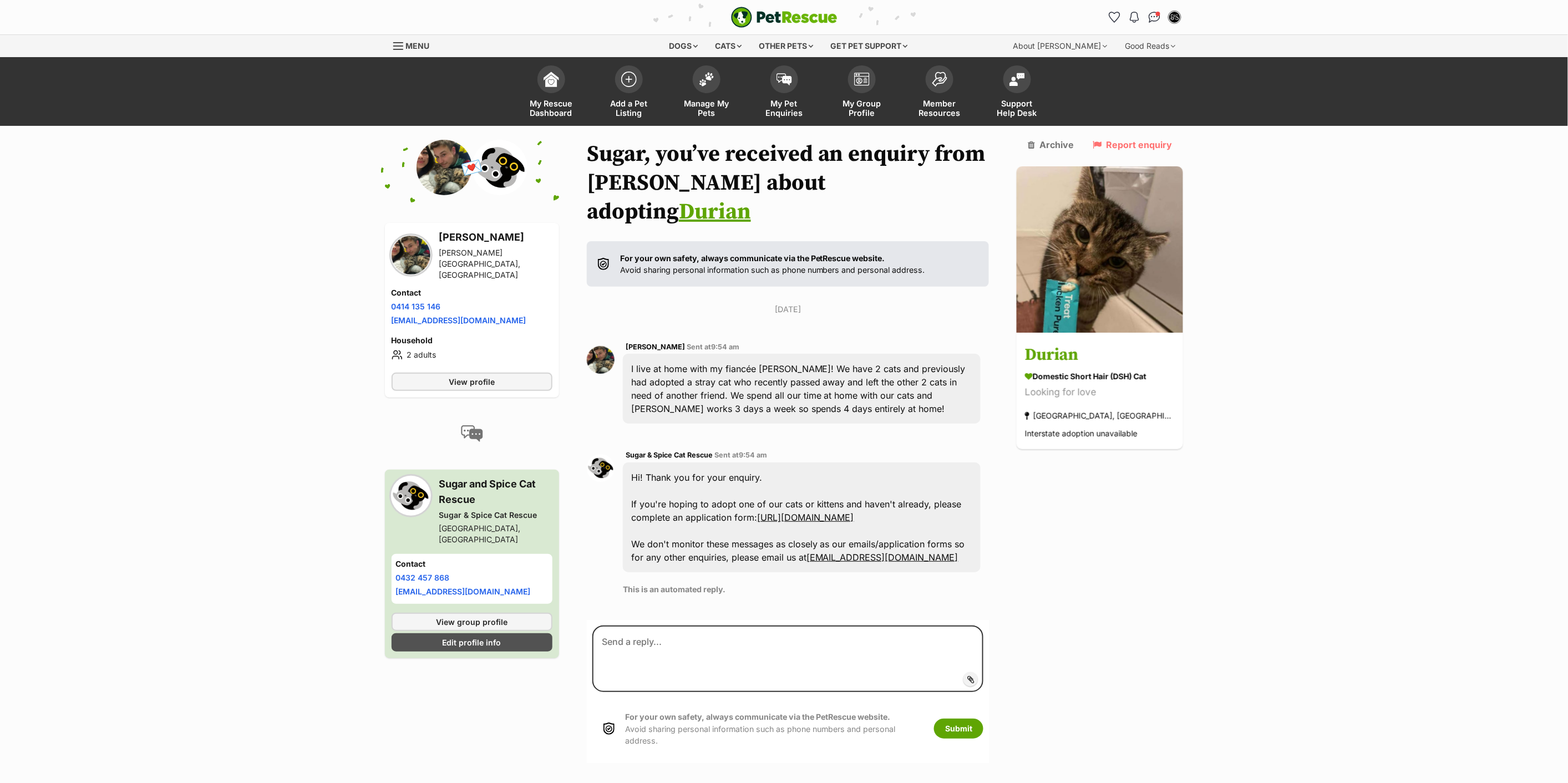
click at [440, 178] on img at bounding box center [444, 167] width 56 height 56
click at [712, 99] on span "Manage My Pets" at bounding box center [707, 108] width 50 height 19
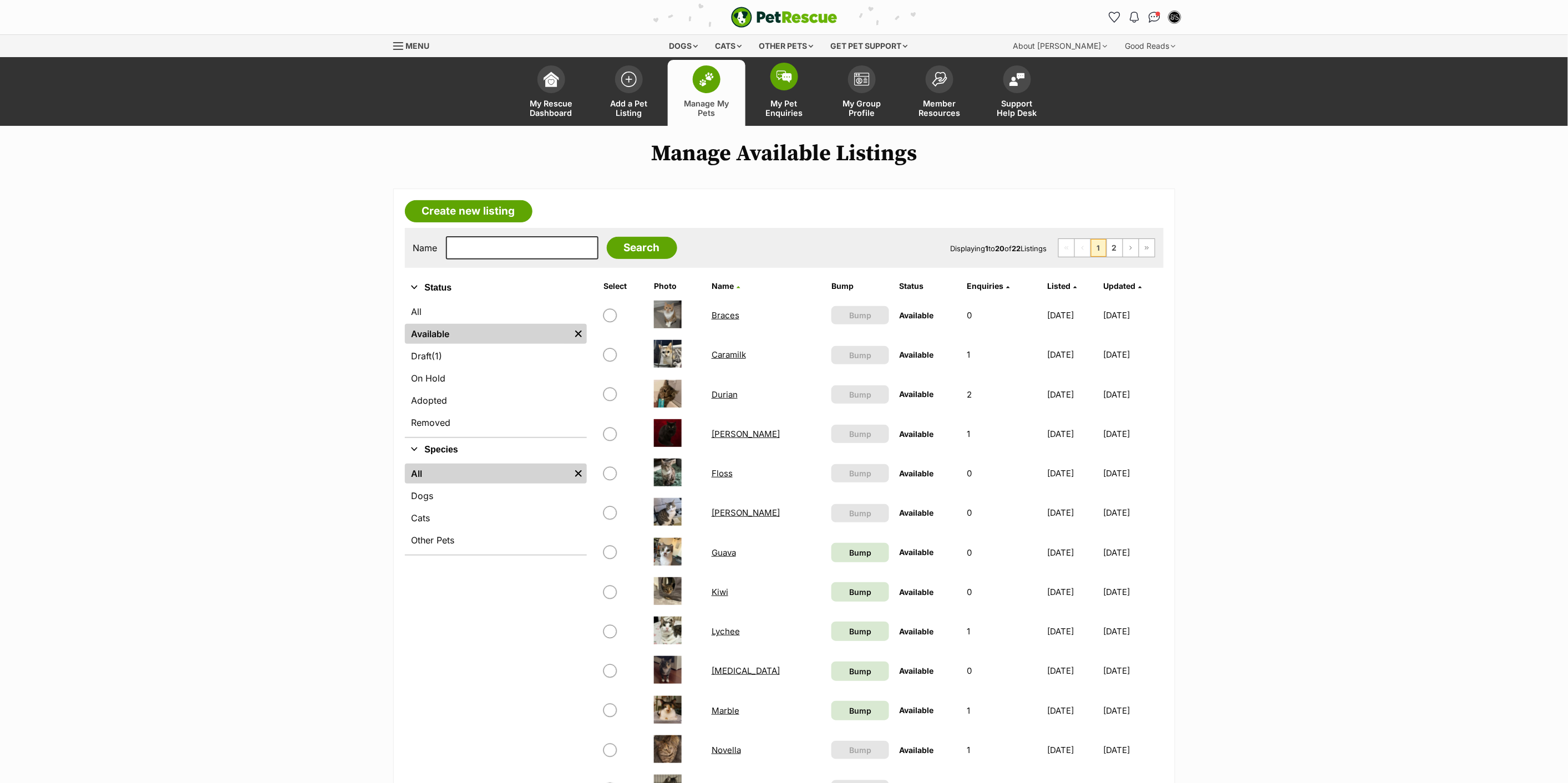
click at [774, 91] on link "My Pet Enquiries" at bounding box center [784, 93] width 78 height 66
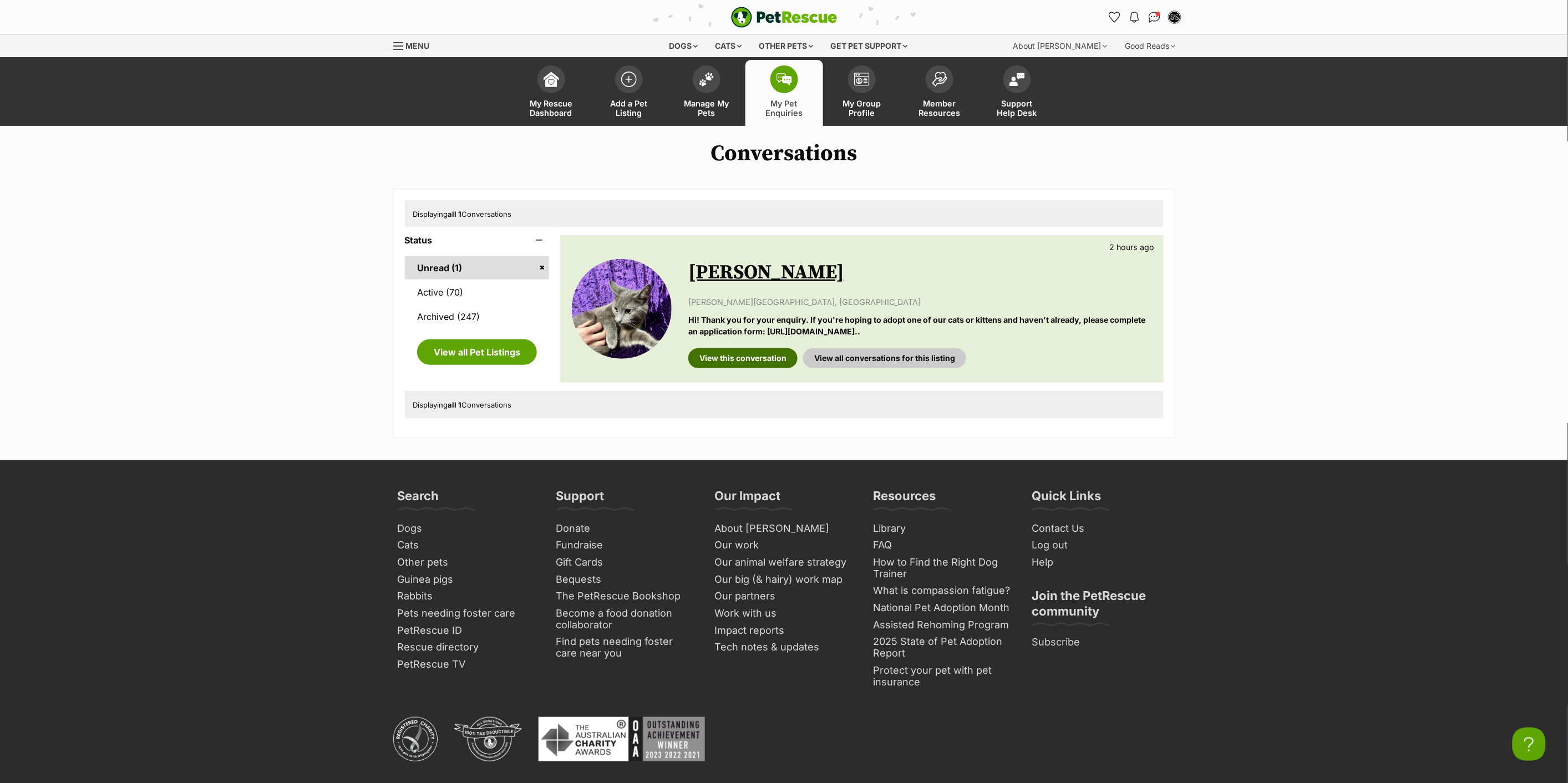
click at [752, 355] on link "View this conversation" at bounding box center [743, 358] width 109 height 20
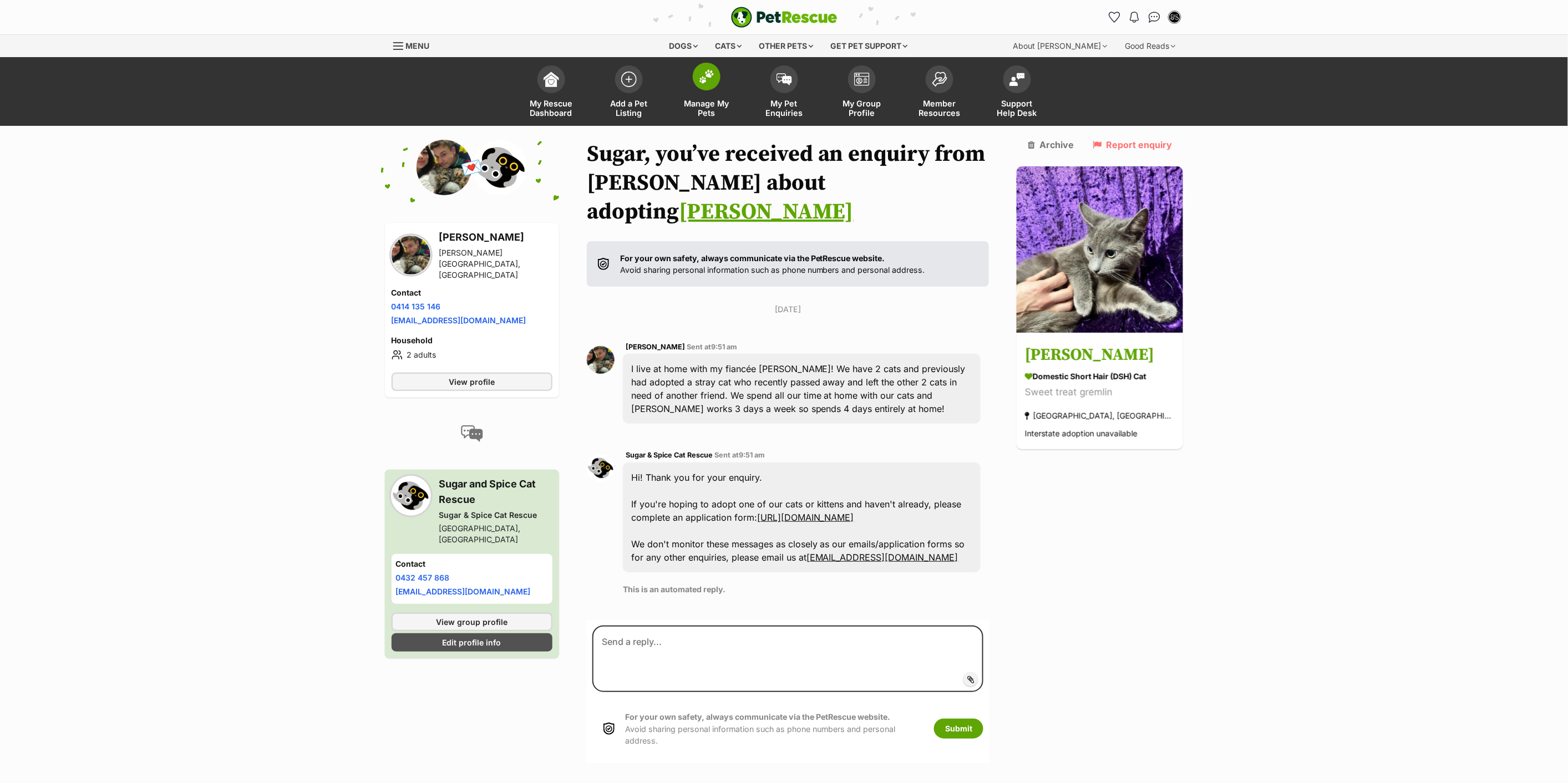
click at [708, 108] on span "Manage My Pets" at bounding box center [707, 108] width 50 height 19
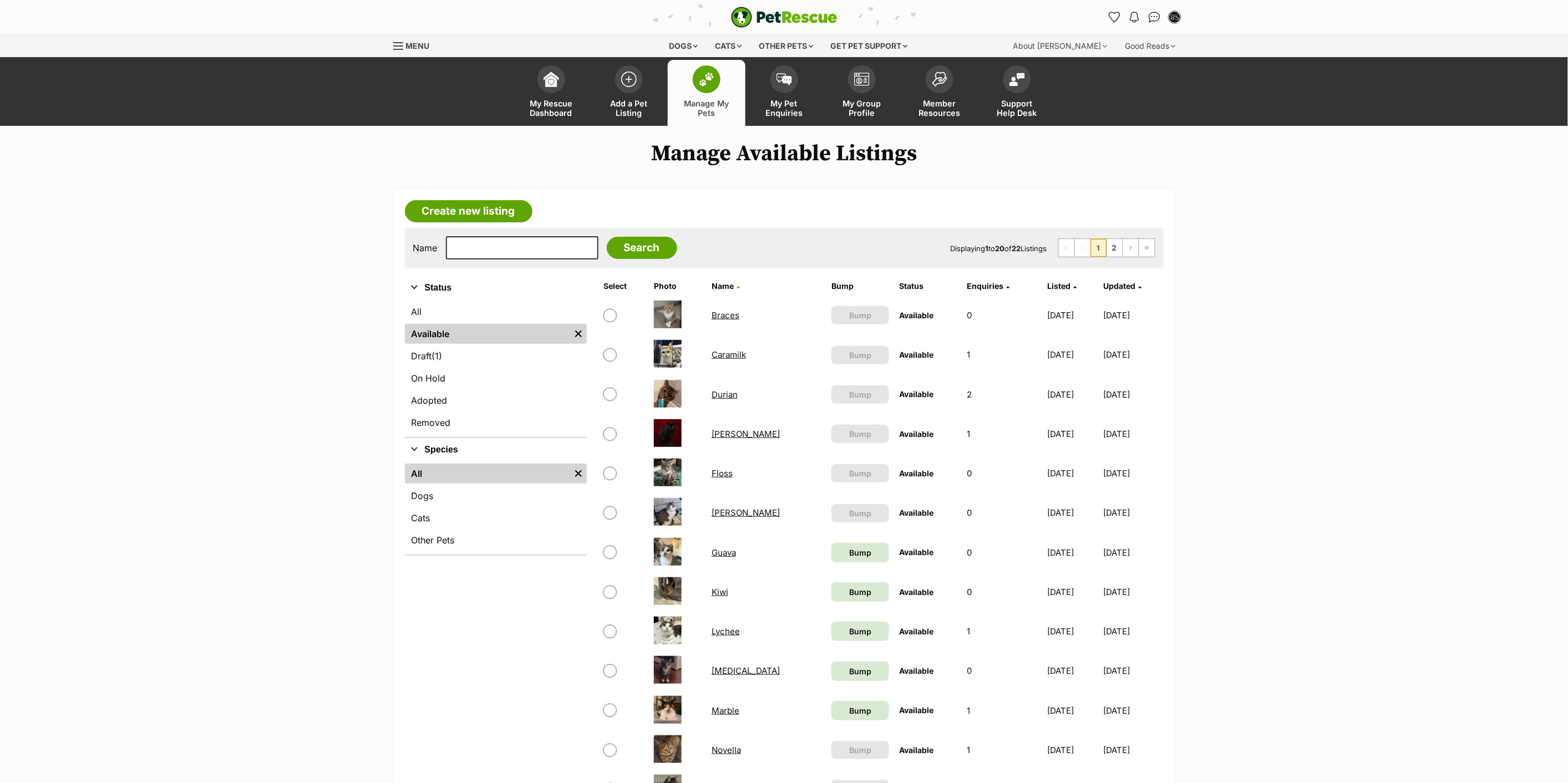
click at [727, 315] on link "Braces" at bounding box center [725, 315] width 28 height 10
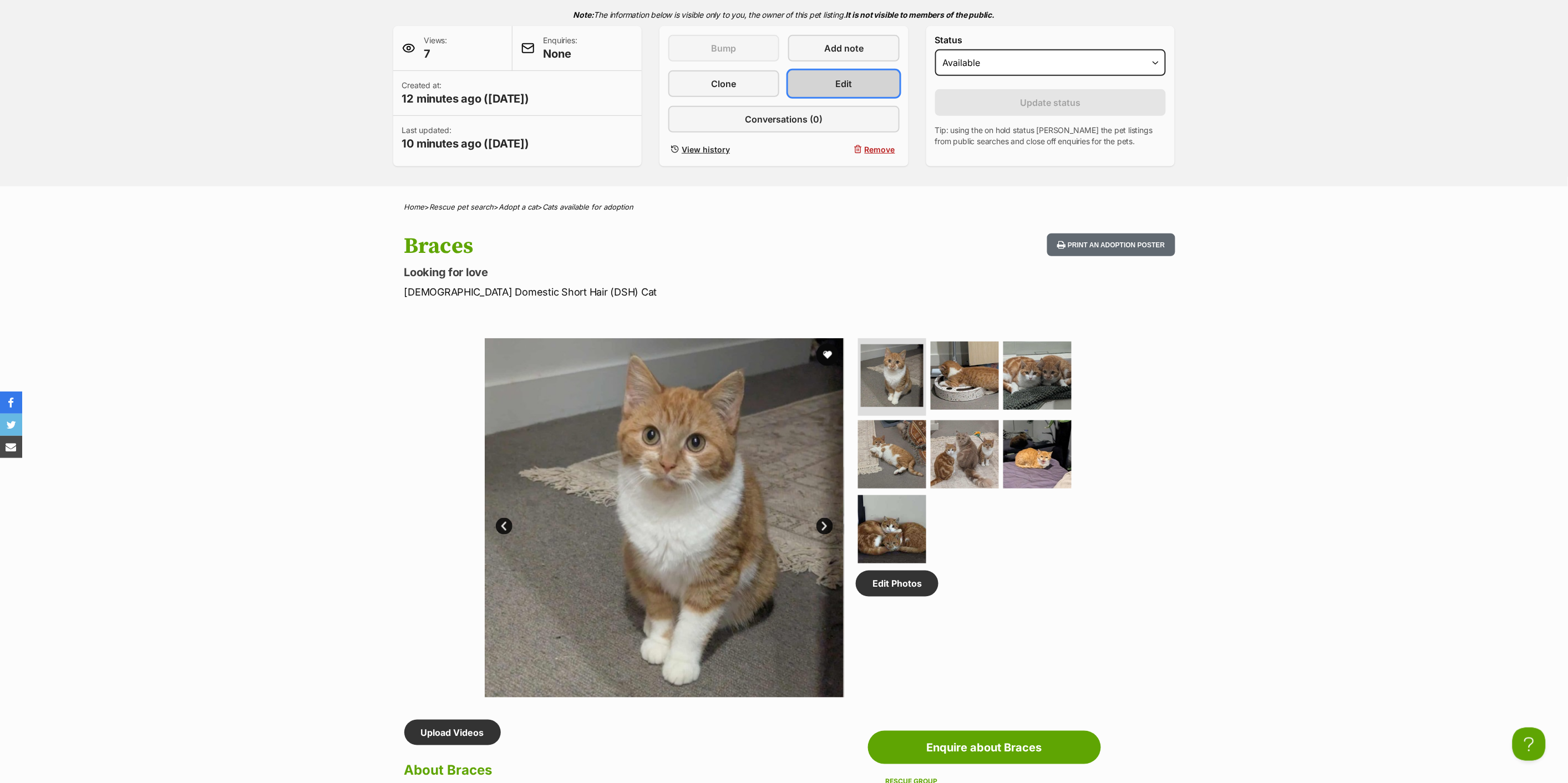
click at [846, 86] on span "Edit" at bounding box center [844, 84] width 17 height 13
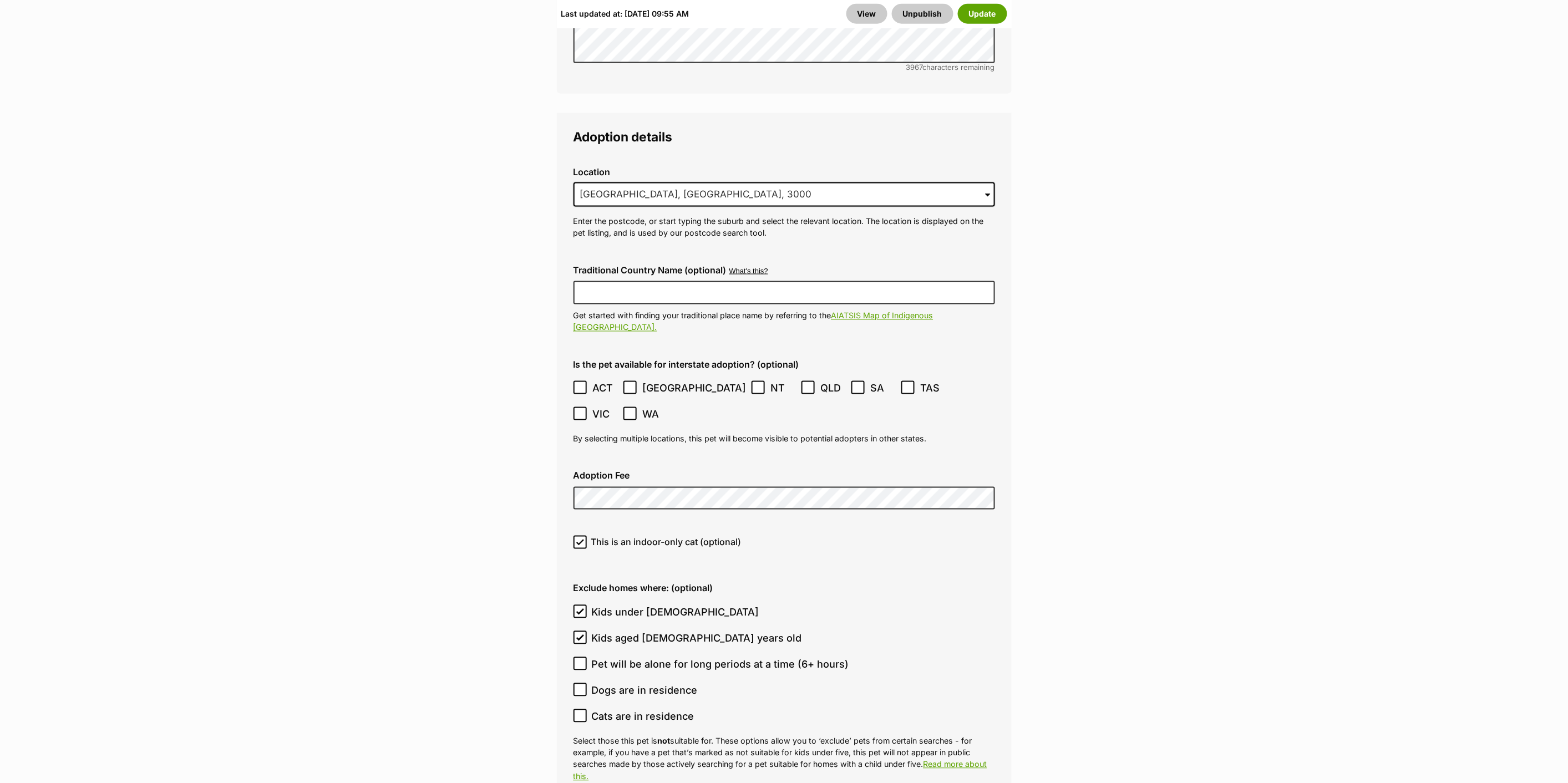
scroll to position [2834, 0]
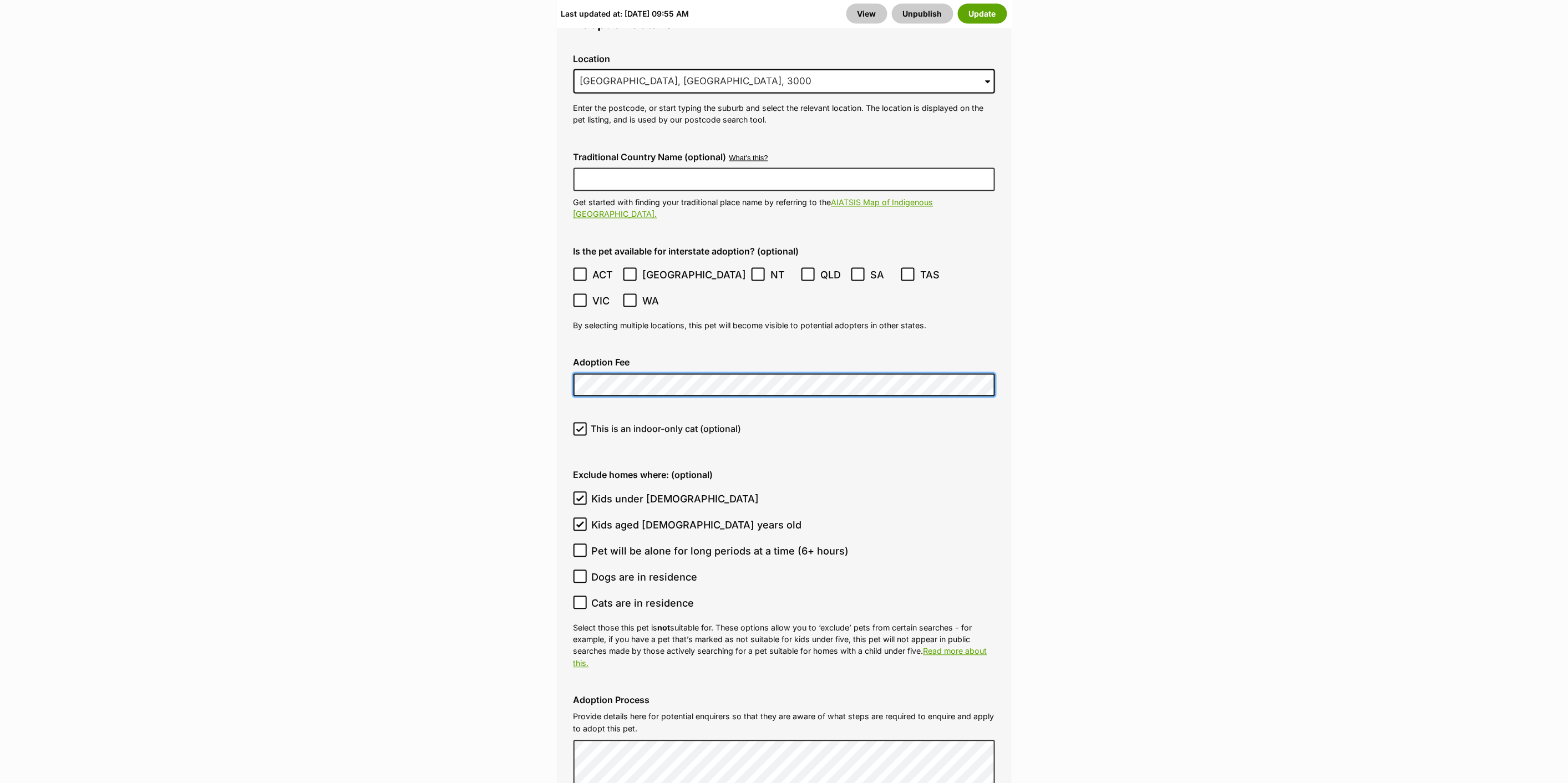
click at [1000, 12] on button "Update" at bounding box center [982, 13] width 50 height 20
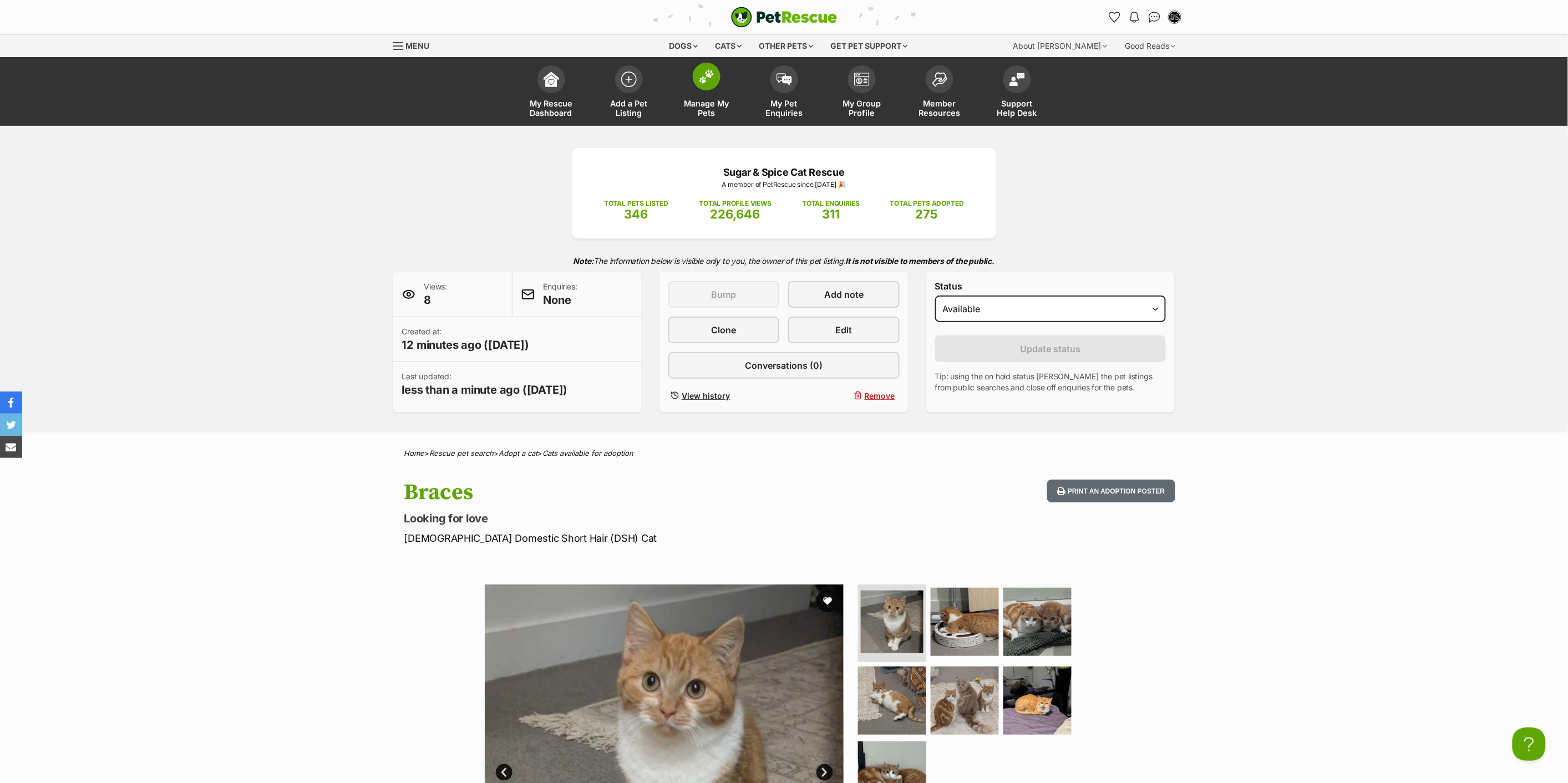
click at [697, 109] on span "Manage My Pets" at bounding box center [707, 108] width 50 height 19
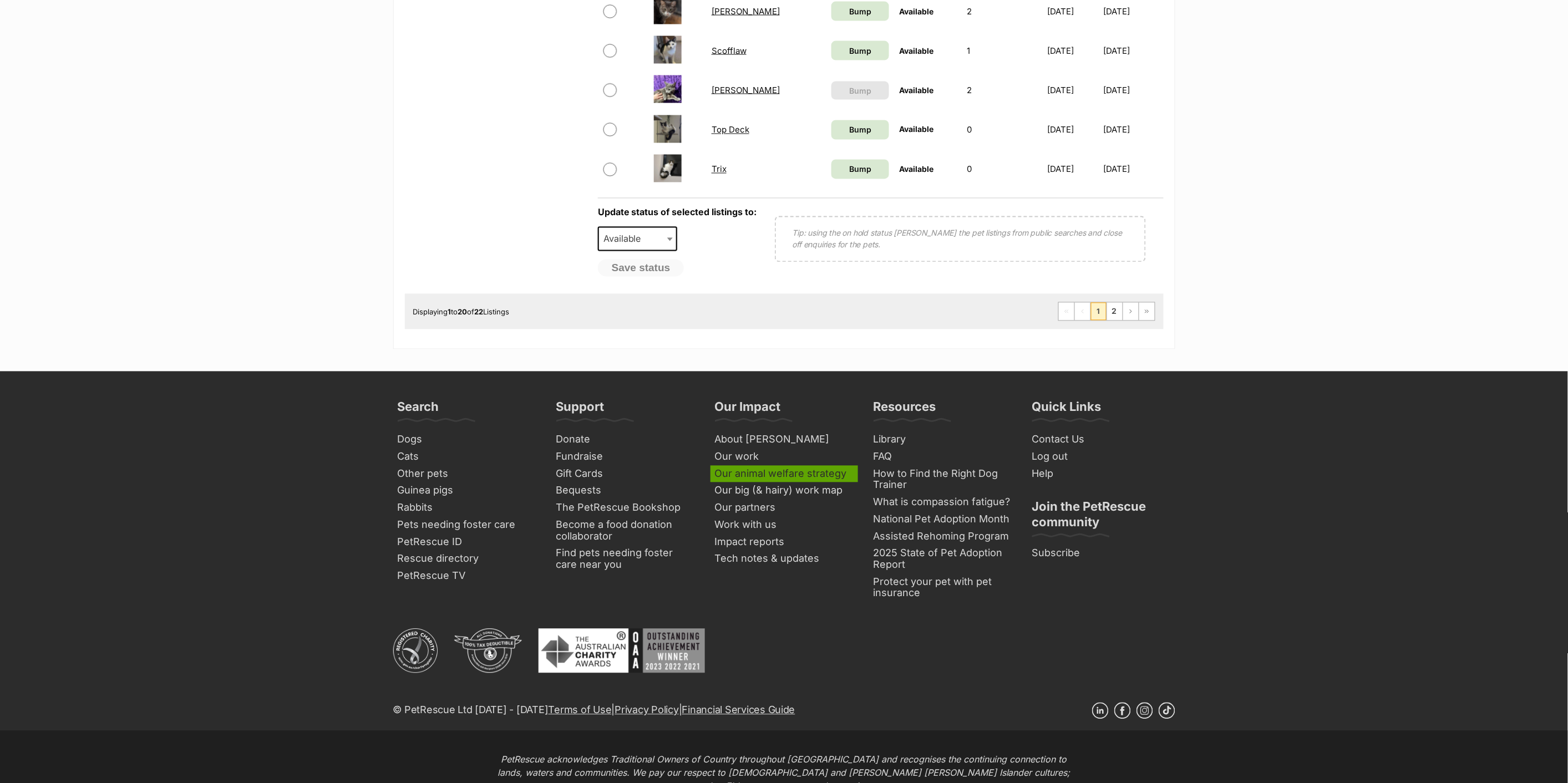
scroll to position [1035, 0]
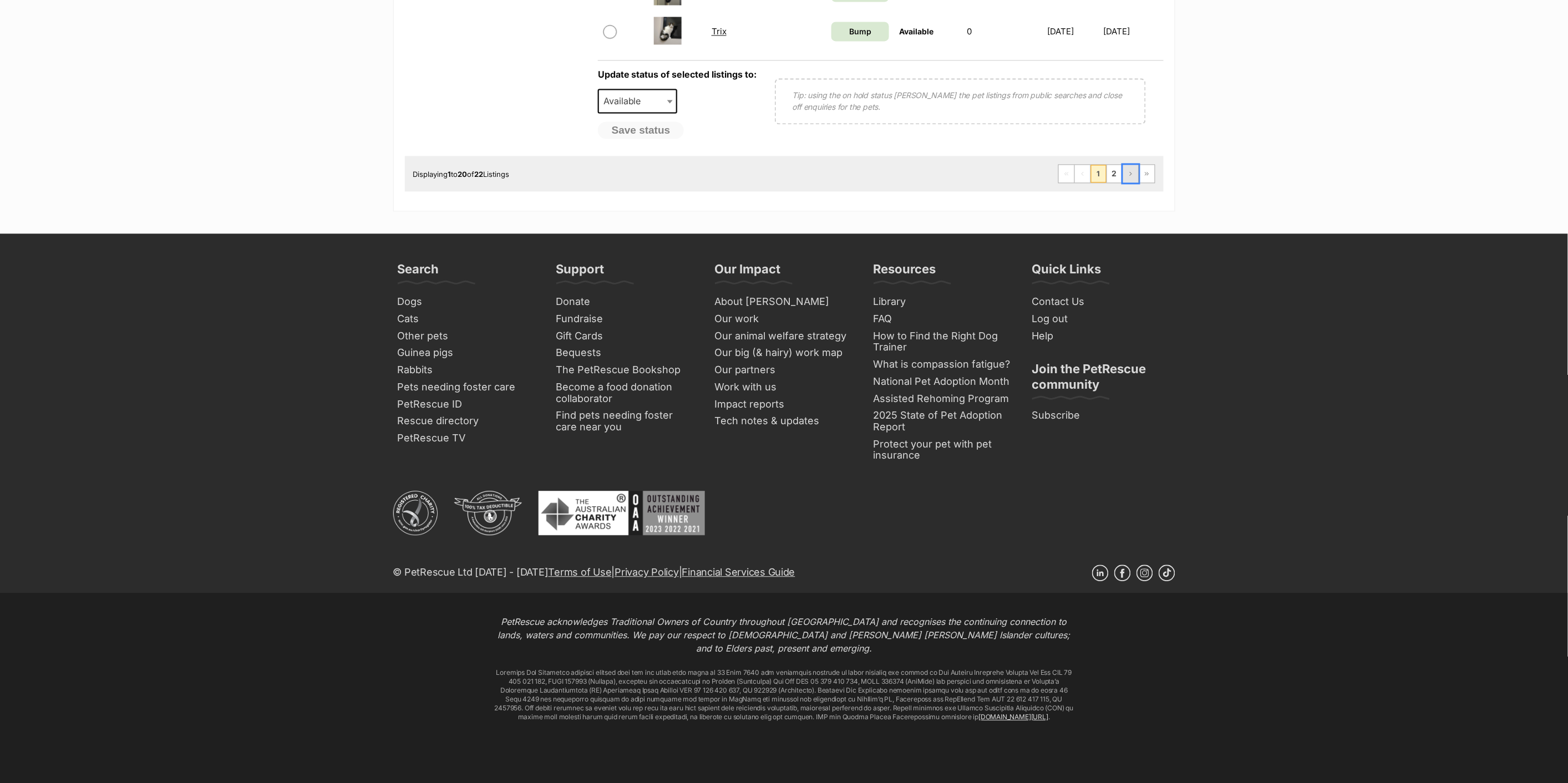
click at [1125, 172] on link "Next Page" at bounding box center [1130, 173] width 15 height 18
click at [1119, 172] on link "2" at bounding box center [1114, 173] width 15 height 18
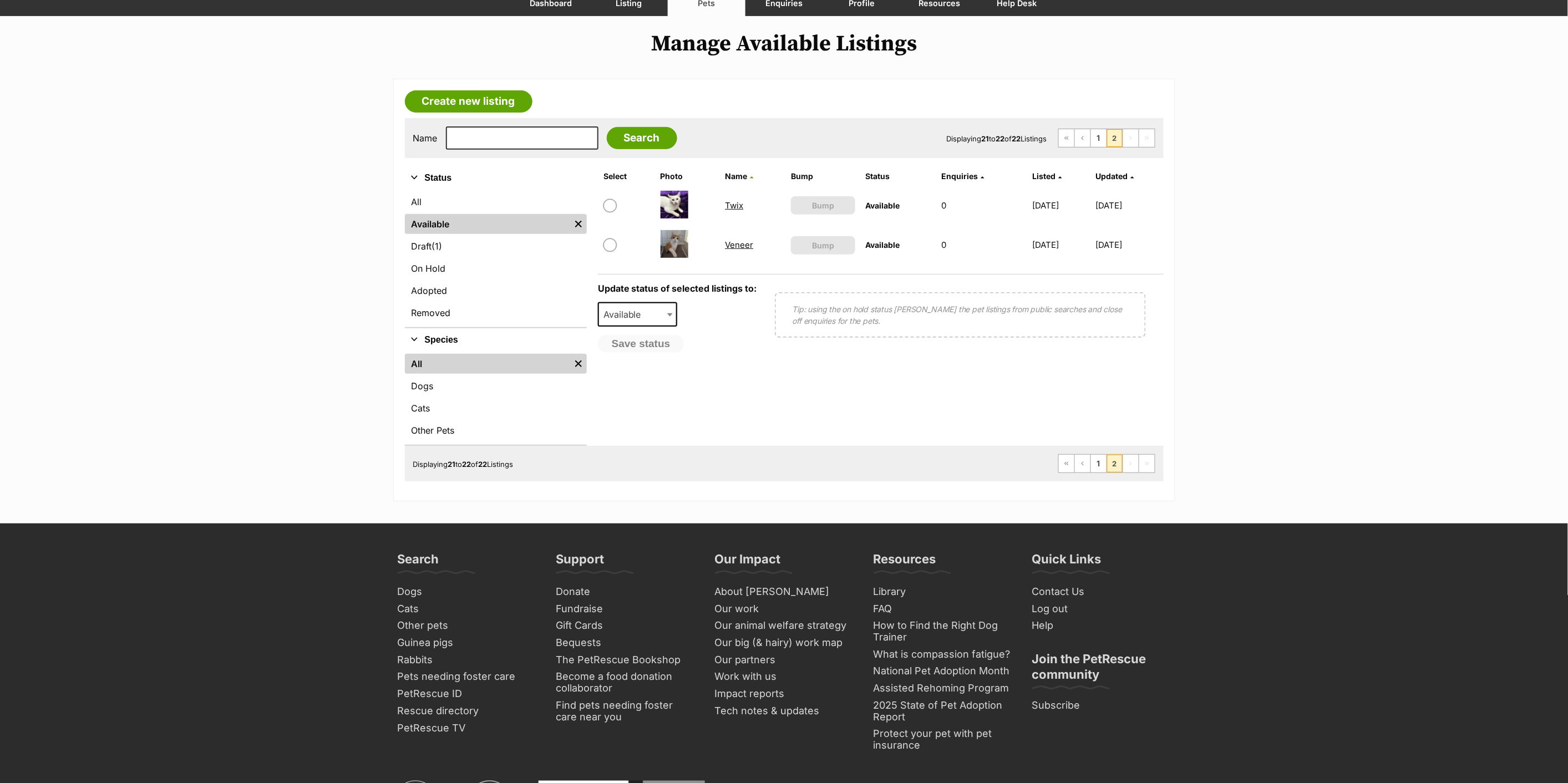
scroll to position [123, 0]
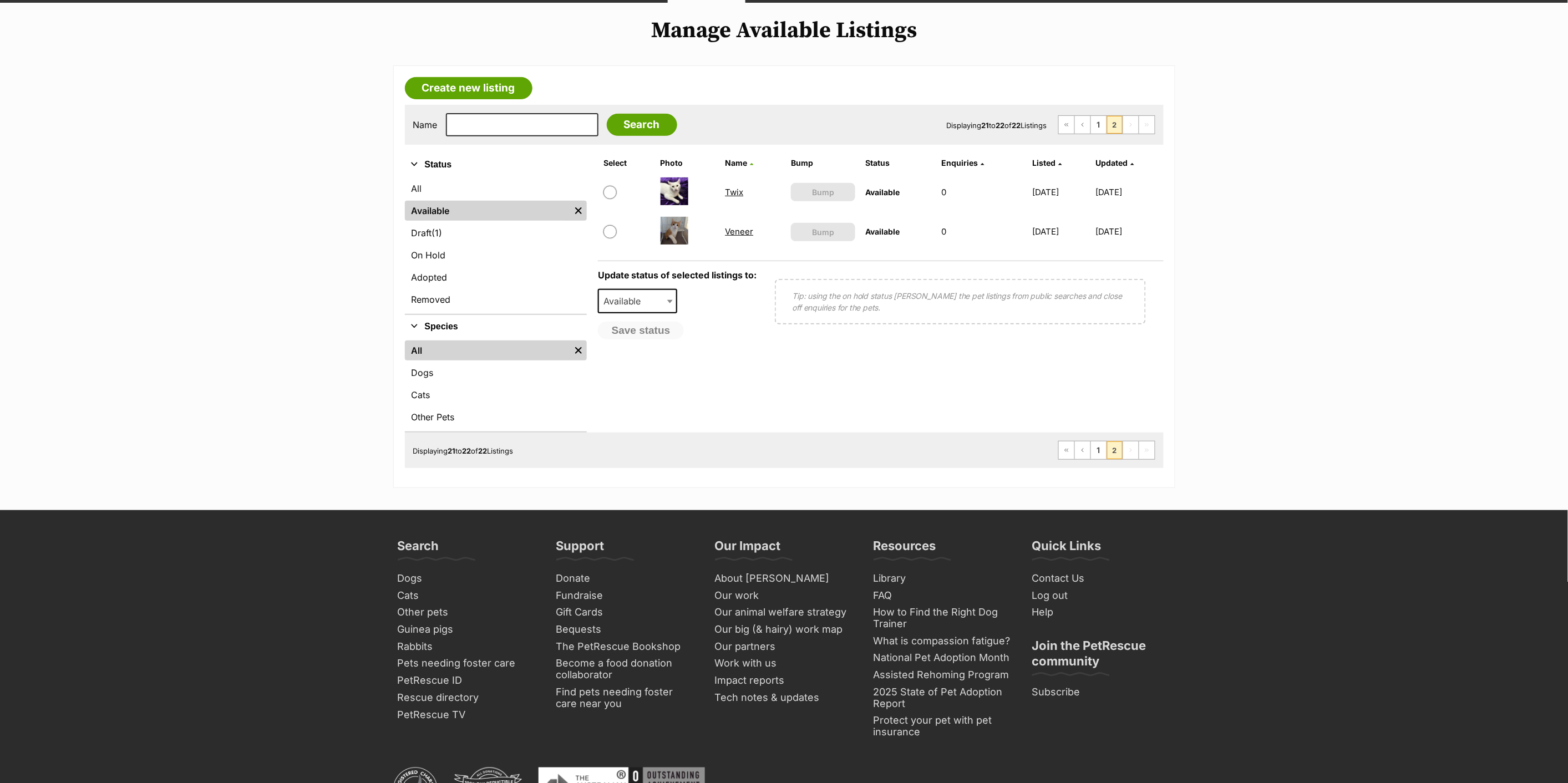
click at [735, 233] on link "Veneer" at bounding box center [739, 231] width 28 height 10
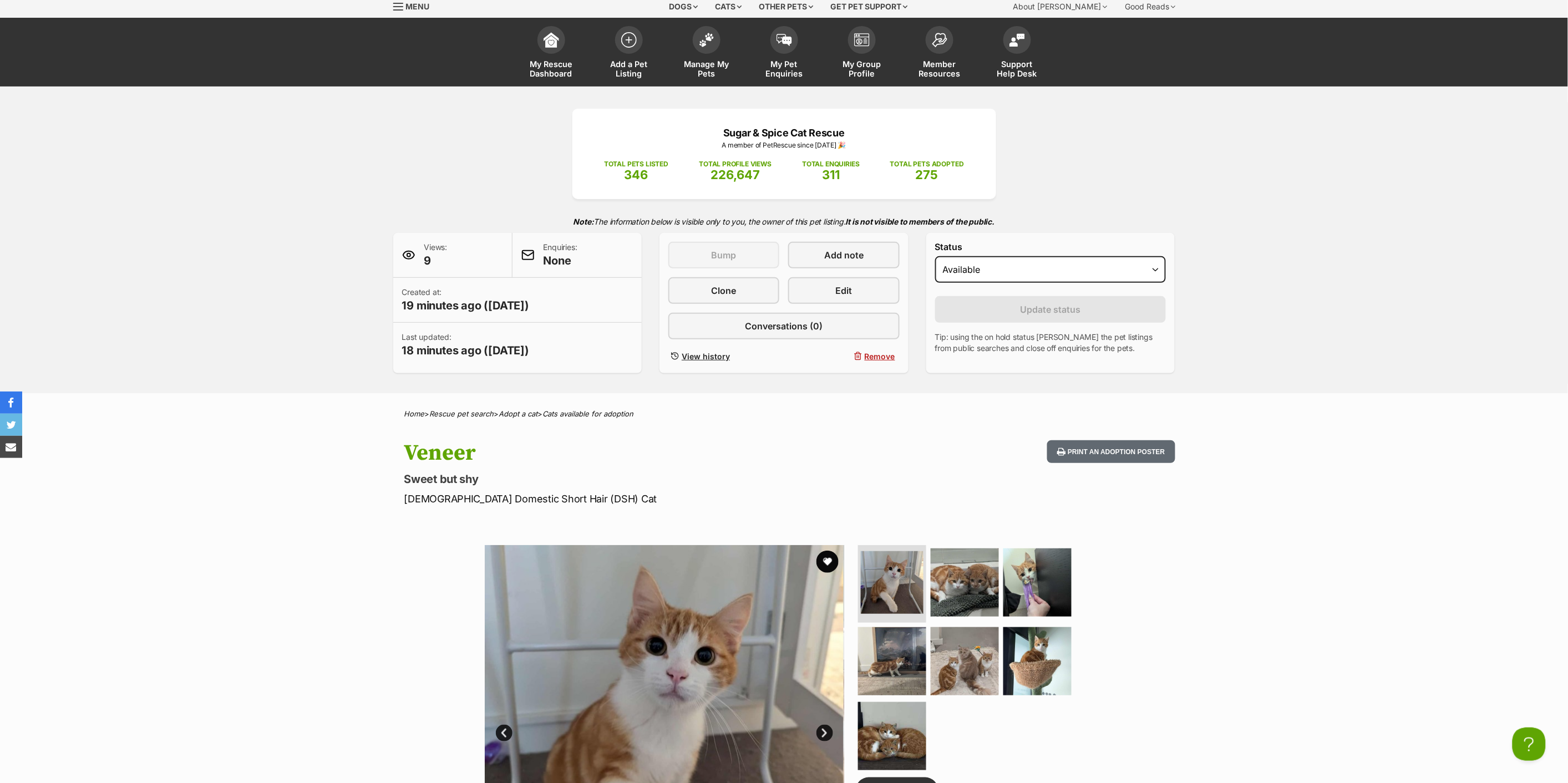
scroll to position [62, 0]
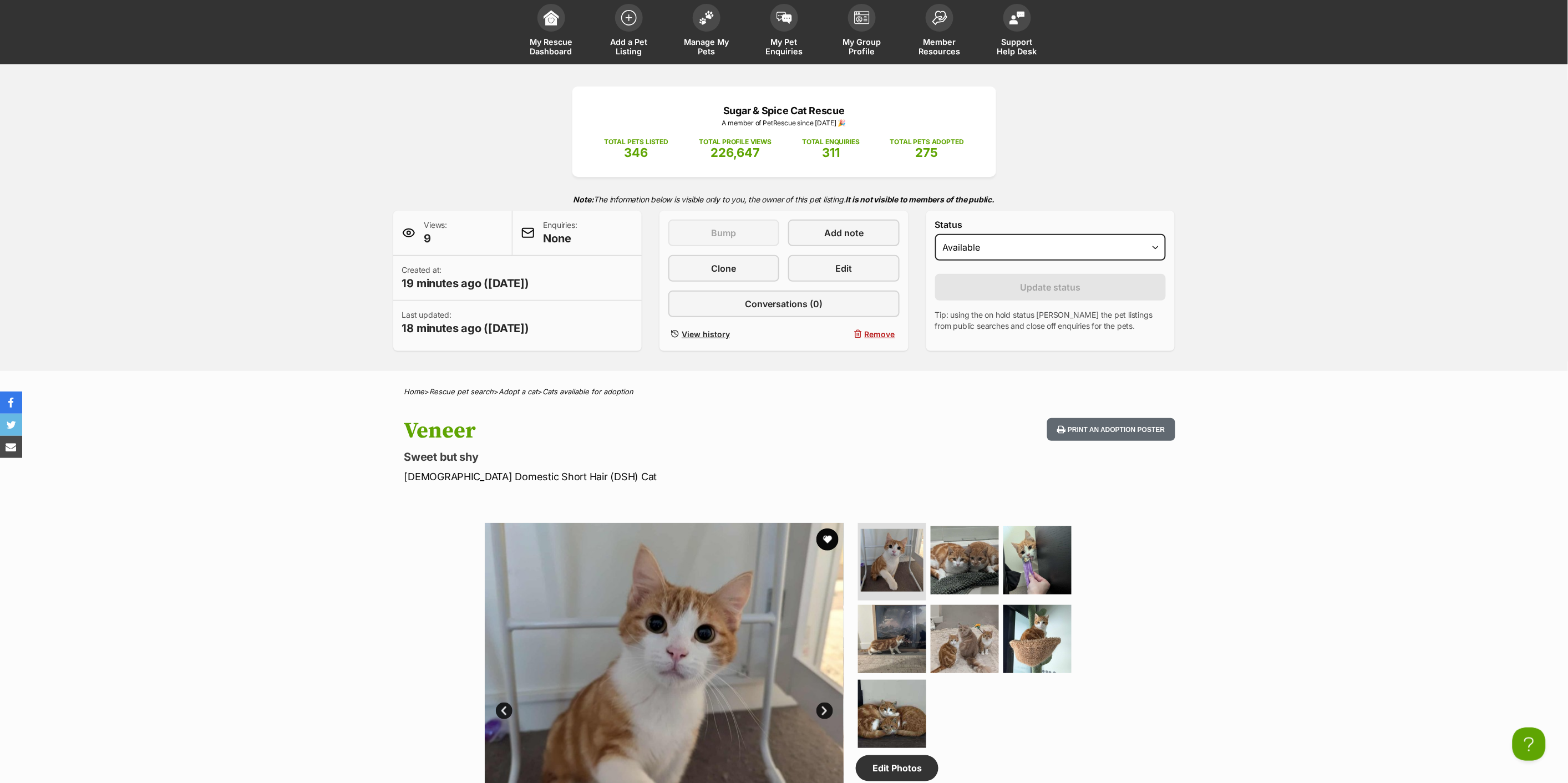
click at [839, 280] on div "This listing can be bumped [DATE] Bump Add note Clone Edit Conversations (0) Vi…" at bounding box center [784, 281] width 231 height 122
click at [829, 274] on link "Edit" at bounding box center [843, 268] width 111 height 26
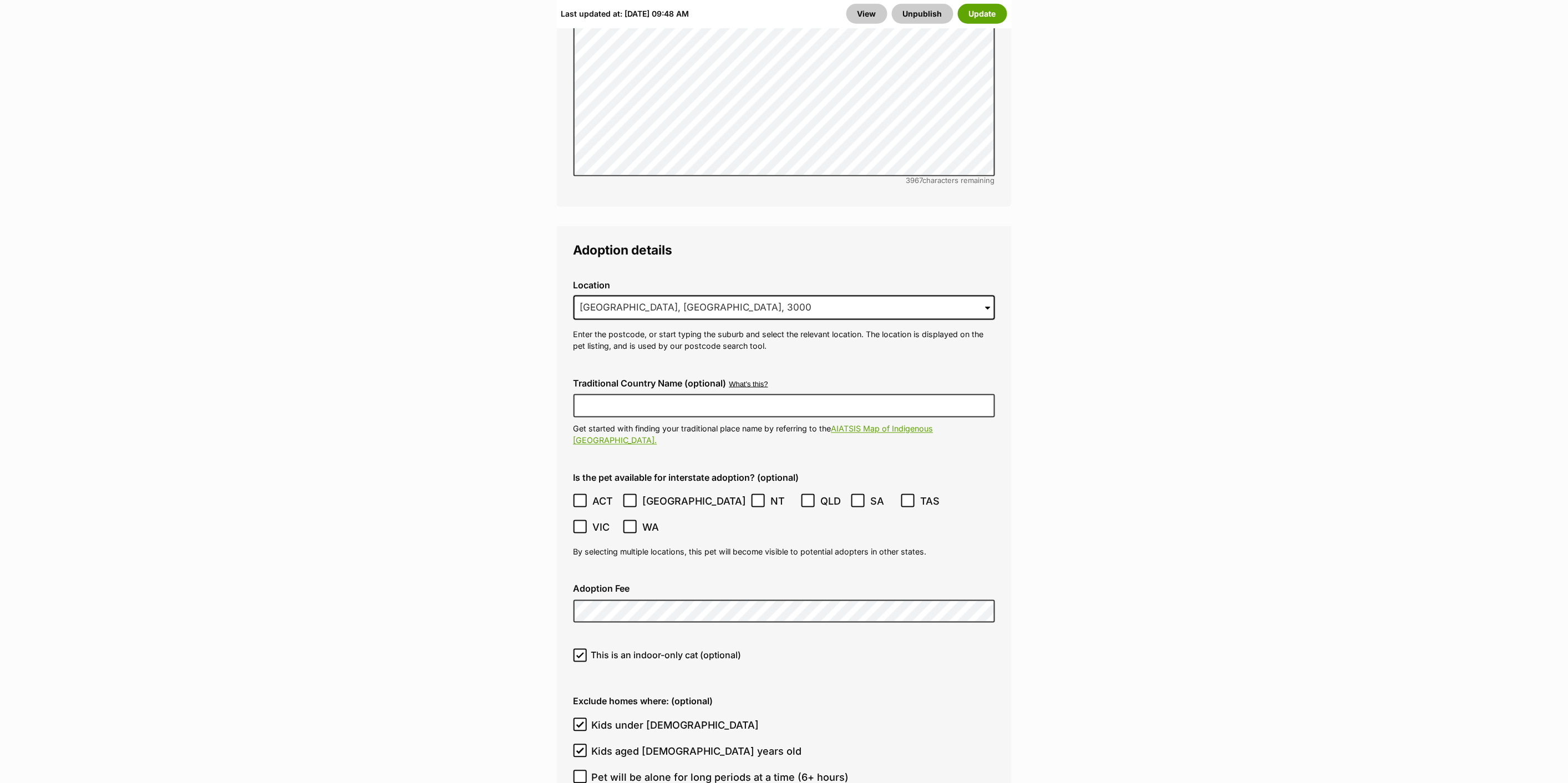
scroll to position [2773, 0]
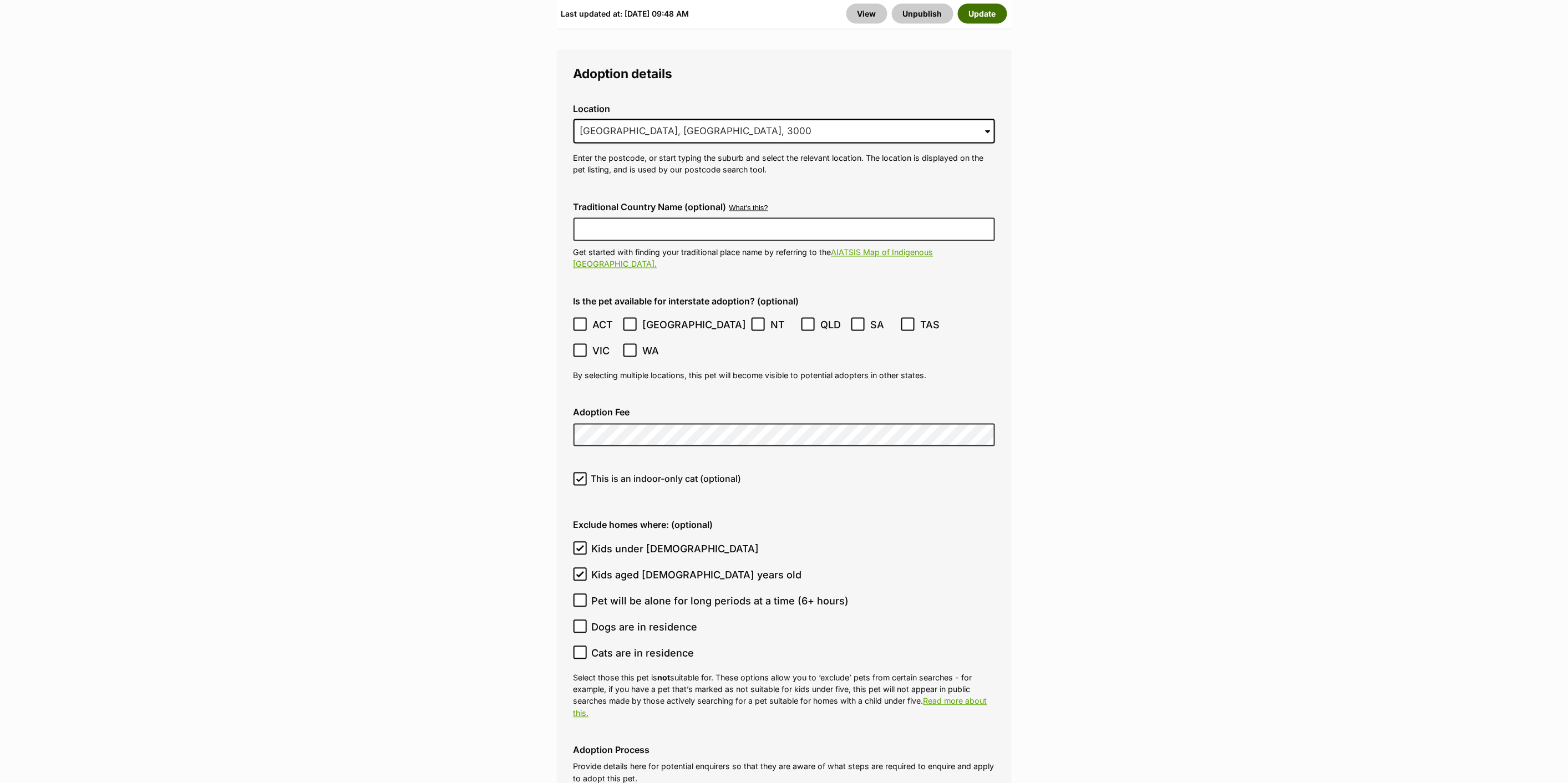
click at [969, 12] on button "Update" at bounding box center [982, 13] width 50 height 20
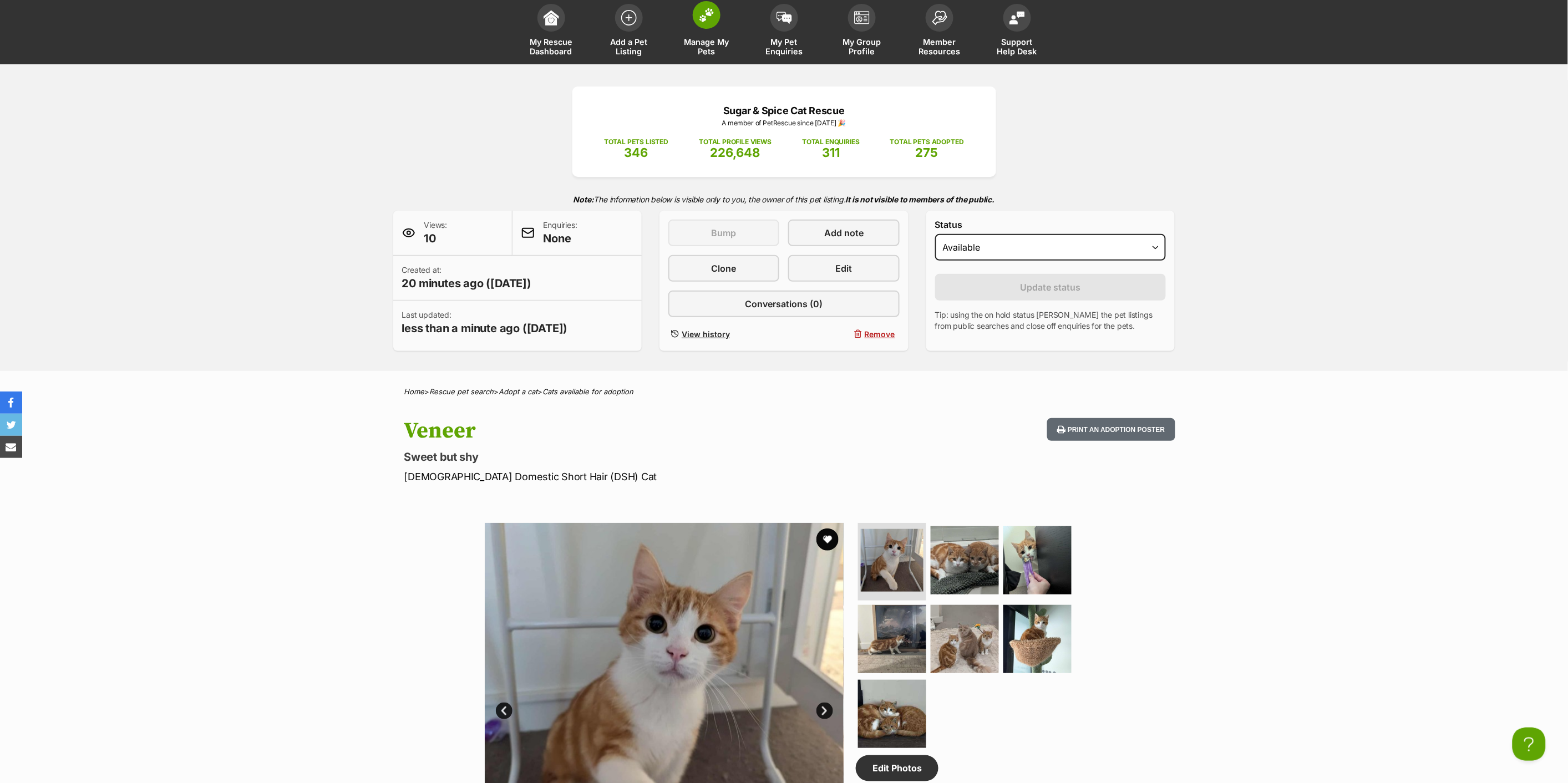
click at [730, 43] on span "Manage My Pets" at bounding box center [707, 47] width 50 height 19
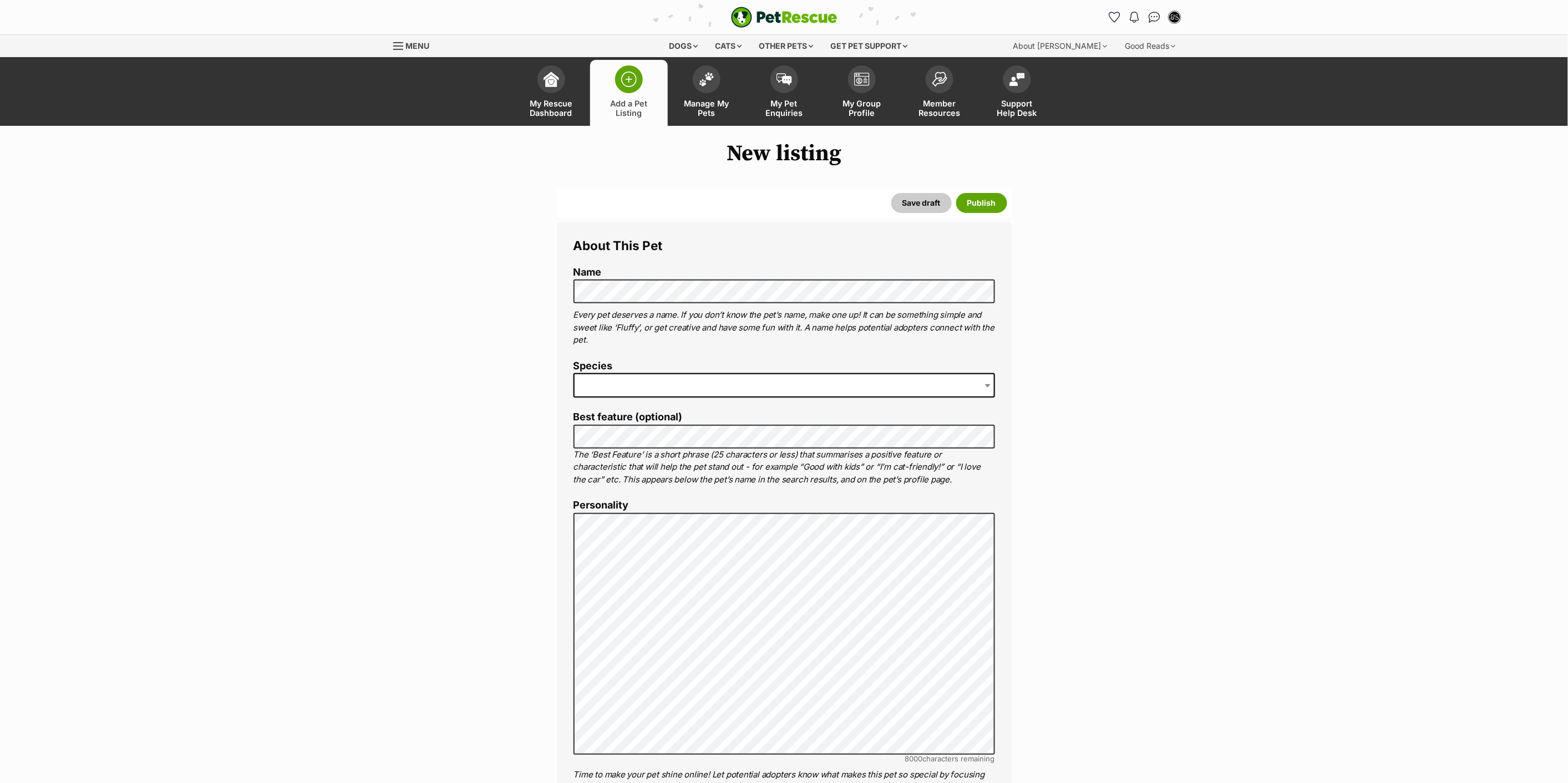
click at [655, 391] on span at bounding box center [784, 386] width 421 height 24
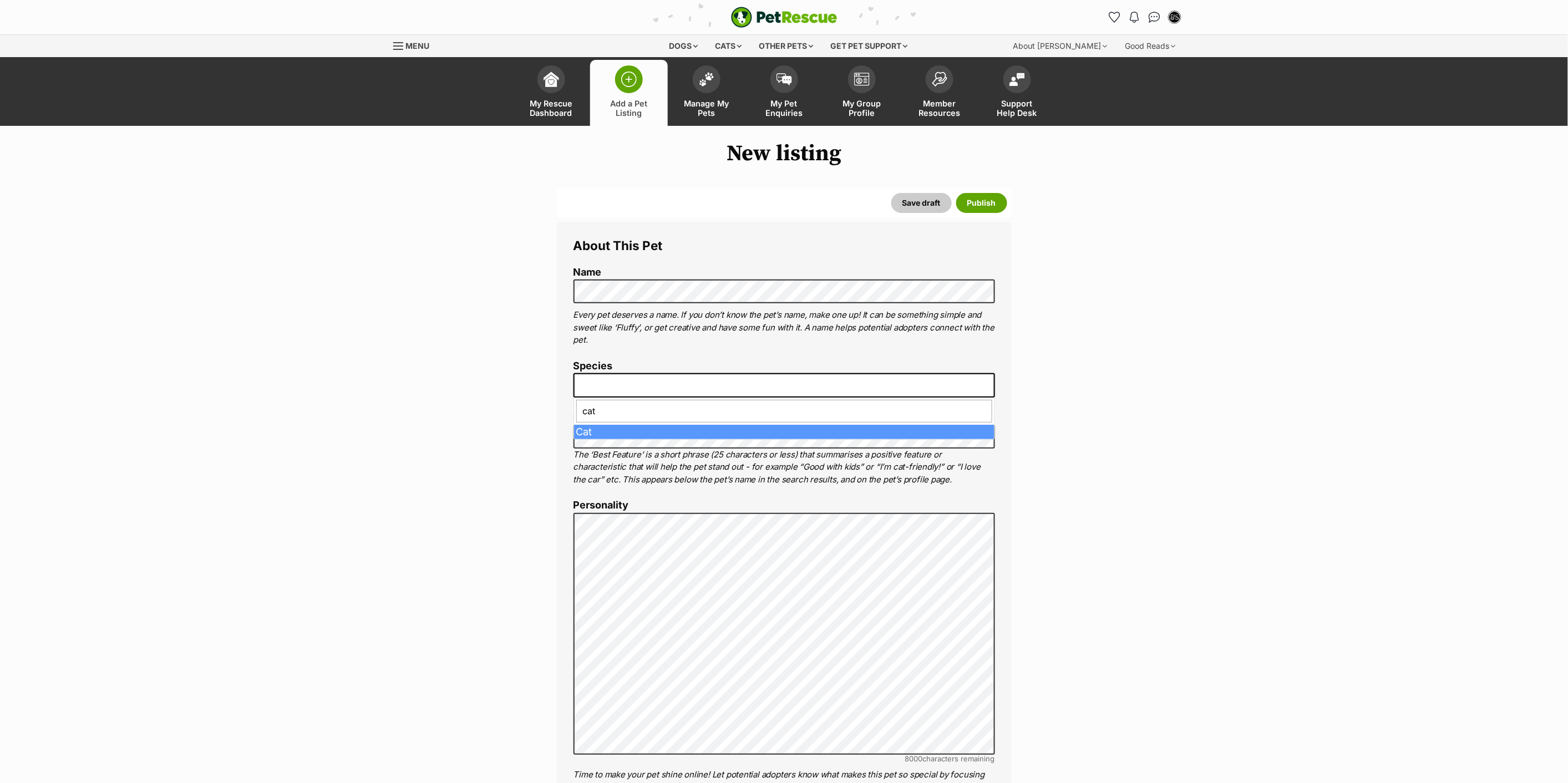
type input "cat"
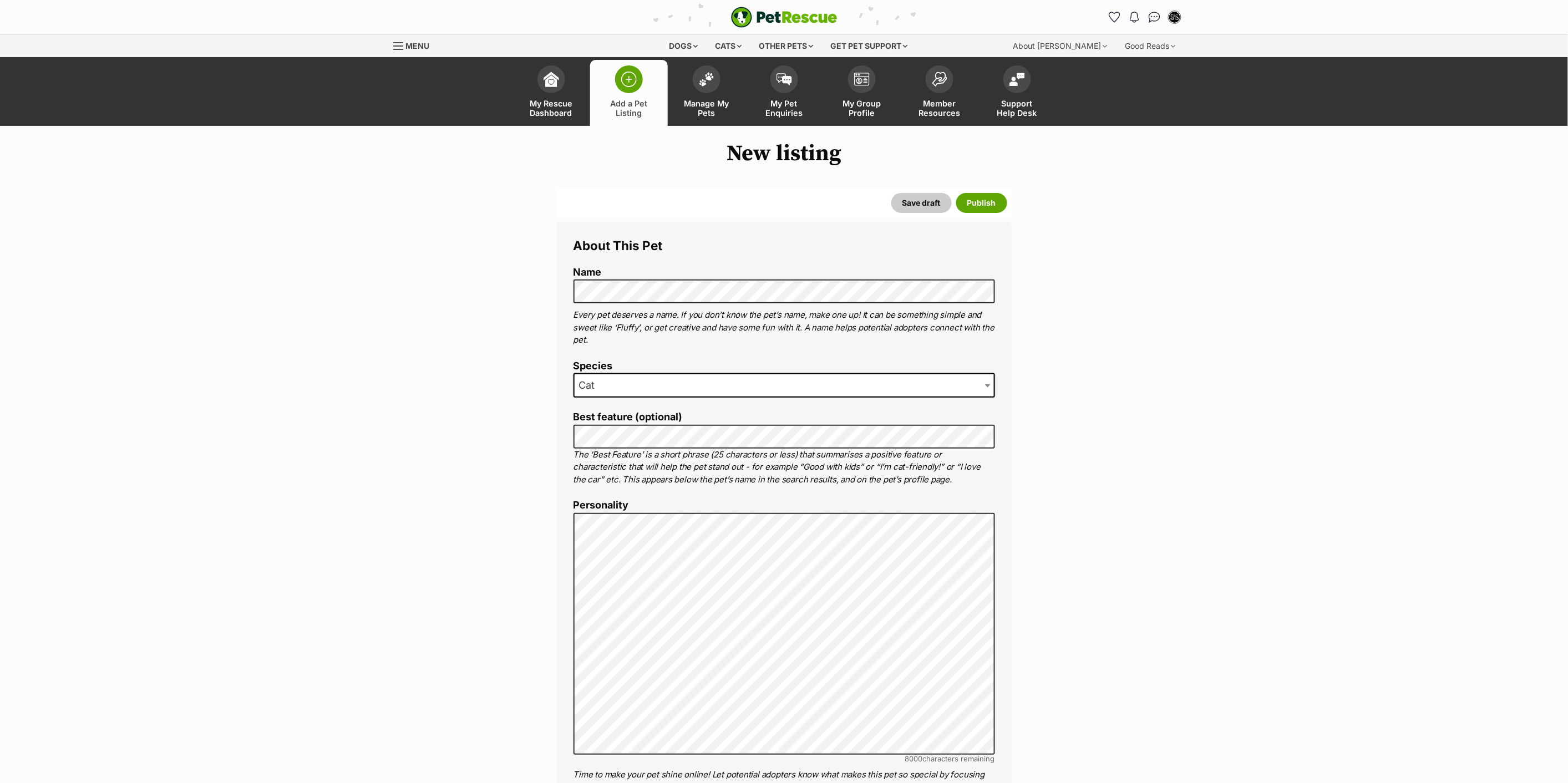
click at [983, 676] on div "About This Pet Name Henlo there, it looks like you might be using the pet name …" at bounding box center [784, 684] width 455 height 926
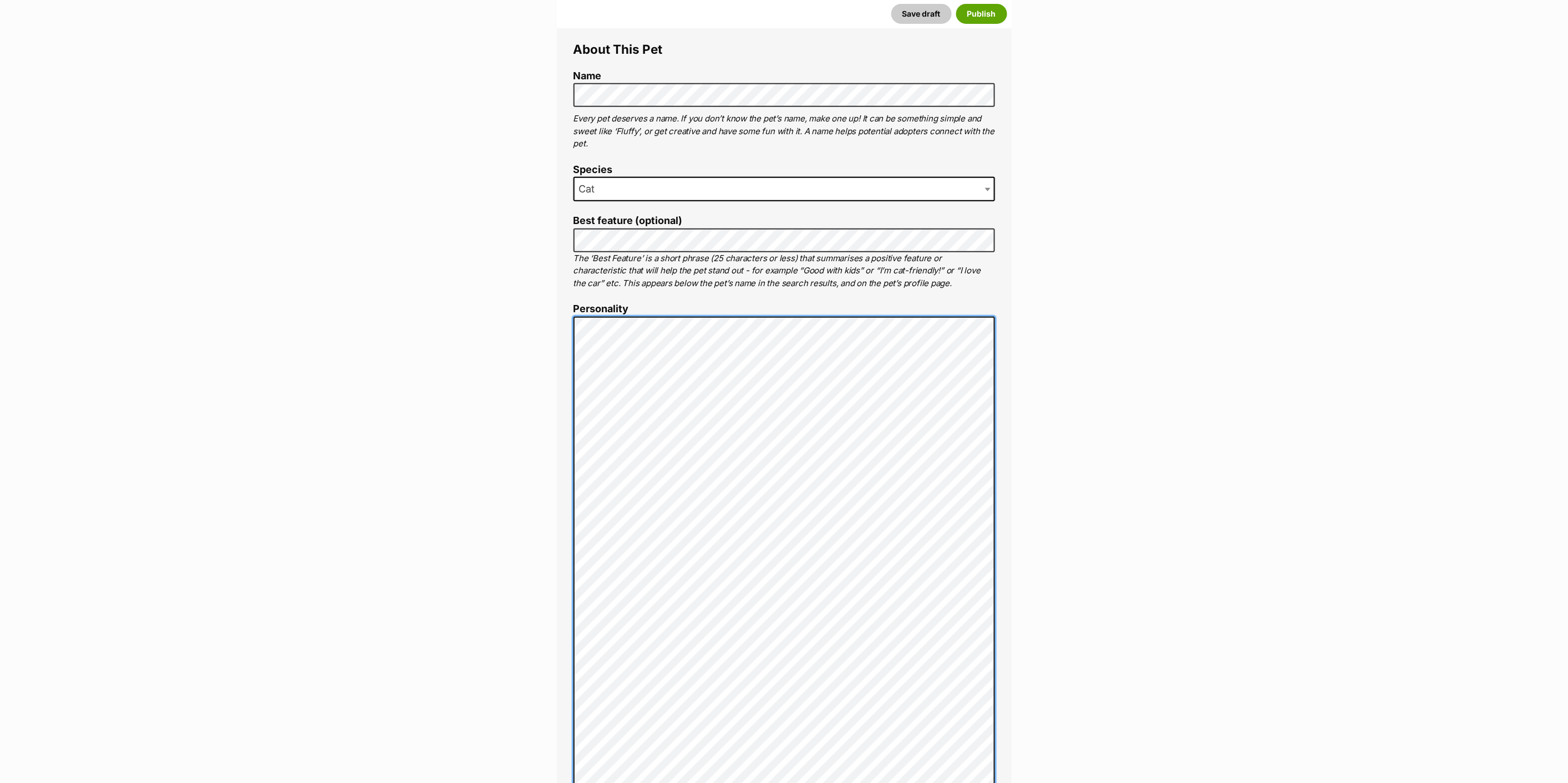
scroll to position [208, 0]
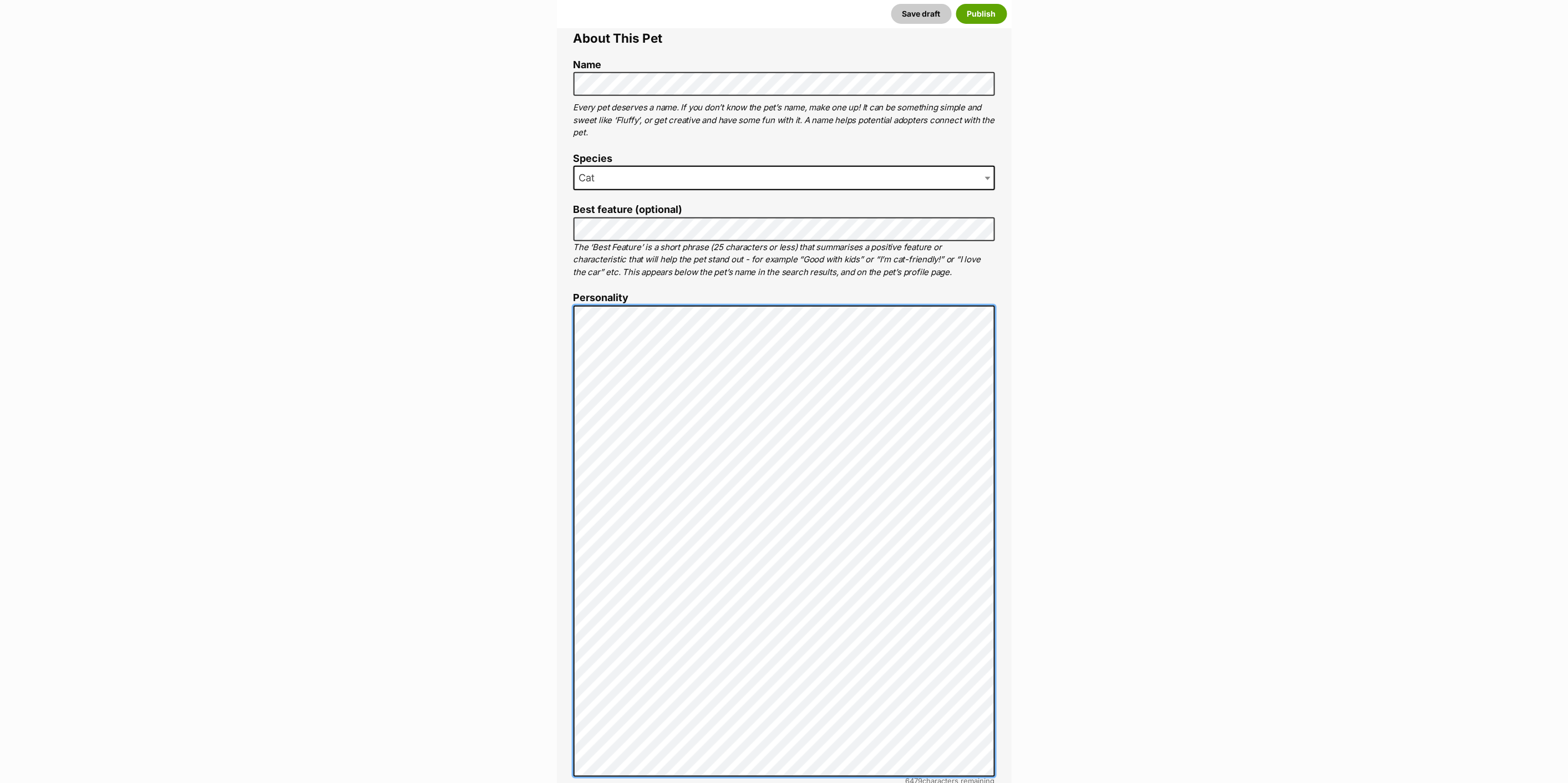
drag, startPoint x: 1003, startPoint y: 691, endPoint x: 555, endPoint y: 455, distance: 506.4
click at [568, 468] on div "About This Pet Name Henlo there, it looks like you might be using the pet name …" at bounding box center [784, 604] width 455 height 1178
click at [560, 517] on div "About This Pet Name Henlo there, it looks like you might be using the pet name …" at bounding box center [784, 626] width 455 height 1224
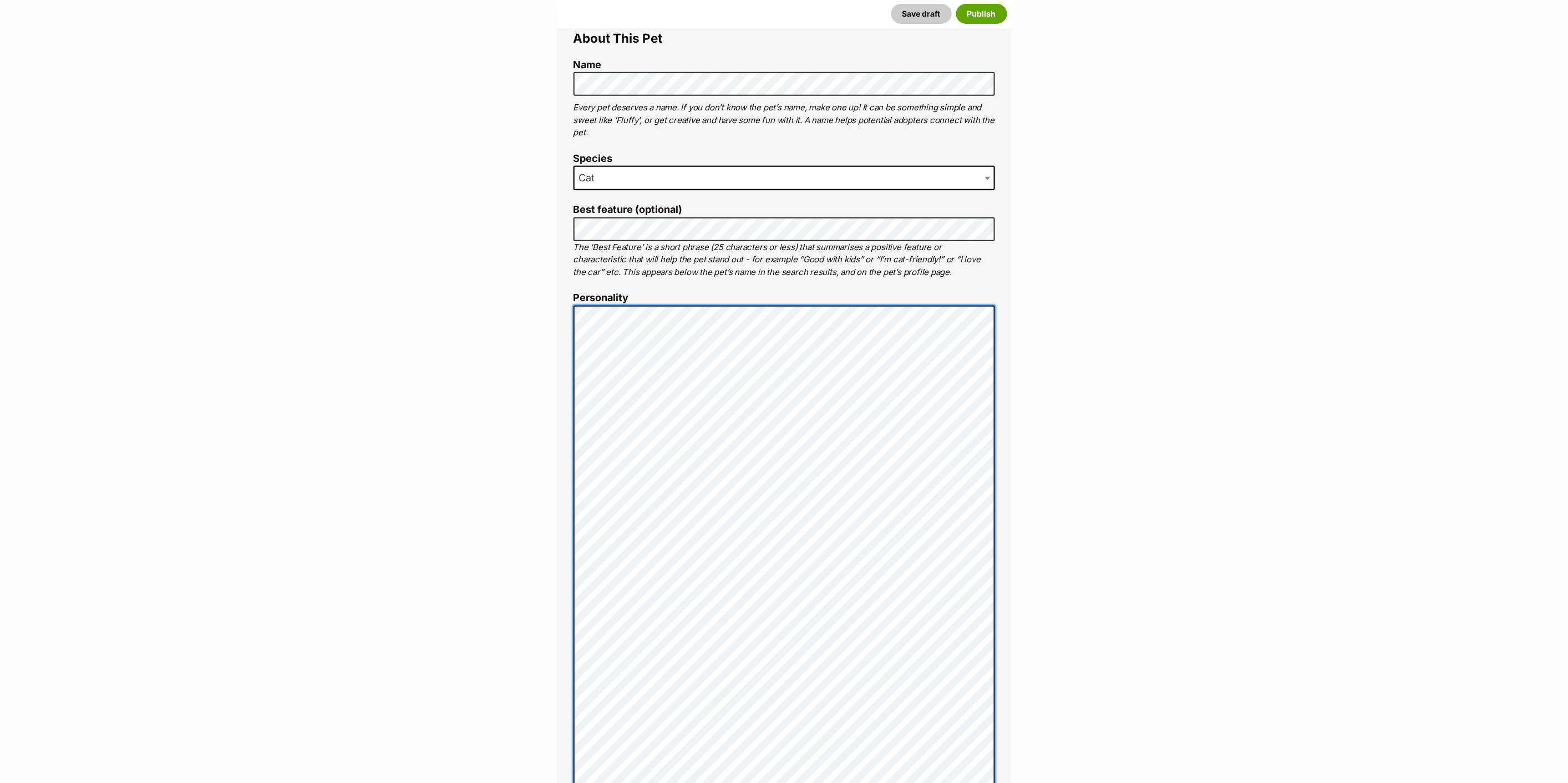
click at [566, 517] on div "About This Pet Name Henlo there, it looks like you might be using the pet name …" at bounding box center [784, 632] width 455 height 1235
click at [560, 583] on div "About This Pet Name Henlo there, it looks like you might be using the pet name …" at bounding box center [784, 586] width 455 height 1144
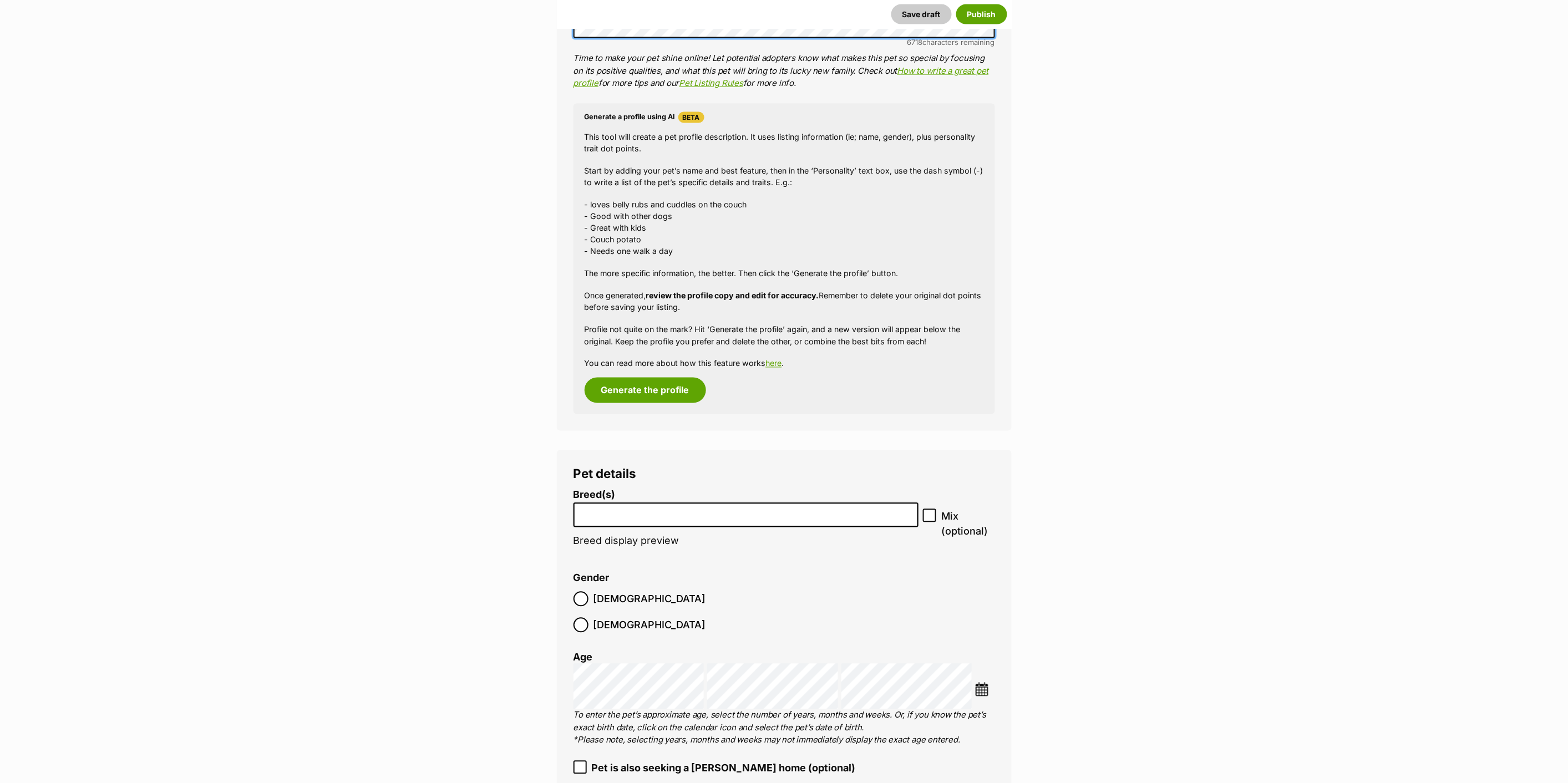
scroll to position [946, 0]
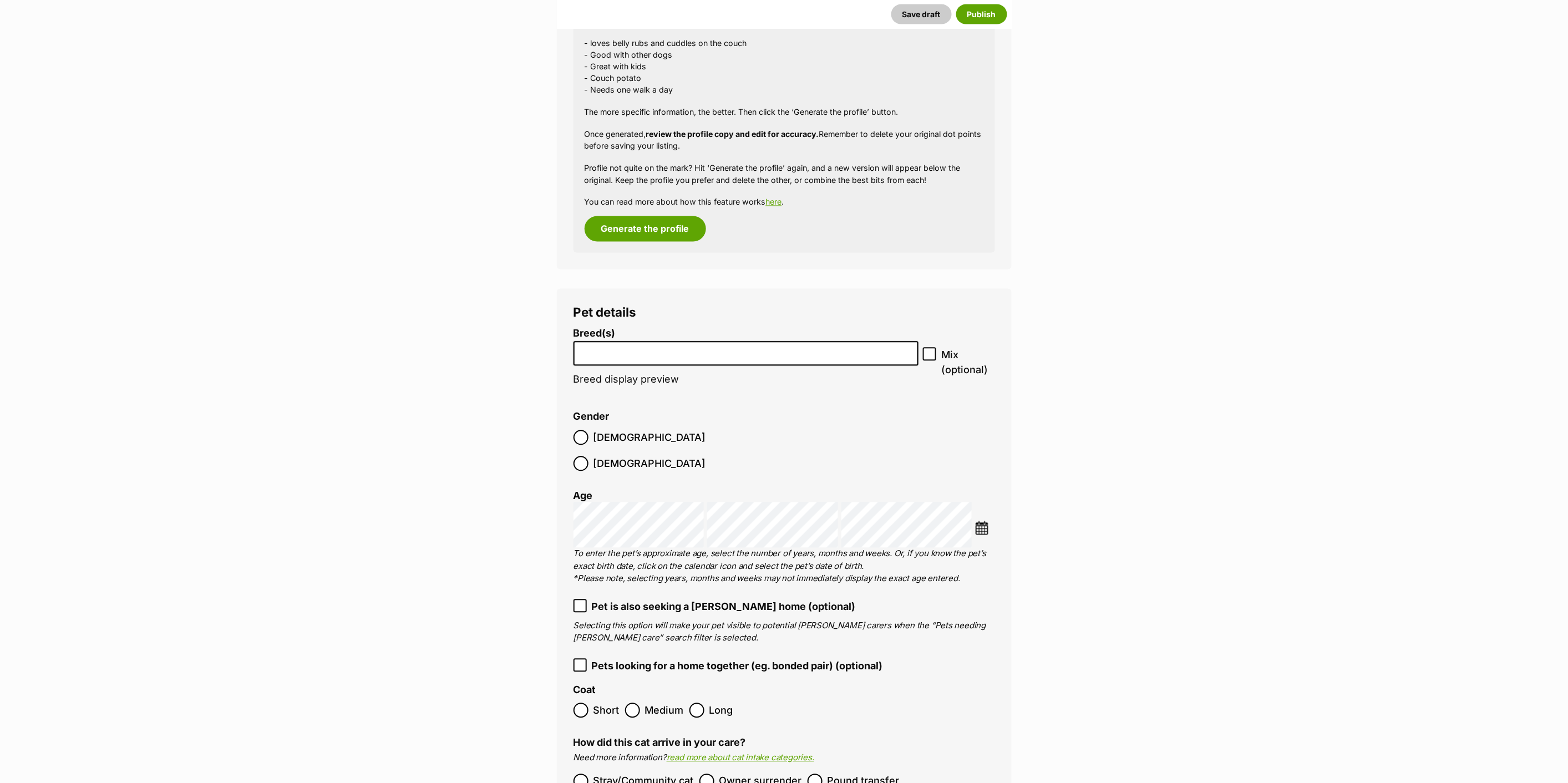
click at [635, 350] on input "search" at bounding box center [746, 351] width 338 height 12
type input "domes"
select select "252102"
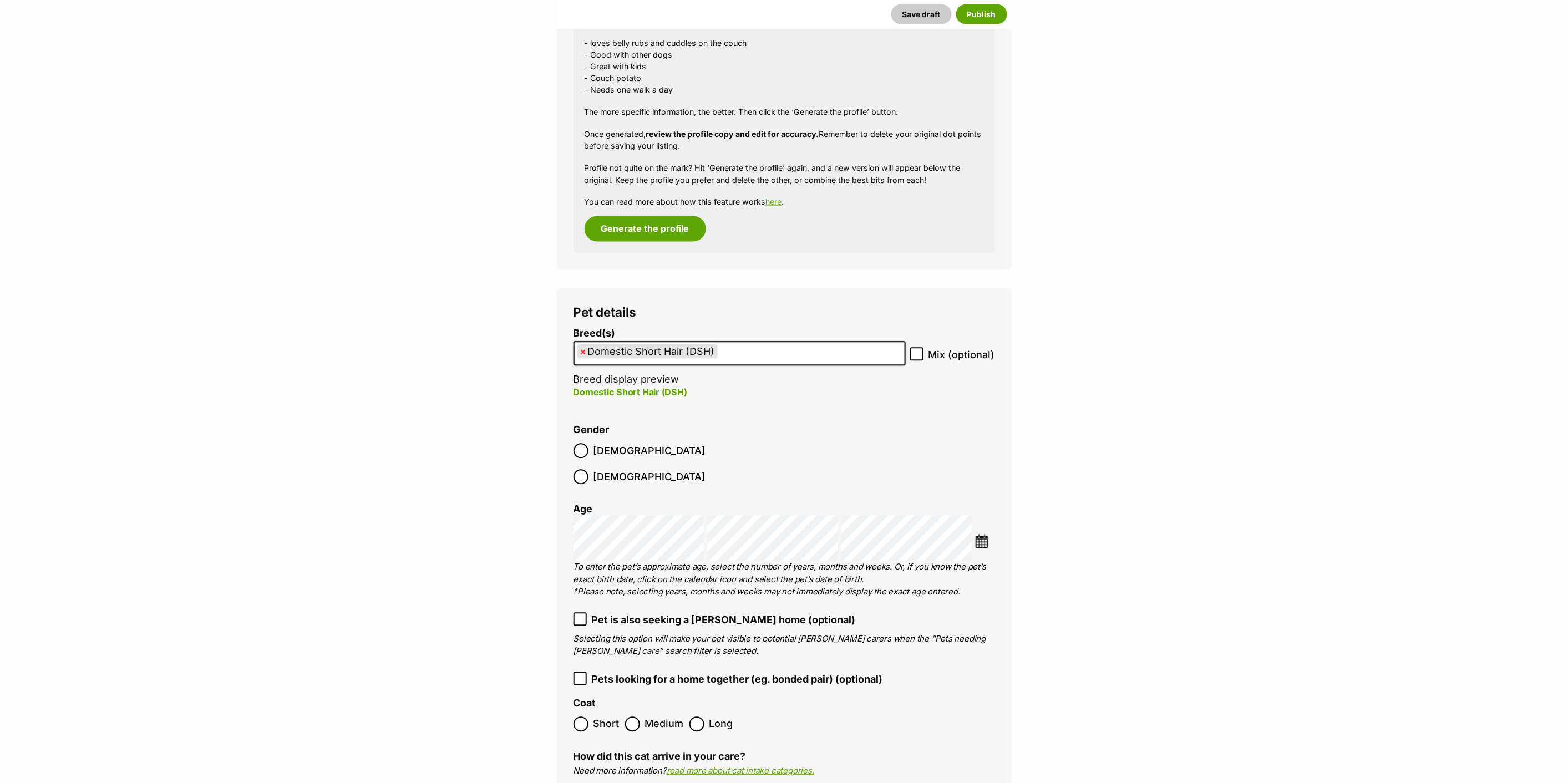
click at [640, 470] on label "[DEMOGRAPHIC_DATA]" at bounding box center [640, 477] width 132 height 15
click at [985, 534] on img at bounding box center [981, 541] width 14 height 14
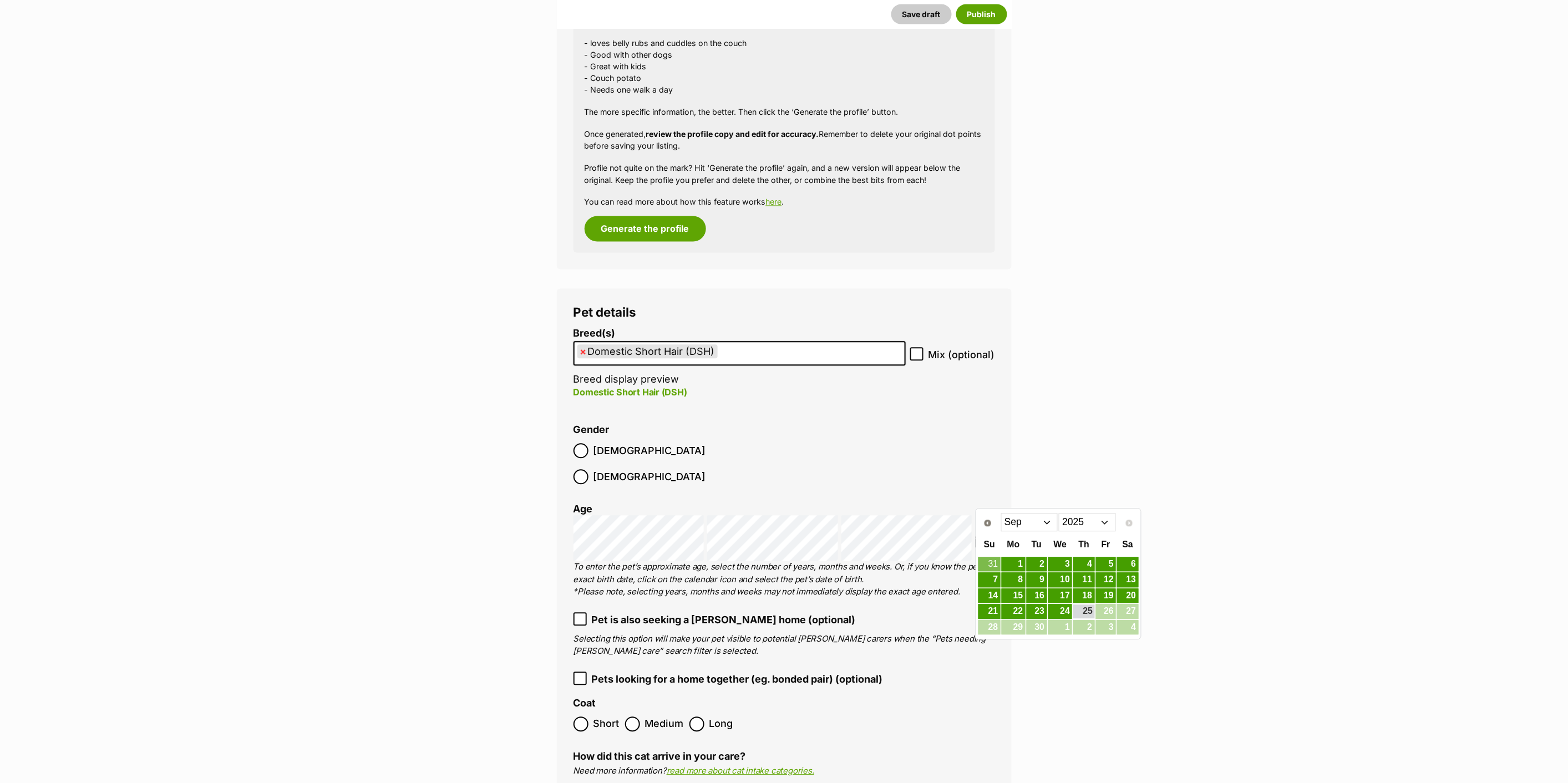
click at [1033, 526] on select "Jan Feb Mar Apr May Jun Jul Aug Sep" at bounding box center [1029, 522] width 57 height 18
click at [1034, 595] on link "15" at bounding box center [1037, 596] width 21 height 14
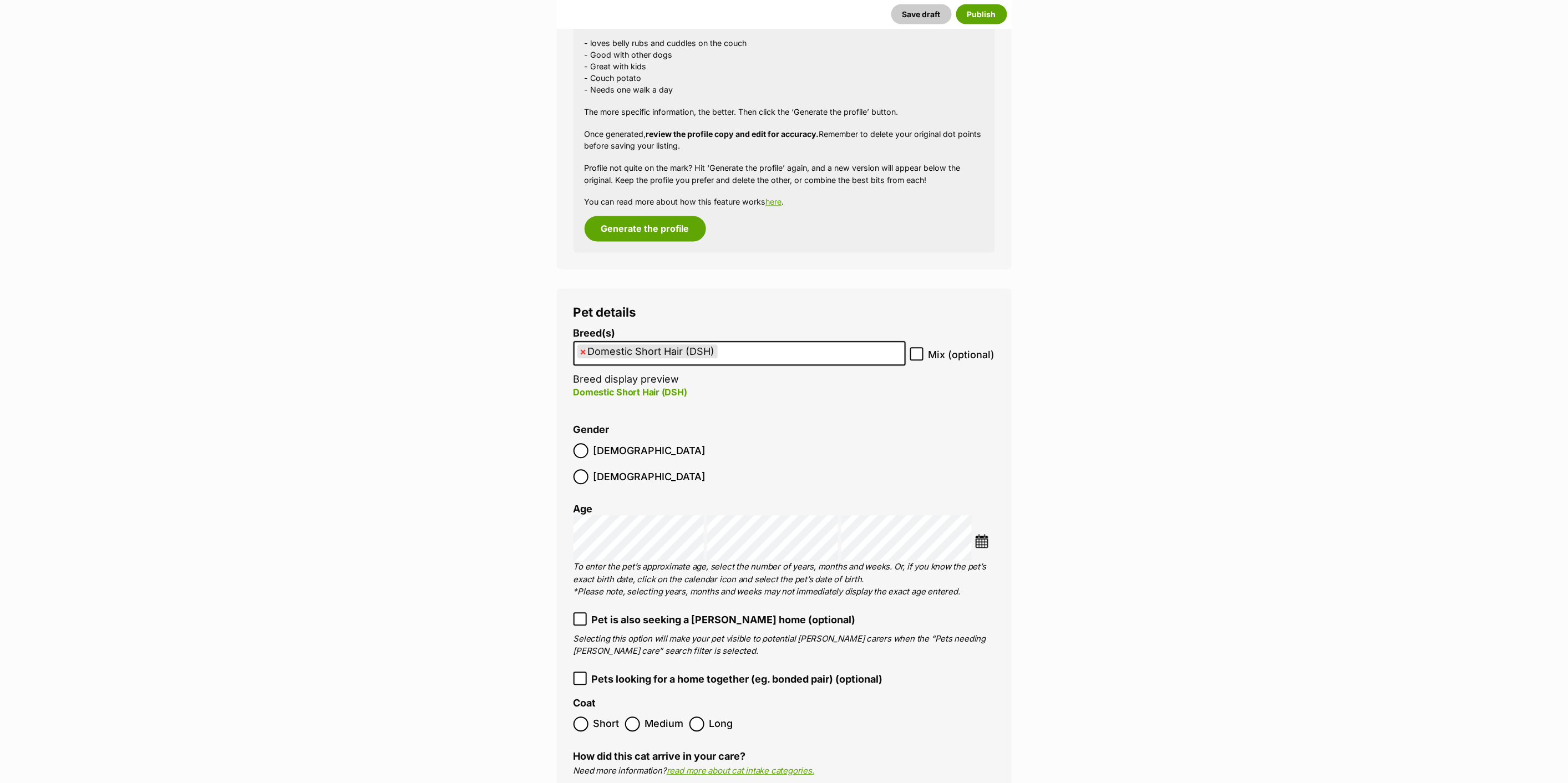
click at [912, 470] on ol "Breed(s) Domestic Short Hair (DSH) Abyssinian American Bobtail American Curl Am…" at bounding box center [784, 602] width 421 height 549
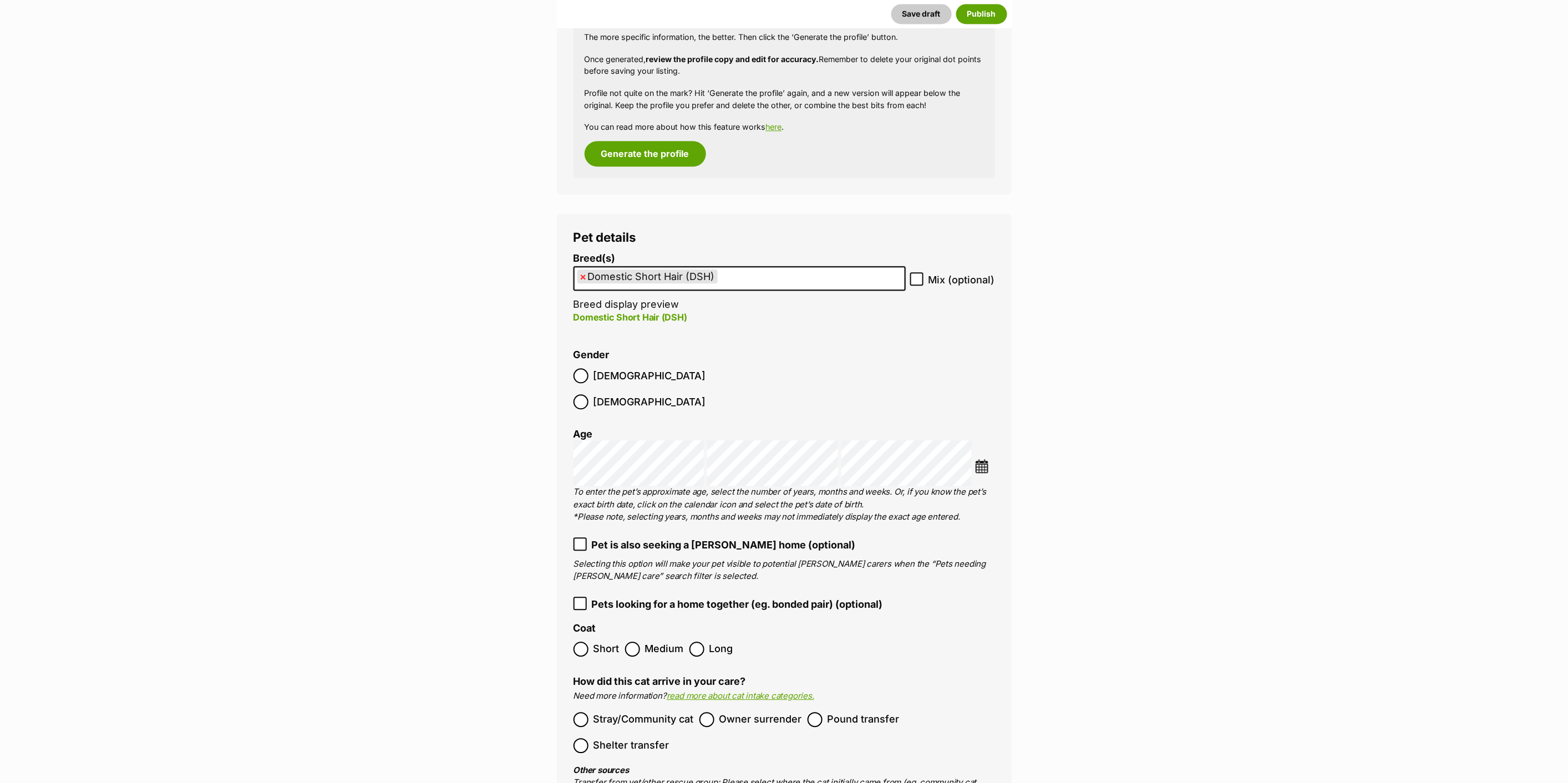
scroll to position [1193, 0]
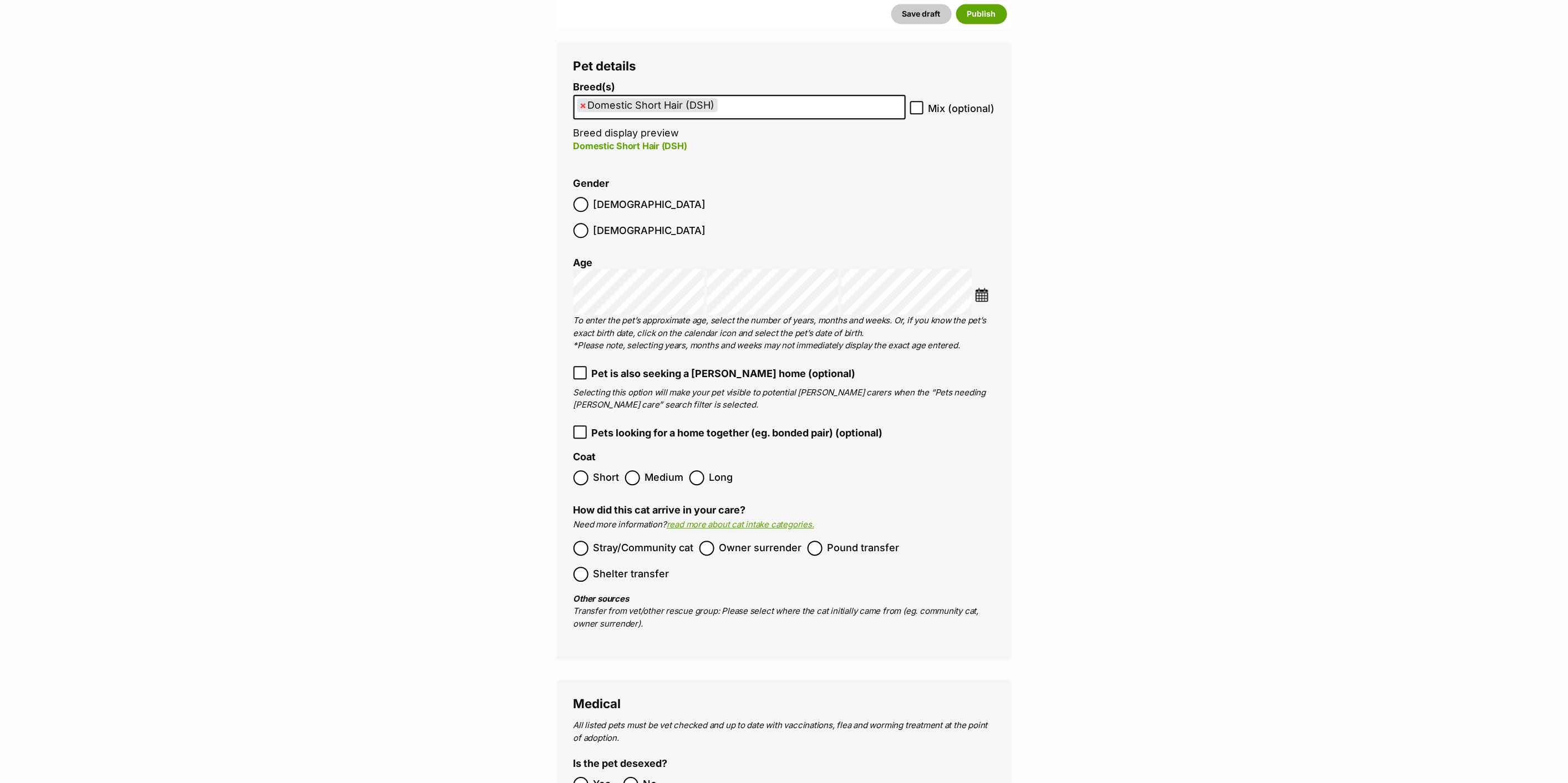
click at [575, 465] on ol "Short Medium Long" at bounding box center [784, 478] width 421 height 26
click at [581, 535] on ol "Stray/Community cat Owner surrender Pound transfer Shelter transfer" at bounding box center [784, 561] width 421 height 52
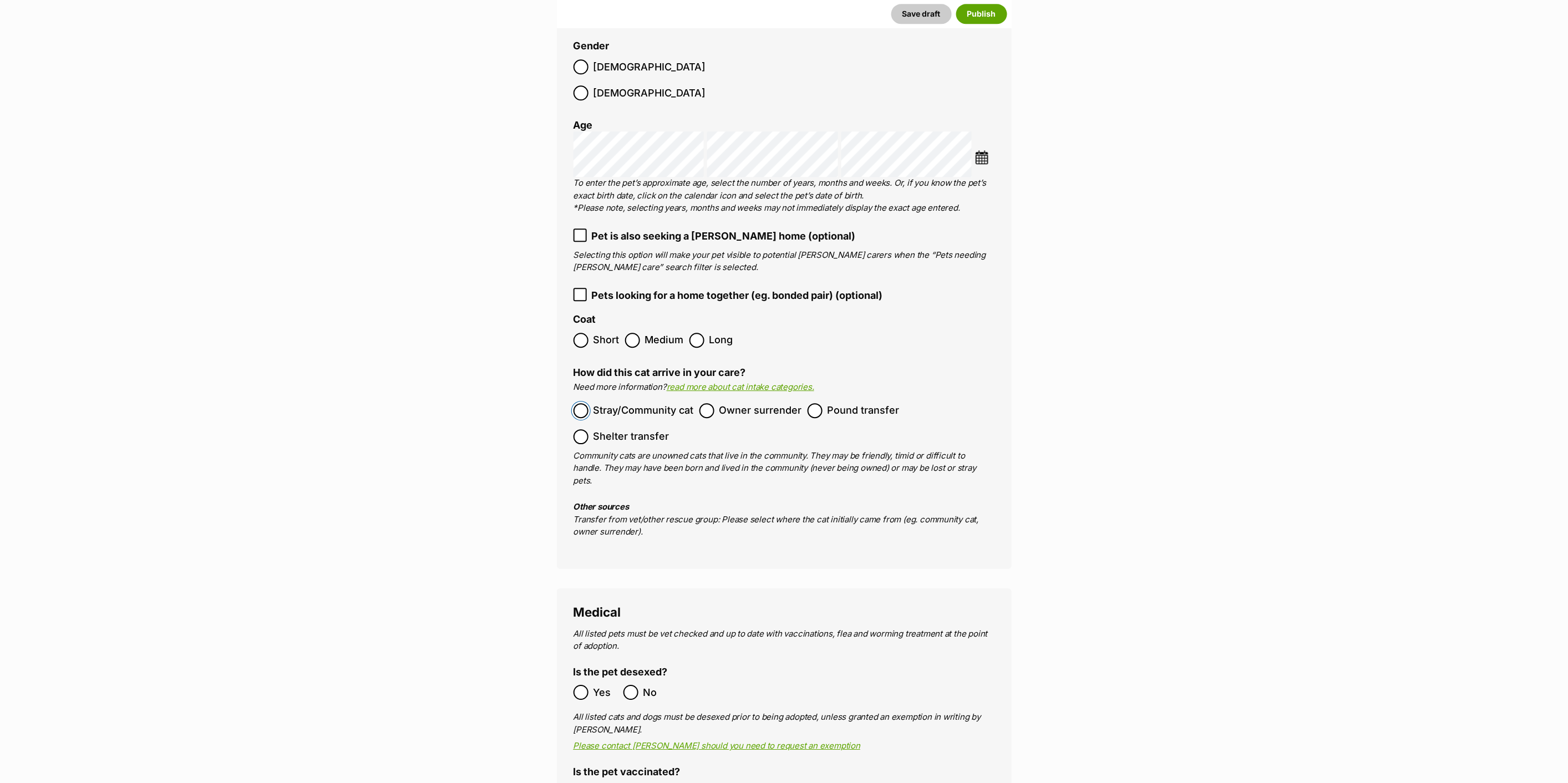
scroll to position [1562, 0]
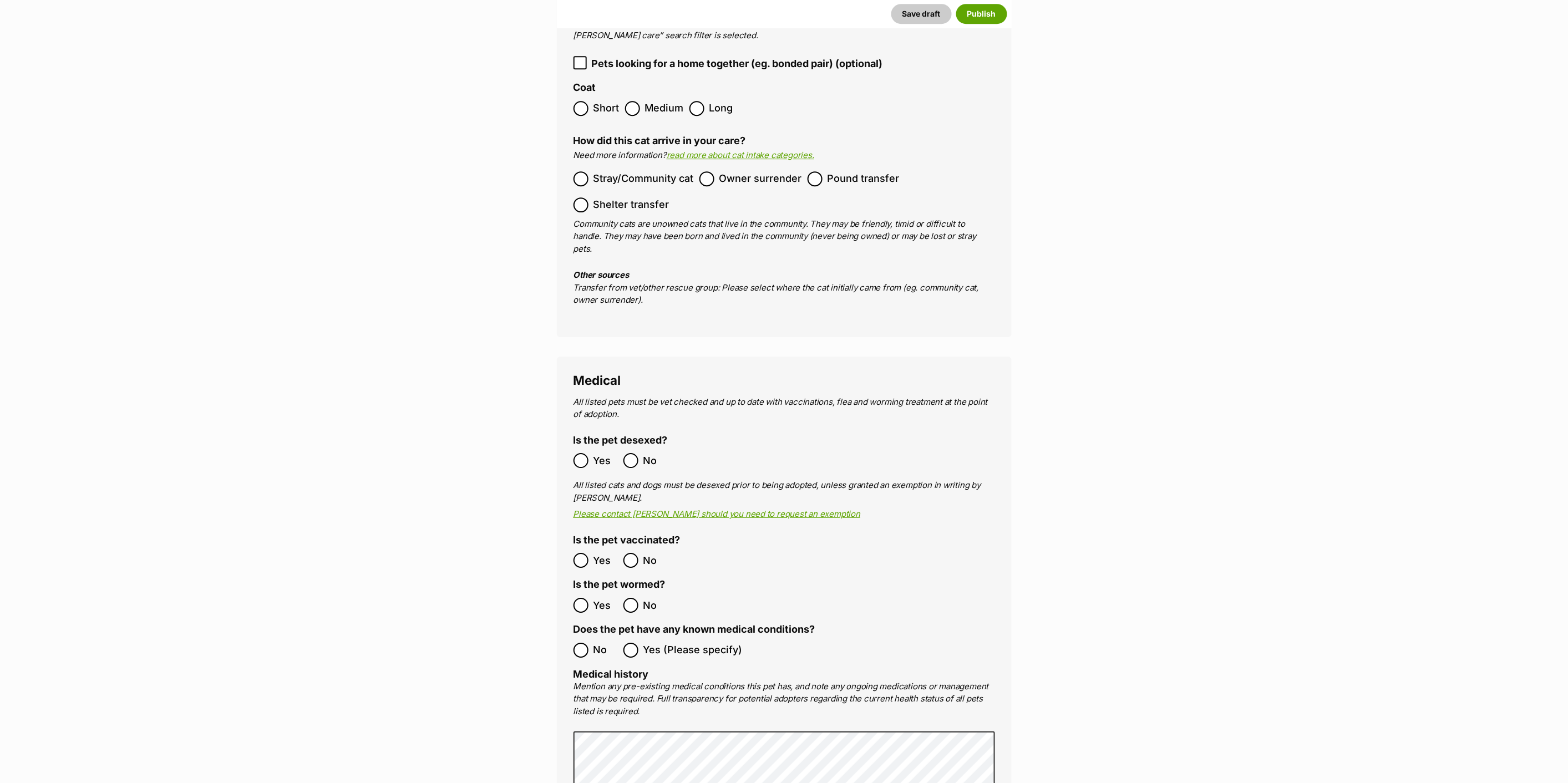
click at [585, 547] on ol "Yes No" at bounding box center [679, 560] width 211 height 26
click at [579, 627] on ol "All listed pets must be vet checked and up to date with vaccinations, flea and …" at bounding box center [784, 689] width 421 height 586
click at [579, 637] on ol "No Yes (Please specify)" at bounding box center [784, 650] width 421 height 26
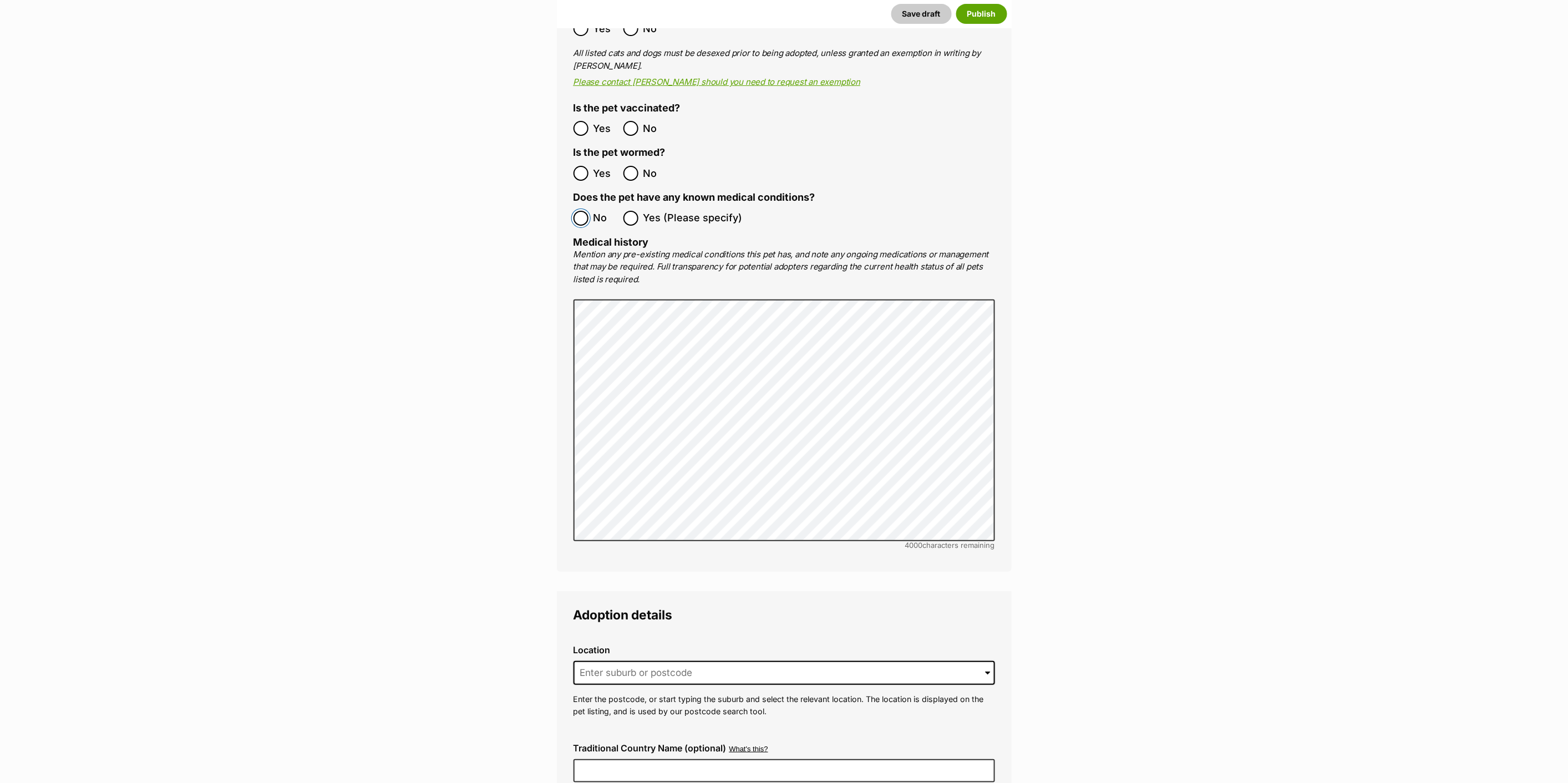
scroll to position [2179, 0]
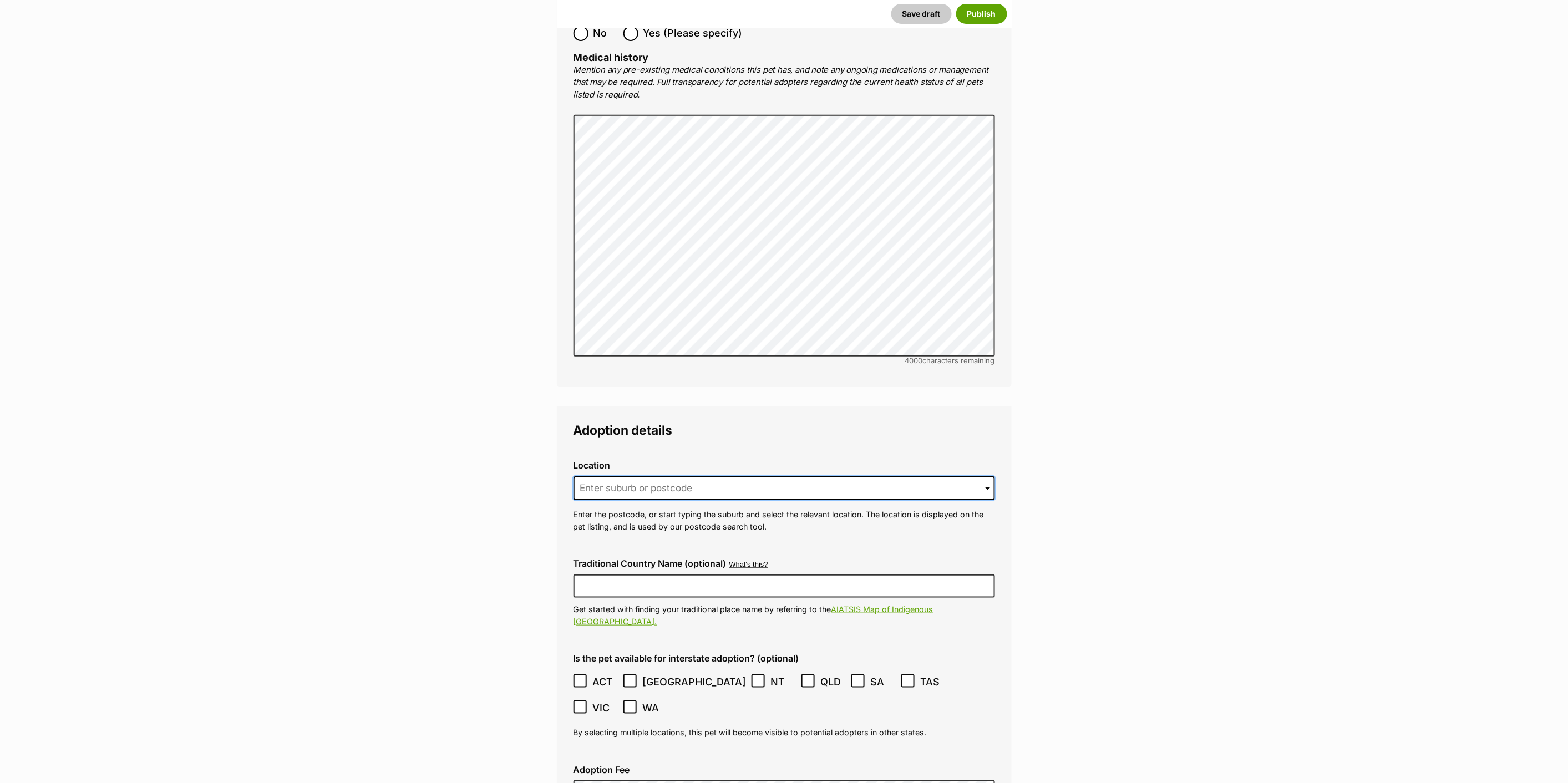
click at [627, 476] on input at bounding box center [784, 489] width 421 height 24
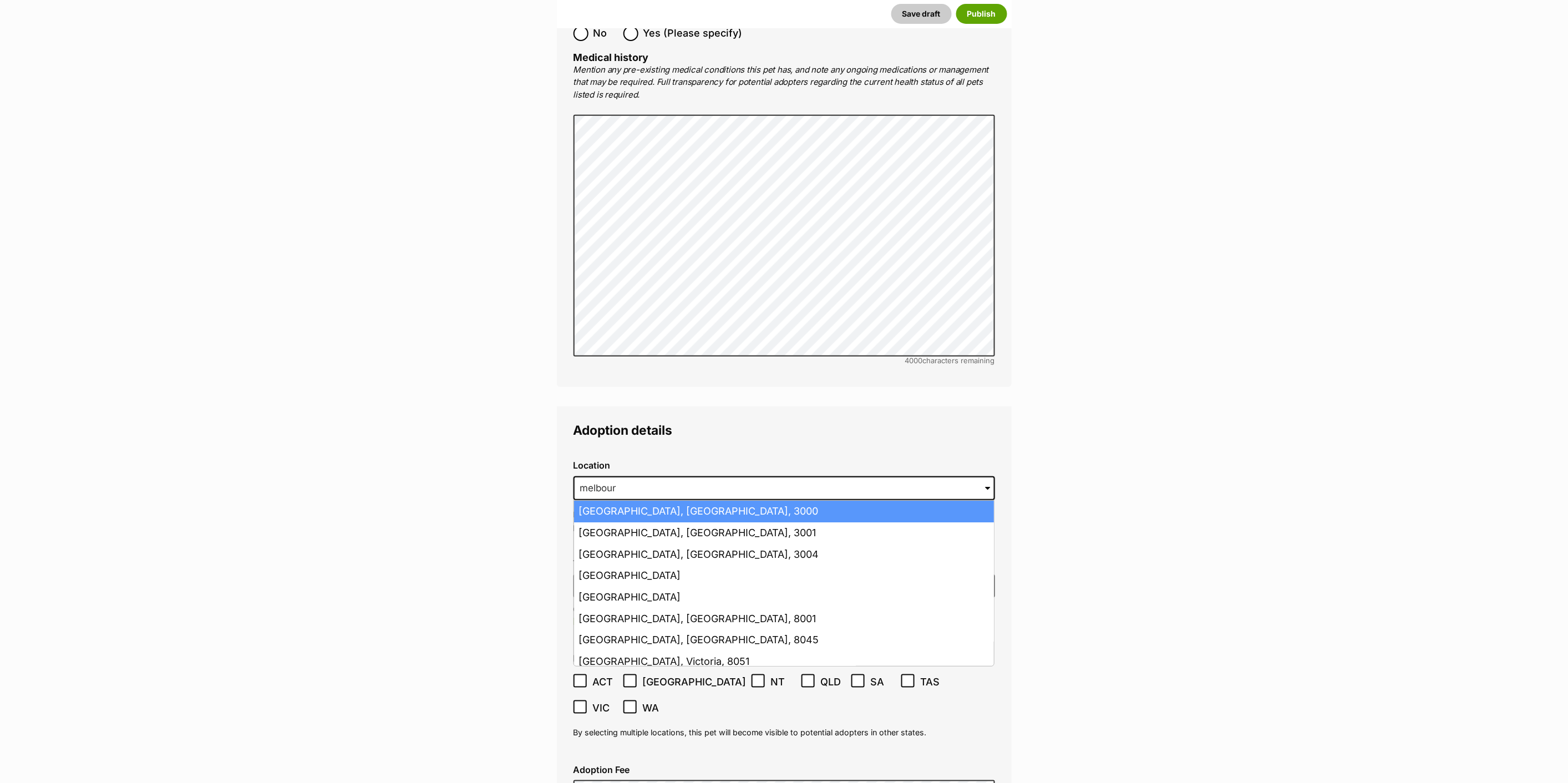
click at [658, 501] on li "Melbourne, Victoria, 3000" at bounding box center [784, 511] width 420 height 21
type input "Melbourne, Victoria, 3000"
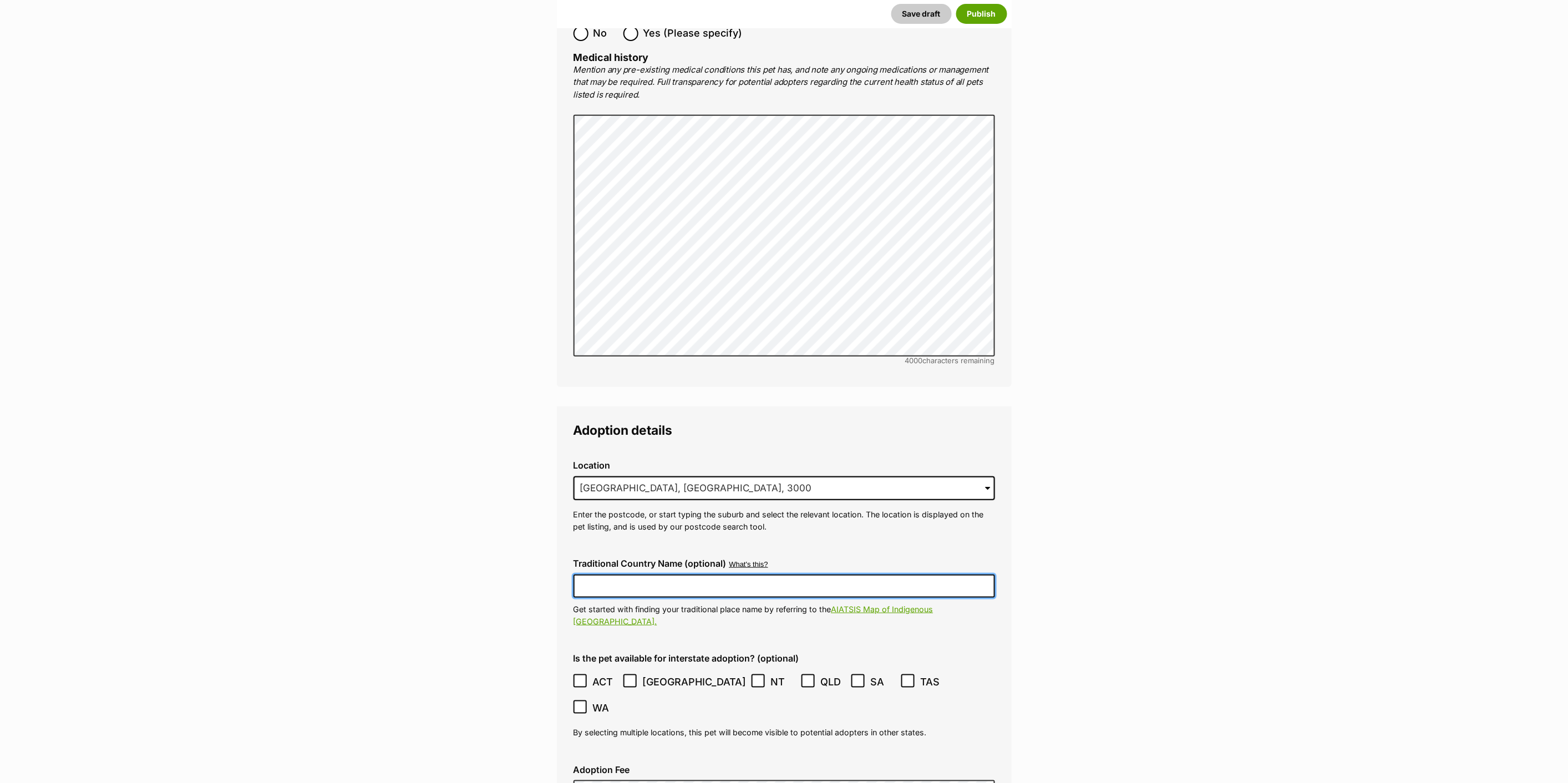
click at [639, 574] on input "Traditional Country Name (optional)" at bounding box center [784, 586] width 421 height 23
click at [555, 571] on div "About This Pet Name Henlo there, it looks like you might be using the pet name …" at bounding box center [784, 245] width 471 height 4473
click at [973, 645] on div "Is the pet available for interstate adoption? (optional) ACT NSW NT QLD SA TAS …" at bounding box center [784, 696] width 439 height 103
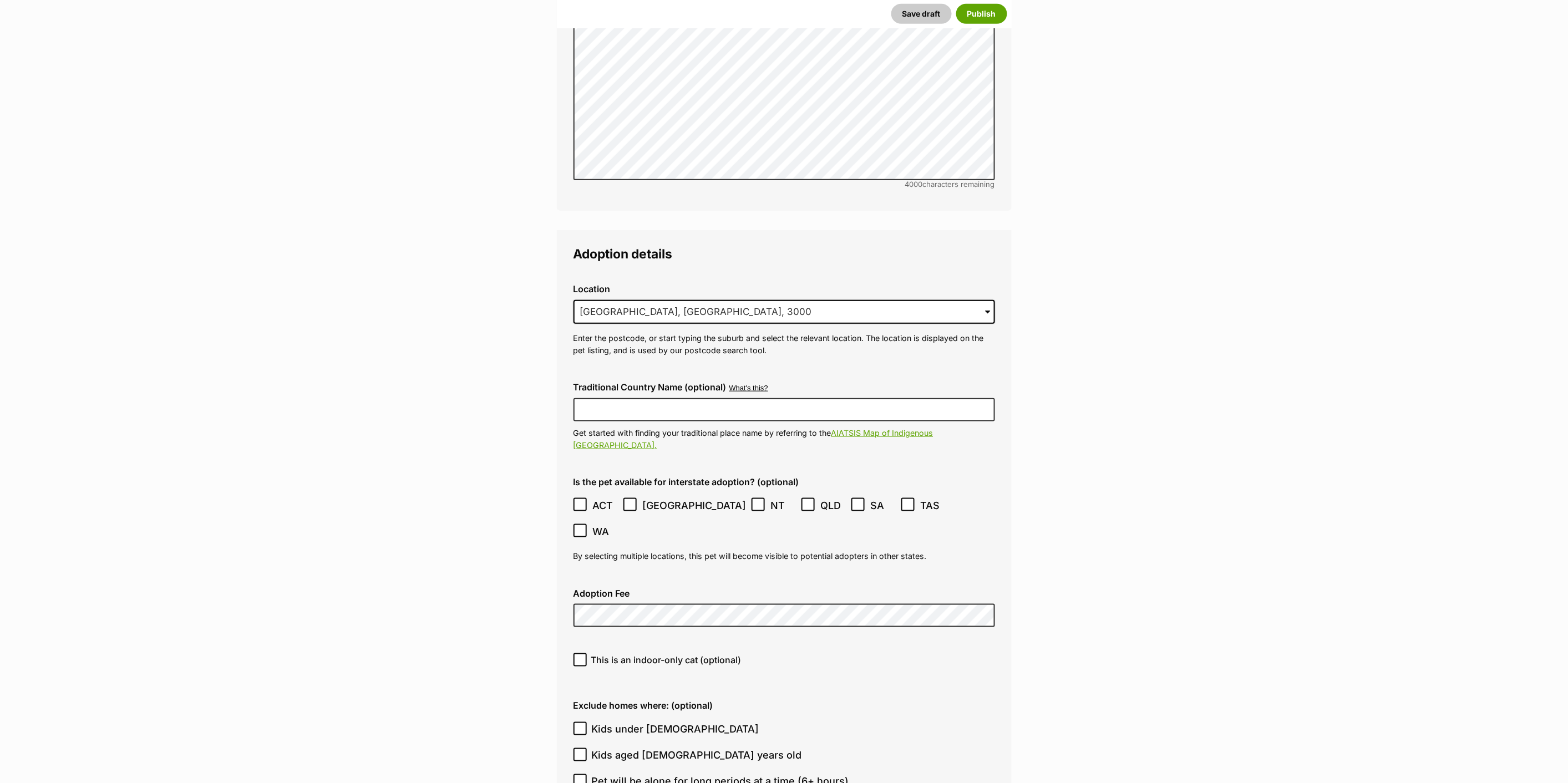
scroll to position [2549, 0]
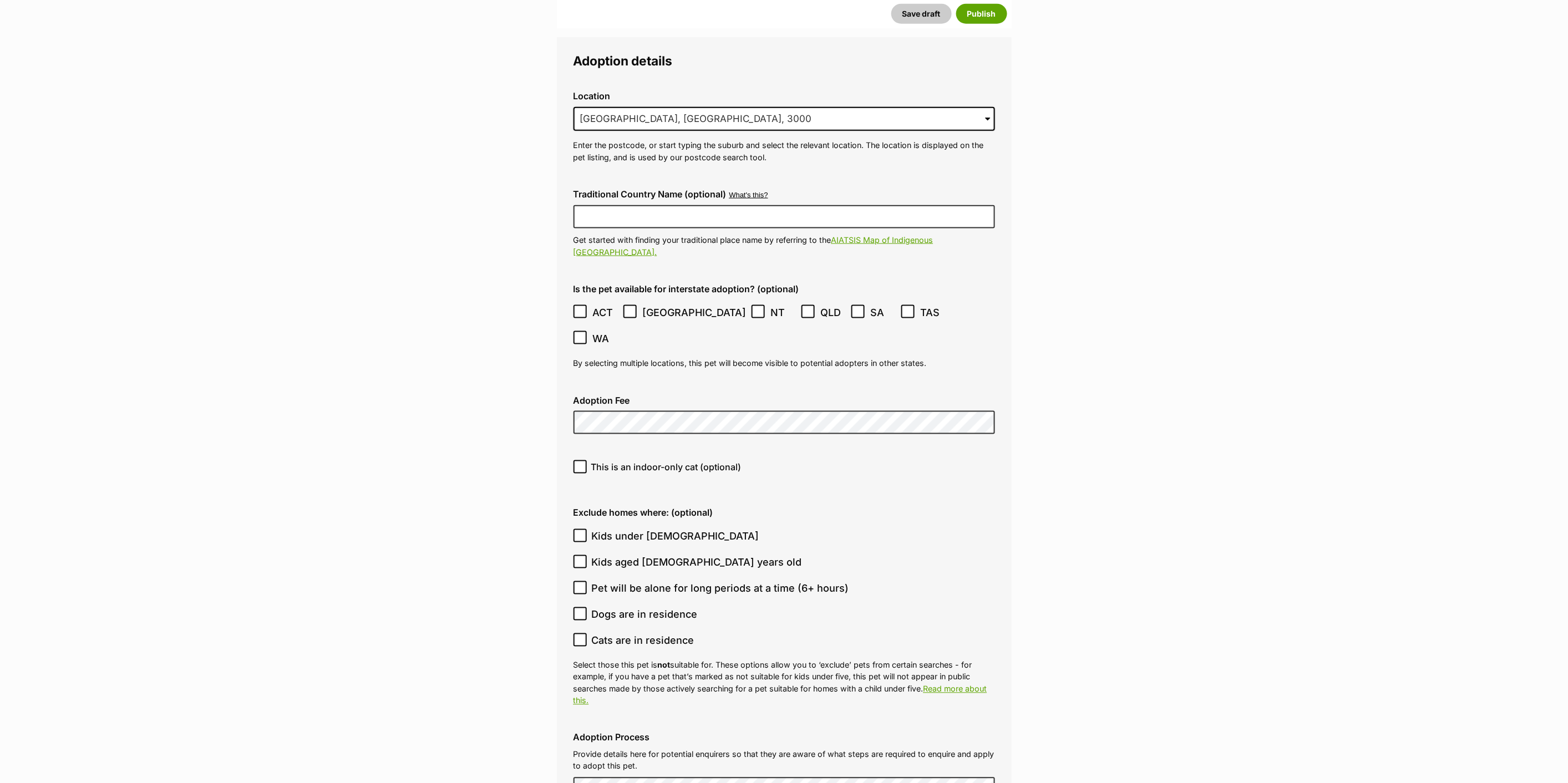
click at [572, 451] on div "This is an indoor-only cat (optional)" at bounding box center [784, 471] width 439 height 39
click at [574, 460] on input "This is an indoor-only cat (optional)" at bounding box center [580, 467] width 13 height 13
checkbox input "true"
click at [580, 532] on icon at bounding box center [580, 536] width 8 height 8
click at [580, 529] on input "Kids under 5 years old" at bounding box center [580, 536] width 13 height 13
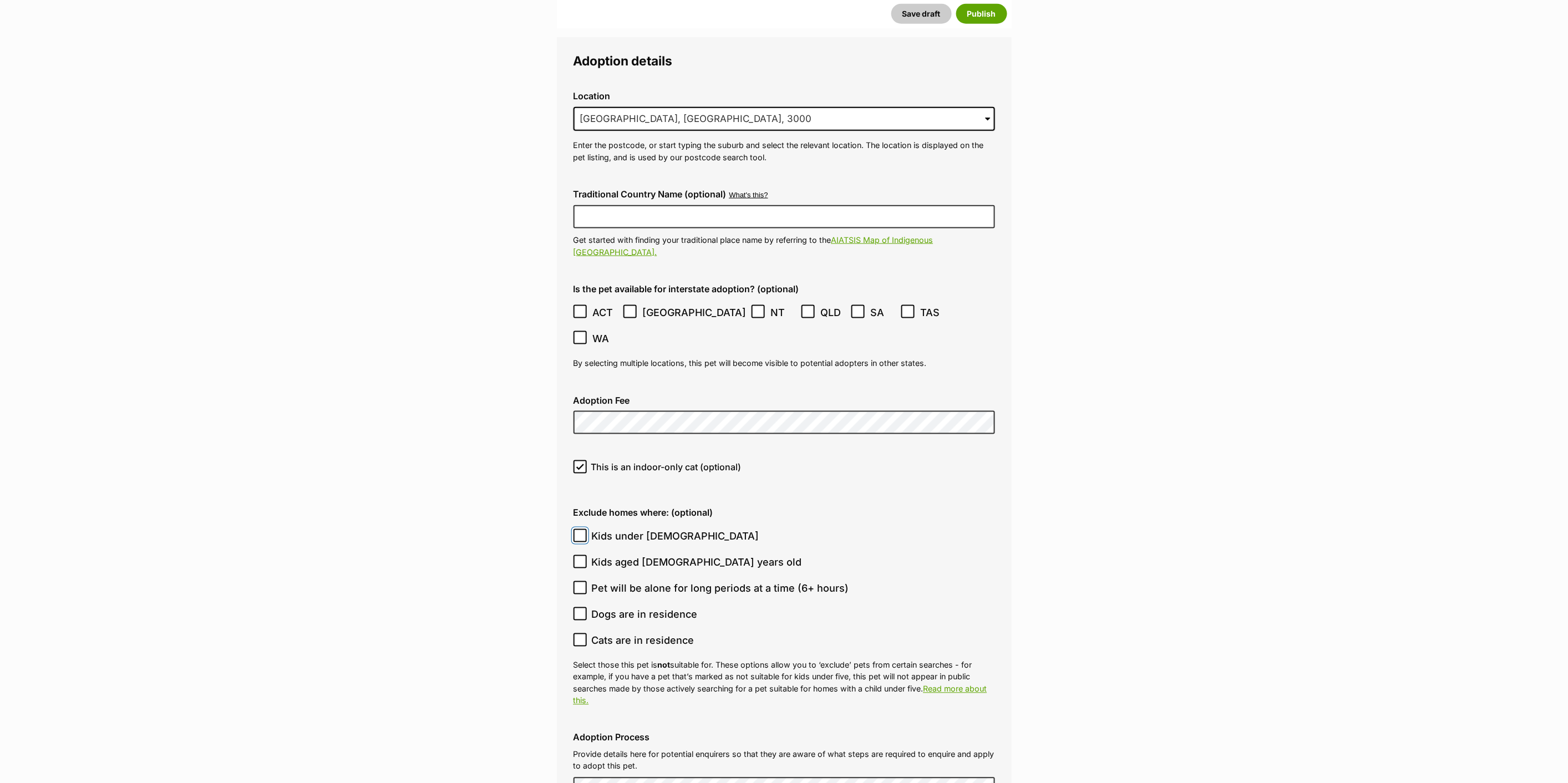
checkbox input "true"
click at [585, 555] on input "Kids aged 6-12 years old" at bounding box center [580, 562] width 13 height 13
checkbox input "true"
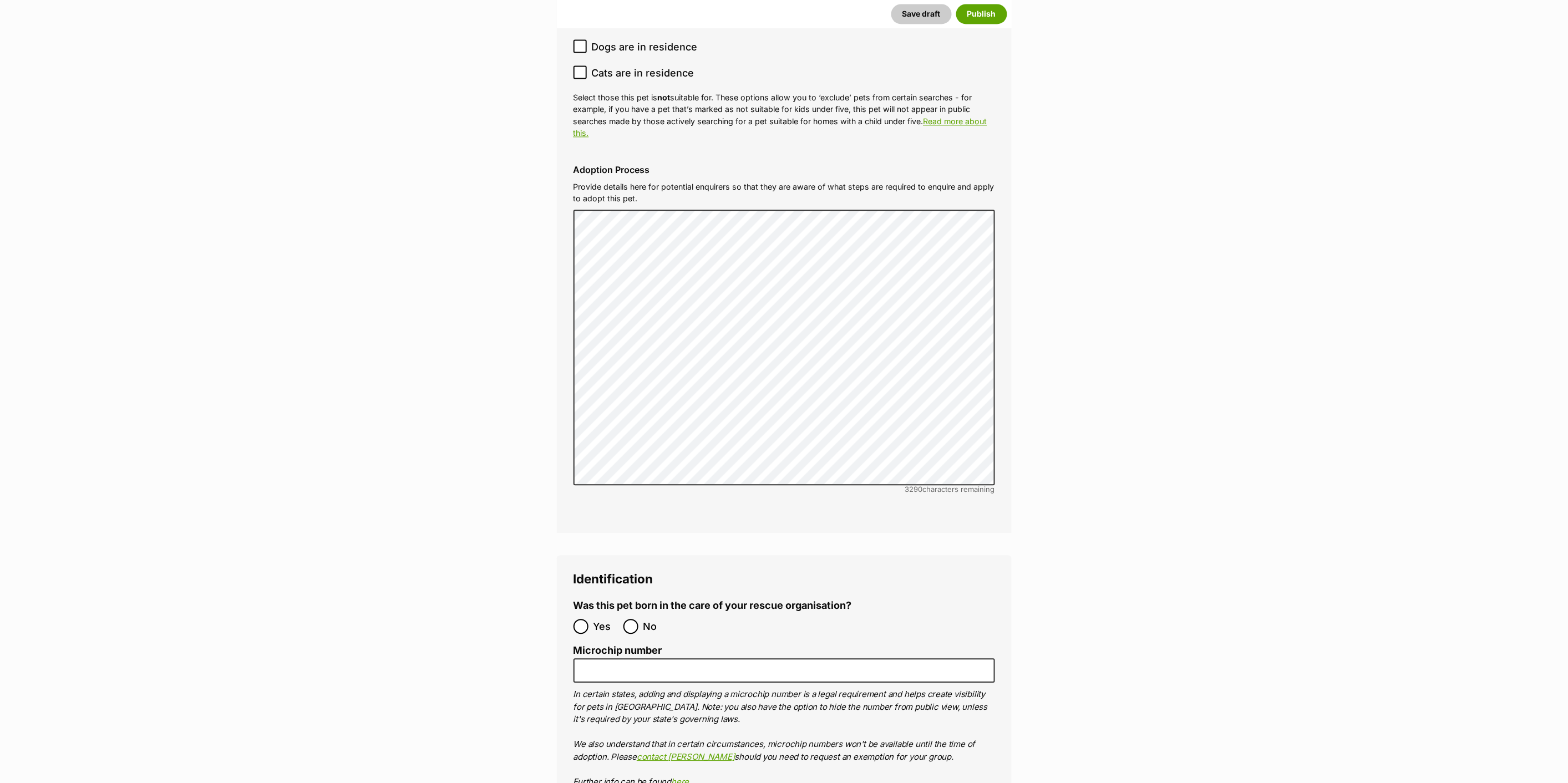
scroll to position [3350, 0]
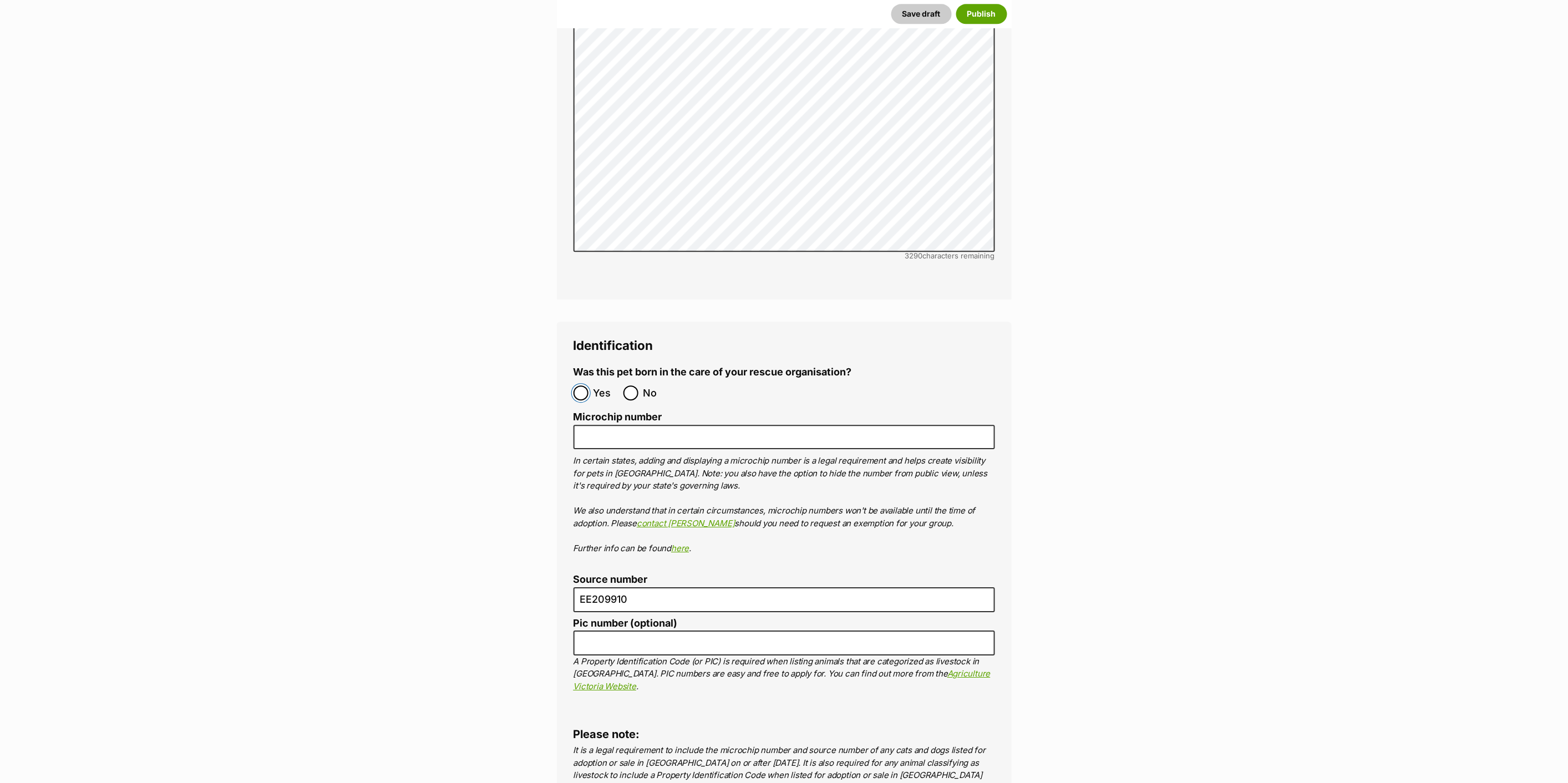
click at [585, 386] on input "Yes" at bounding box center [581, 393] width 15 height 15
radio input "true"
click at [647, 386] on span "No" at bounding box center [656, 393] width 24 height 15
click at [639, 386] on input "No" at bounding box center [631, 393] width 15 height 15
radio input "true"
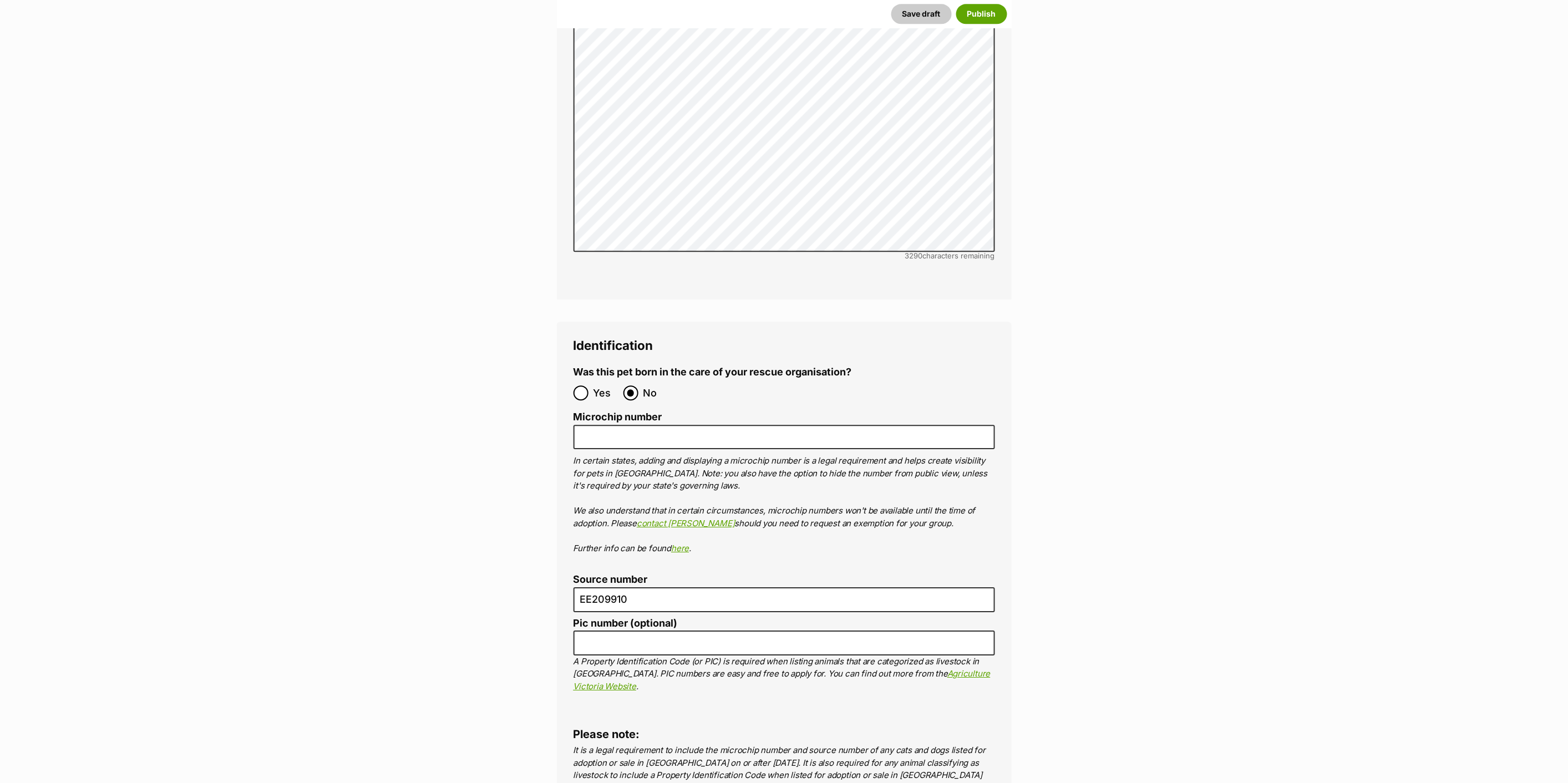
click at [658, 411] on ol "Microchip number In certain states, adding and displaying a microchip number is…" at bounding box center [784, 483] width 421 height 143
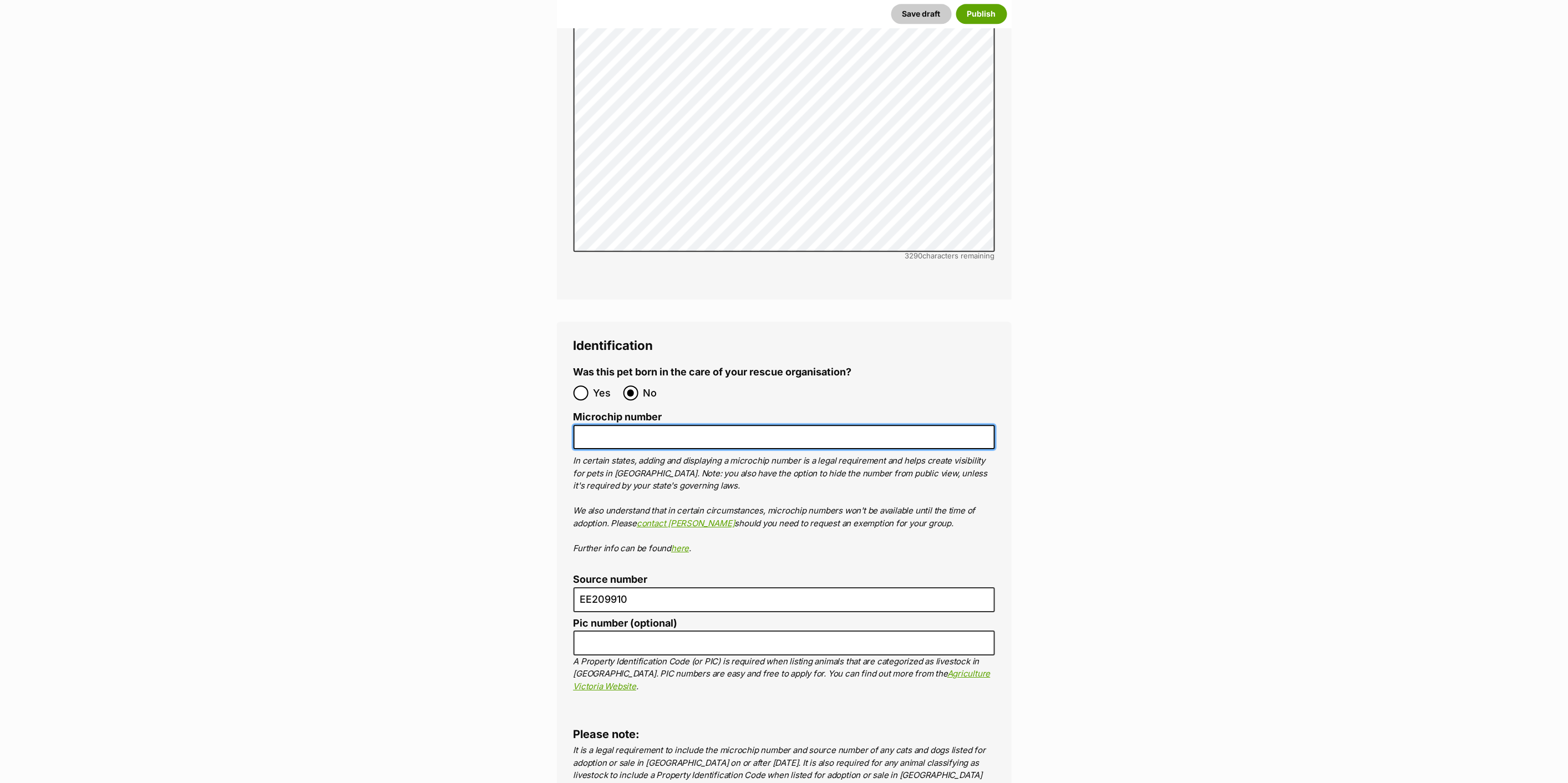
click at [659, 425] on input "Microchip number" at bounding box center [784, 437] width 421 height 25
paste input "956 000 018 858 178"
type input "956 000 018 858 178"
click at [775, 455] on p "In certain states, adding and displaying a microchip number is a legal requirem…" at bounding box center [784, 504] width 421 height 100
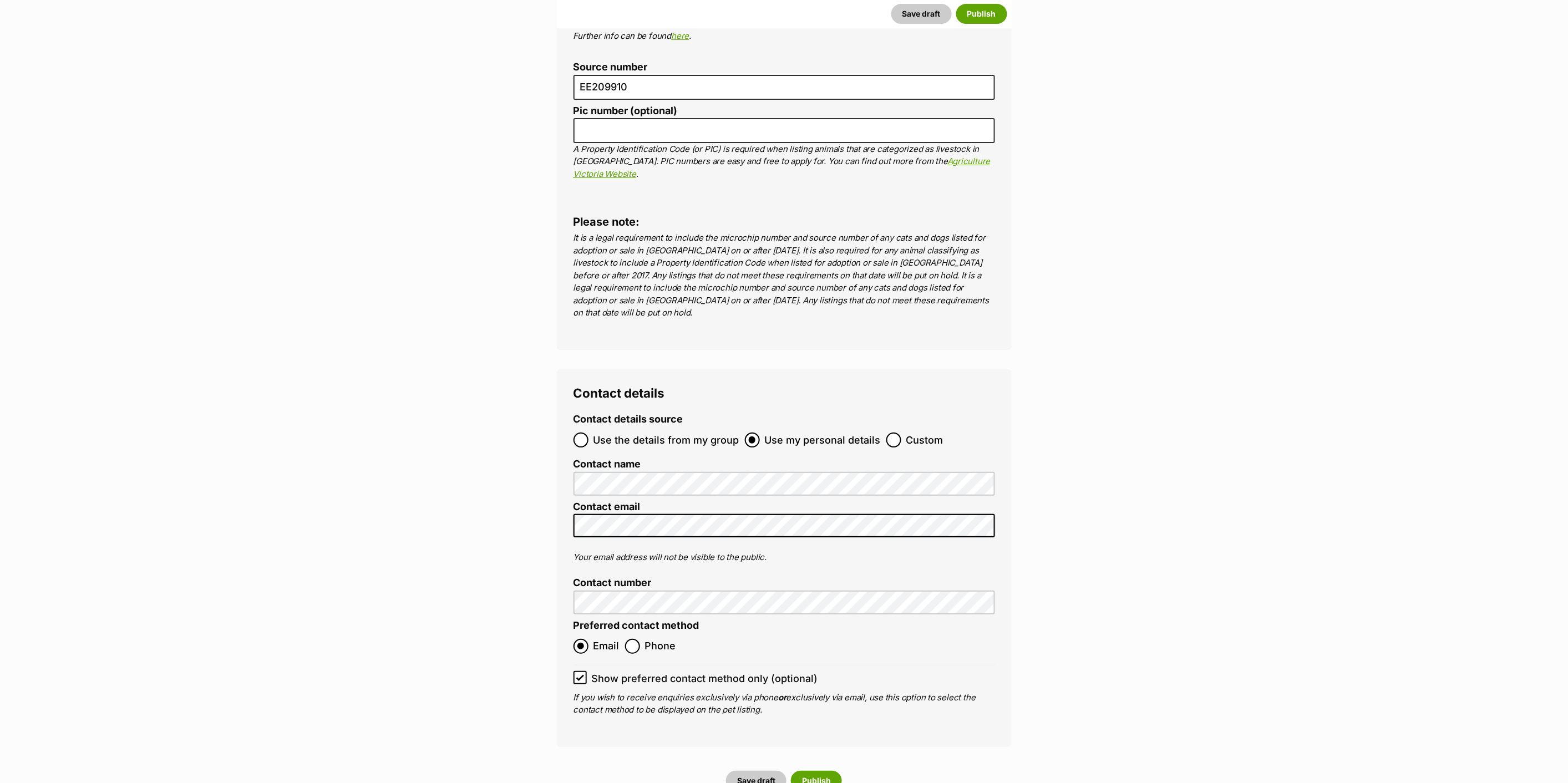
scroll to position [4151, 0]
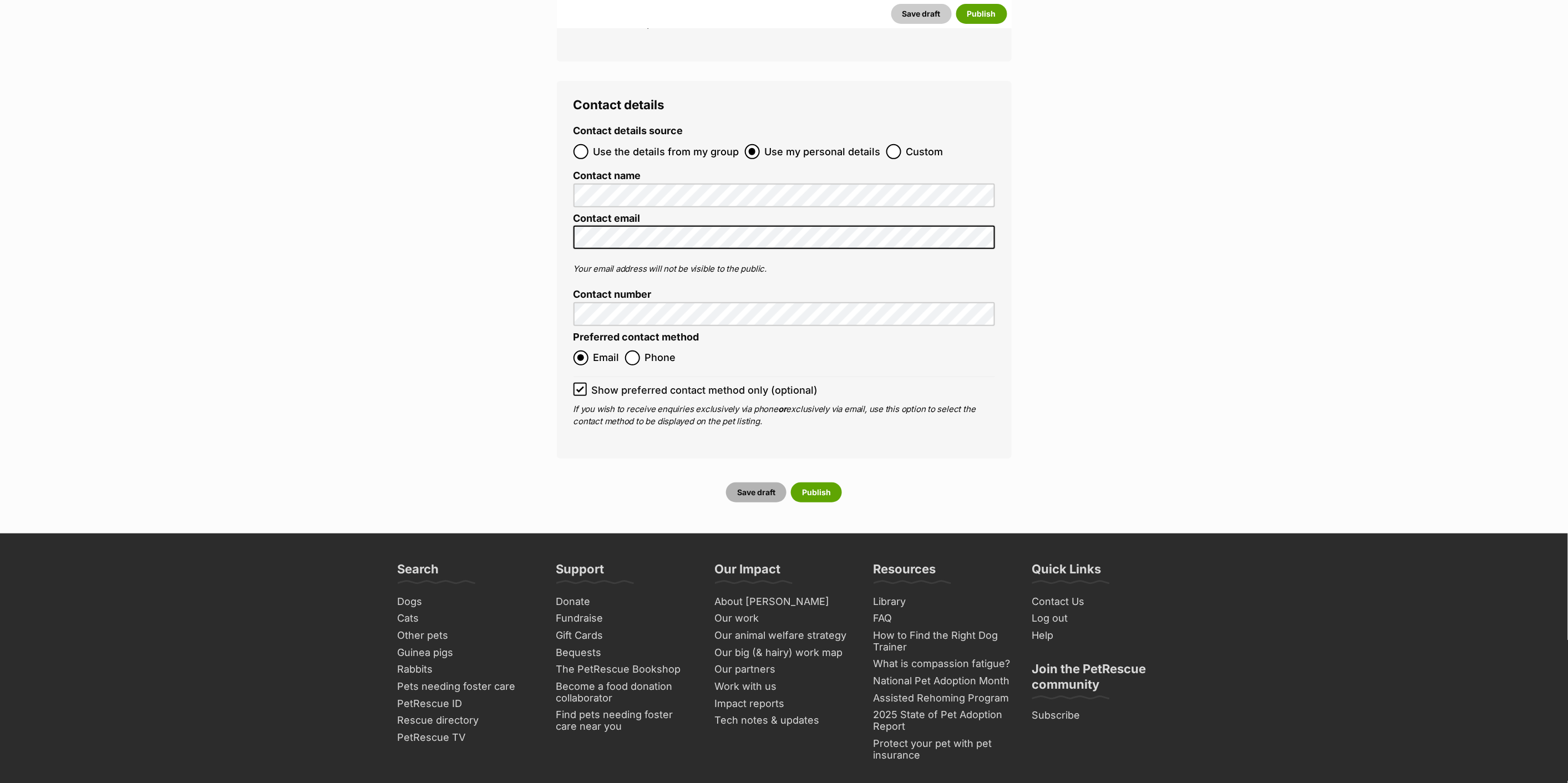
click at [772, 482] on button "Save draft" at bounding box center [756, 492] width 61 height 20
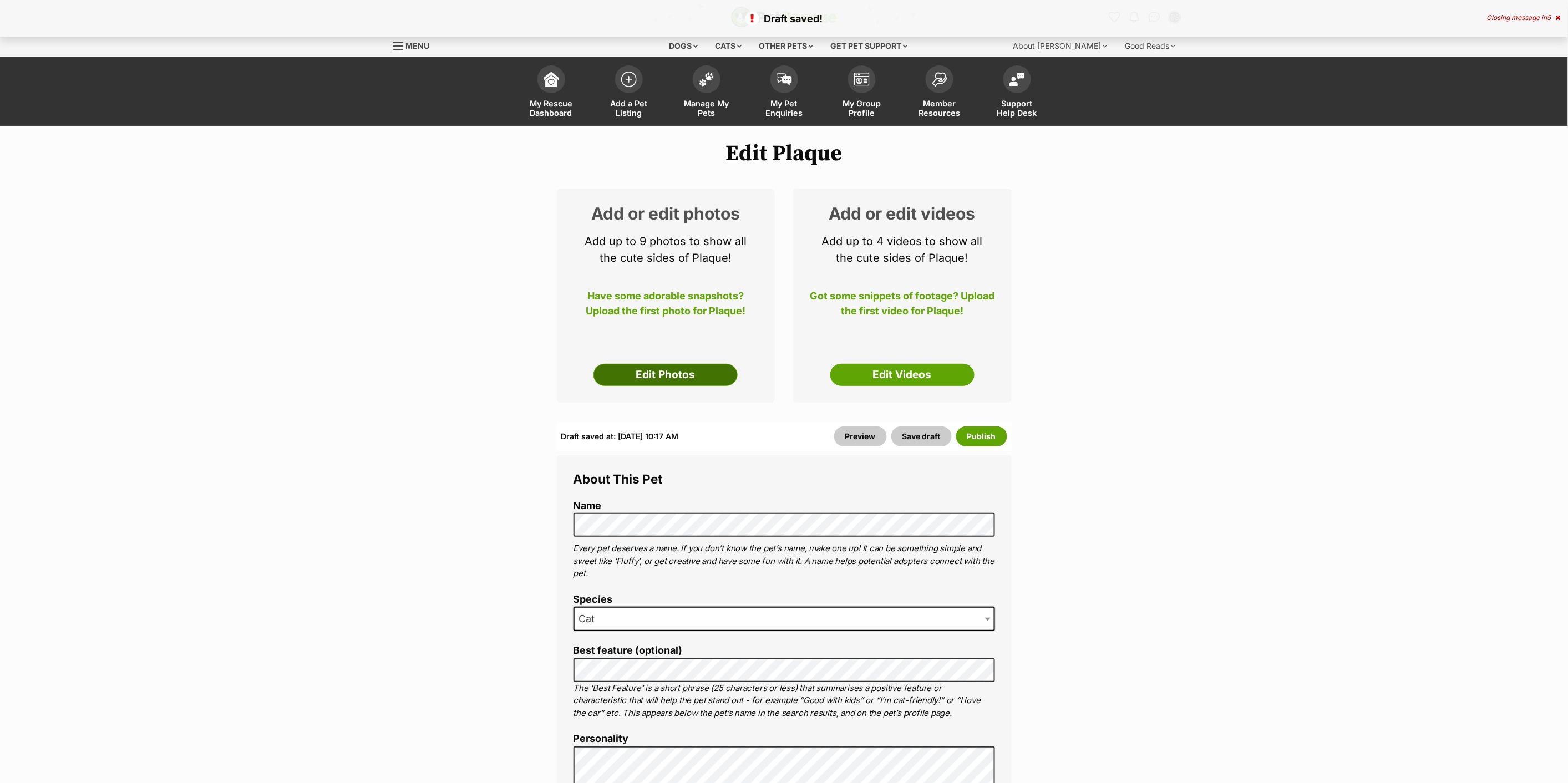
click at [716, 372] on link "Edit Photos" at bounding box center [665, 375] width 144 height 22
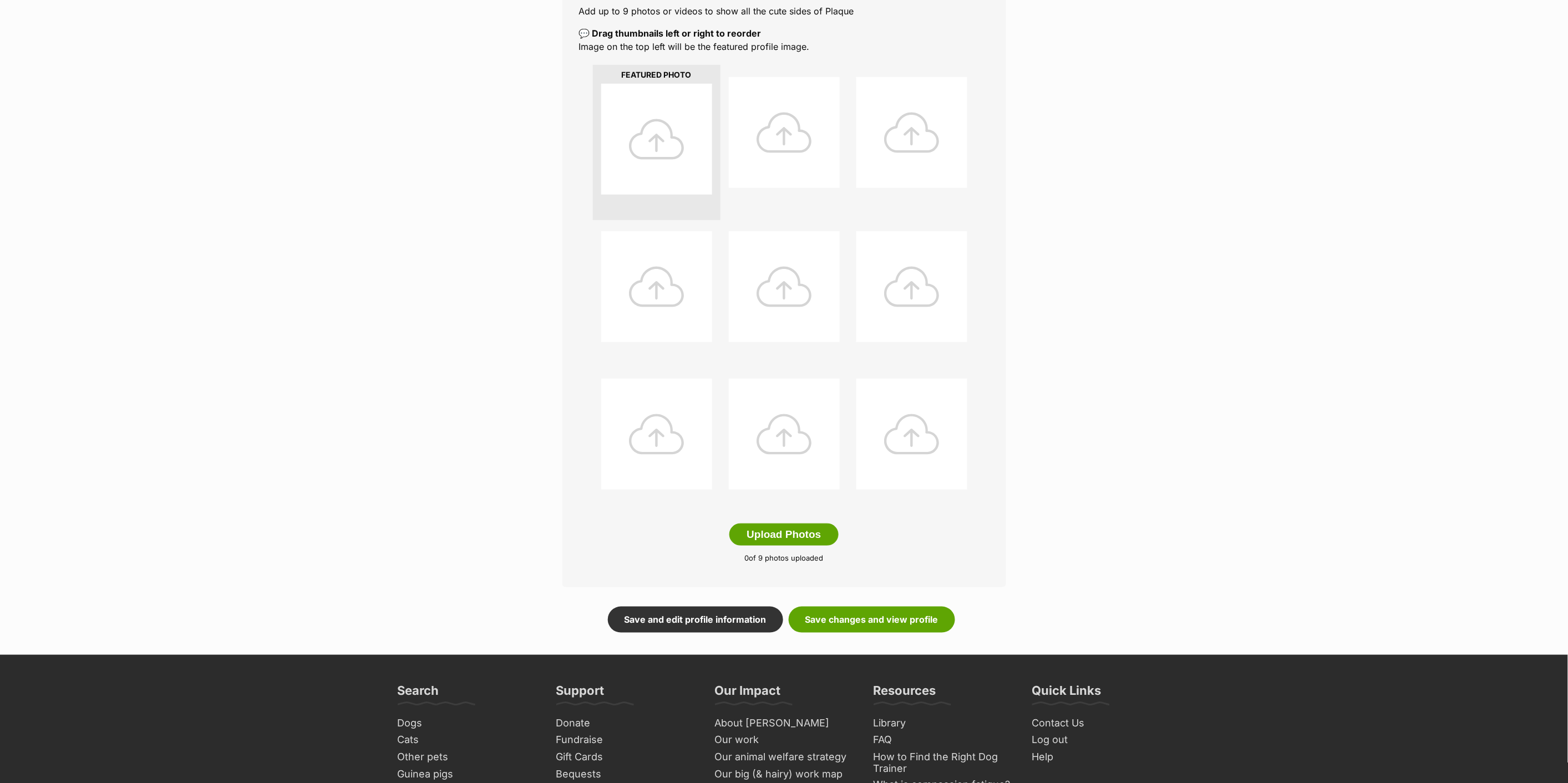
scroll to position [246, 0]
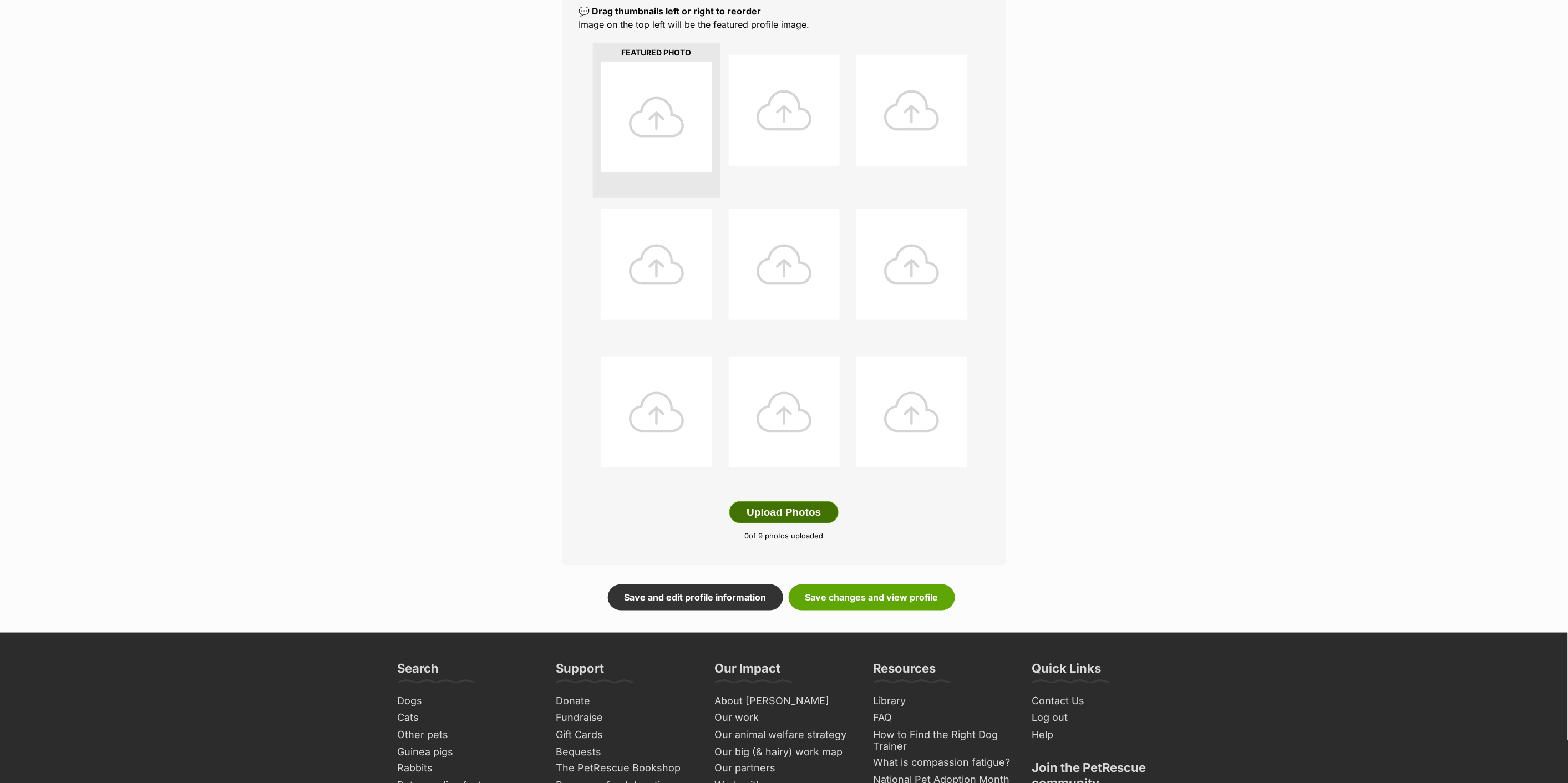
click at [775, 520] on button "Upload Photos" at bounding box center [784, 512] width 109 height 22
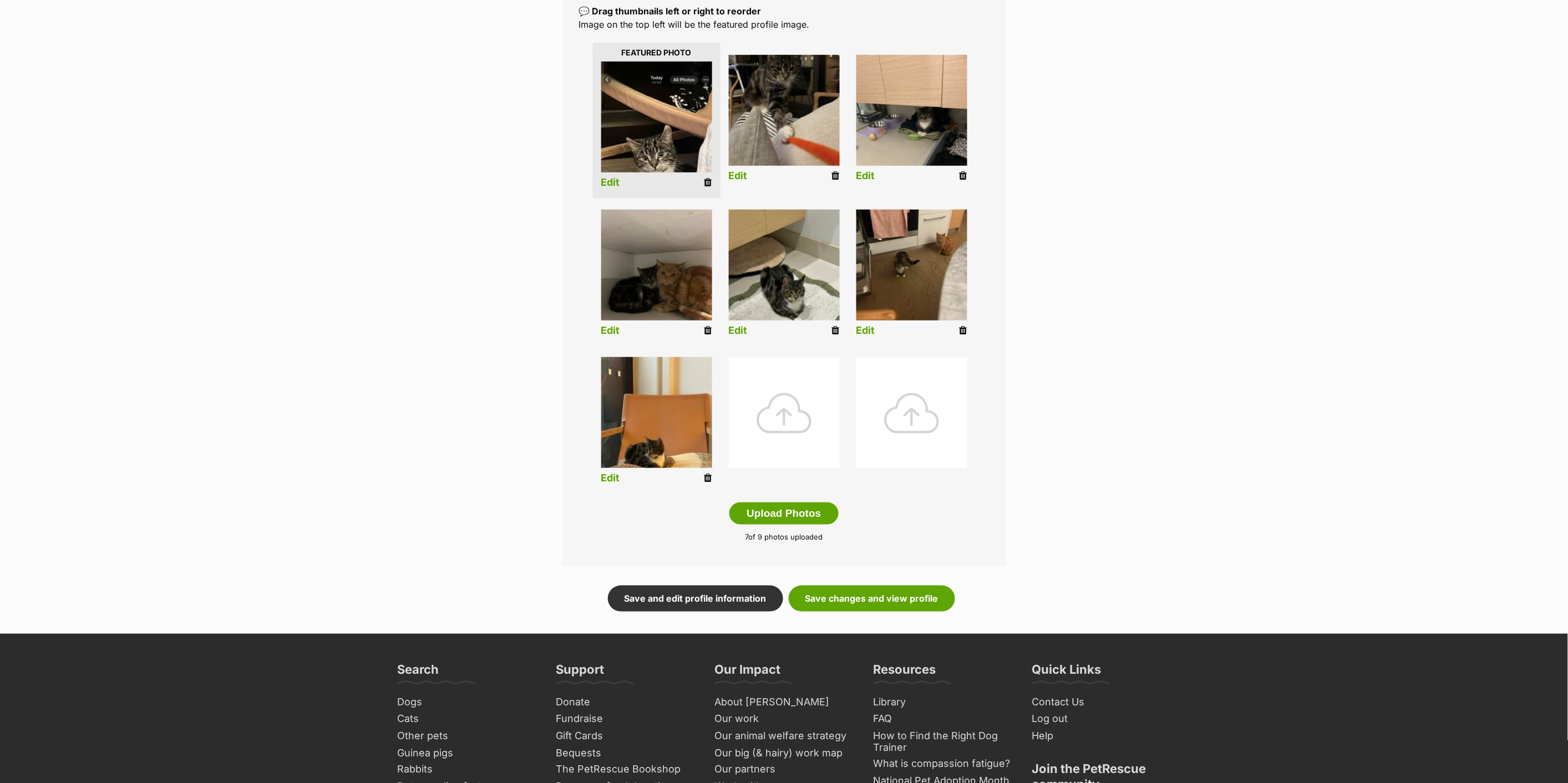
drag, startPoint x: 708, startPoint y: 332, endPoint x: 852, endPoint y: 52, distance: 314.9
click at [708, 332] on icon at bounding box center [708, 331] width 8 height 10
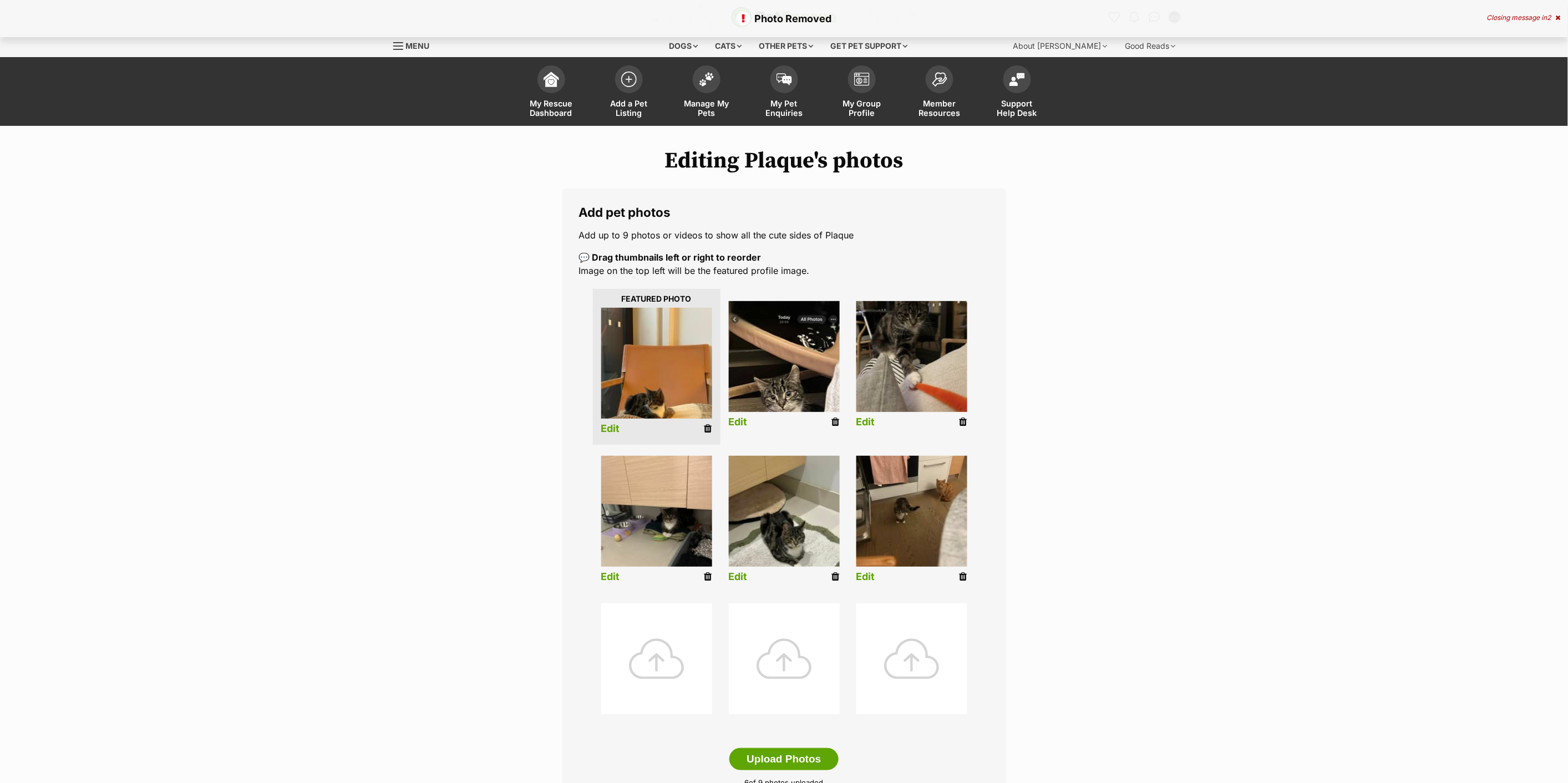
click at [612, 433] on link "Edit" at bounding box center [610, 429] width 19 height 12
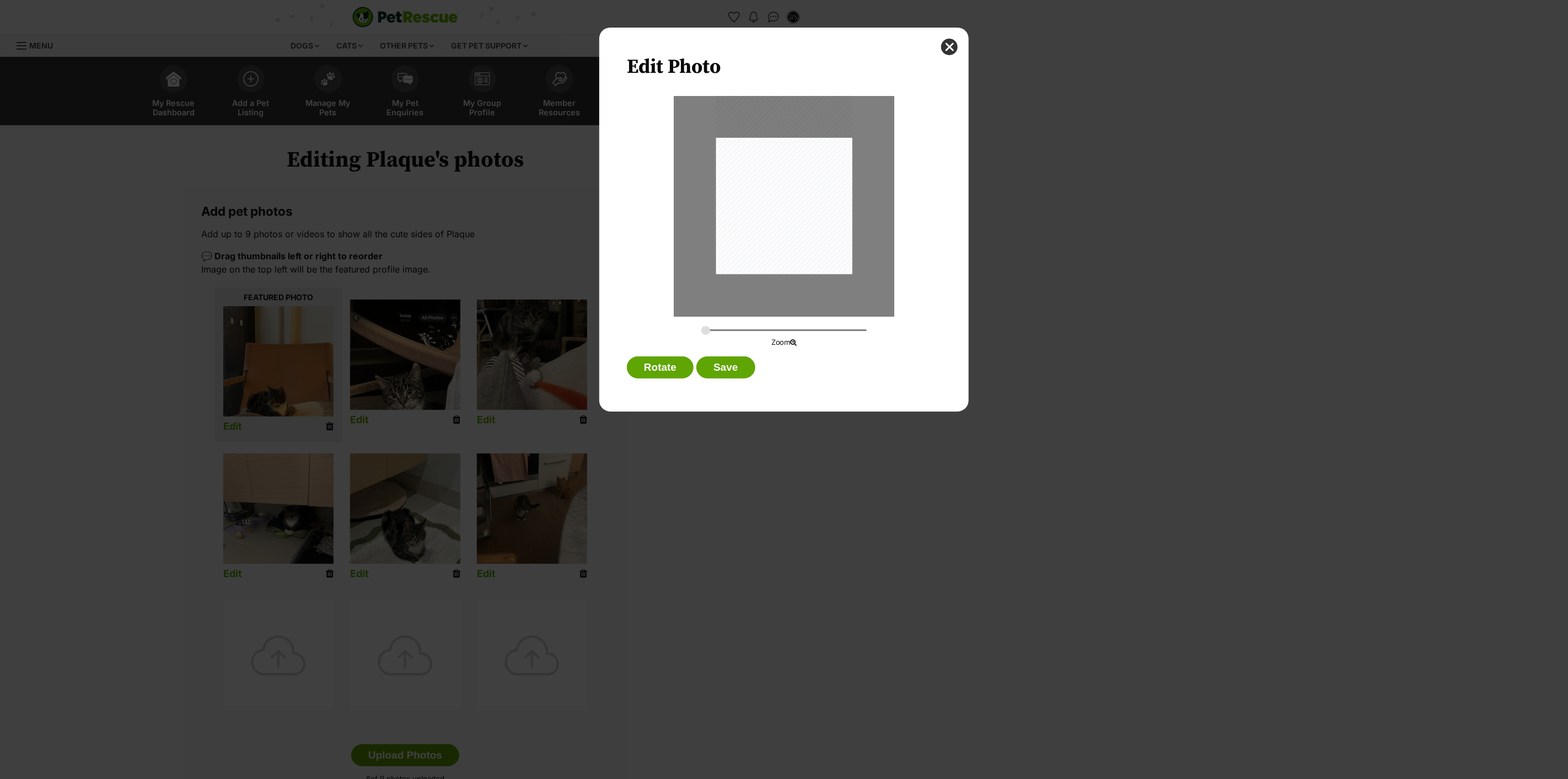
drag, startPoint x: 775, startPoint y: 250, endPoint x: 775, endPoint y: 222, distance: 28.0
click at [775, 222] on div "Dialog Window - Close (Press escape to close)" at bounding box center [784, 183] width 136 height 182
type input "0.3049"
drag, startPoint x: 758, startPoint y: 231, endPoint x: 787, endPoint y: 232, distance: 29.0
click at [787, 232] on div "Dialog Window - Close (Press escape to close)" at bounding box center [791, 182] width 151 height 202
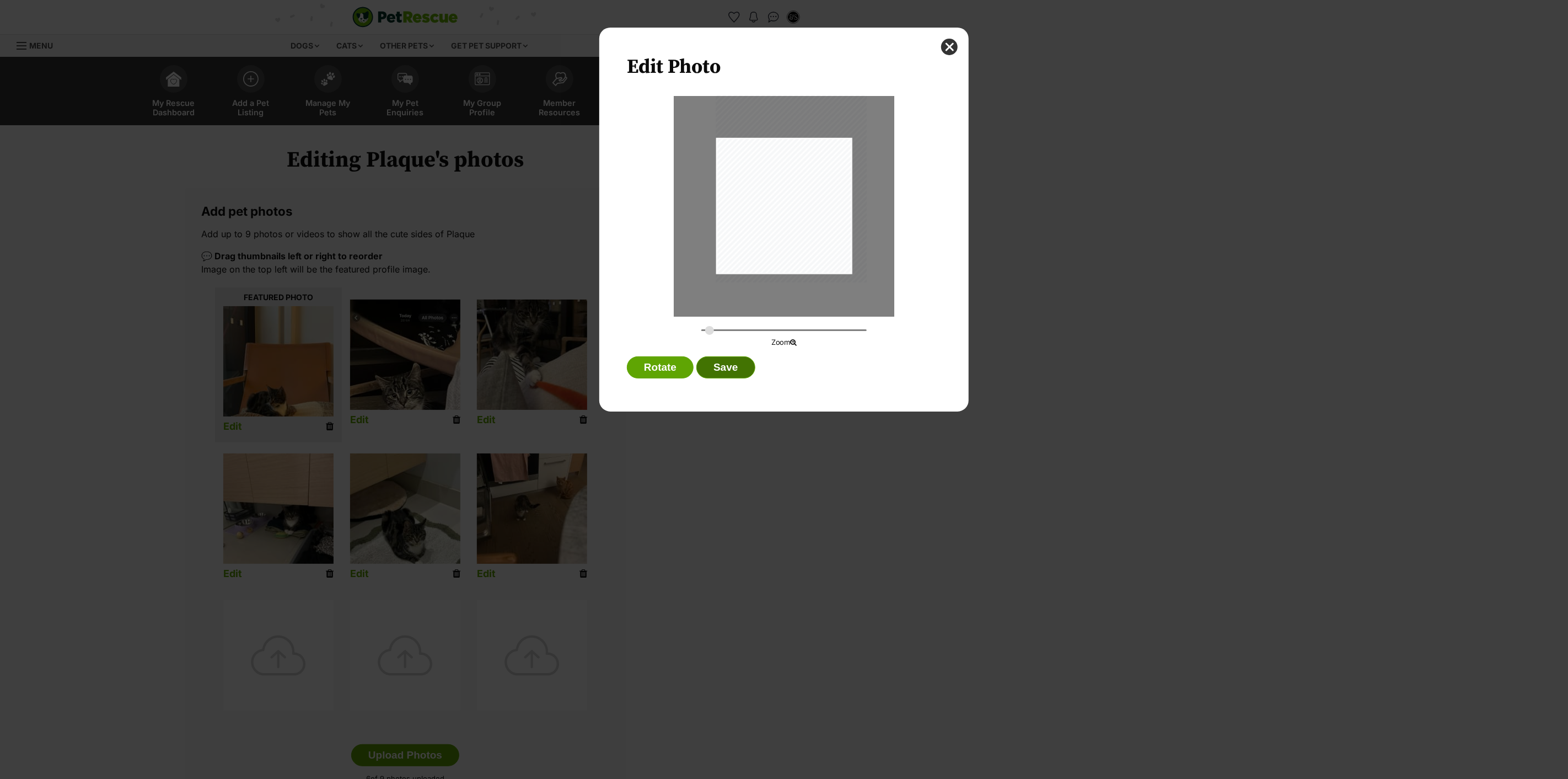
click at [743, 372] on button "Save" at bounding box center [726, 367] width 58 height 22
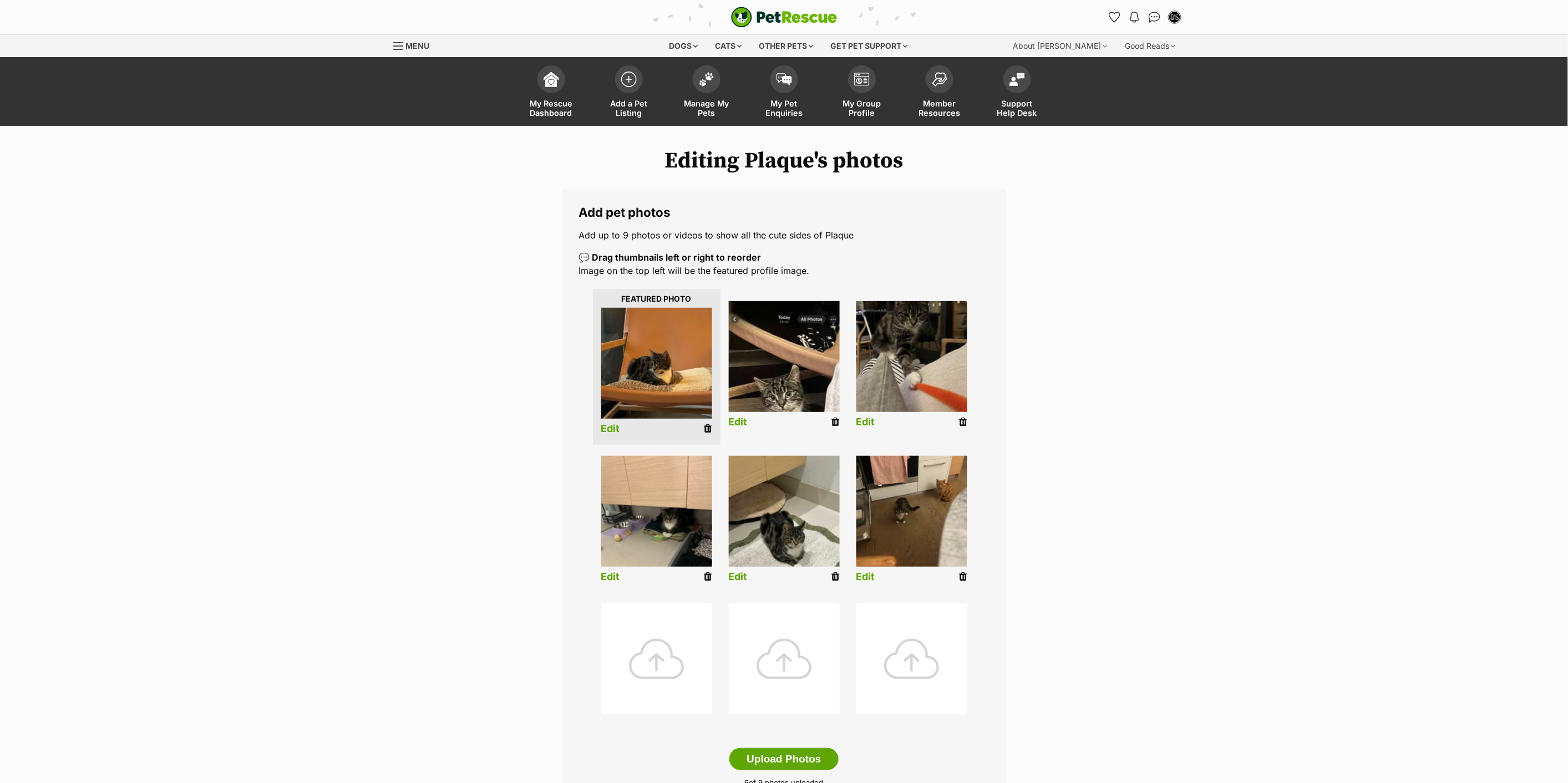
click at [738, 422] on link "Edit" at bounding box center [738, 422] width 19 height 12
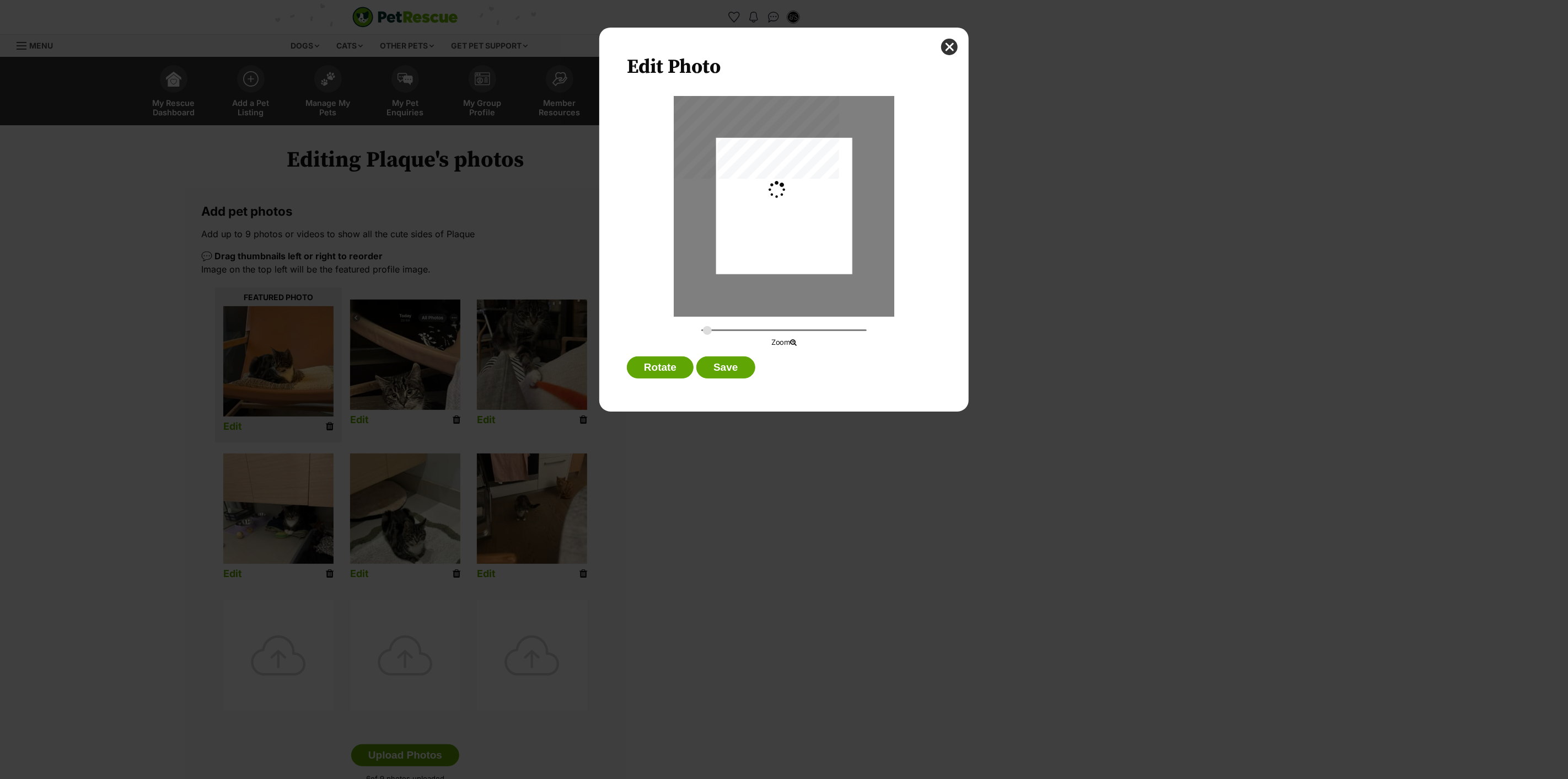
type input "0.2744"
drag, startPoint x: 805, startPoint y: 257, endPoint x: 805, endPoint y: 266, distance: 9.0
click at [805, 266] on div "Dialog Window - Close (Press escape to close)" at bounding box center [784, 215] width 136 height 295
click at [726, 371] on button "Save" at bounding box center [726, 367] width 58 height 22
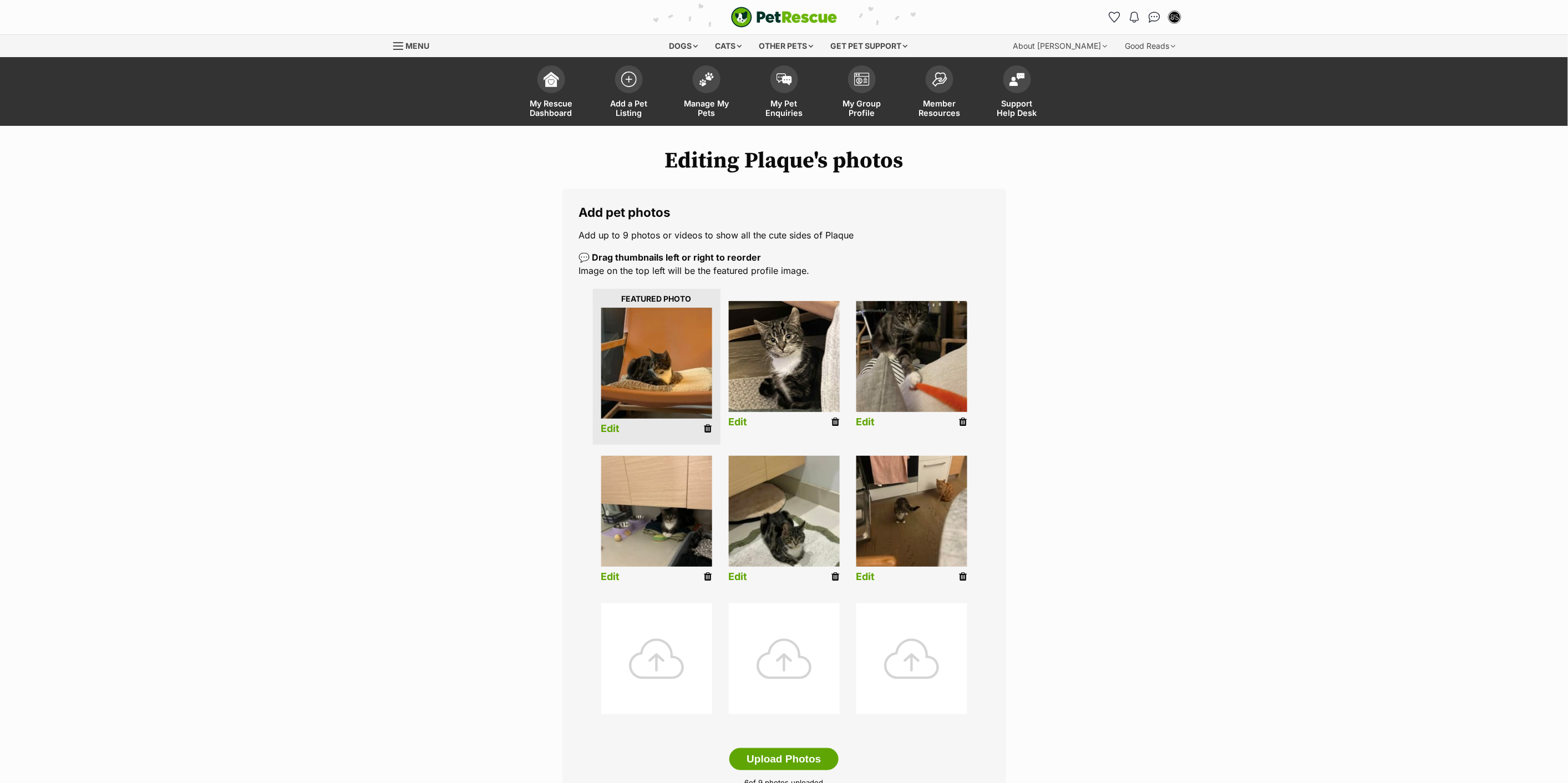
click at [866, 424] on link "Edit" at bounding box center [866, 422] width 19 height 12
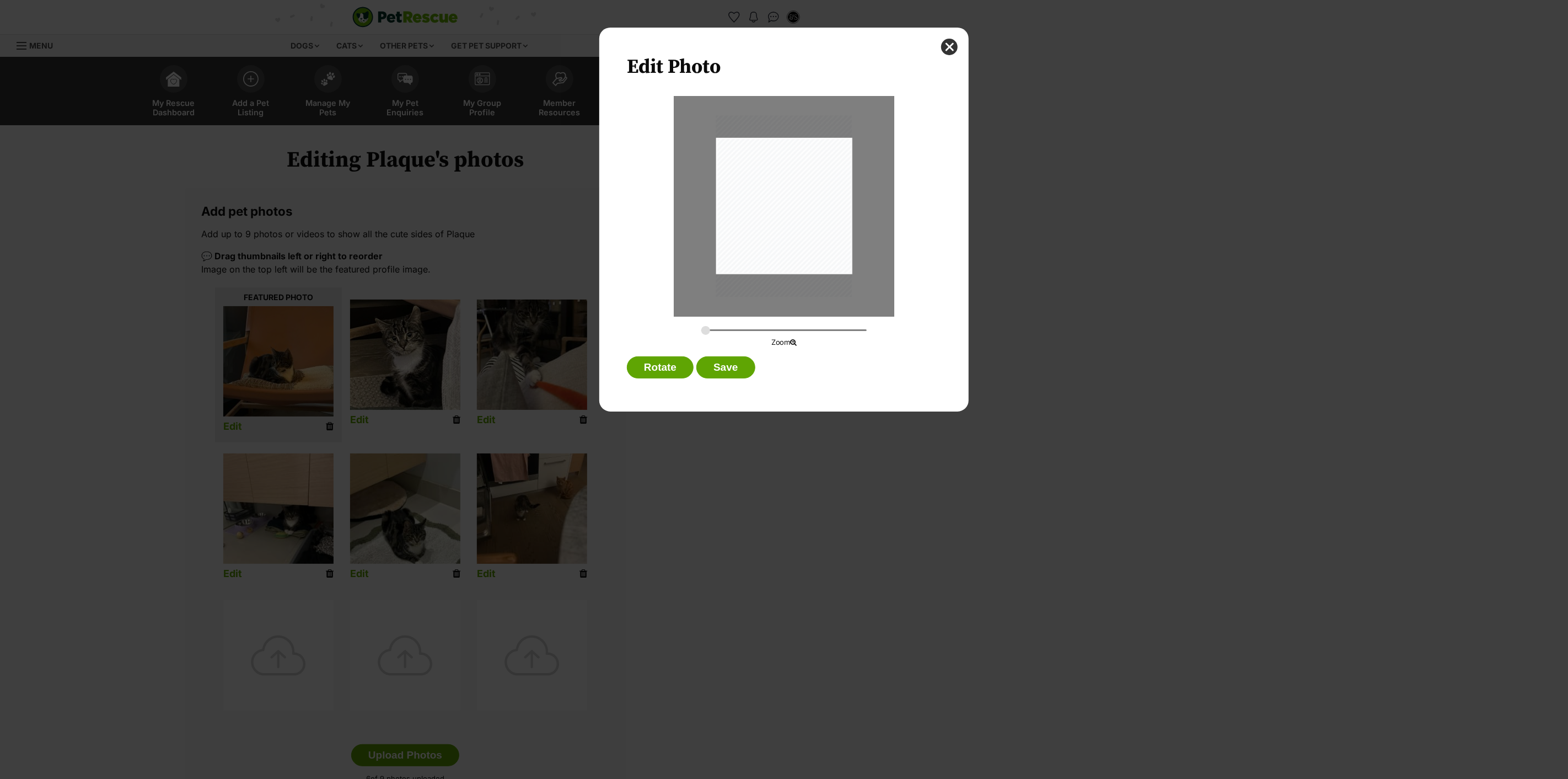
type input "0.3049"
drag, startPoint x: 811, startPoint y: 229, endPoint x: 826, endPoint y: 238, distance: 17.5
click at [826, 238] on div "Dialog Window - Close (Press escape to close)" at bounding box center [791, 216] width 151 height 202
click at [740, 361] on button "Save" at bounding box center [726, 367] width 58 height 22
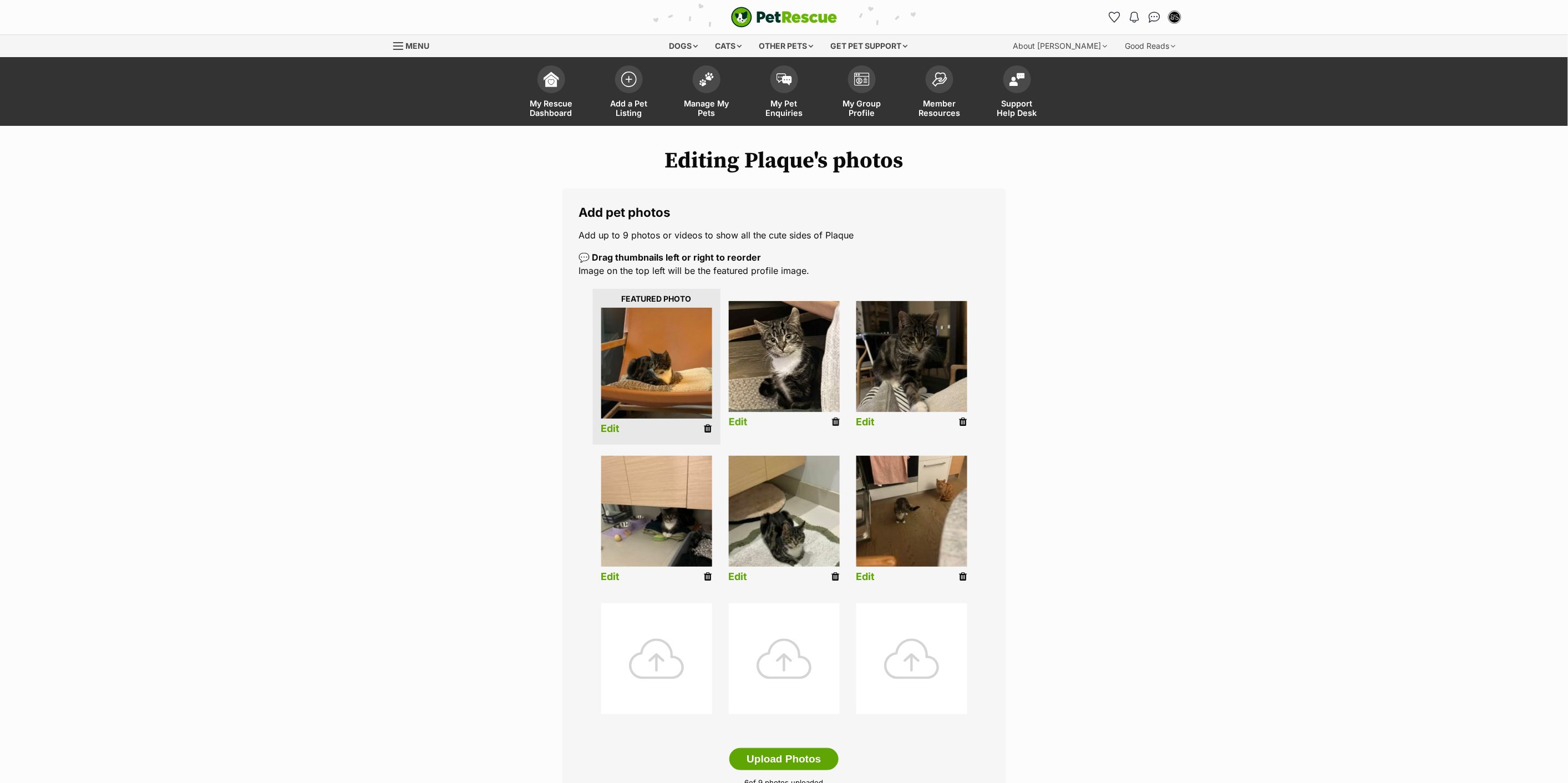
click at [789, 399] on img at bounding box center [784, 356] width 111 height 111
click at [740, 580] on link "Edit" at bounding box center [738, 577] width 19 height 12
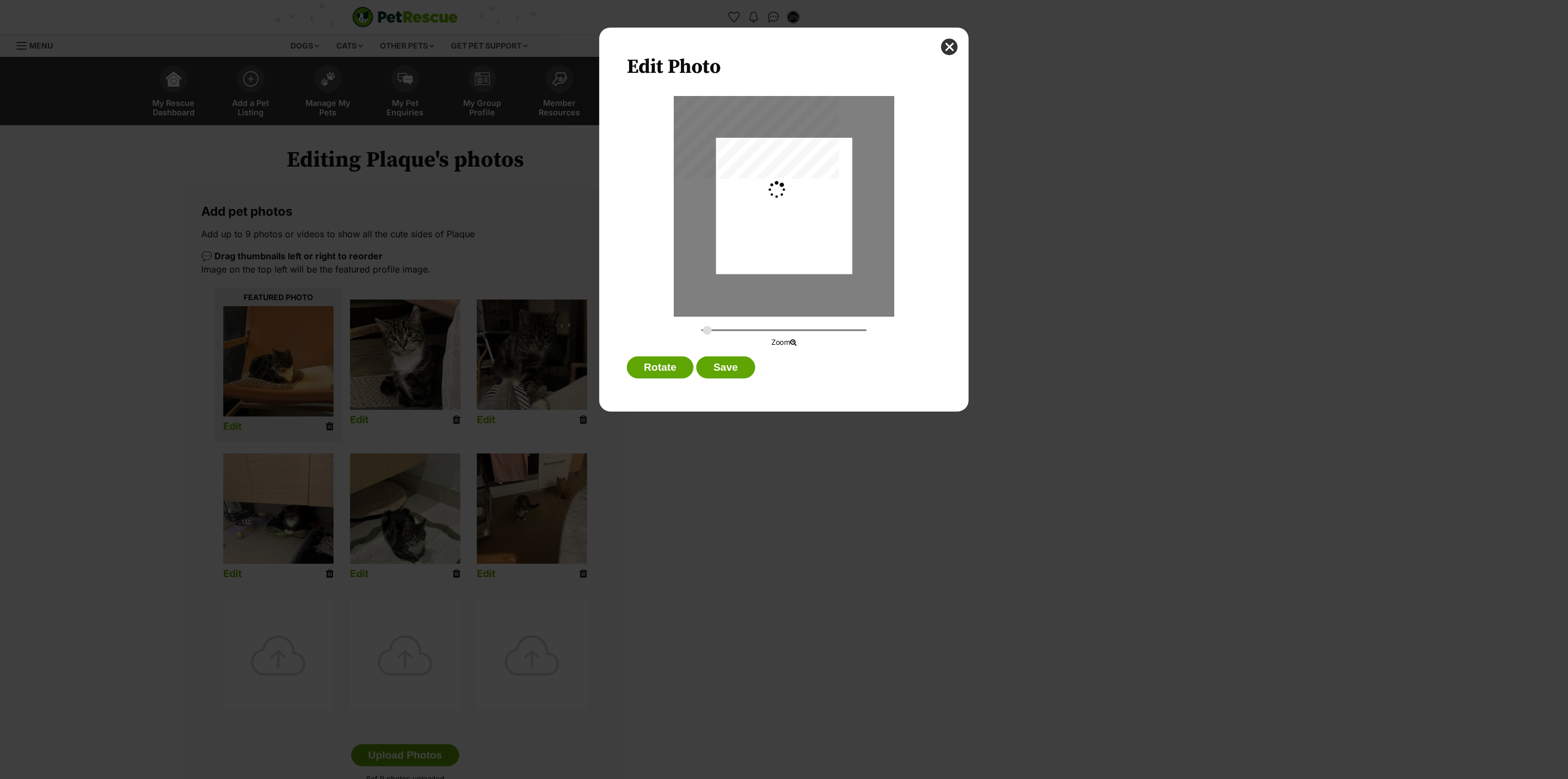
type input "0.2744"
drag, startPoint x: 795, startPoint y: 268, endPoint x: 786, endPoint y: 262, distance: 10.8
click at [791, 260] on div "Dialog Window - Close (Press escape to close)" at bounding box center [784, 198] width 136 height 182
click at [742, 358] on button "Save" at bounding box center [726, 367] width 58 height 22
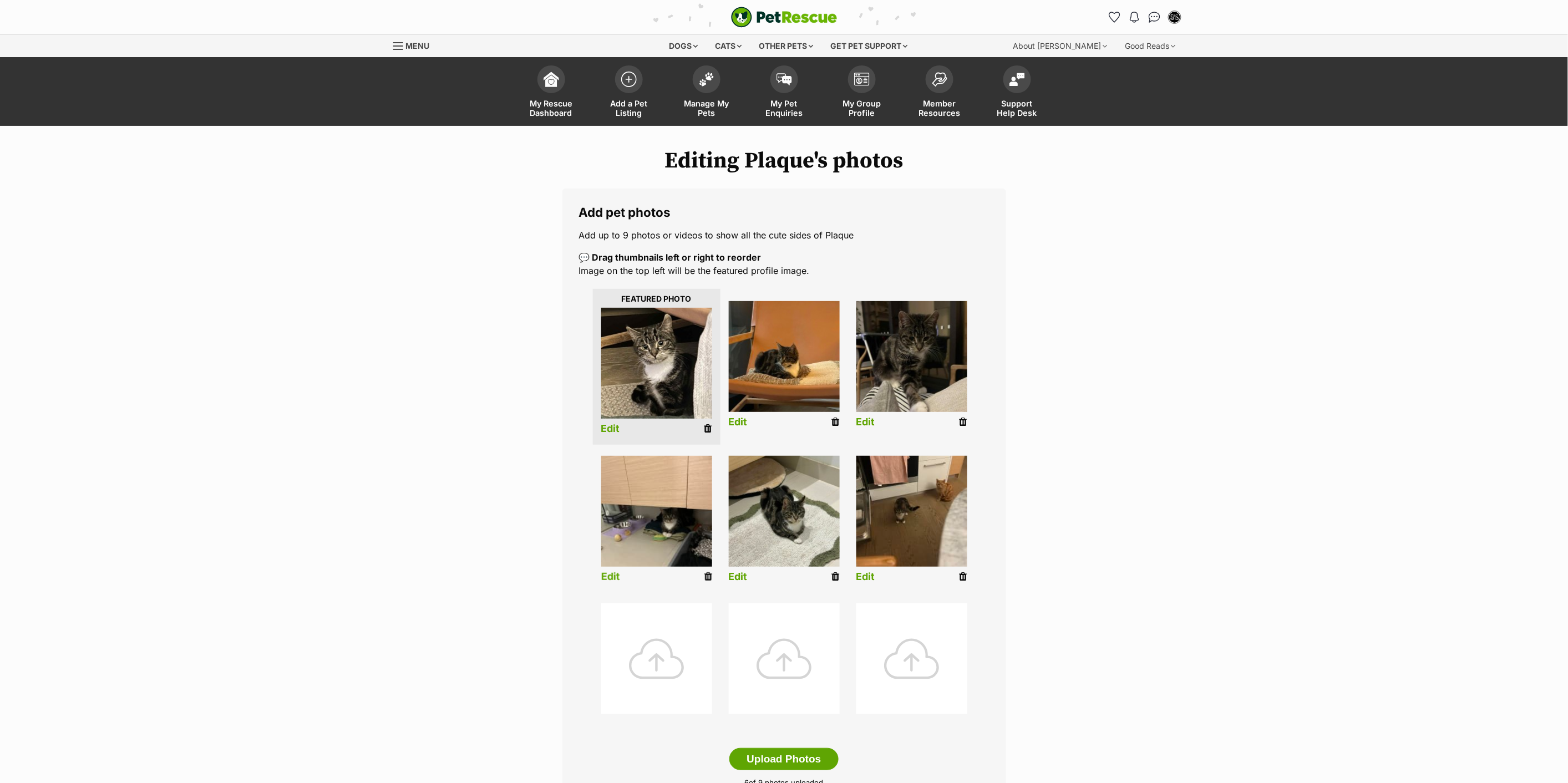
click at [609, 572] on link "Edit" at bounding box center [610, 577] width 19 height 12
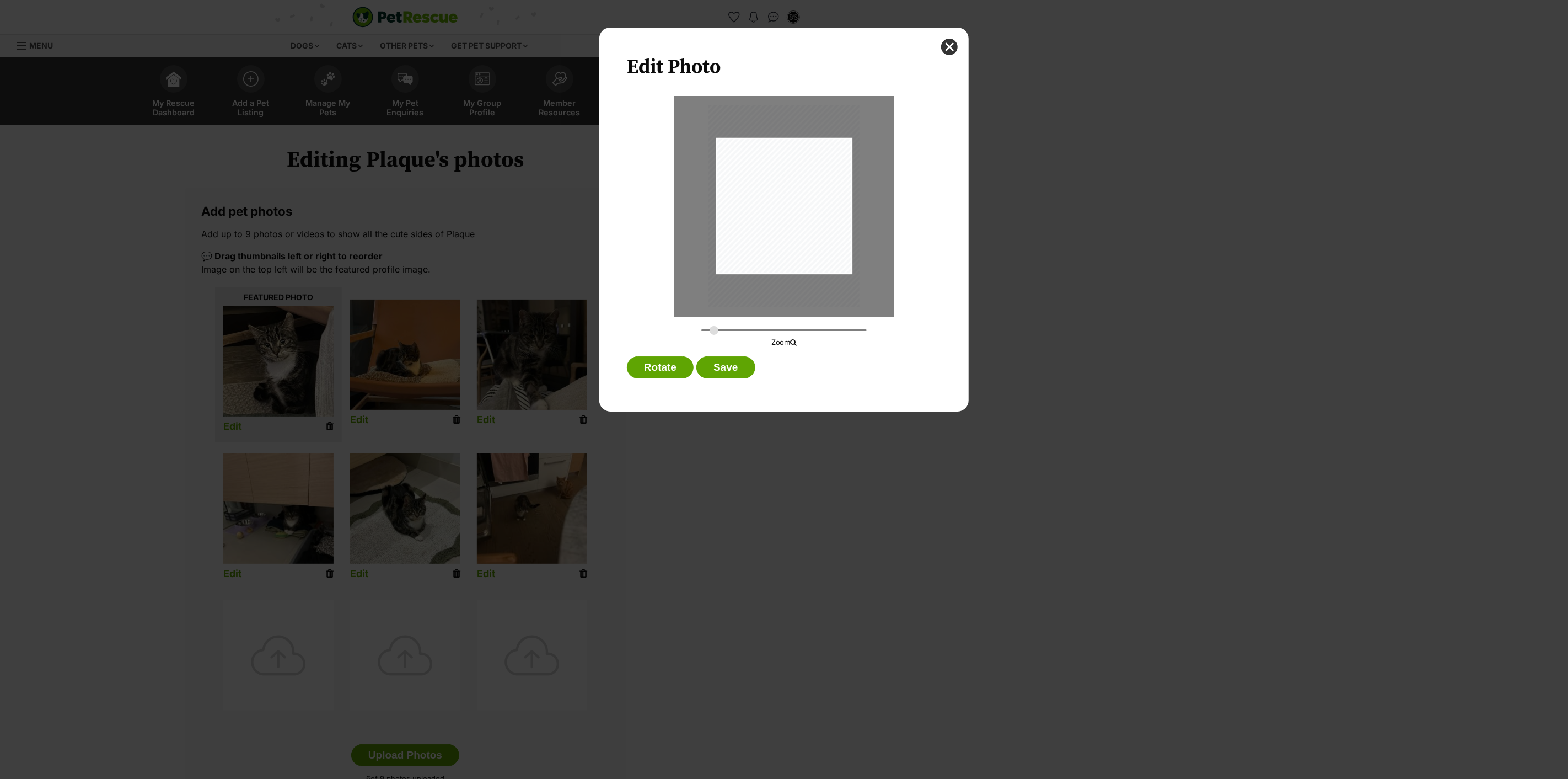
type input "0.3762"
drag, startPoint x: 807, startPoint y: 247, endPoint x: 796, endPoint y: 256, distance: 14.2
click at [796, 256] on div "Dialog Window - Close (Press escape to close)" at bounding box center [765, 227] width 187 height 249
click at [723, 372] on button "Save" at bounding box center [726, 367] width 58 height 22
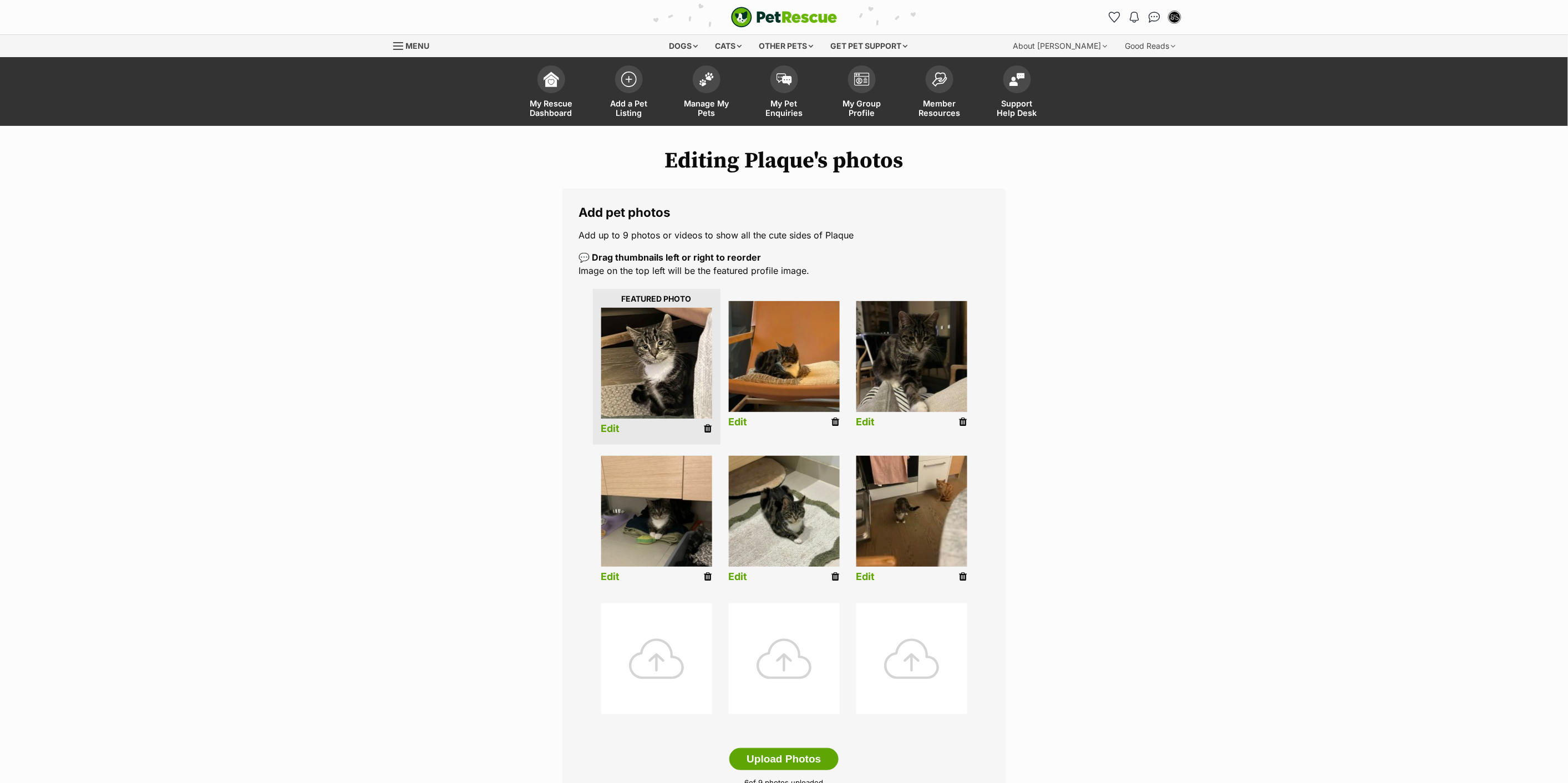
click at [868, 569] on li "Edit" at bounding box center [912, 521] width 127 height 143
click at [874, 574] on li "Edit" at bounding box center [912, 521] width 127 height 143
click at [872, 578] on link "Edit" at bounding box center [866, 577] width 19 height 12
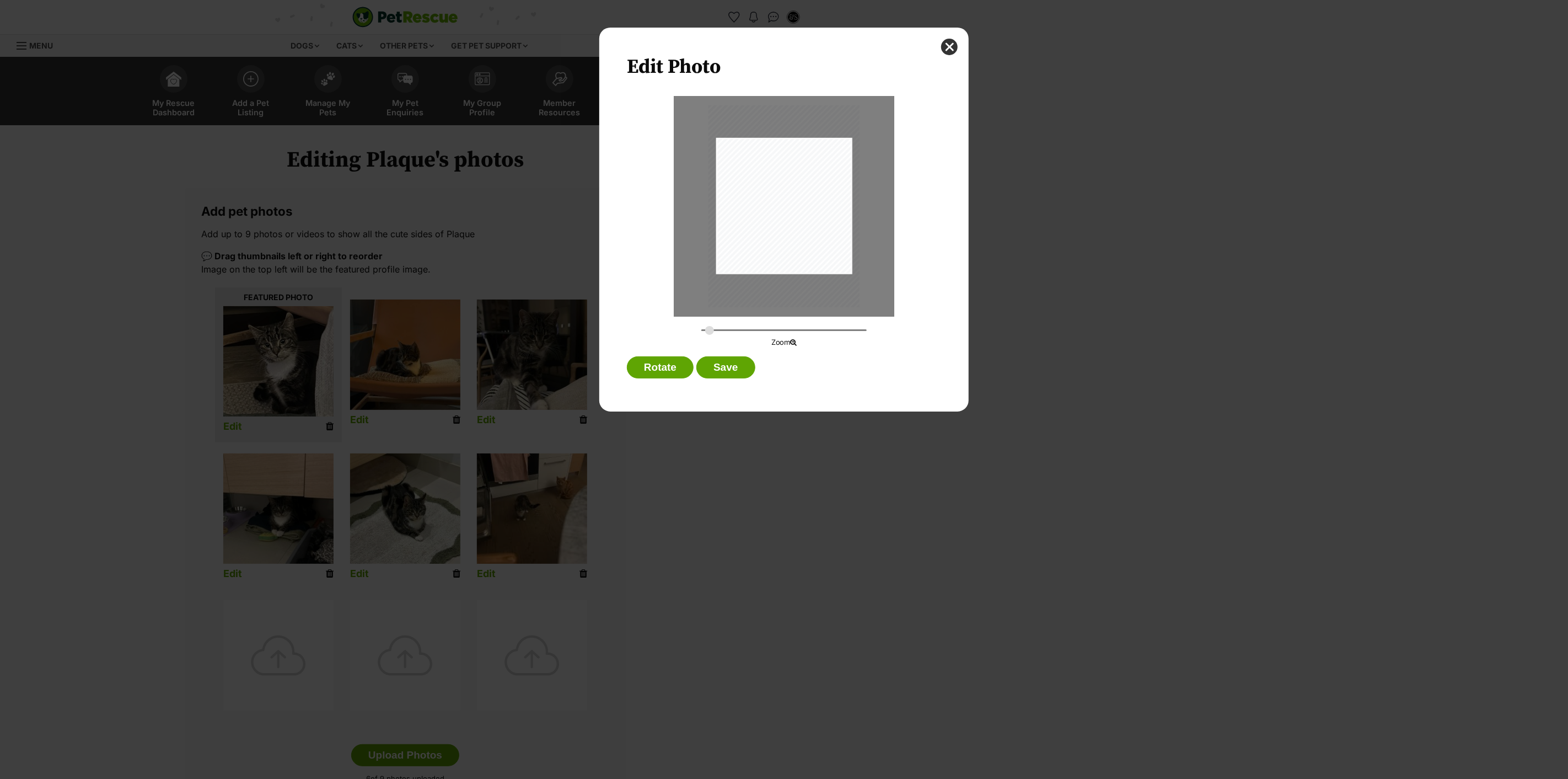
type input "0.3387"
drag, startPoint x: 835, startPoint y: 216, endPoint x: 790, endPoint y: 214, distance: 45.0
click at [790, 214] on div "Dialog Window - Close (Press escape to close)" at bounding box center [769, 204] width 168 height 224
click at [723, 368] on button "Save" at bounding box center [726, 367] width 58 height 22
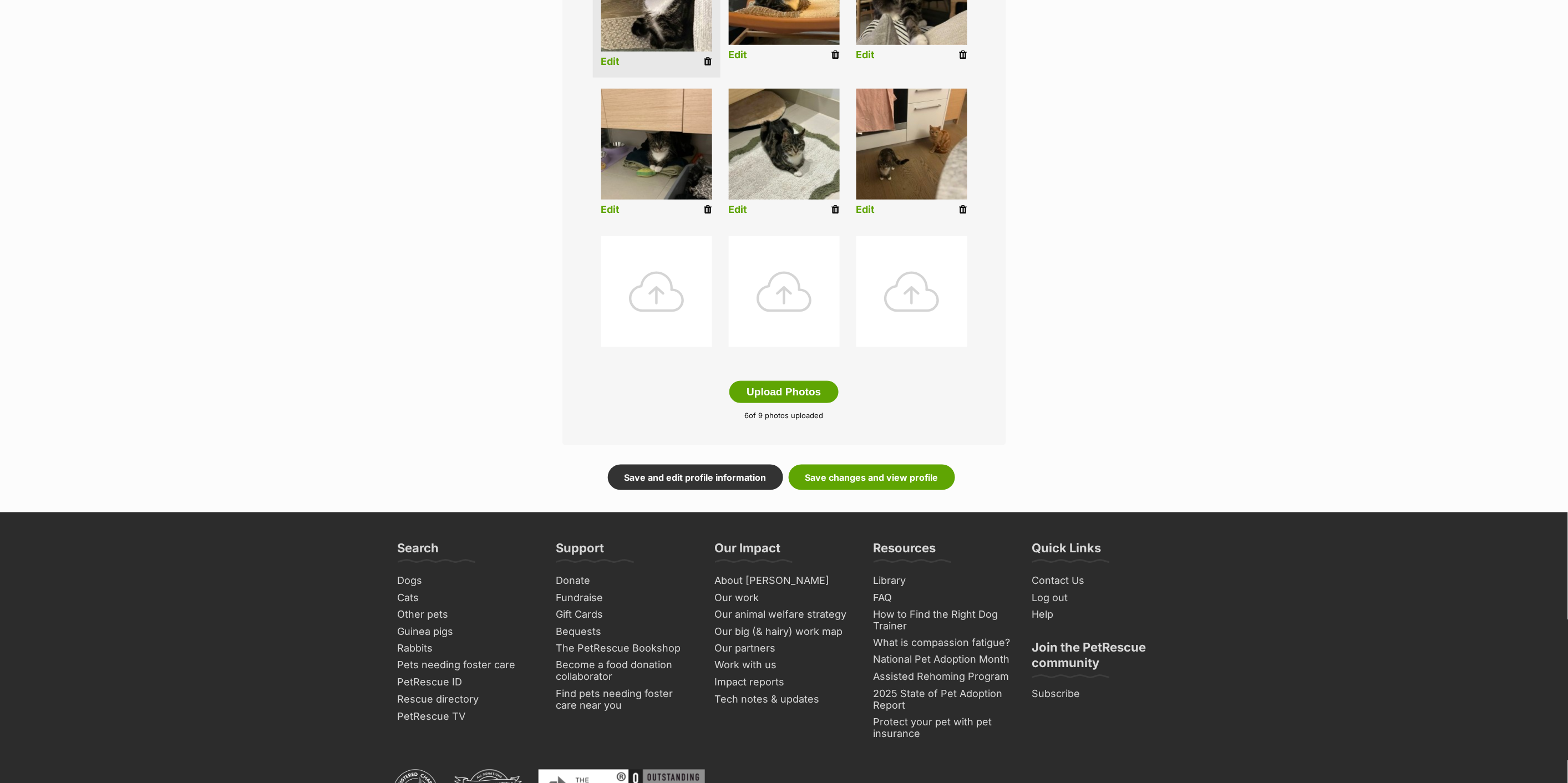
scroll to position [369, 0]
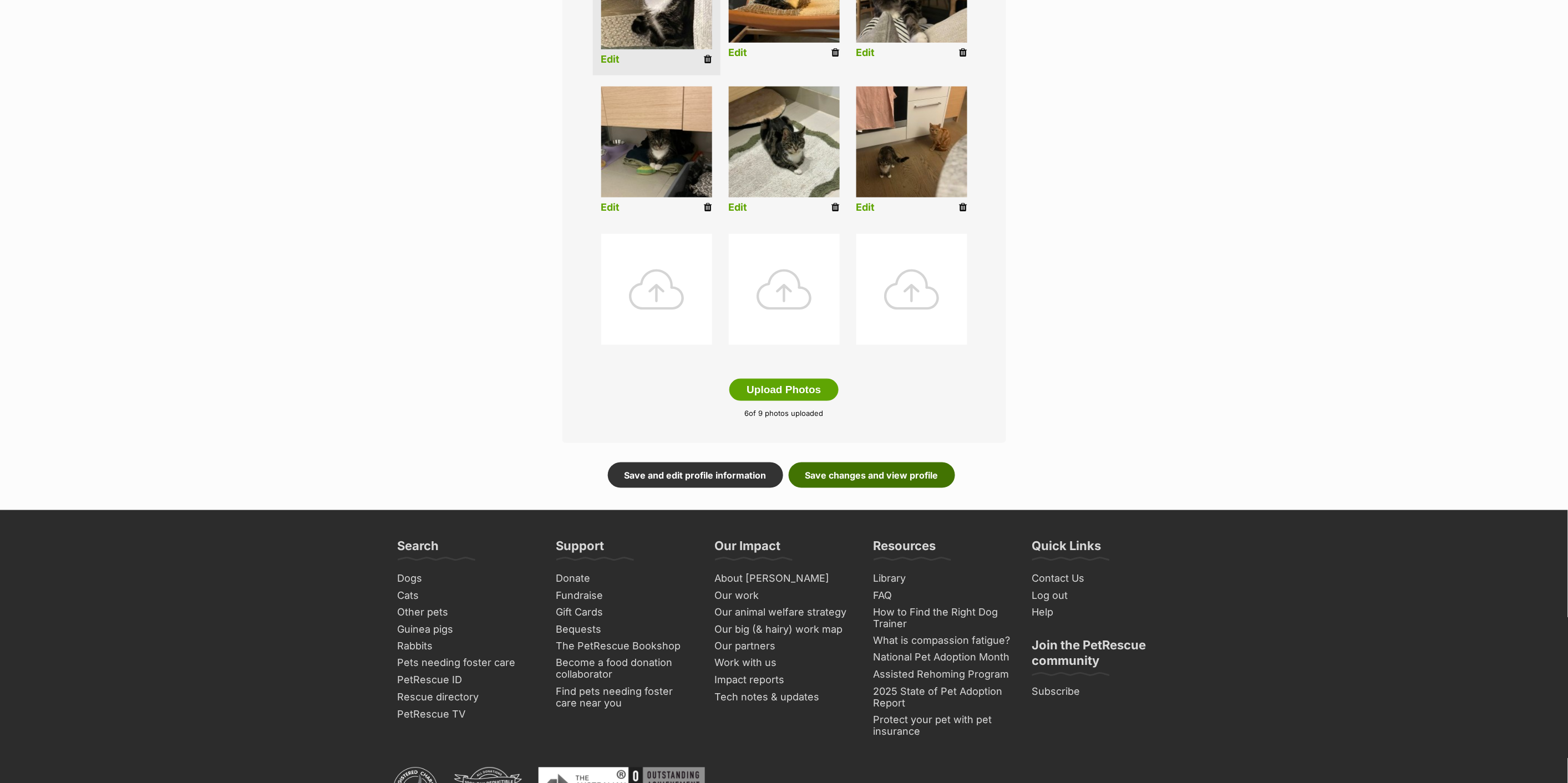
click at [893, 481] on link "Save changes and view profile" at bounding box center [872, 475] width 167 height 26
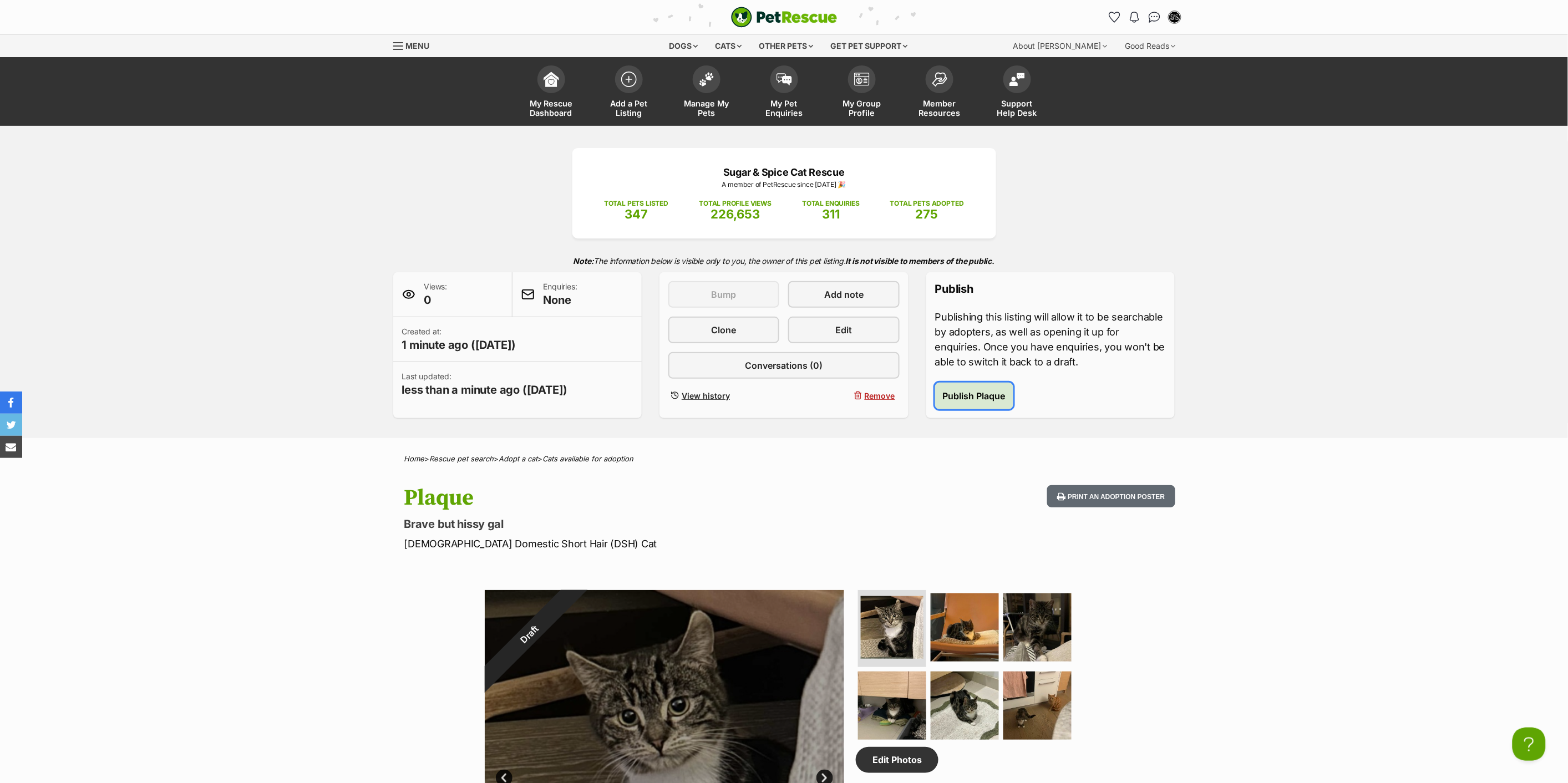
click at [1006, 399] on button "Publish Plaque" at bounding box center [974, 395] width 78 height 26
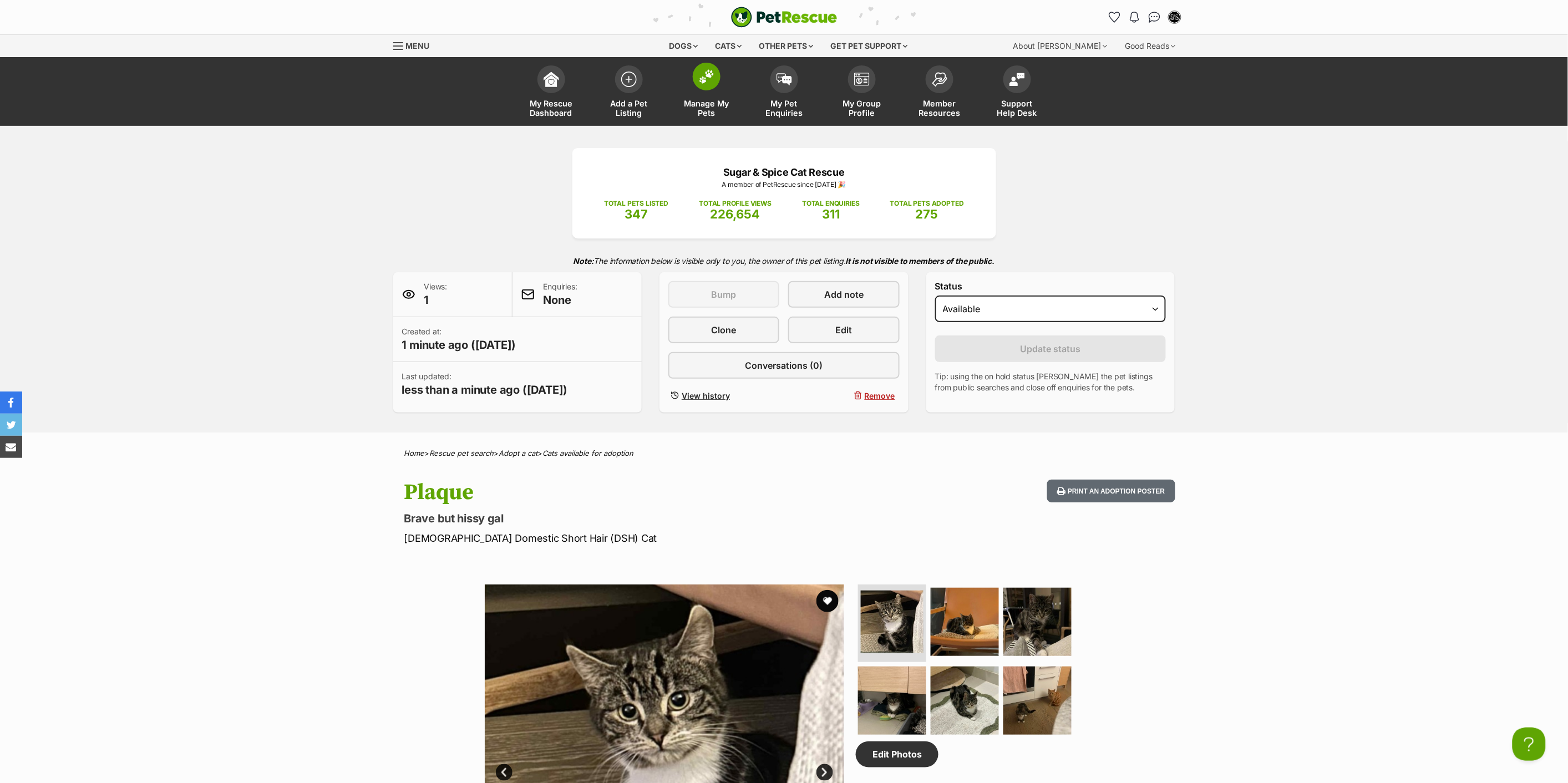
click at [727, 107] on span "Manage My Pets" at bounding box center [707, 108] width 50 height 19
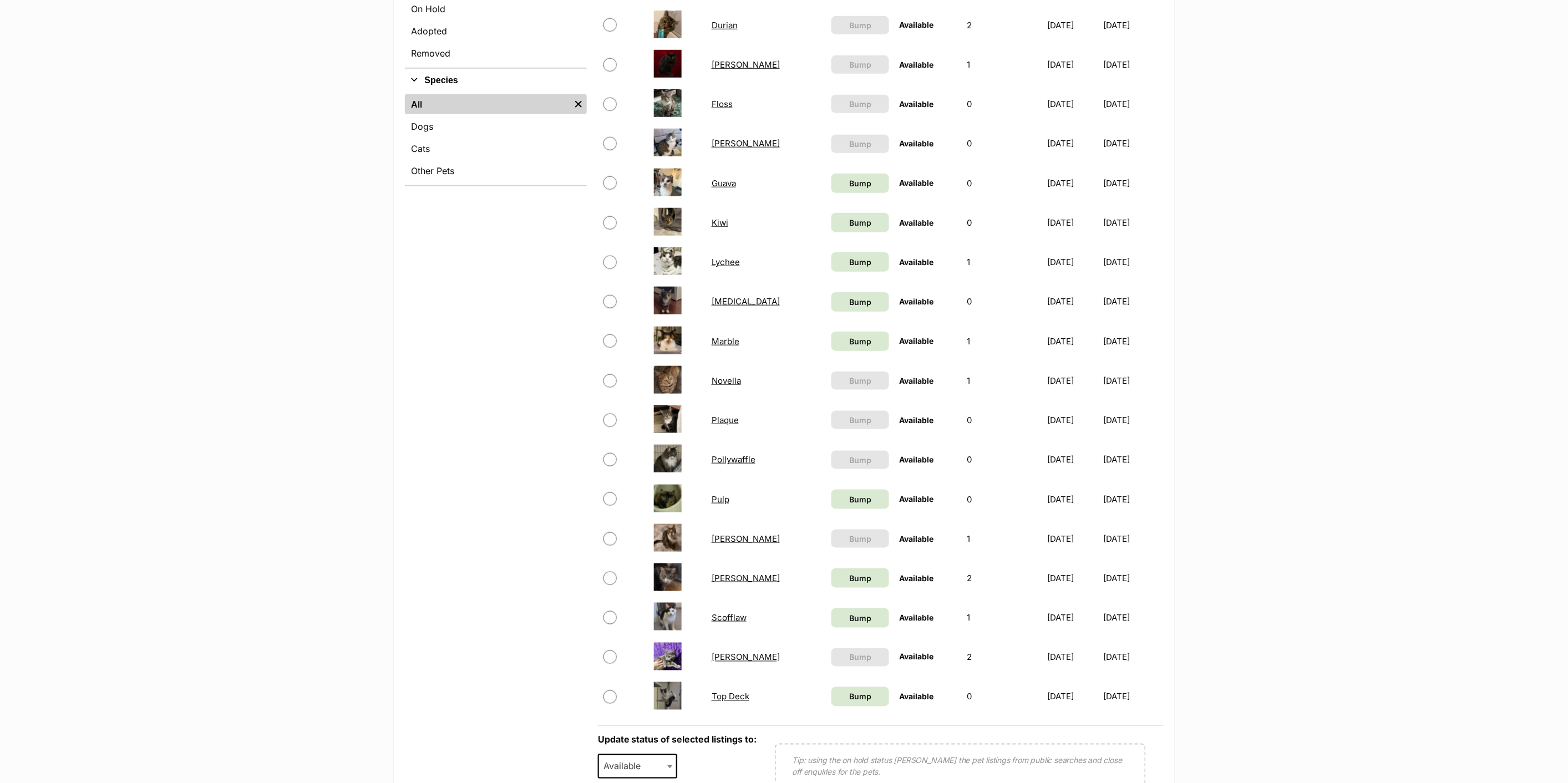
scroll to position [801, 0]
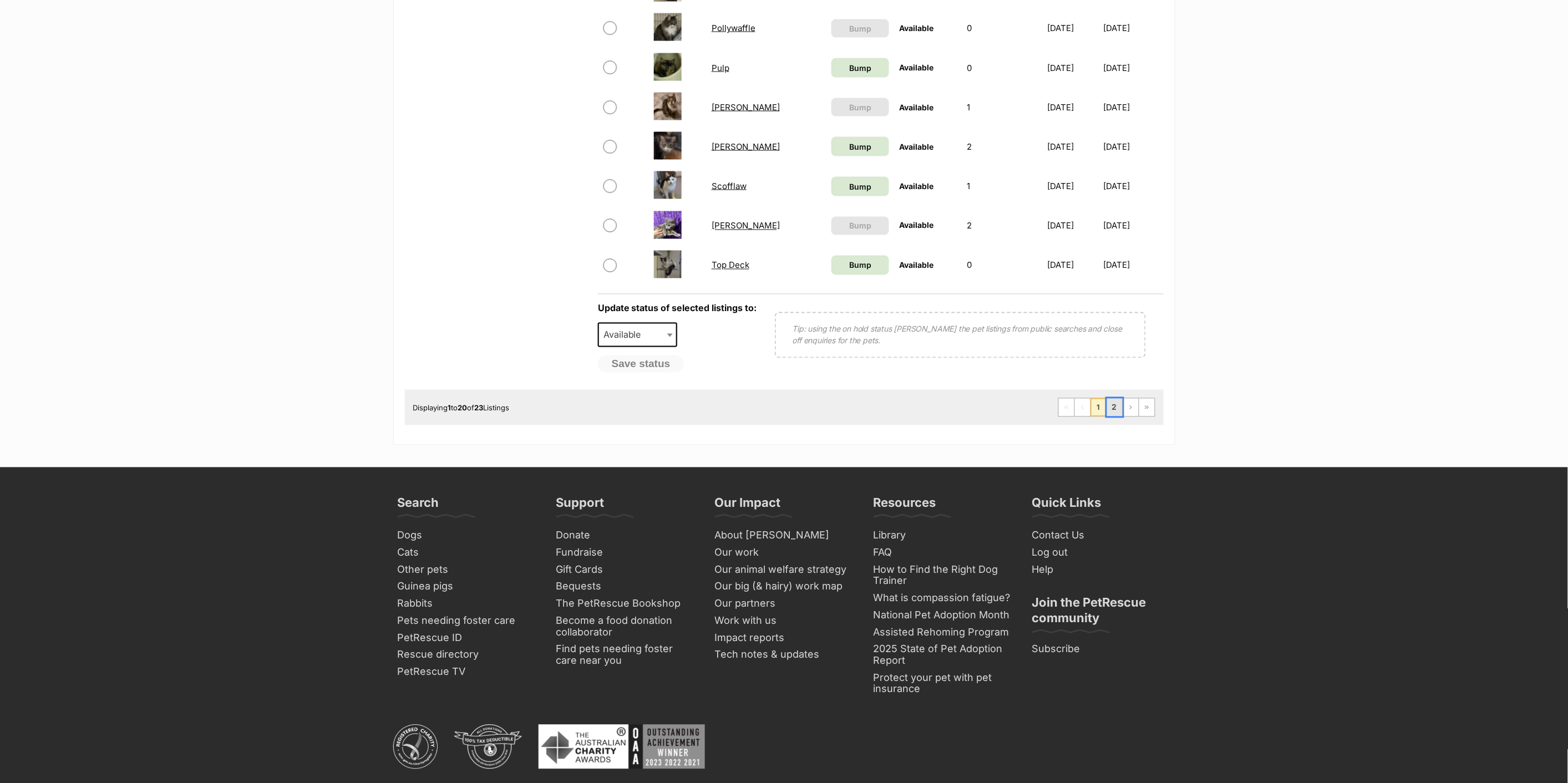
click at [1116, 407] on link "2" at bounding box center [1114, 407] width 15 height 18
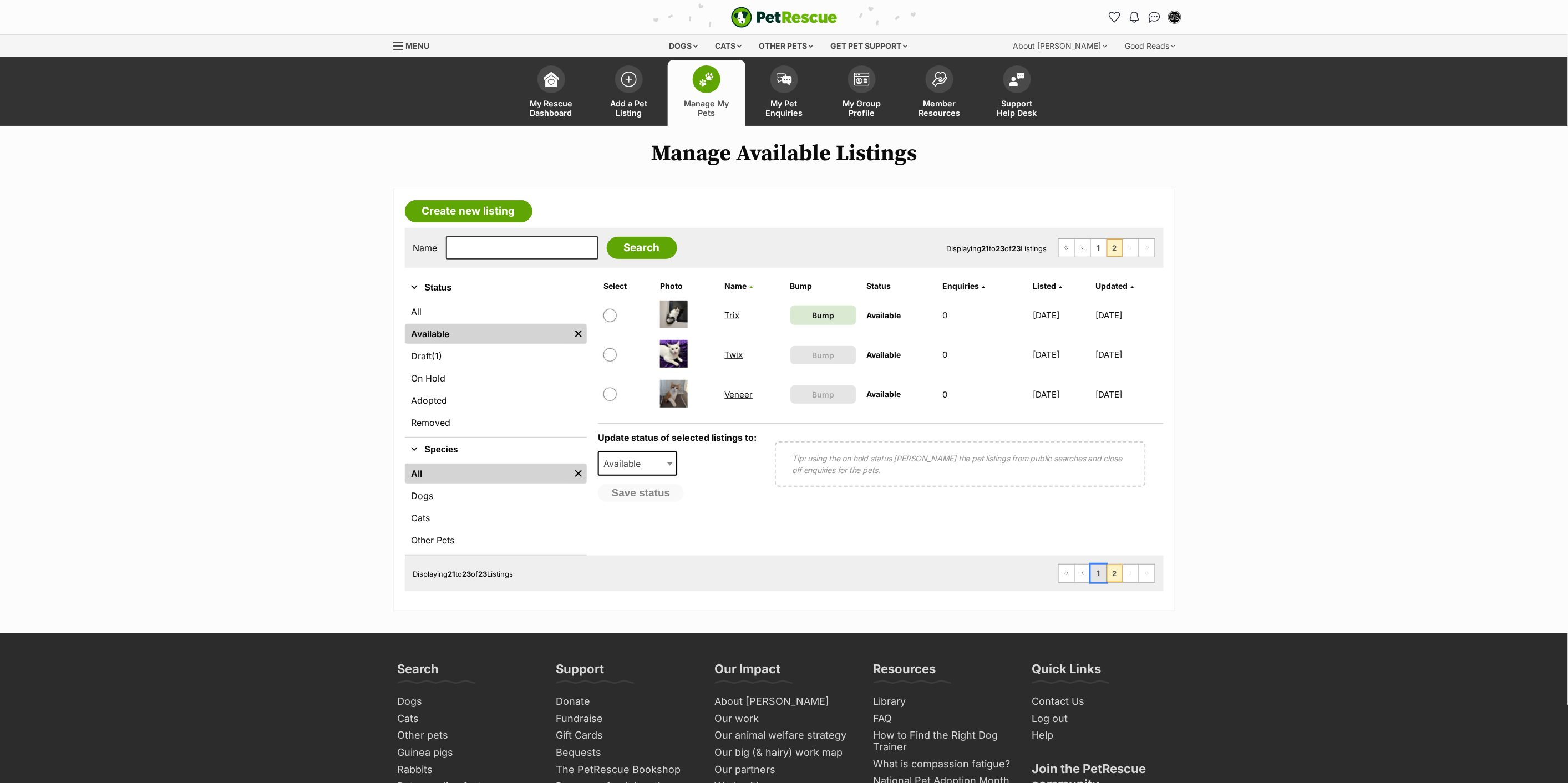
click at [1100, 568] on link "1" at bounding box center [1098, 573] width 15 height 18
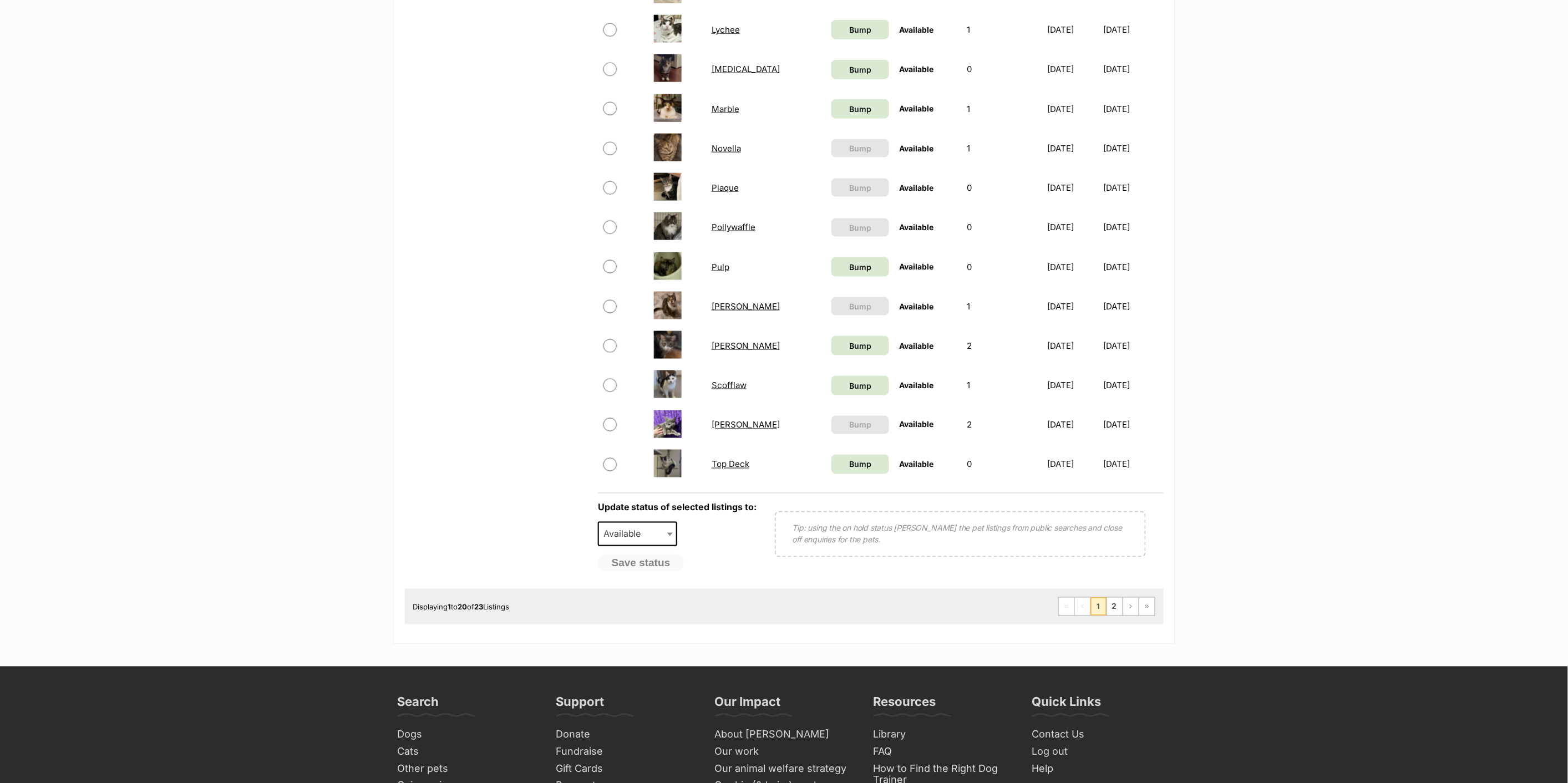
scroll to position [616, 0]
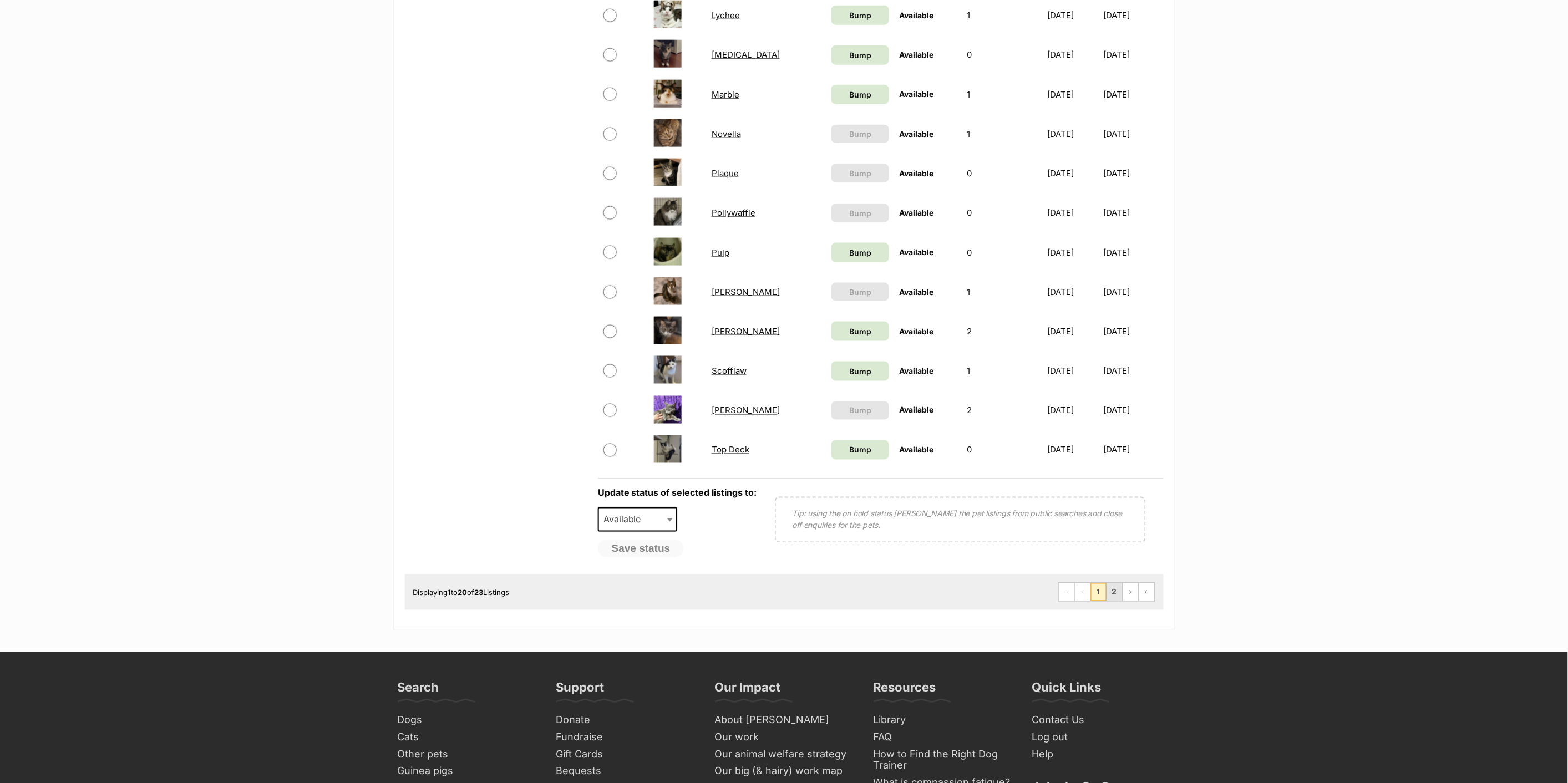
drag, startPoint x: 1111, startPoint y: 574, endPoint x: 1112, endPoint y: 585, distance: 11.0
click at [1111, 575] on div "Displaying 1 to 20 of 23 Listings First Page Previous Page 1 2 Next Page Last P…" at bounding box center [784, 592] width 759 height 36
click at [1112, 585] on link "2" at bounding box center [1114, 592] width 15 height 18
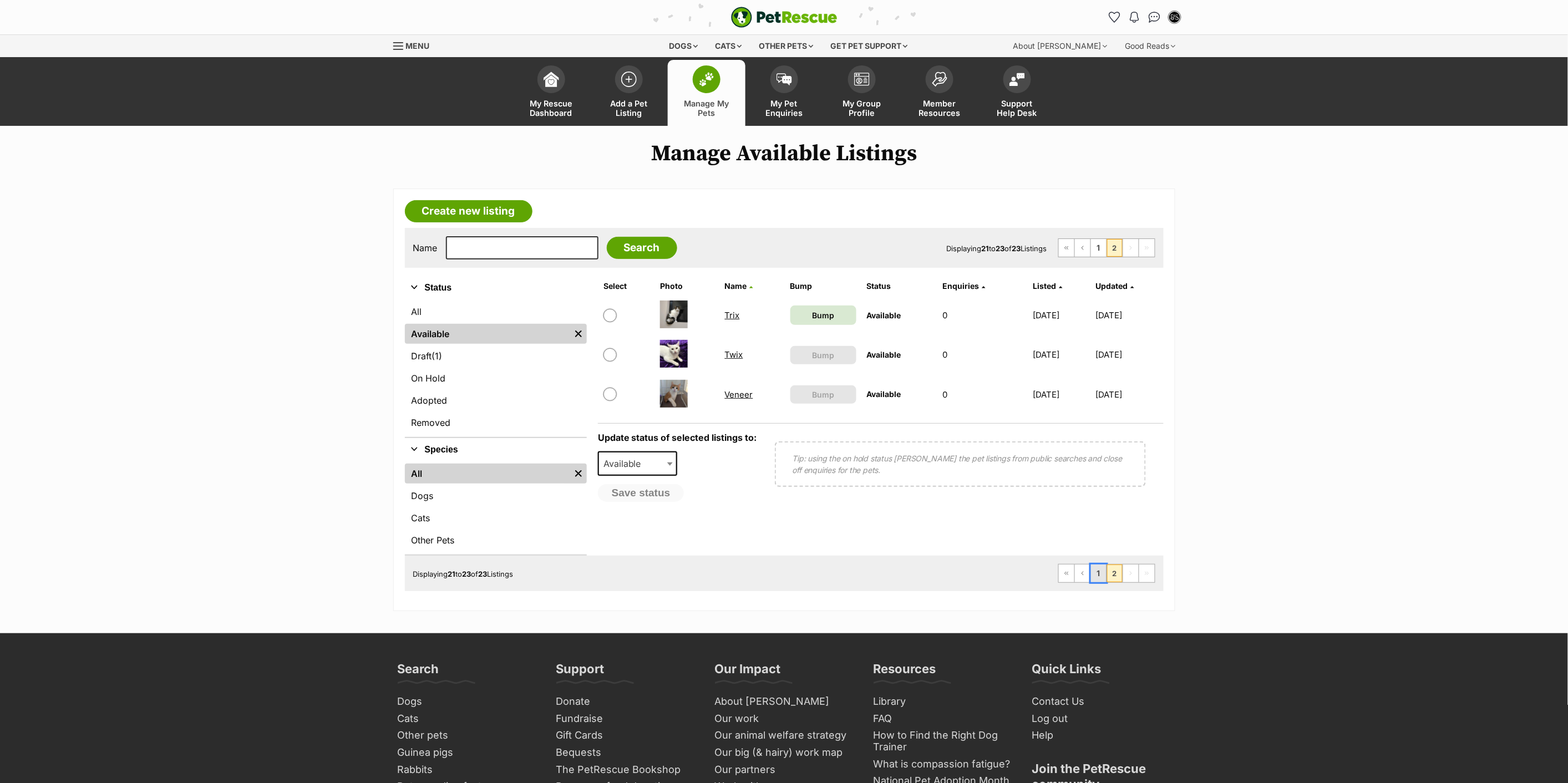
click at [1105, 569] on link "1" at bounding box center [1098, 573] width 15 height 18
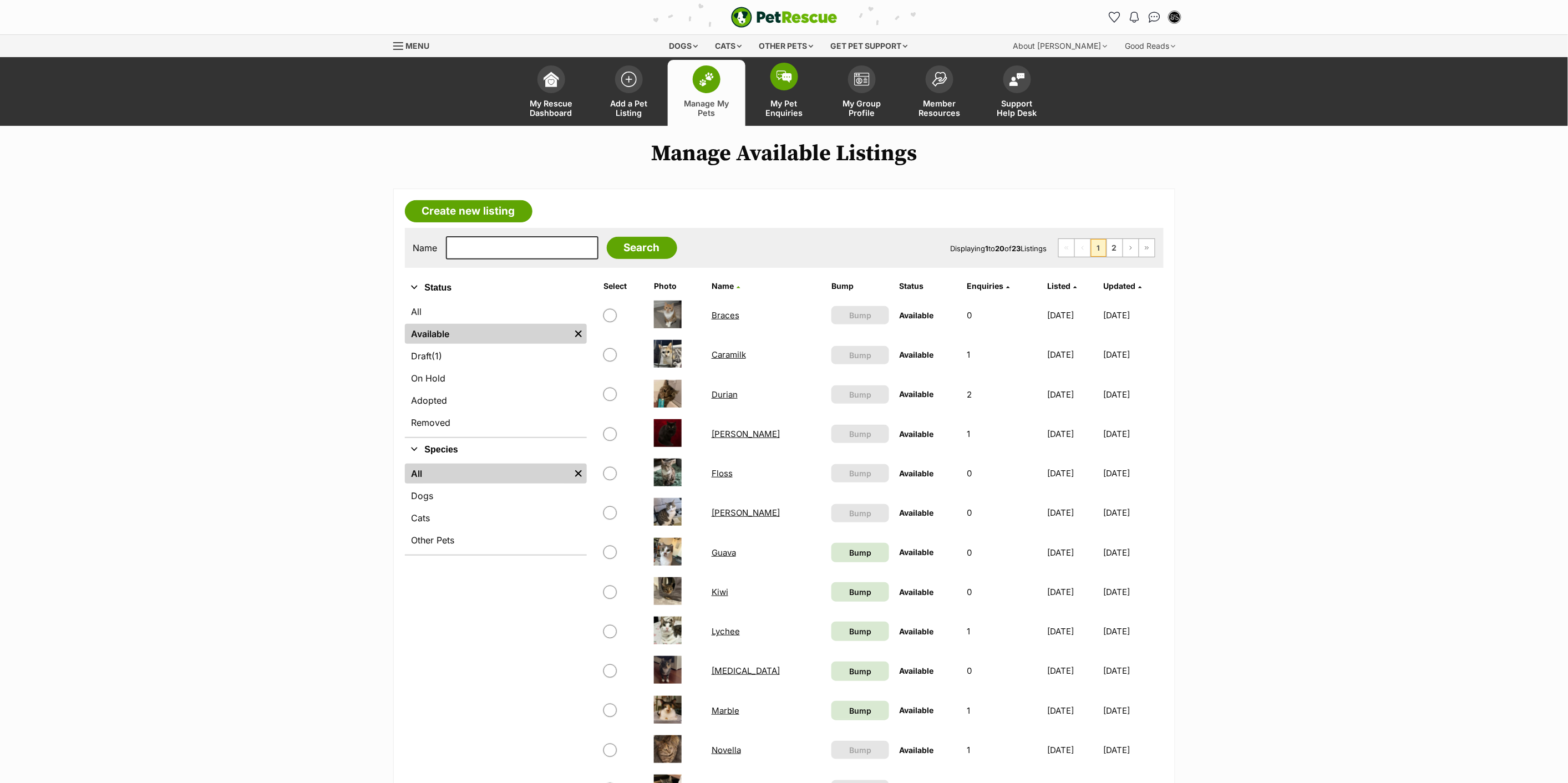
click at [793, 102] on span "My Pet Enquiries" at bounding box center [784, 108] width 50 height 19
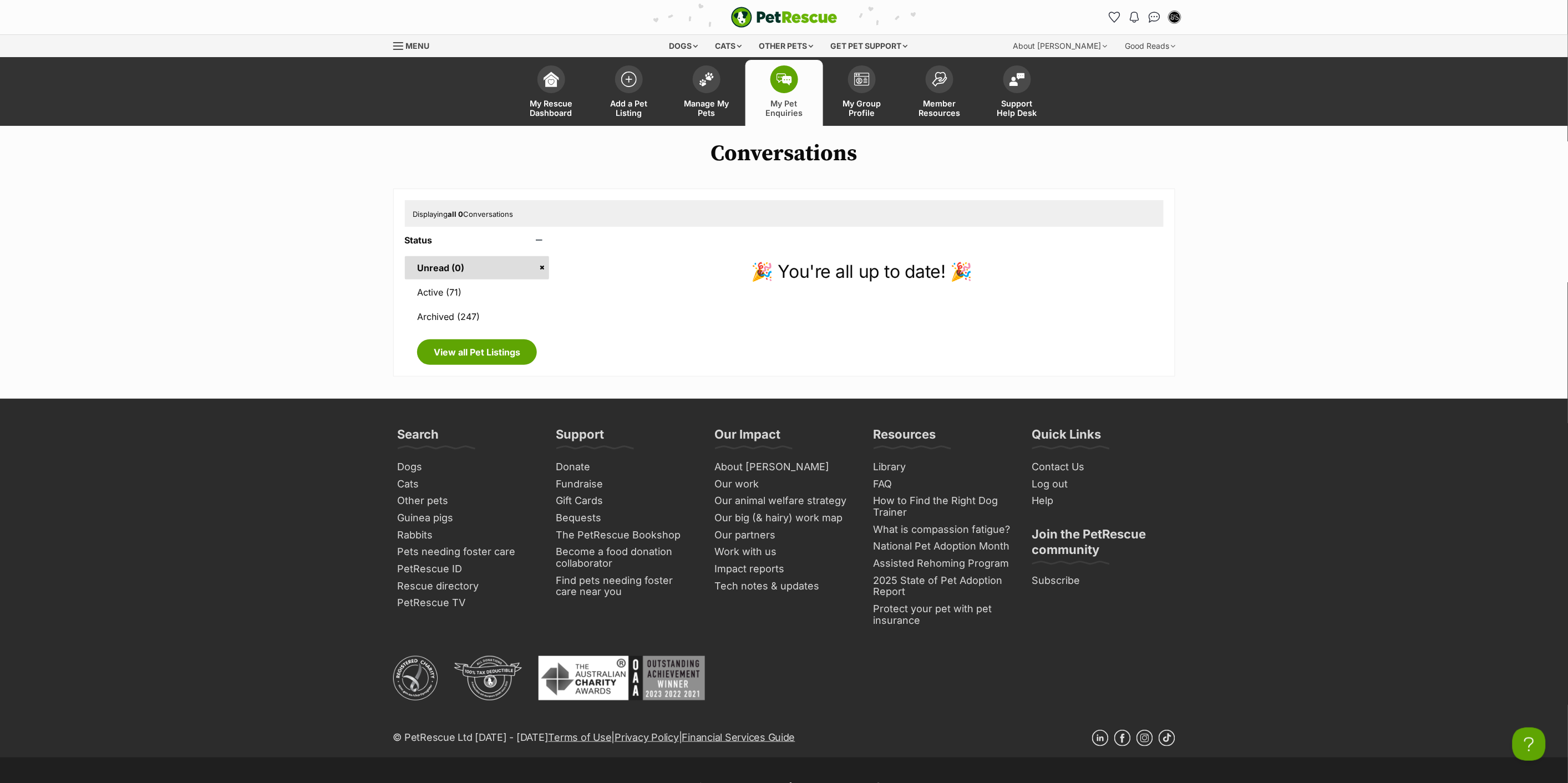
drag, startPoint x: 557, startPoint y: 812, endPoint x: 873, endPoint y: 749, distance: 322.2
click at [879, 749] on div "Linkedin Facebook Instagram TikTok © PetRescue Ltd [DATE] - [DATE] Terms of Use…" at bounding box center [784, 707] width 782 height 102
click at [1329, 312] on div "Conversations Displaying all 0 Conversations Status Unread (0) Active (71) Arch…" at bounding box center [784, 258] width 1568 height 236
